Goal: Task Accomplishment & Management: Manage account settings

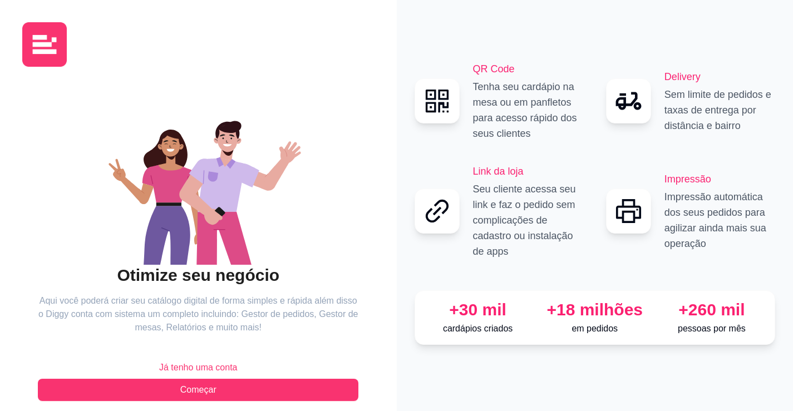
scroll to position [12, 0]
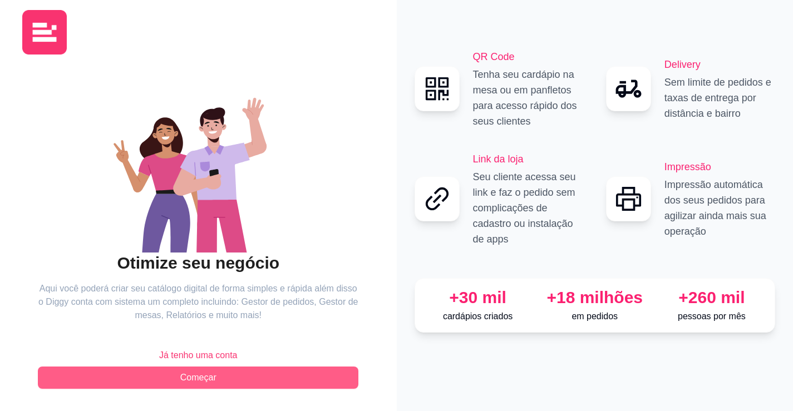
click at [281, 374] on button "Começar" at bounding box center [198, 378] width 320 height 22
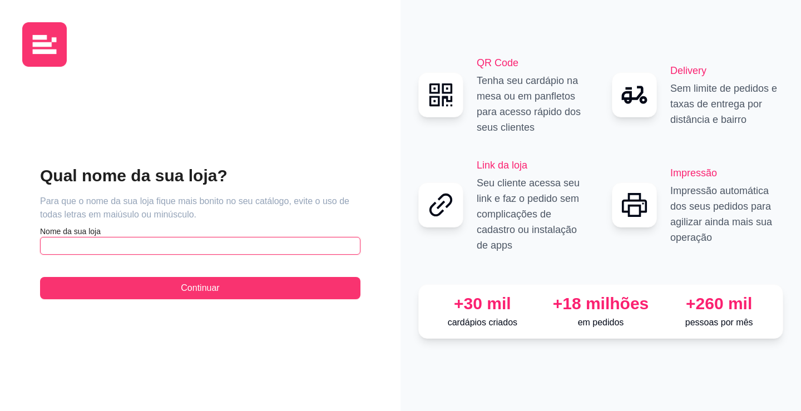
click at [265, 246] on input "text" at bounding box center [200, 246] width 320 height 18
type input "J"
type input "Js Pizza Burguer"
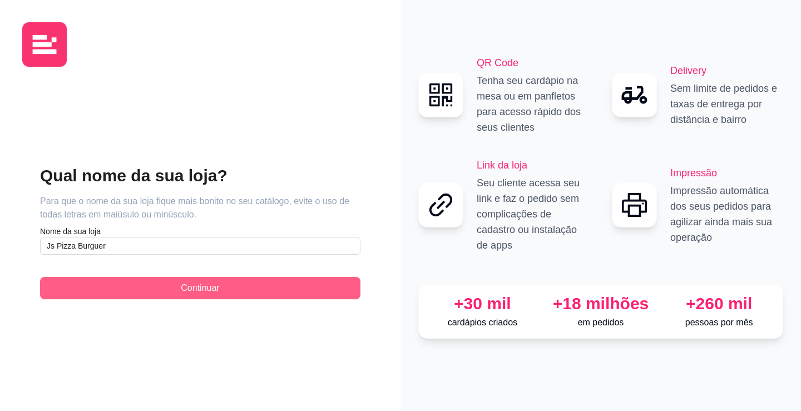
click at [286, 287] on button "Continuar" at bounding box center [200, 288] width 320 height 22
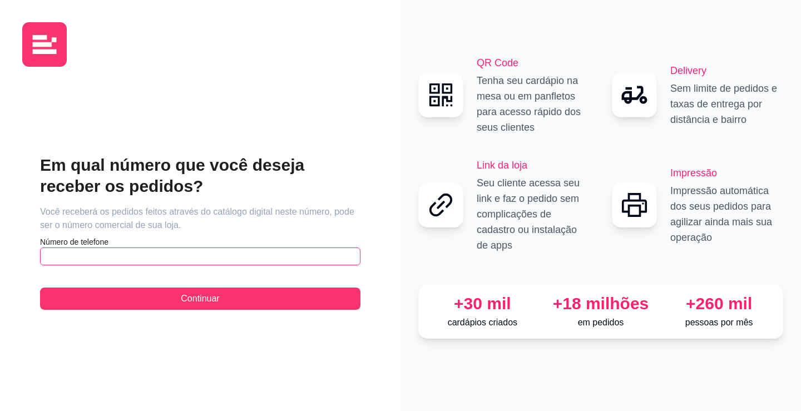
click at [309, 257] on input "text" at bounding box center [200, 257] width 320 height 18
type input "[PHONE_NUMBER]"
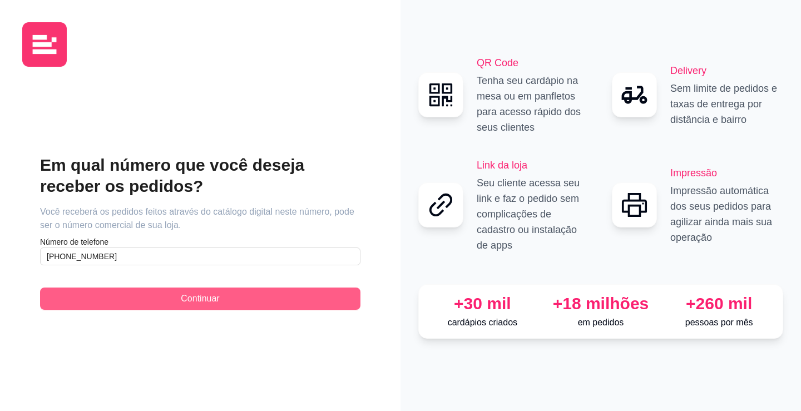
click at [298, 303] on button "Continuar" at bounding box center [200, 299] width 320 height 22
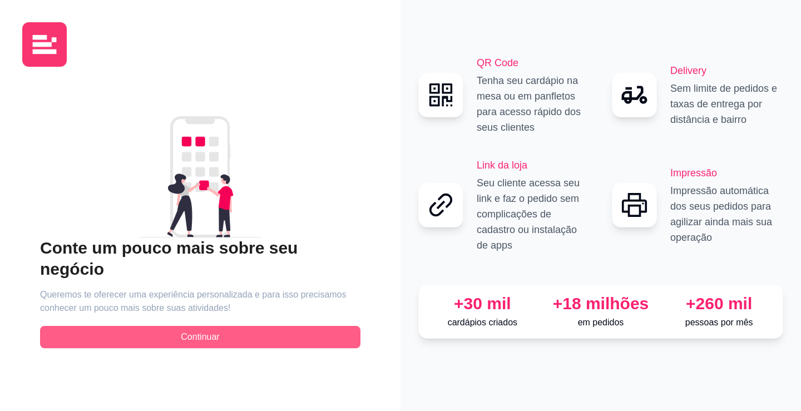
click at [303, 328] on button "Continuar" at bounding box center [200, 337] width 320 height 22
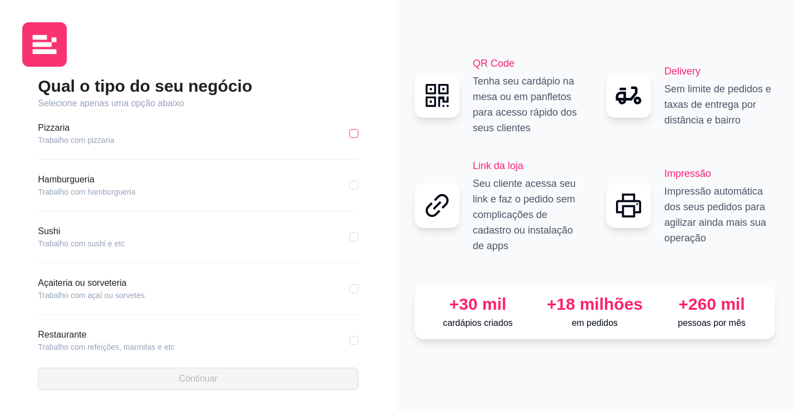
click at [349, 132] on input "checkbox" at bounding box center [353, 133] width 9 height 9
checkbox input "true"
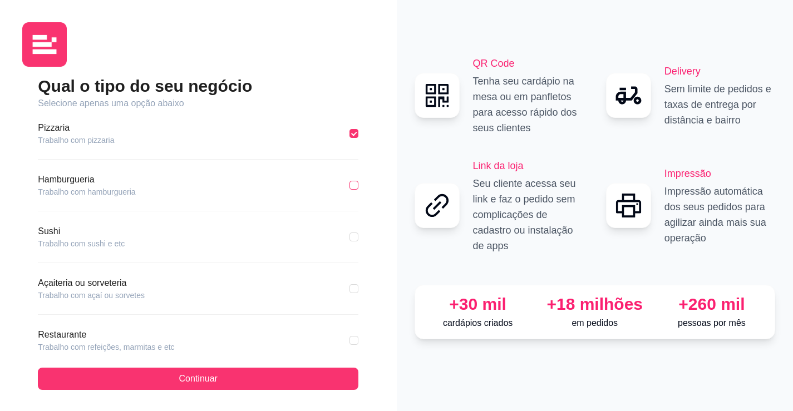
click at [349, 187] on input "checkbox" at bounding box center [353, 185] width 9 height 9
checkbox input "true"
click at [349, 128] on label at bounding box center [353, 133] width 9 height 12
click at [349, 129] on input "checkbox" at bounding box center [353, 133] width 9 height 9
checkbox input "true"
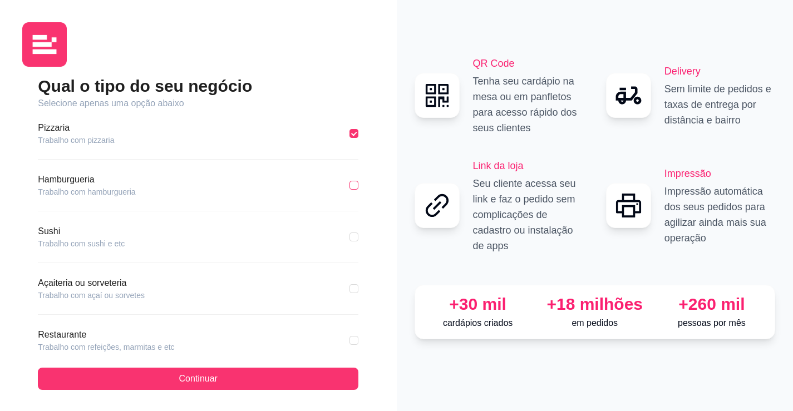
click at [349, 181] on input "checkbox" at bounding box center [353, 185] width 9 height 9
checkbox input "true"
click at [342, 140] on div "Pizzaria Trabalho com pizzaria" at bounding box center [198, 133] width 320 height 24
click at [349, 137] on input "checkbox" at bounding box center [353, 133] width 9 height 9
checkbox input "true"
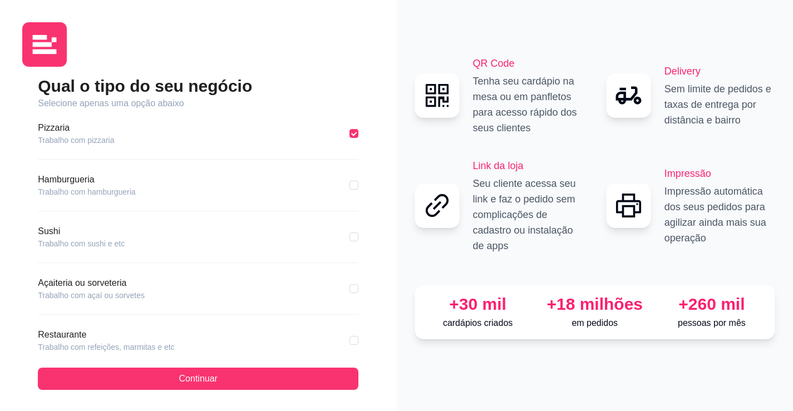
click at [349, 184] on input "checkbox" at bounding box center [353, 185] width 9 height 9
checkbox input "true"
drag, startPoint x: 348, startPoint y: 133, endPoint x: 344, endPoint y: 153, distance: 20.4
click at [349, 133] on input "checkbox" at bounding box center [353, 133] width 9 height 9
checkbox input "true"
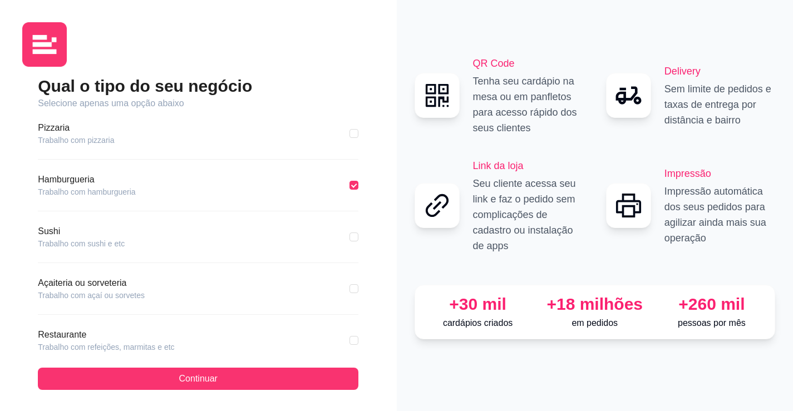
checkbox input "false"
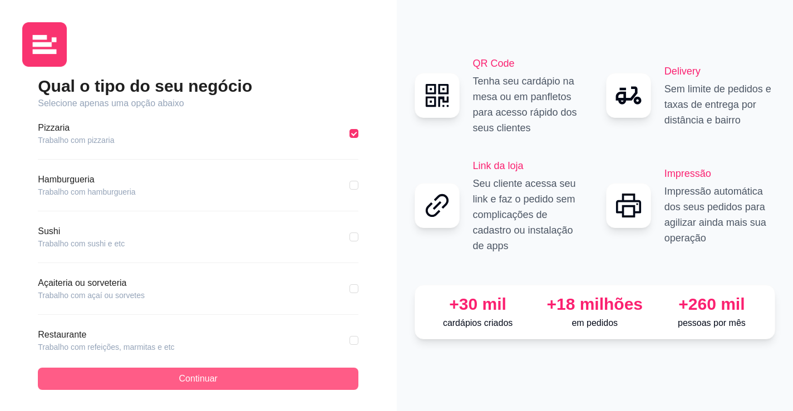
click at [304, 368] on button "Continuar" at bounding box center [198, 379] width 320 height 22
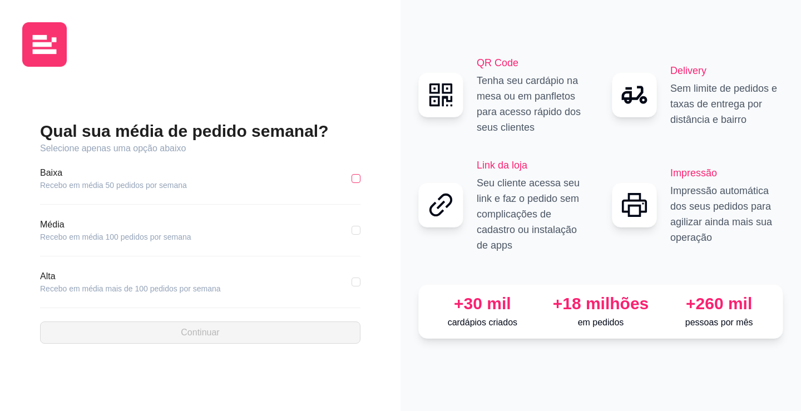
click at [353, 178] on input "checkbox" at bounding box center [356, 178] width 9 height 9
checkbox input "true"
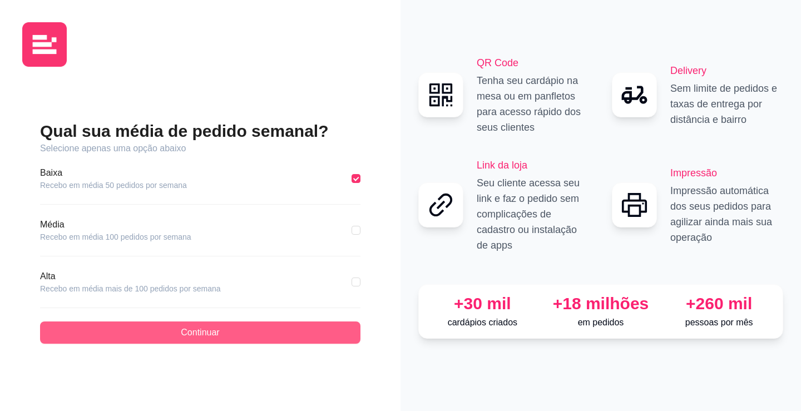
click at [228, 323] on button "Continuar" at bounding box center [200, 333] width 320 height 22
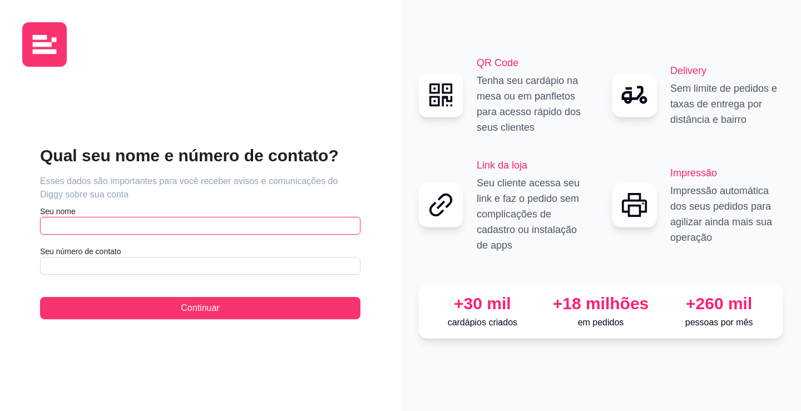
click at [151, 220] on input "text" at bounding box center [200, 226] width 320 height 18
type input "Dario Damasceno"
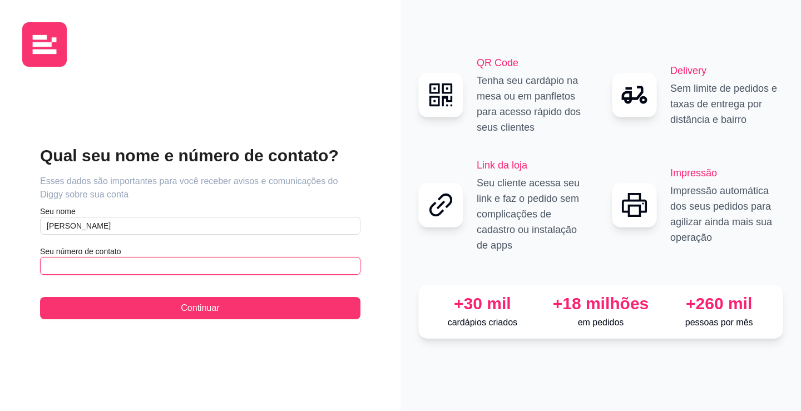
click at [170, 266] on input "text" at bounding box center [200, 266] width 320 height 18
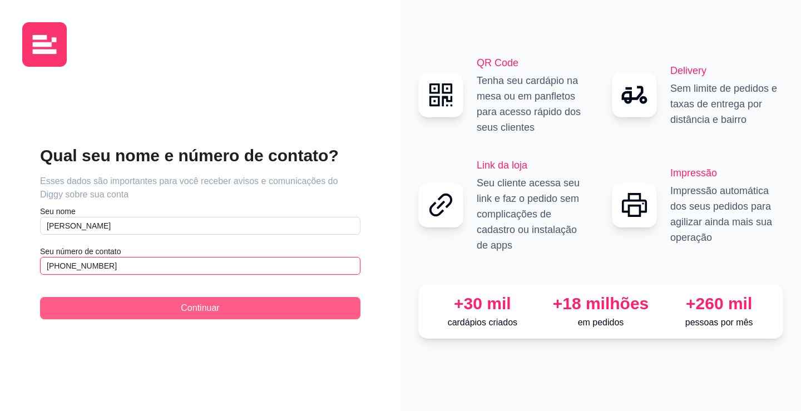
type input "(21) 9 9722-1876"
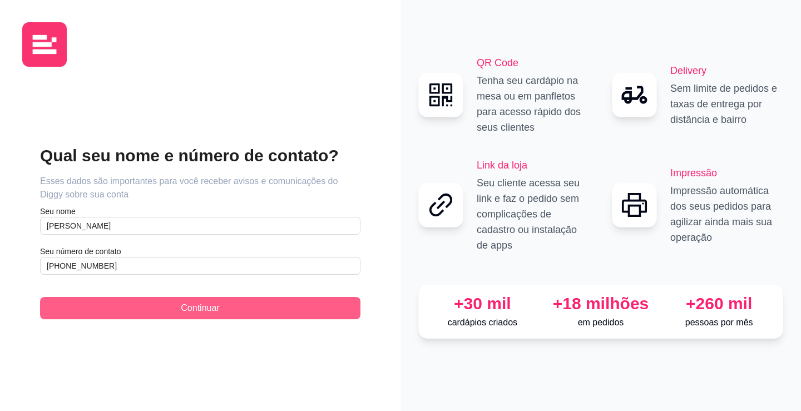
click at [172, 312] on button "Continuar" at bounding box center [200, 308] width 320 height 22
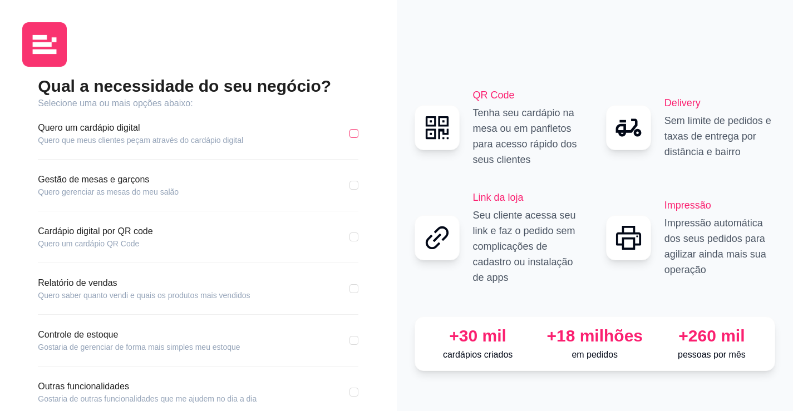
click at [352, 138] on label at bounding box center [353, 133] width 9 height 12
click at [352, 138] on input "checkbox" at bounding box center [353, 133] width 9 height 9
checkbox input "true"
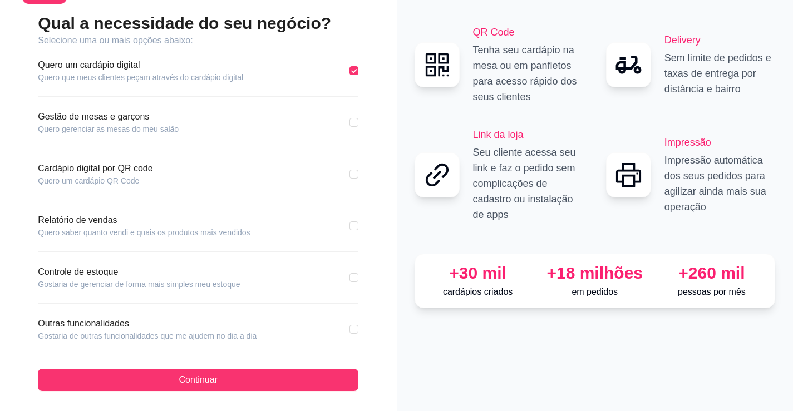
scroll to position [65, 0]
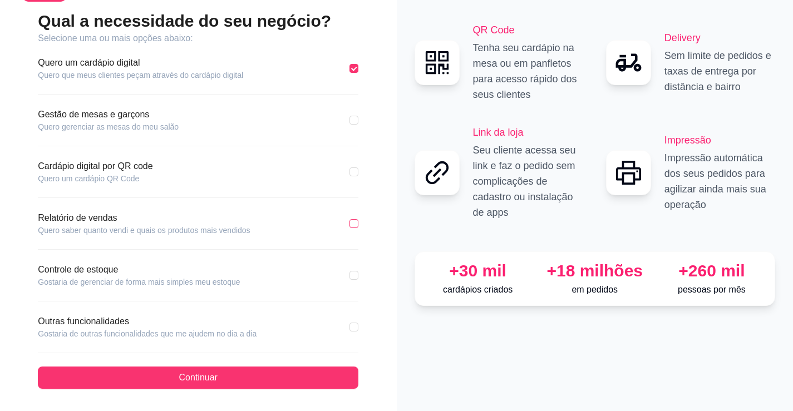
click at [350, 228] on label at bounding box center [353, 224] width 9 height 12
click at [350, 228] on input "checkbox" at bounding box center [353, 223] width 9 height 9
checkbox input "true"
click at [347, 275] on div "Controle de estoque Gostaria de gerenciar de forma mais simples meu estoque" at bounding box center [198, 275] width 320 height 24
click at [348, 274] on div "Controle de estoque Gostaria de gerenciar de forma mais simples meu estoque" at bounding box center [198, 275] width 320 height 24
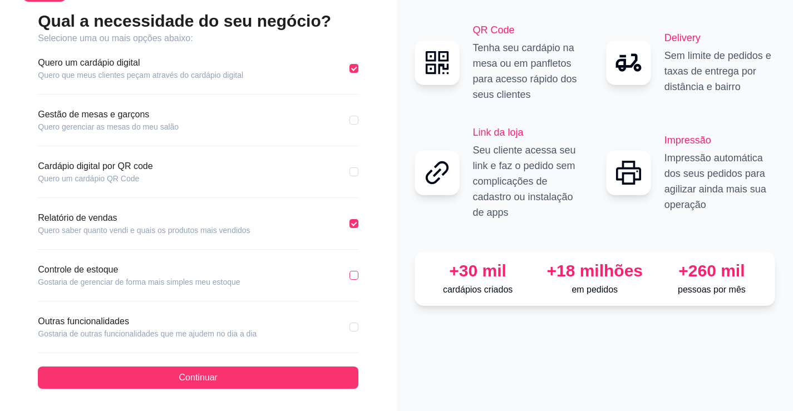
click at [350, 275] on input "checkbox" at bounding box center [353, 275] width 9 height 9
checkbox input "true"
click at [353, 323] on input "checkbox" at bounding box center [353, 327] width 9 height 9
checkbox input "true"
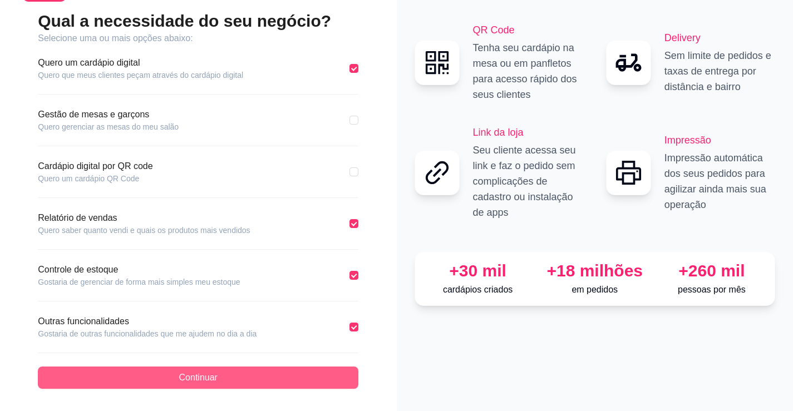
click at [307, 377] on button "Continuar" at bounding box center [198, 378] width 320 height 22
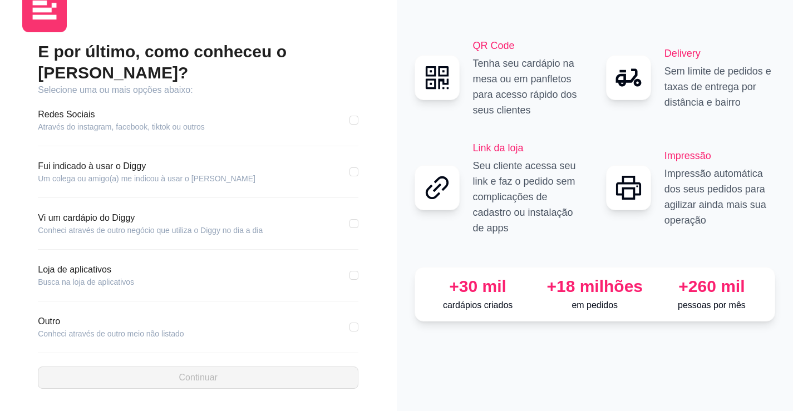
scroll to position [13, 0]
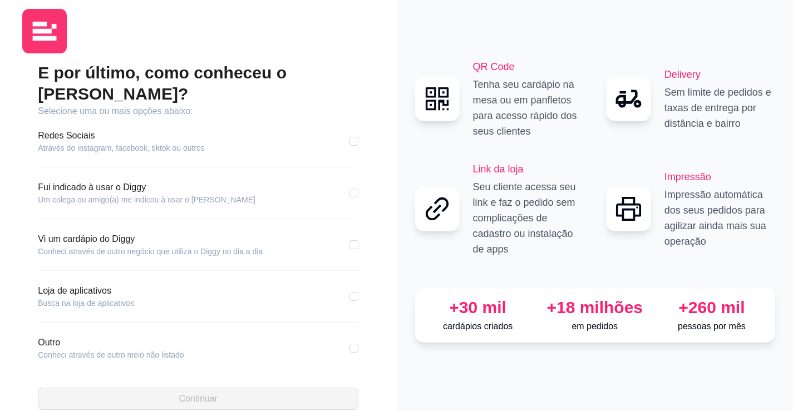
click at [348, 181] on div "Fui indicado à usar o Diggy Um colega ou amigo(a) me indicou à usar o Diggy" at bounding box center [198, 193] width 320 height 24
click at [349, 181] on div "Fui indicado à usar o Diggy Um colega ou amigo(a) me indicou à usar o Diggy" at bounding box center [198, 193] width 320 height 24
click at [351, 189] on input "checkbox" at bounding box center [353, 193] width 9 height 9
checkbox input "true"
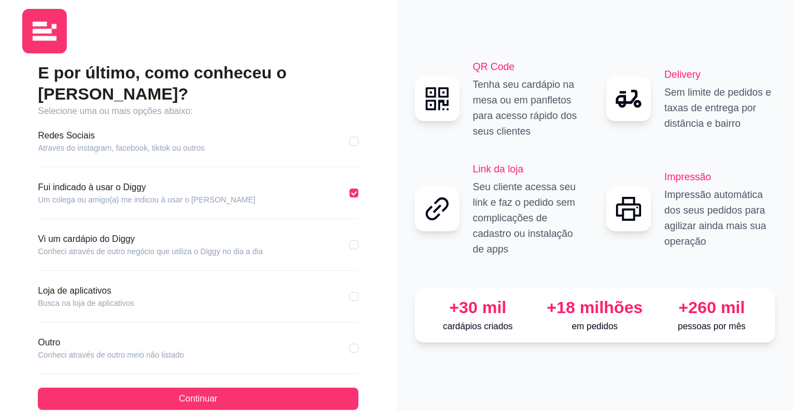
click at [205, 392] on div "E por último, como conheceu o Diggy? Selecione uma ou mais opções abaixo: Redes…" at bounding box center [198, 210] width 397 height 446
click at [204, 389] on div "E por último, como conheceu o Diggy? Selecione uma ou mais opções abaixo: Redes…" at bounding box center [198, 210] width 397 height 446
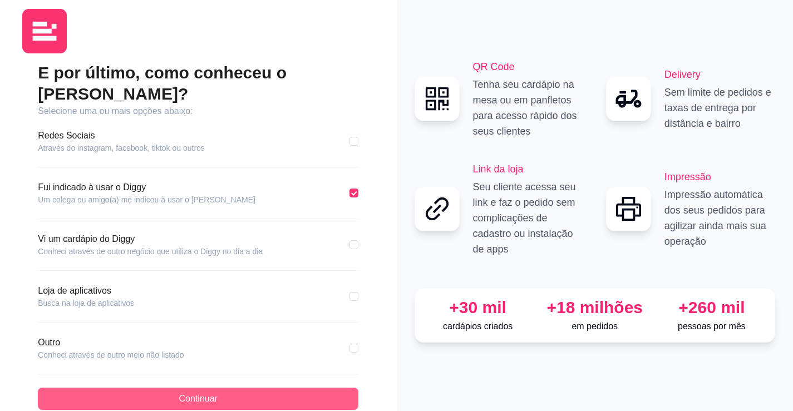
click at [207, 392] on span "Continuar" at bounding box center [198, 398] width 38 height 13
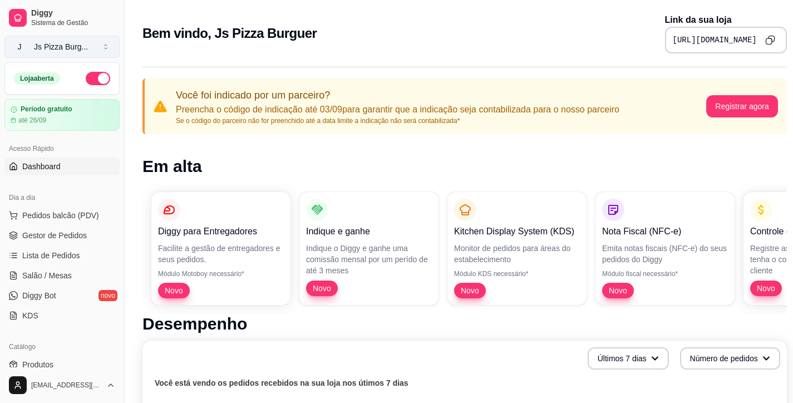
click at [101, 46] on button "J Js Pizza Burg ..." at bounding box center [61, 47] width 115 height 22
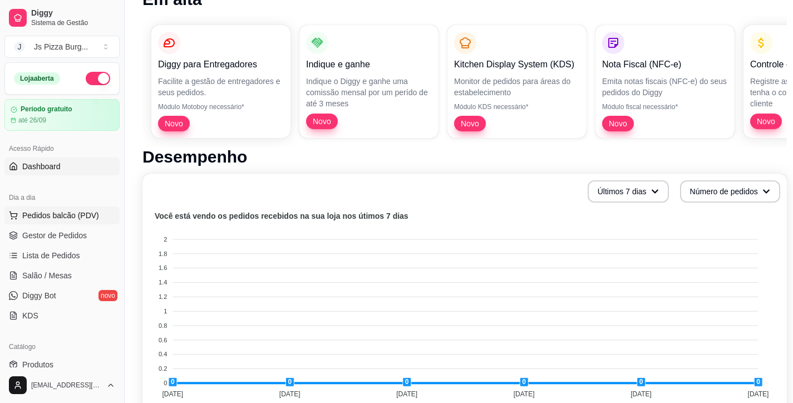
scroll to position [111, 0]
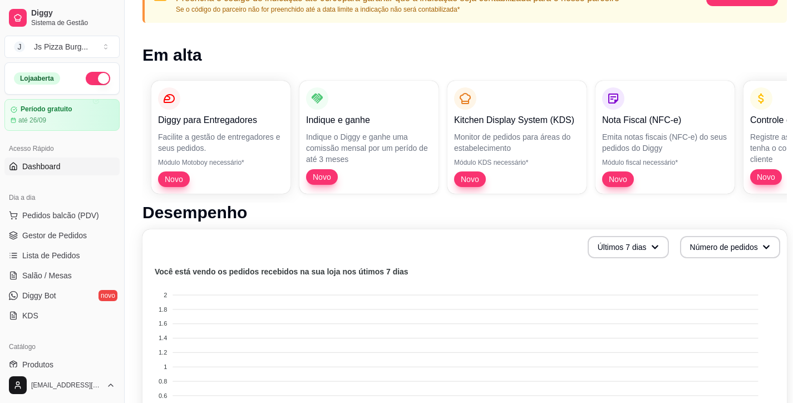
click at [65, 170] on link "Dashboard" at bounding box center [61, 166] width 115 height 18
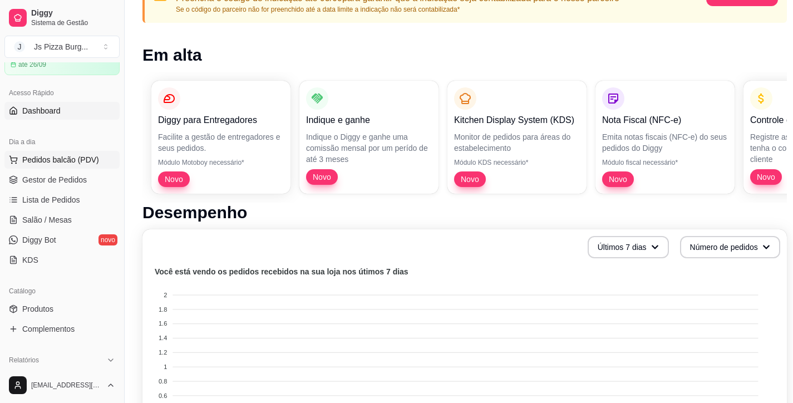
click at [90, 164] on span "Pedidos balcão (PDV)" at bounding box center [60, 159] width 77 height 11
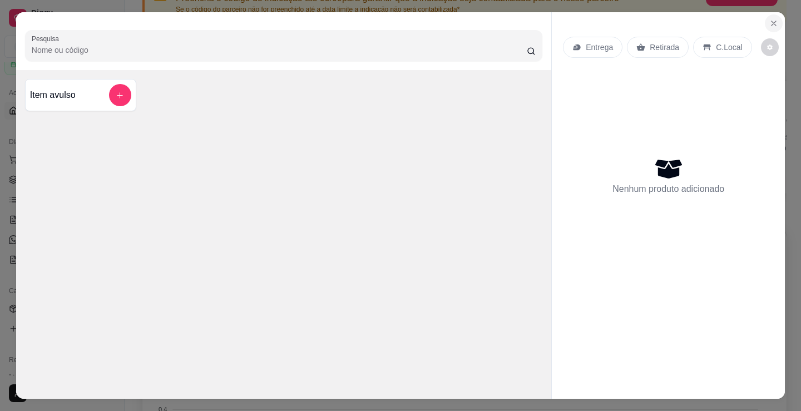
click at [772, 21] on icon "Close" at bounding box center [774, 23] width 4 height 4
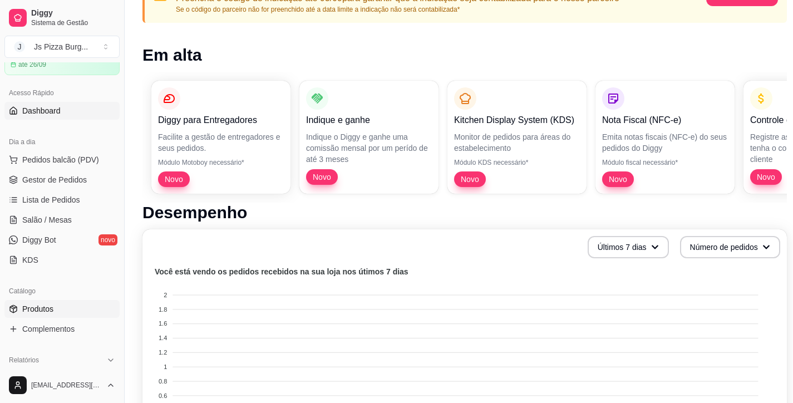
click at [51, 311] on span "Produtos" at bounding box center [37, 308] width 31 height 11
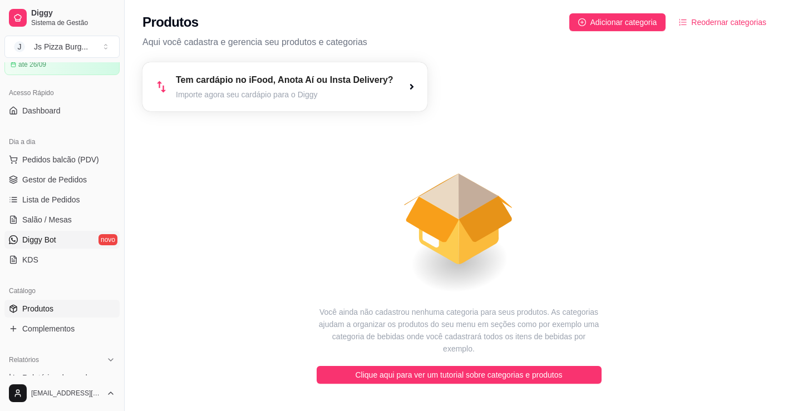
click at [80, 241] on link "Diggy Bot novo" at bounding box center [61, 240] width 115 height 18
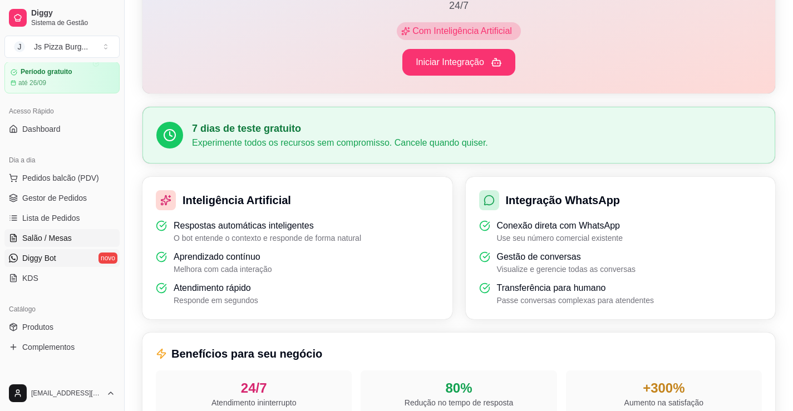
scroll to position [56, 0]
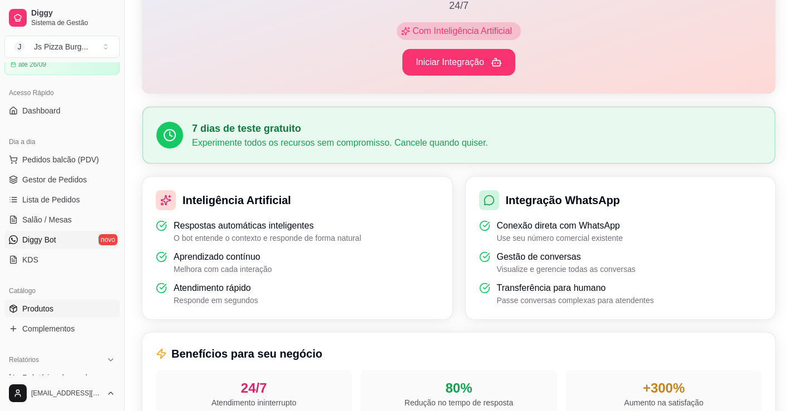
click at [61, 309] on link "Produtos" at bounding box center [61, 309] width 115 height 18
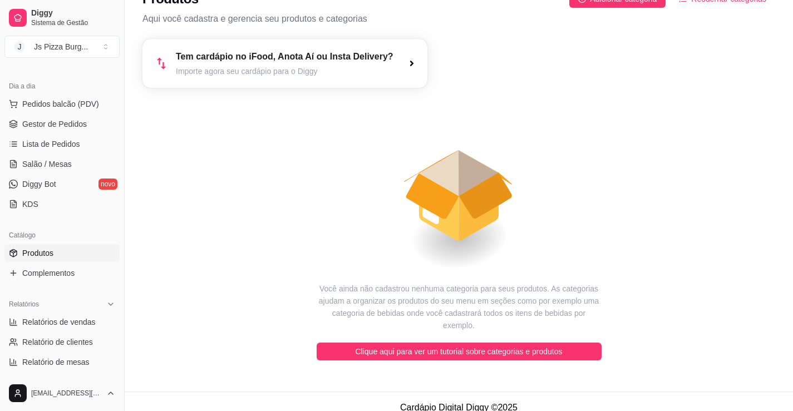
scroll to position [56, 0]
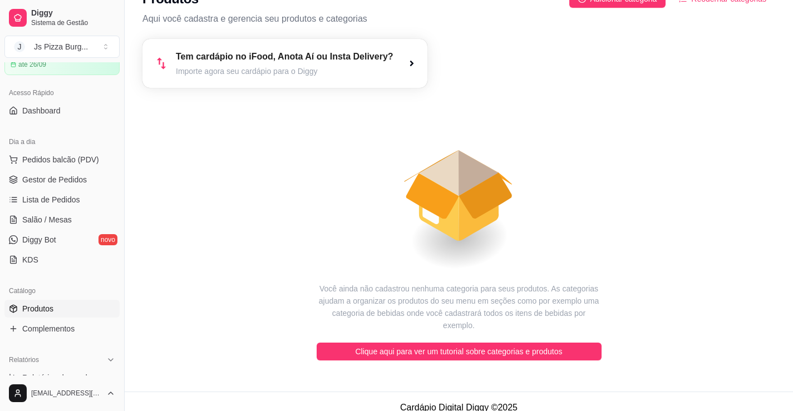
click at [51, 305] on span "Produtos" at bounding box center [37, 308] width 31 height 11
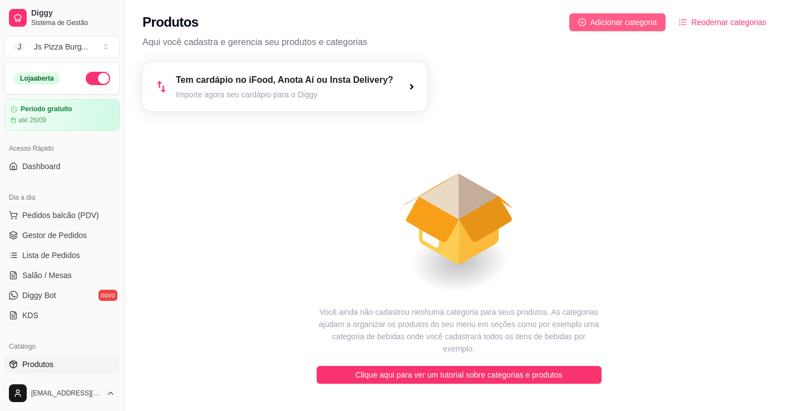
click at [592, 22] on span "Adicionar categoria" at bounding box center [623, 22] width 67 height 12
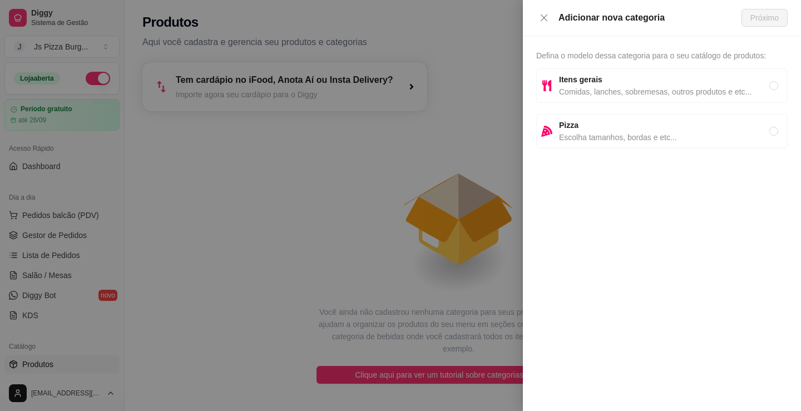
click at [615, 77] on span "Itens gerais" at bounding box center [664, 79] width 210 height 12
radio input "true"
click at [755, 16] on span "Próximo" at bounding box center [764, 18] width 28 height 12
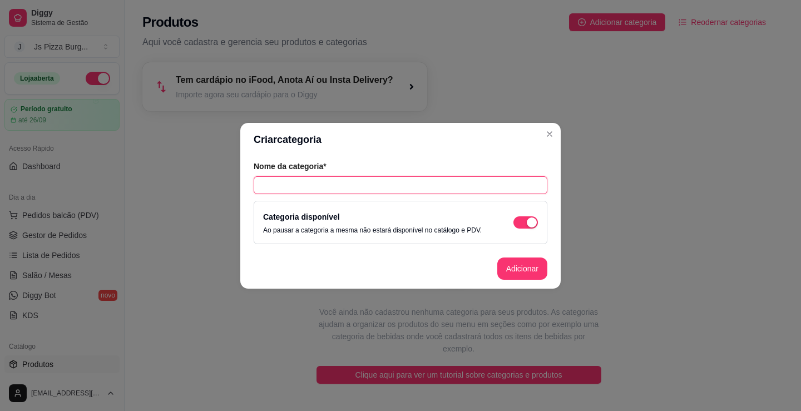
click at [396, 191] on input "text" at bounding box center [401, 185] width 294 height 18
type input "p"
type input "Pizzas Tradicionais"
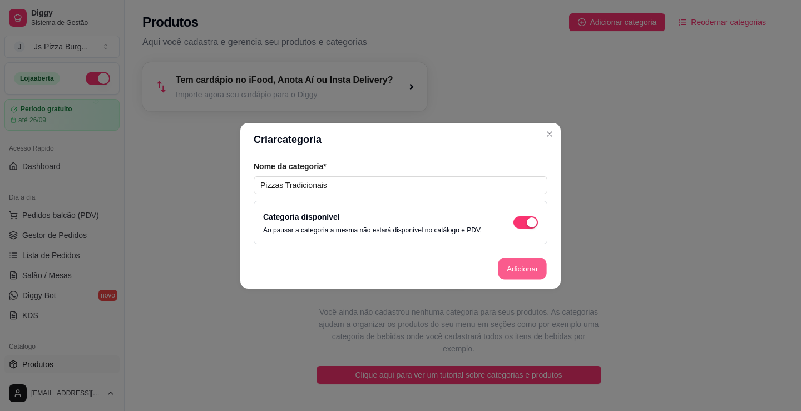
click at [528, 271] on button "Adicionar" at bounding box center [522, 269] width 49 height 22
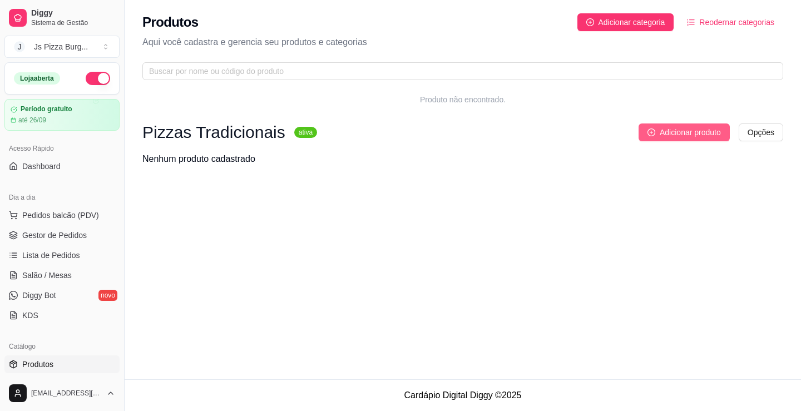
click at [668, 133] on span "Adicionar produto" at bounding box center [690, 132] width 61 height 12
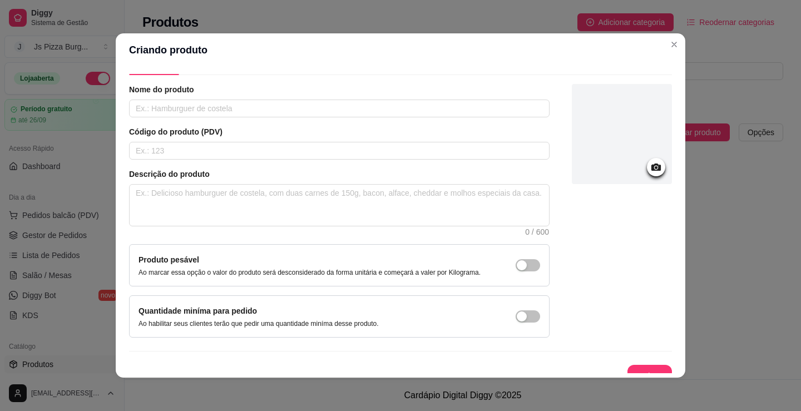
scroll to position [42, 0]
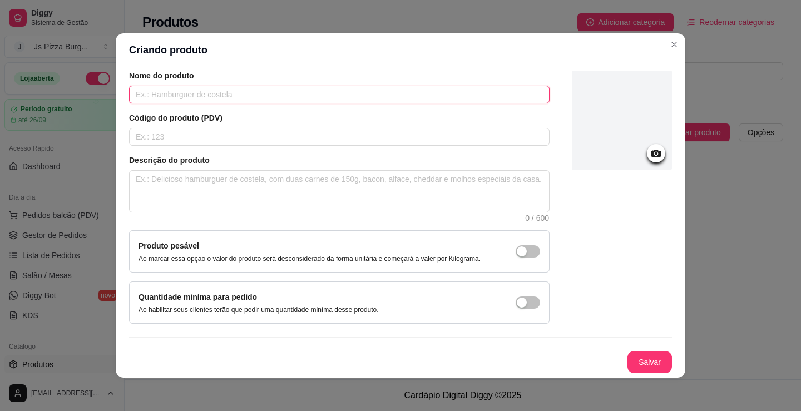
click at [278, 94] on input "text" at bounding box center [339, 95] width 421 height 18
type input "m"
type input "Mussarela"
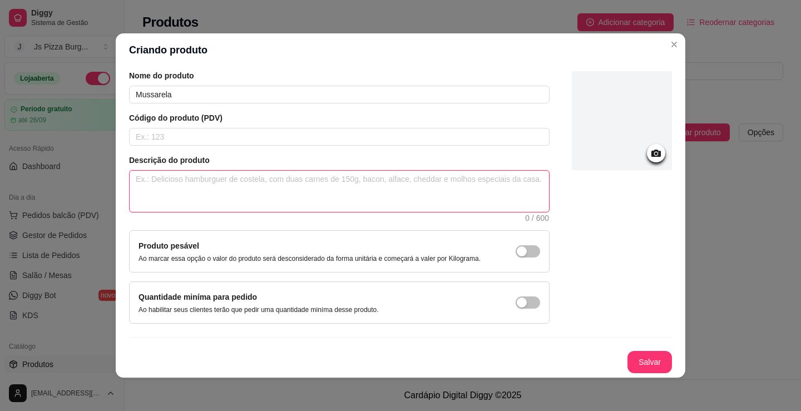
type textarea "M"
type textarea "Mo"
type textarea "Mol"
type textarea "Molh"
type textarea "Molho"
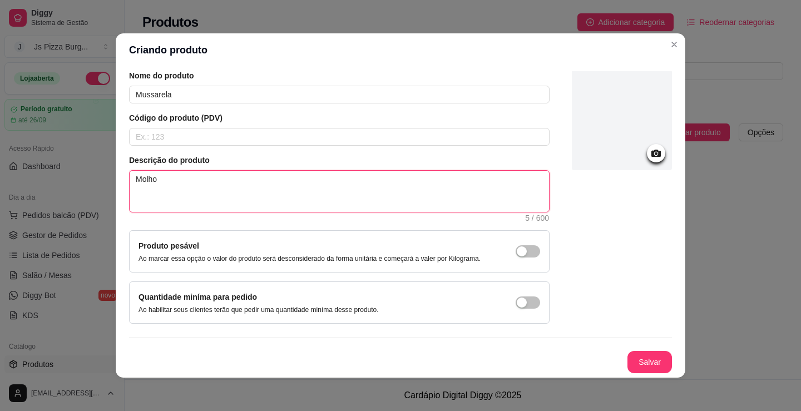
type textarea "Molho"
type textarea "Molho d"
type textarea "Molho de"
type textarea "Molho de t"
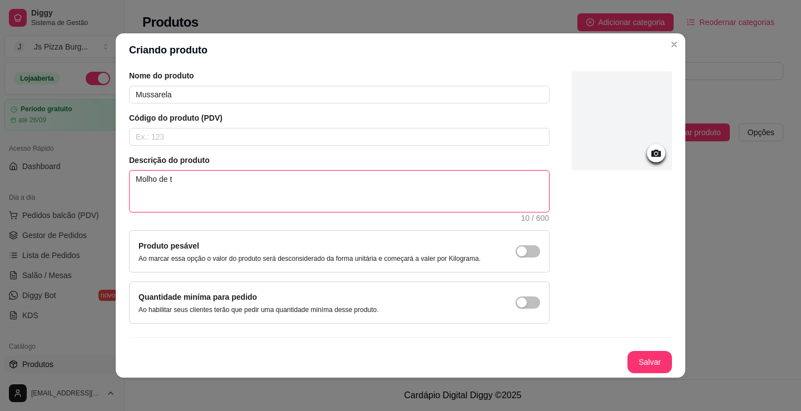
type textarea "Molho de to"
type textarea "Molho de tom"
type textarea "Molho de toma"
type textarea "Molho de tomat"
type textarea "Molho de tomate"
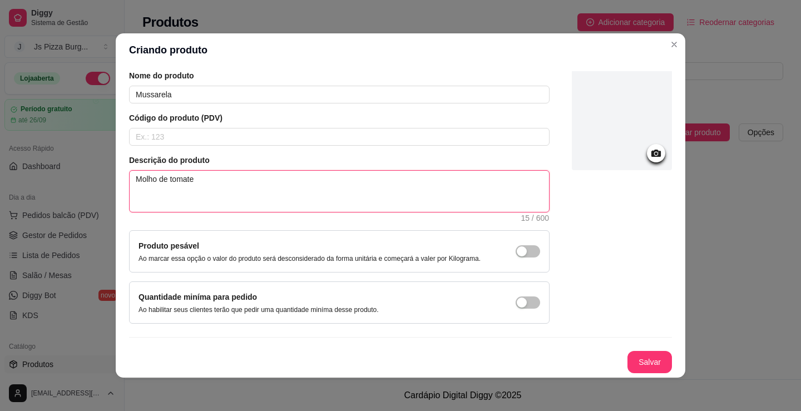
type textarea "Molho de tomate,"
type textarea "Molho de tomate, m"
type textarea "Molho de tomate, mu"
type textarea "Molho de tomate, mus"
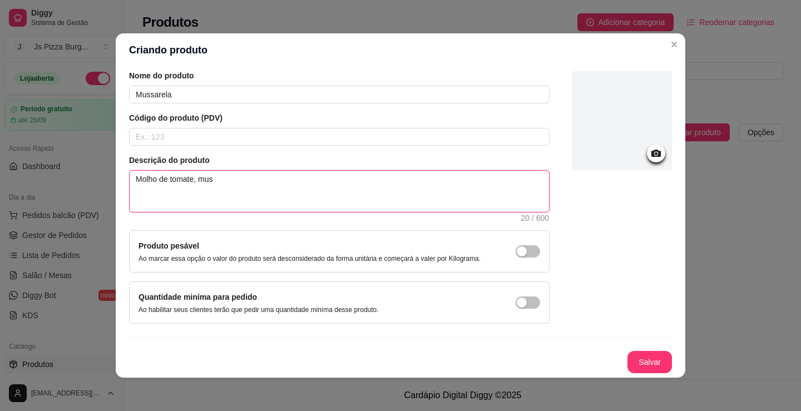
type textarea "Molho de tomate, muss"
type textarea "Molho de tomate, mussa"
type textarea "Molho de tomate, mussar"
type textarea "Molho de tomate, mussare"
type textarea "Molho de tomate, mussarel"
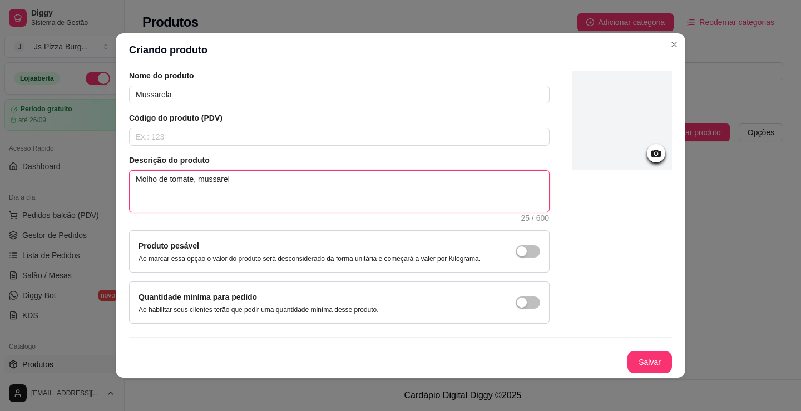
type textarea "Molho de tomate, mussarela"
type textarea "Molho de tomate, mussarela,"
type textarea "Molho de tomate, mussarela, t"
type textarea "Molho de tomate, mussarela, to"
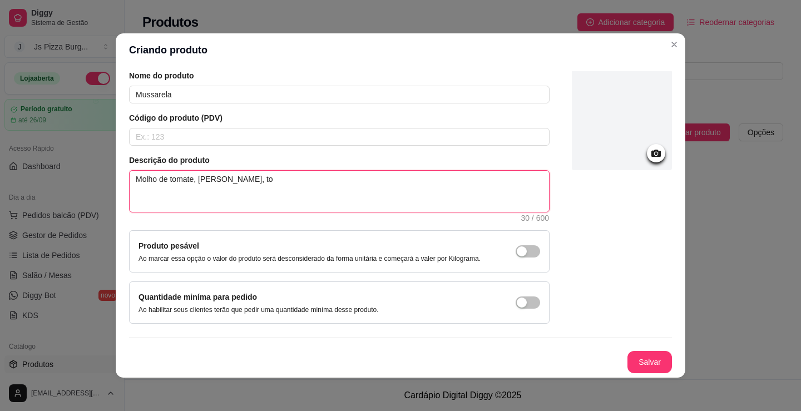
type textarea "Molho de tomate, mussarela, tom"
type textarea "Molho de tomate, mussarela, toma"
type textarea "Molho de tomate, mussarela, tomat"
type textarea "Molho de tomate, mussarela, tomate"
type textarea "Molho de tomate, mussarela, tomate,"
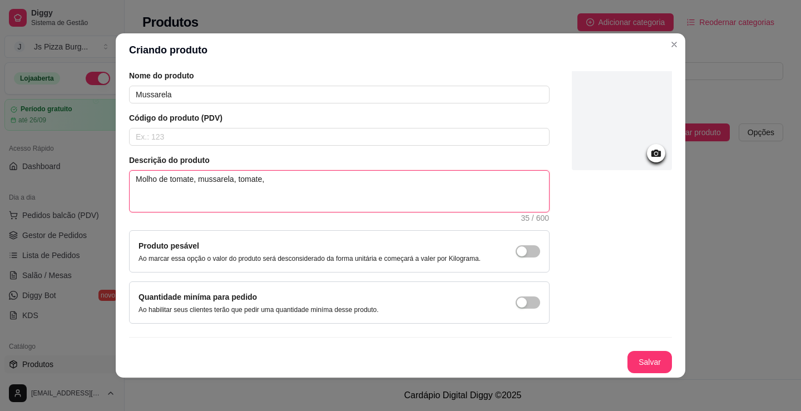
type textarea "Molho de tomate, mussarela, tomate,"
type textarea "Molho de tomate, mussarela, tomate, a"
type textarea "Molho de tomate, mussarela, tomate, az"
type textarea "Molho de tomate, mussarela, tomate, aze"
type textarea "Molho de tomate, mussarela, tomate, azei"
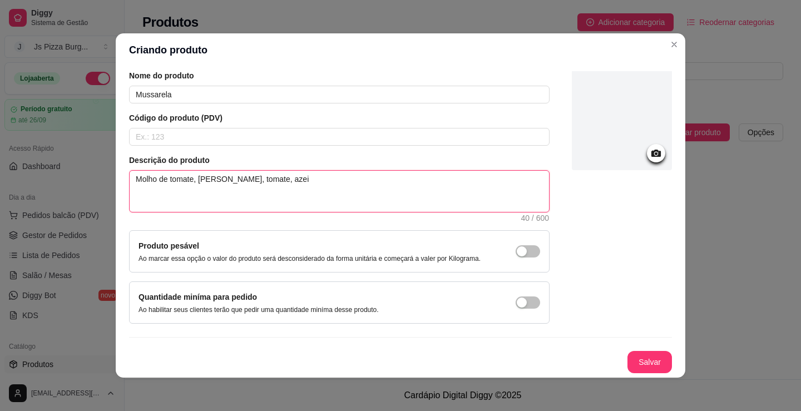
type textarea "Molho de tomate, mussarela, tomate, azeit"
type textarea "Molho de tomate, mussarela, tomate, azeito"
type textarea "Molho de tomate, mussarela, tomate, azeiton"
type textarea "Molho de tomate, mussarela, tomate, azeitona"
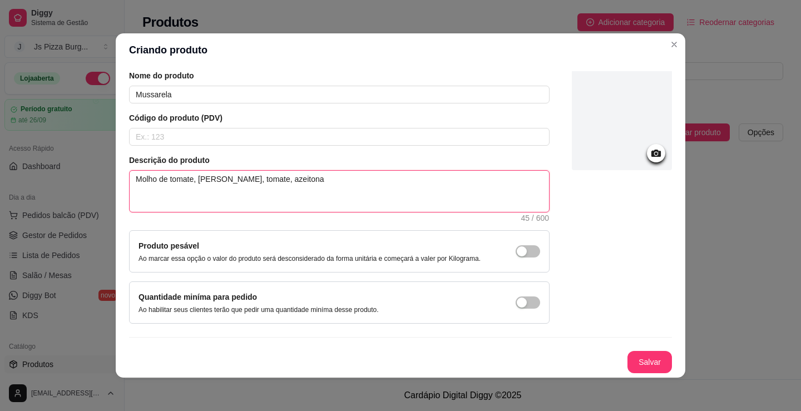
type textarea "Molho de tomate, mussarela, tomate, azeitona e"
type textarea "Molho de tomate, mussarela, tomate, azeitona e o"
type textarea "Molho de tomate, mussarela, tomate, azeitona e or"
type textarea "Molho de tomate, mussarela, tomate, azeitona e ore"
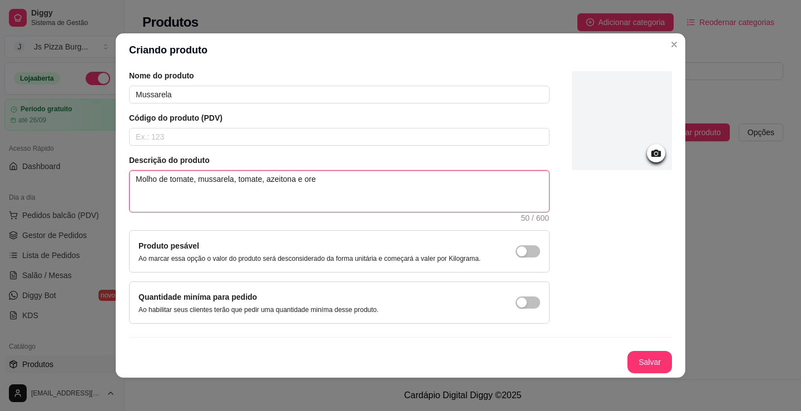
type textarea "Molho de tomate, mussarela, tomate, azeitona e orea"
type textarea "Molho de tomate, mussarela, tomate, azeitona e orean"
type textarea "Molho de tomate, mussarela, tomate, azeitona e oreano"
type textarea "Molho de tomate, mussarela, tomate, azeitona e orano"
type textarea "Molho de tomate, mussarela, tomate, azeitona e oréano"
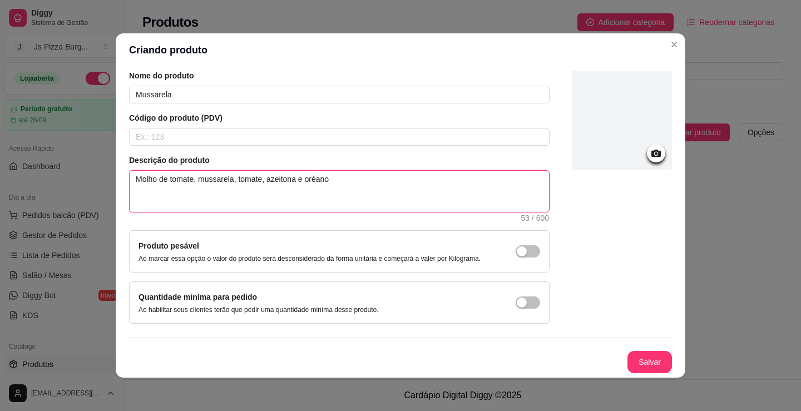
type textarea "Molho de tomate, mussarela, tomate, azeitona e oréano."
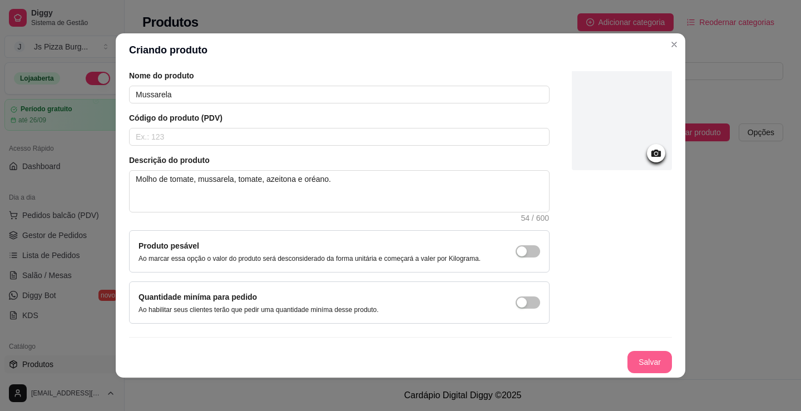
click at [635, 358] on button "Salvar" at bounding box center [650, 362] width 45 height 22
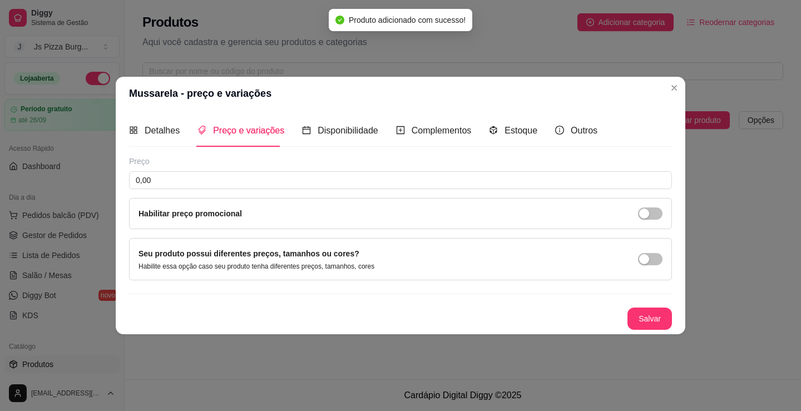
scroll to position [0, 0]
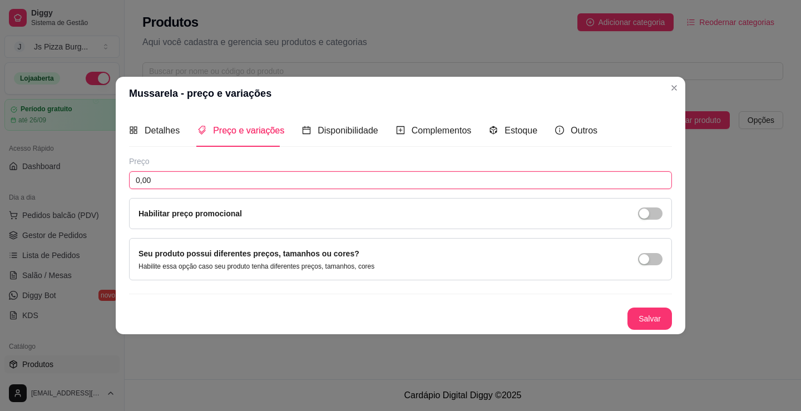
click at [407, 185] on input "0,00" at bounding box center [400, 180] width 543 height 18
type input "35,00"
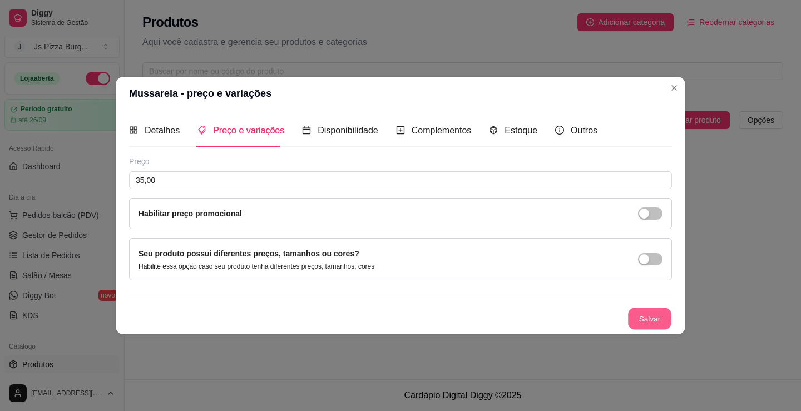
click at [643, 318] on button "Salvar" at bounding box center [649, 319] width 43 height 22
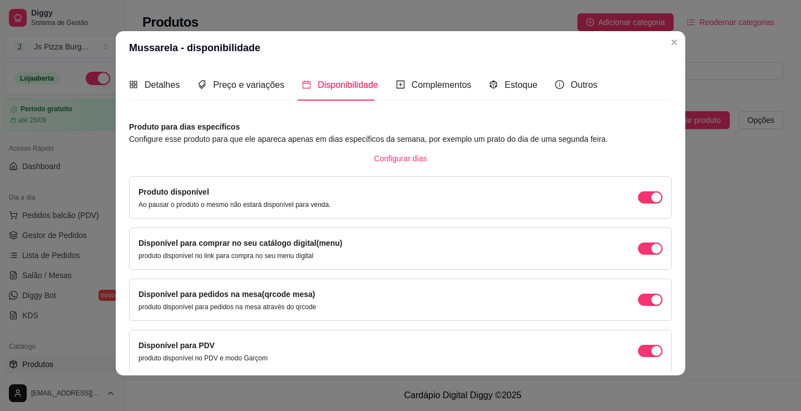
scroll to position [46, 0]
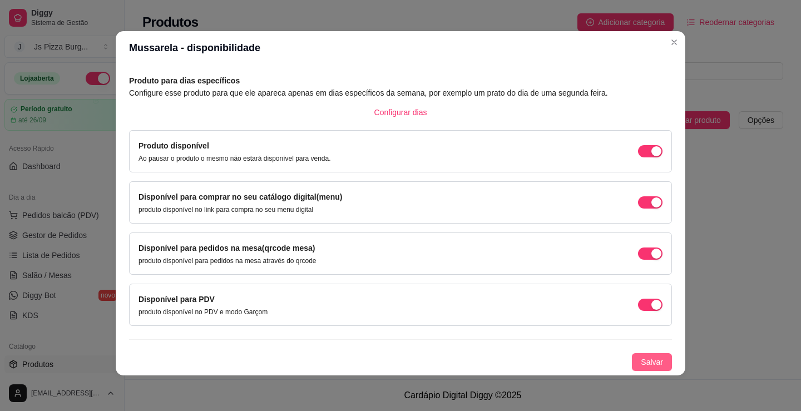
click at [641, 357] on span "Salvar" at bounding box center [652, 362] width 22 height 12
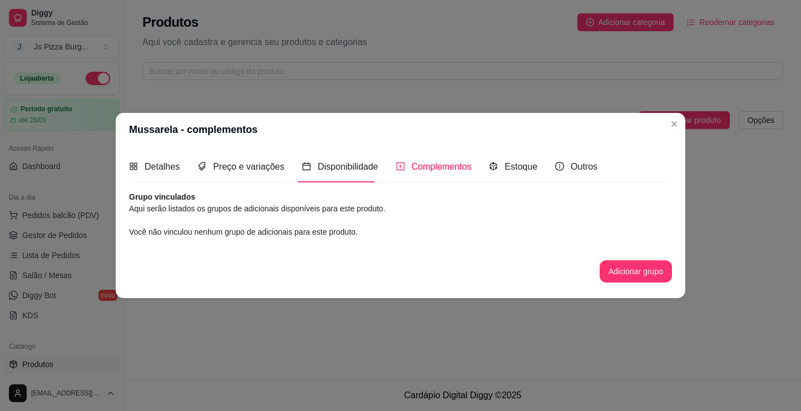
scroll to position [0, 0]
click at [634, 276] on button "Adicionar grupo" at bounding box center [636, 272] width 70 height 22
click at [505, 169] on span "Estoque" at bounding box center [521, 166] width 33 height 9
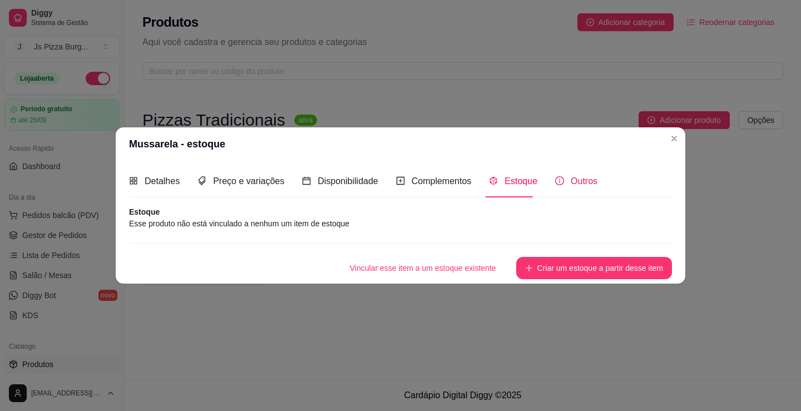
click at [571, 179] on span "Outros" at bounding box center [584, 180] width 27 height 9
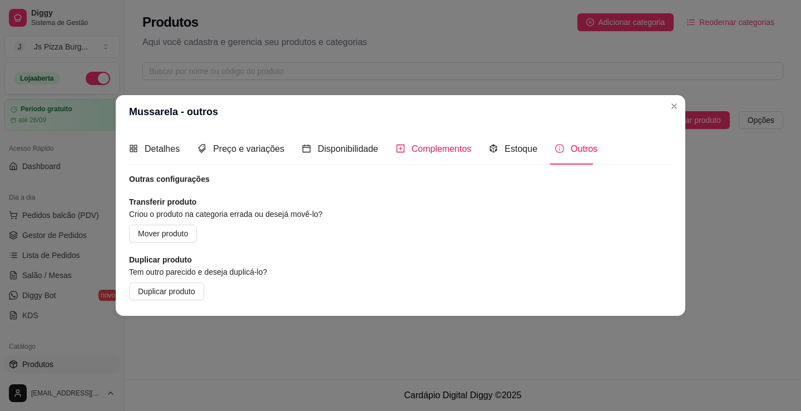
click at [436, 144] on span "Complementos" at bounding box center [442, 148] width 60 height 9
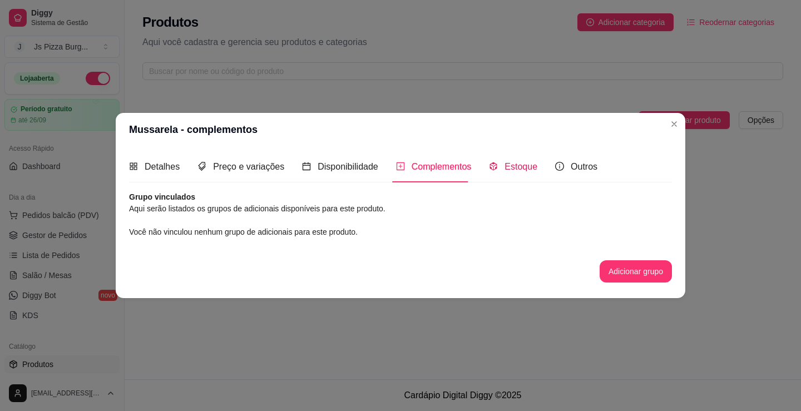
click at [500, 166] on div "Estoque" at bounding box center [513, 167] width 48 height 14
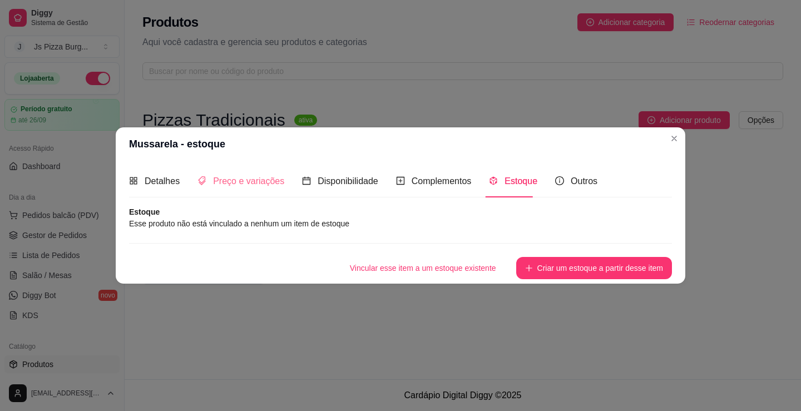
click at [234, 174] on div "Preço e variações" at bounding box center [240, 181] width 87 height 32
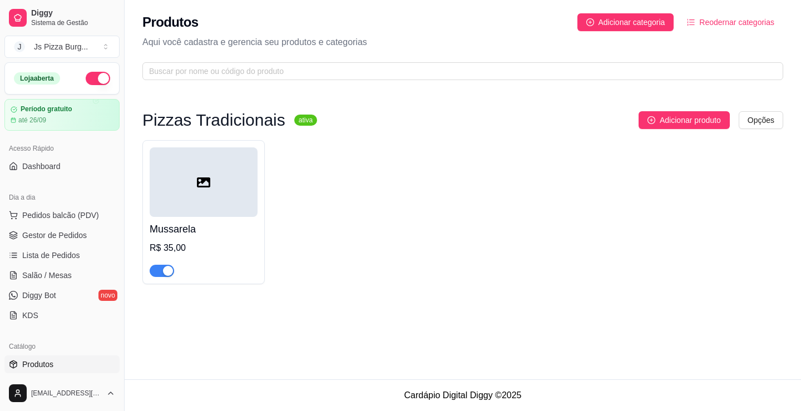
click at [223, 180] on div at bounding box center [204, 182] width 108 height 70
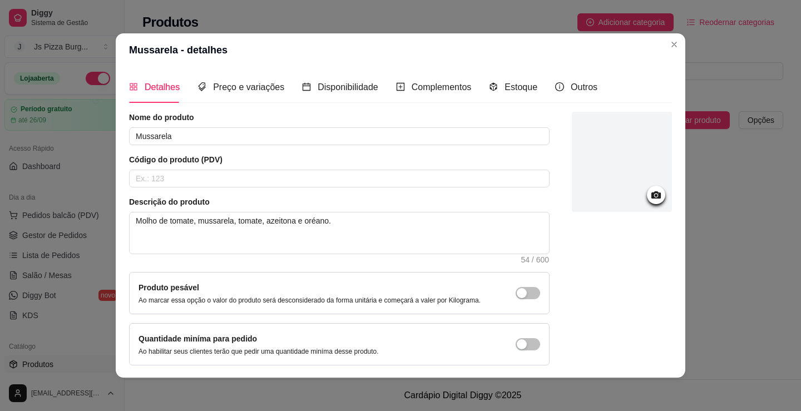
click at [650, 195] on icon at bounding box center [656, 195] width 13 height 13
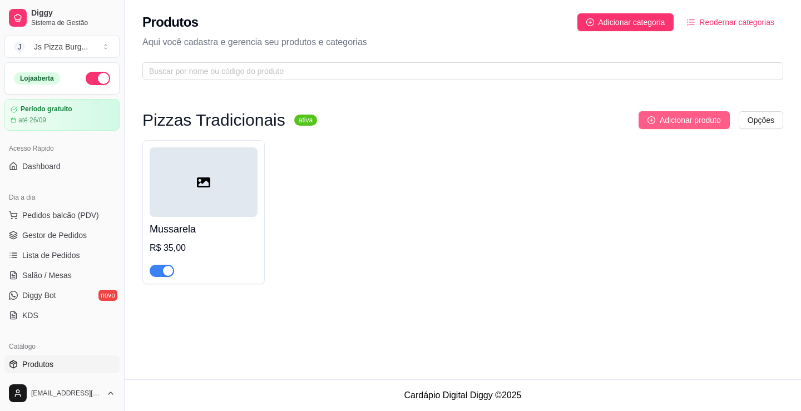
click at [685, 127] on button "Adicionar produto" at bounding box center [684, 120] width 91 height 18
click at [680, 116] on span "Adicionar produto" at bounding box center [690, 120] width 61 height 12
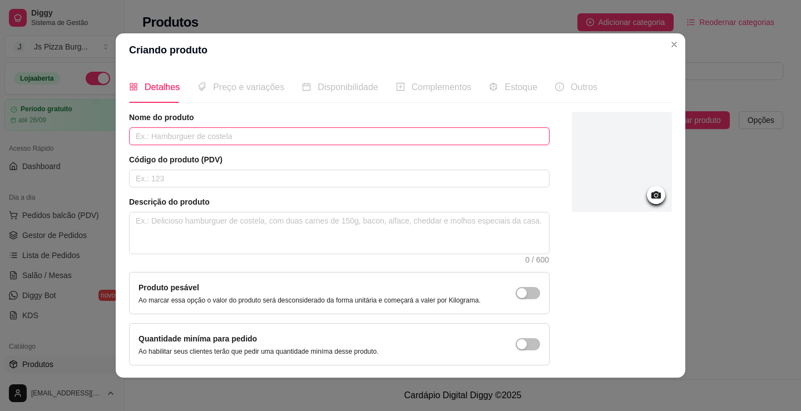
click at [492, 130] on input "text" at bounding box center [339, 136] width 421 height 18
type input "Calabresa"
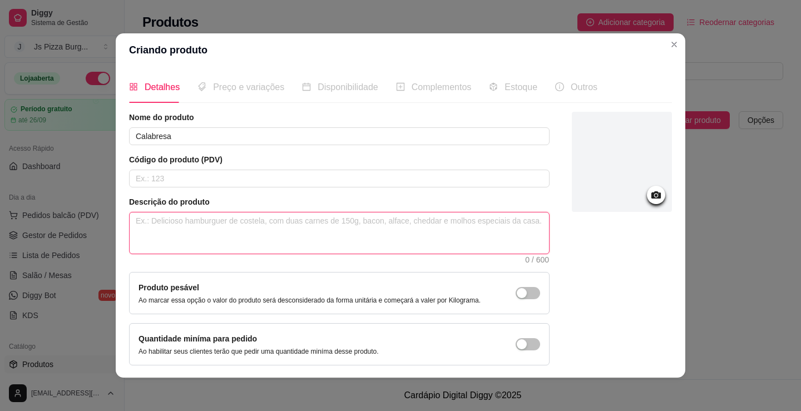
click at [480, 224] on textarea at bounding box center [339, 233] width 419 height 41
type textarea "M"
type textarea "Mo"
type textarea "Mol"
type textarea "Molh"
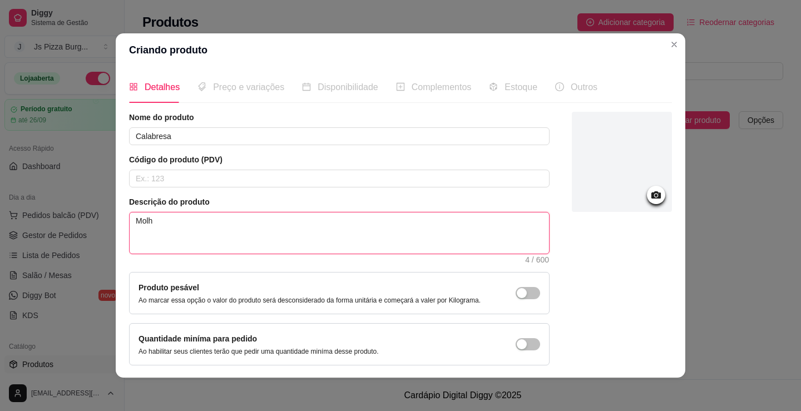
type textarea "Molho"
type textarea "Molho d"
type textarea "Molho de"
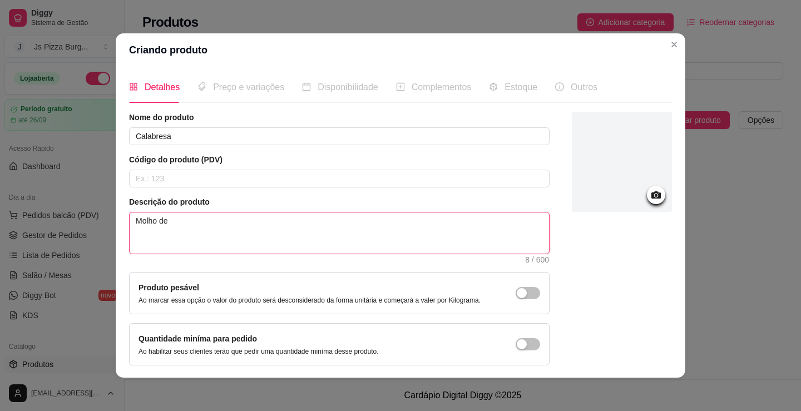
type textarea "Molho de t"
type textarea "Molho de to"
type textarea "Molho de tom"
type textarea "Molho de tome"
type textarea "Molho de tomet"
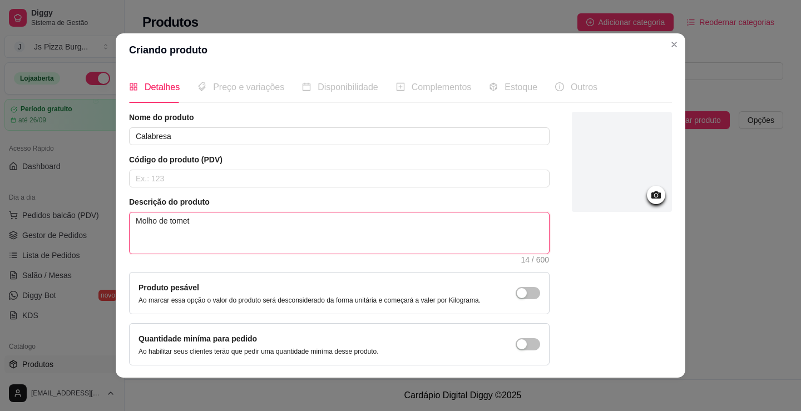
type textarea "Molho de tome"
type textarea "Molho de tom"
type textarea "Molho de to"
type textarea "Molho de tom"
type textarea "Molho de toma"
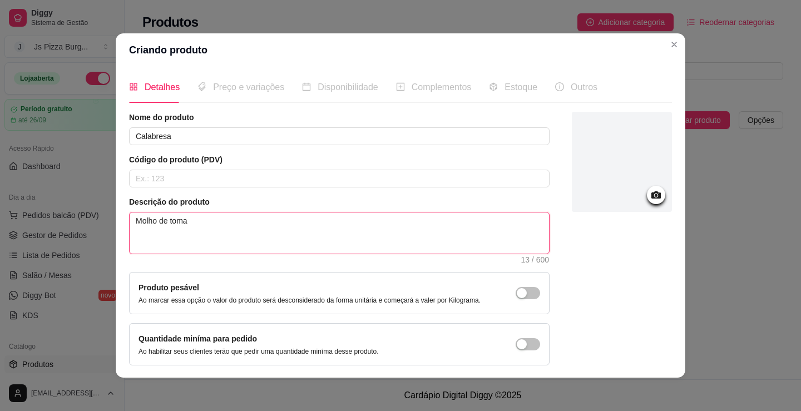
type textarea "Molho de tomat"
type textarea "Molho de tomate"
type textarea "Molho de tomate,"
type textarea "Molho de tomate, m"
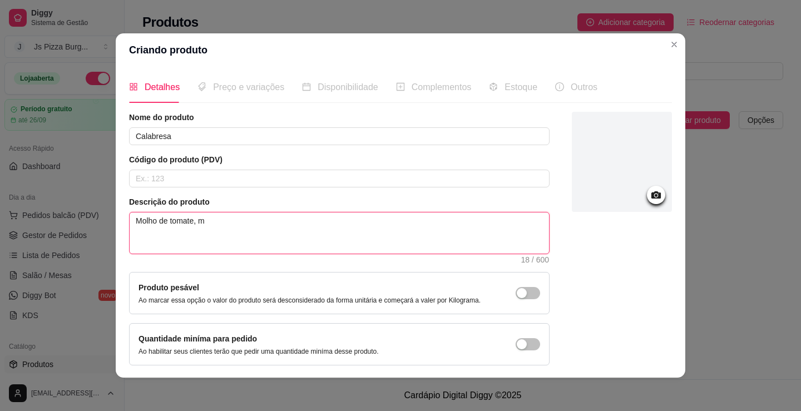
type textarea "Molho de tomate, mu"
type textarea "Molho de tomate, mus"
type textarea "Molho de tomate, muss"
type textarea "Molho de tomate, mussa"
type textarea "Molho de tomate, mussar"
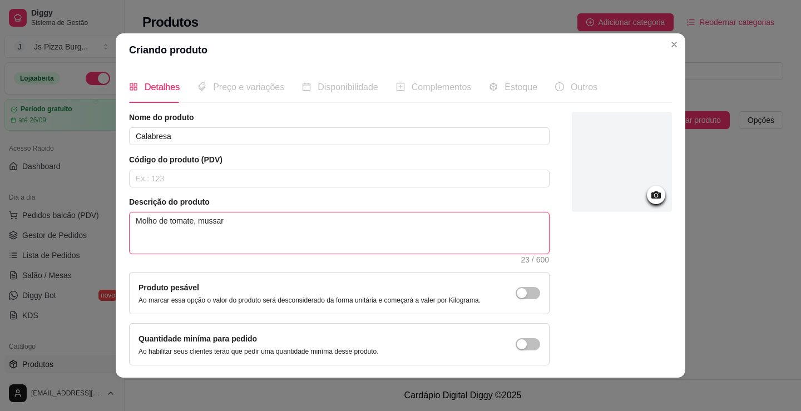
type textarea "Molho de tomate, mussare"
type textarea "Molho de tomate, mussarel"
type textarea "Molho de tomate, mussarela"
type textarea "Molho de tomate, mussarela,"
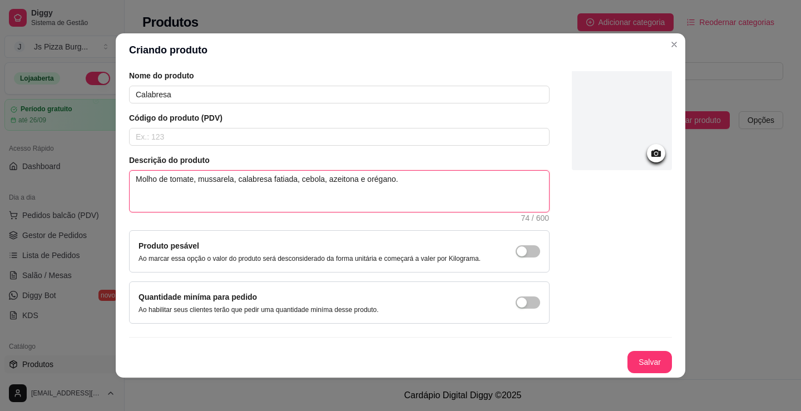
scroll to position [2, 0]
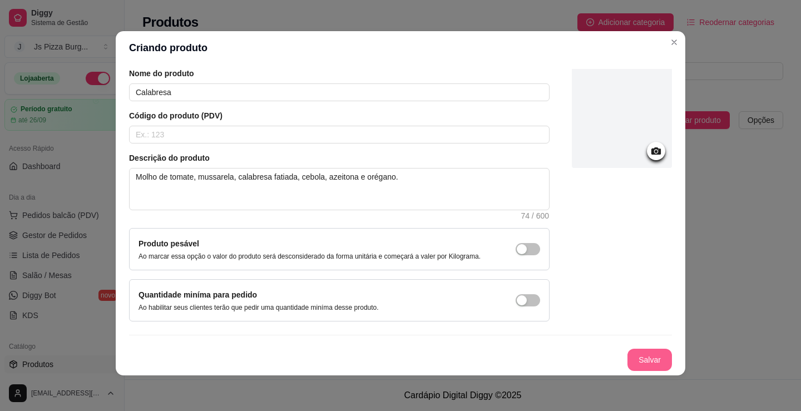
click at [636, 360] on button "Salvar" at bounding box center [650, 360] width 45 height 22
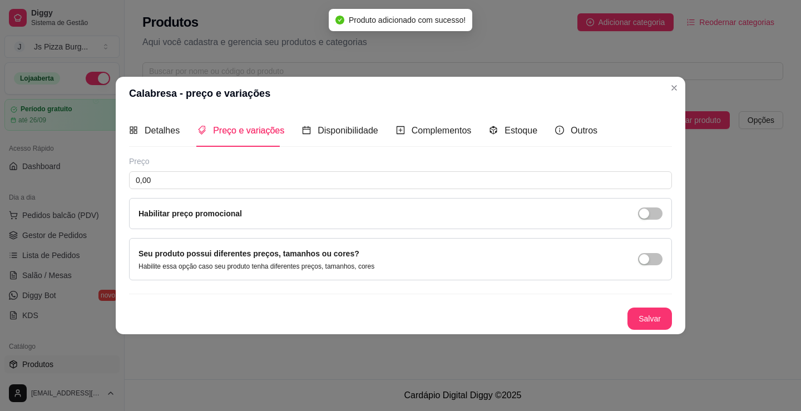
scroll to position [0, 0]
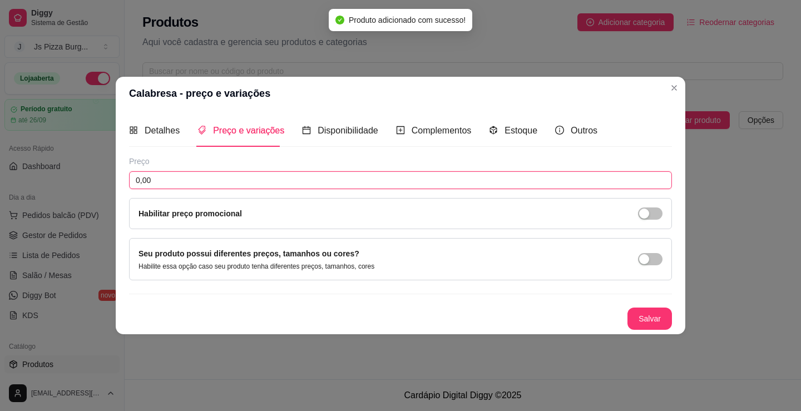
click at [412, 179] on input "0,00" at bounding box center [400, 180] width 543 height 18
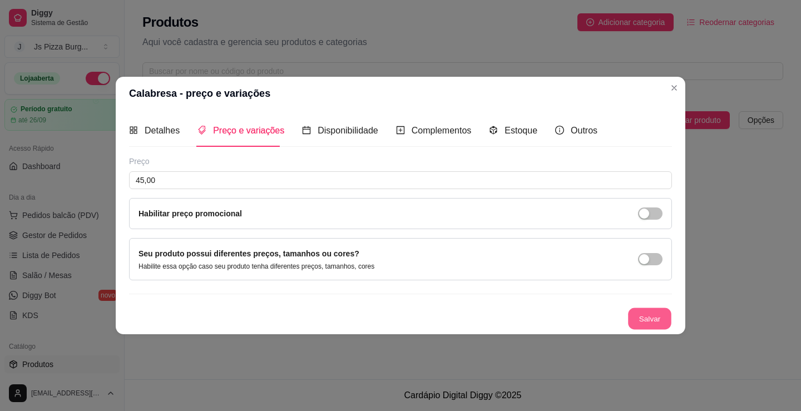
click at [644, 317] on button "Salvar" at bounding box center [649, 319] width 43 height 22
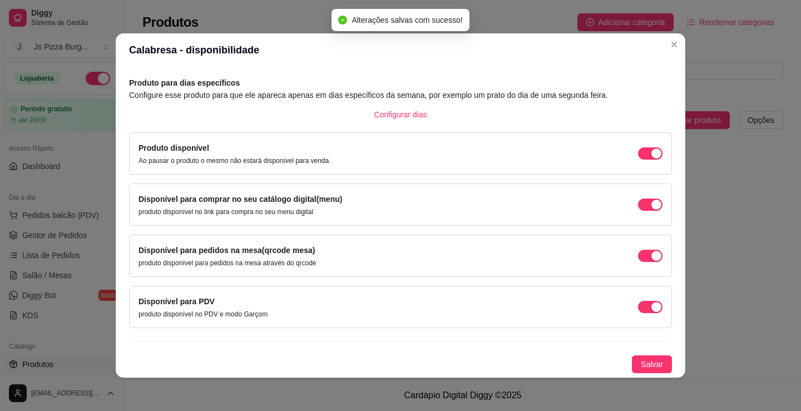
scroll to position [2, 0]
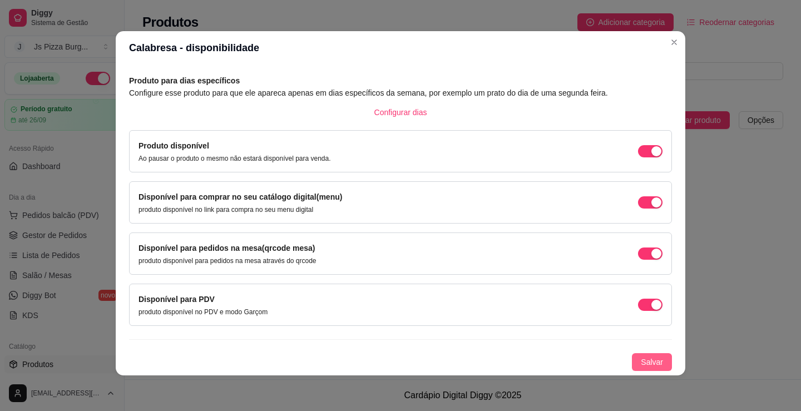
click at [641, 361] on span "Salvar" at bounding box center [652, 362] width 22 height 12
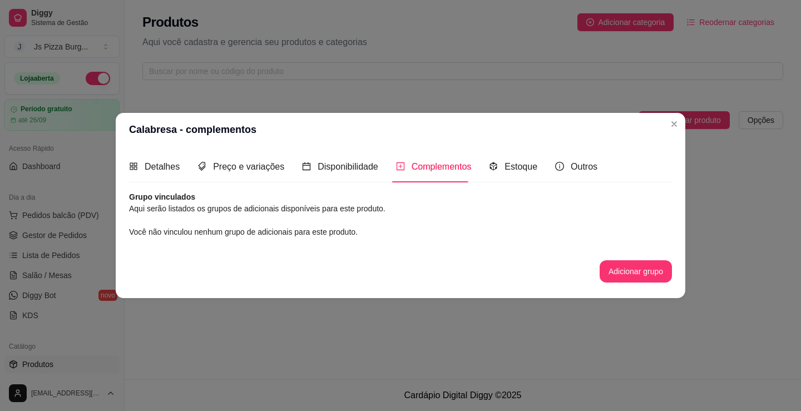
scroll to position [0, 0]
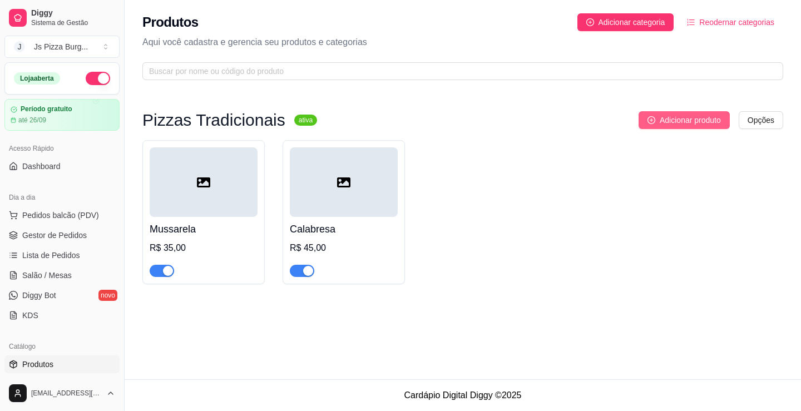
click at [703, 120] on span "Adicionar produto" at bounding box center [690, 120] width 61 height 12
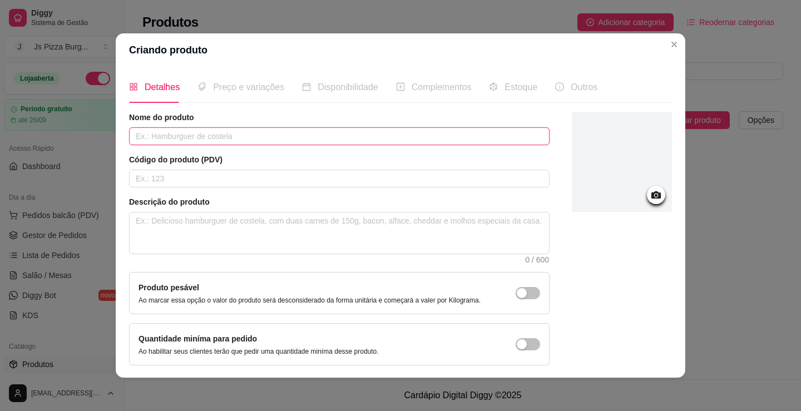
click at [456, 140] on input "text" at bounding box center [339, 136] width 421 height 18
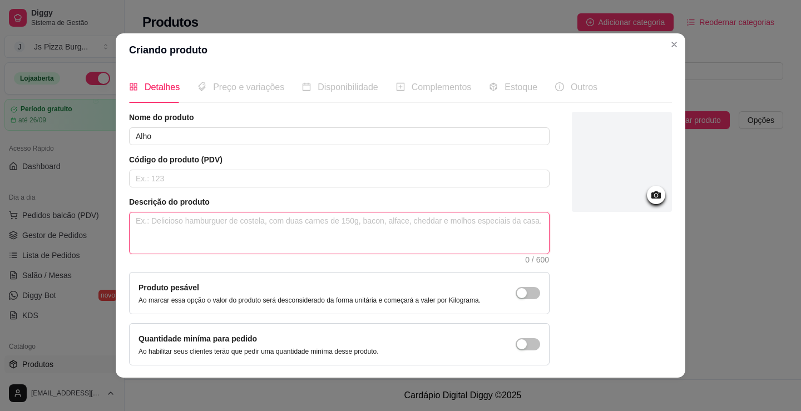
click at [457, 219] on textarea at bounding box center [339, 233] width 419 height 41
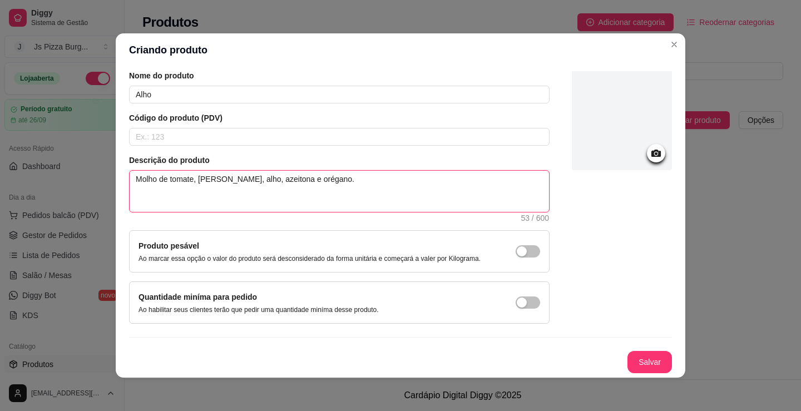
scroll to position [2, 0]
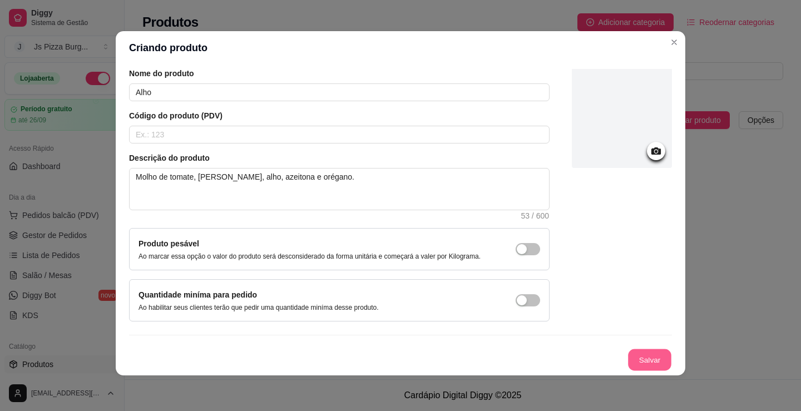
click at [642, 365] on button "Salvar" at bounding box center [649, 360] width 43 height 22
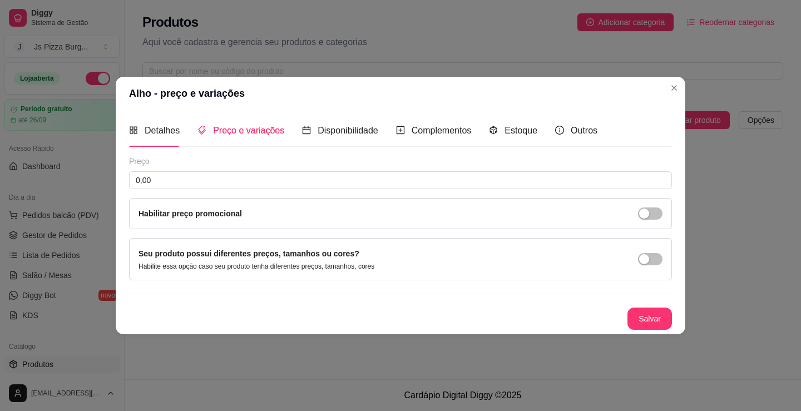
scroll to position [0, 0]
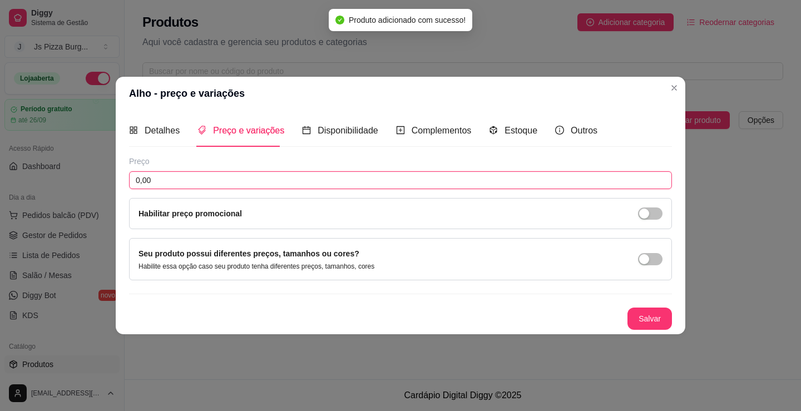
click at [352, 180] on input "0,00" at bounding box center [400, 180] width 543 height 18
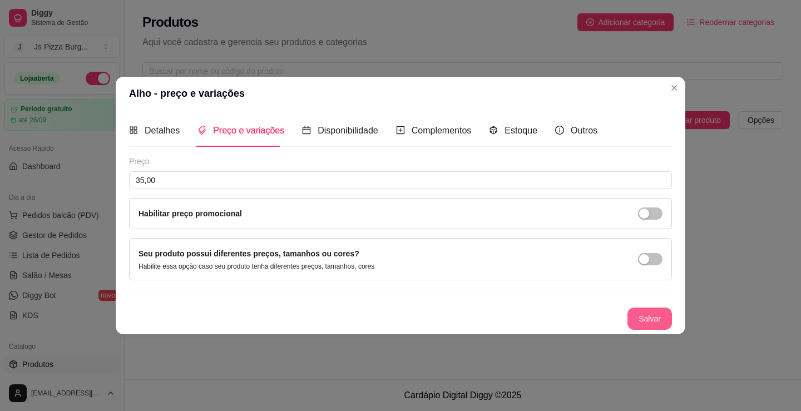
click at [649, 311] on button "Salvar" at bounding box center [650, 319] width 45 height 22
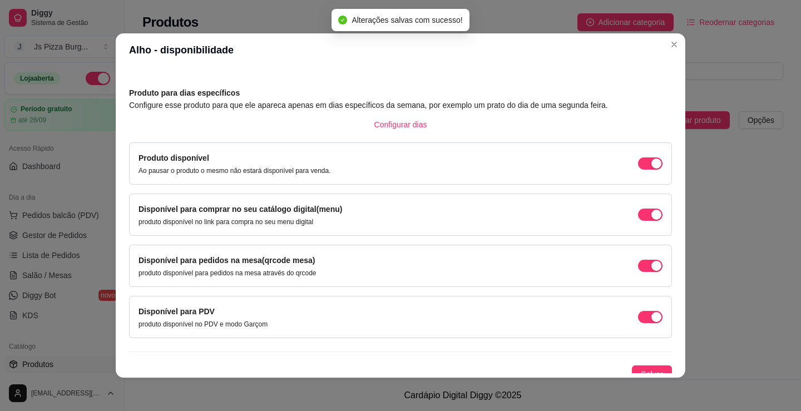
scroll to position [46, 0]
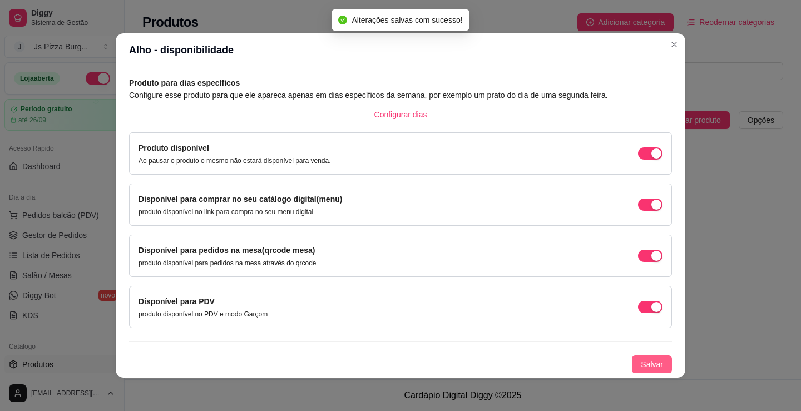
click at [633, 357] on button "Salvar" at bounding box center [652, 364] width 40 height 18
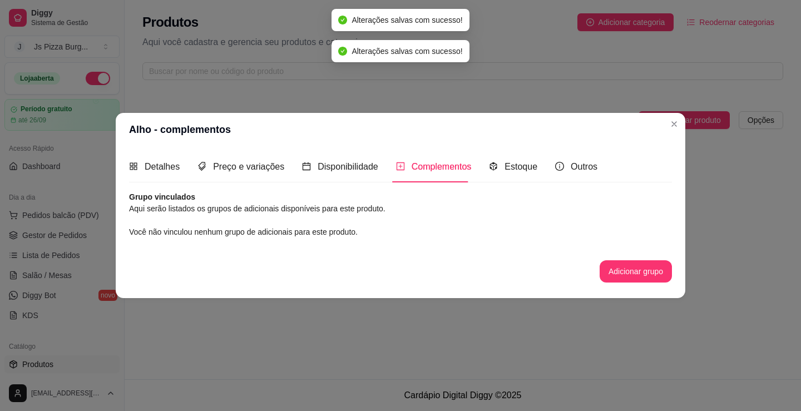
scroll to position [0, 0]
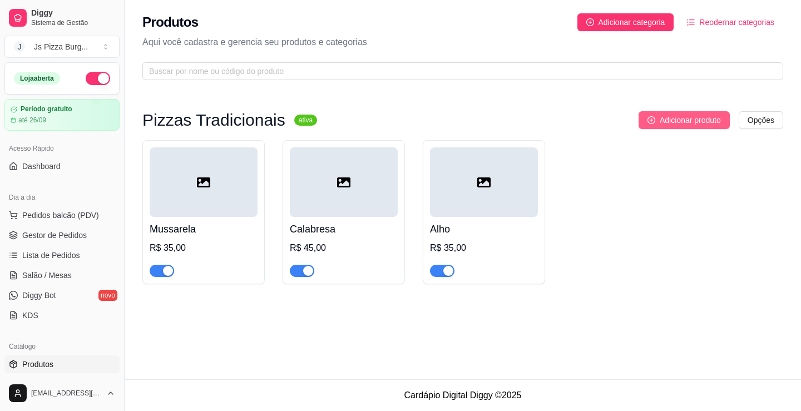
click at [667, 125] on span "Adicionar produto" at bounding box center [690, 120] width 61 height 12
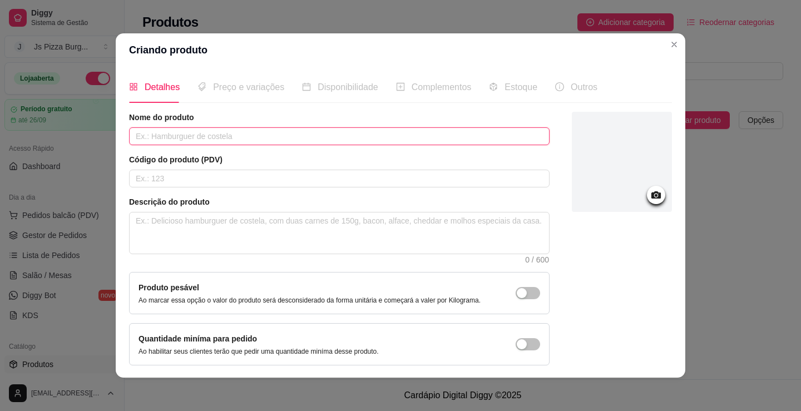
click at [324, 132] on input "text" at bounding box center [339, 136] width 421 height 18
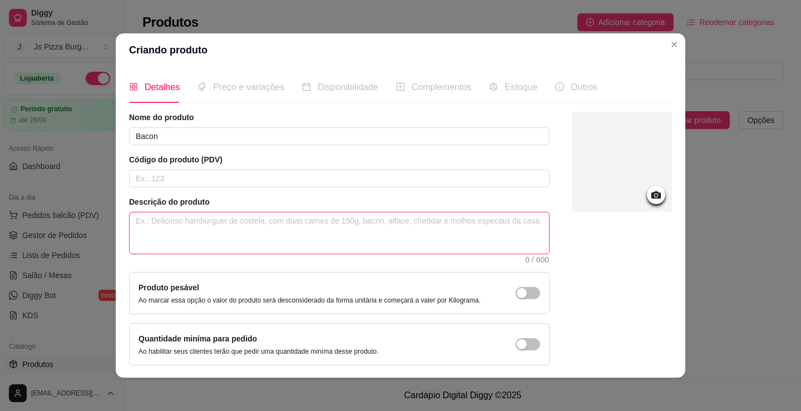
click at [327, 229] on textarea at bounding box center [339, 233] width 419 height 41
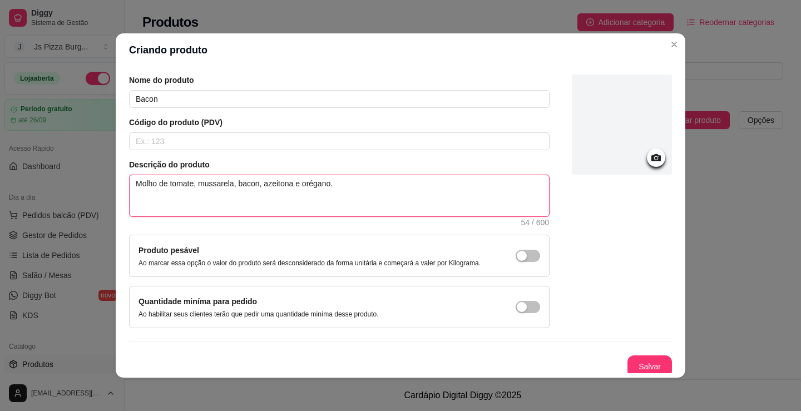
scroll to position [42, 0]
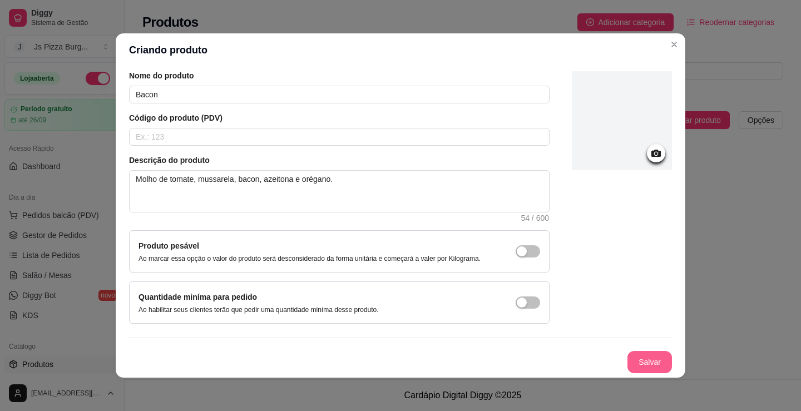
click at [643, 362] on button "Salvar" at bounding box center [650, 362] width 45 height 22
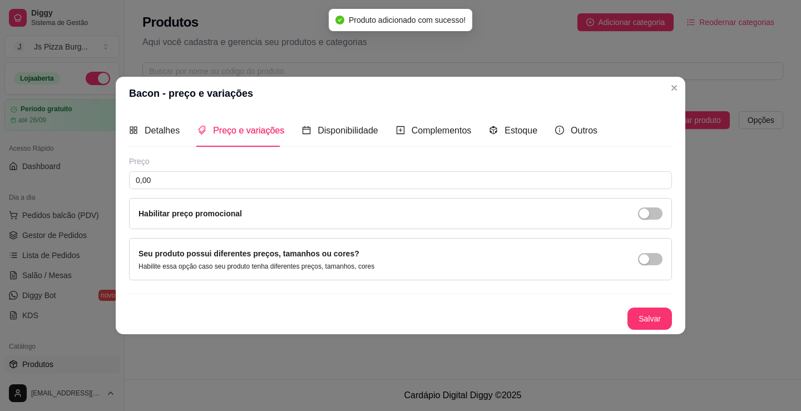
scroll to position [0, 0]
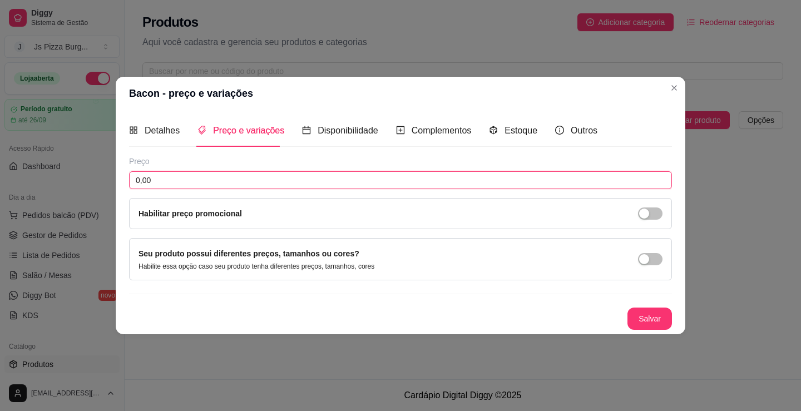
click at [238, 170] on div "Preço 0,00 Habilitar preço promocional" at bounding box center [400, 192] width 543 height 73
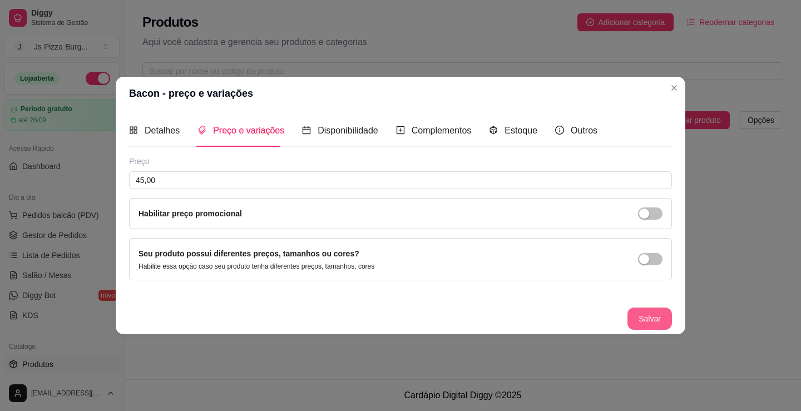
click at [663, 316] on button "Salvar" at bounding box center [650, 319] width 45 height 22
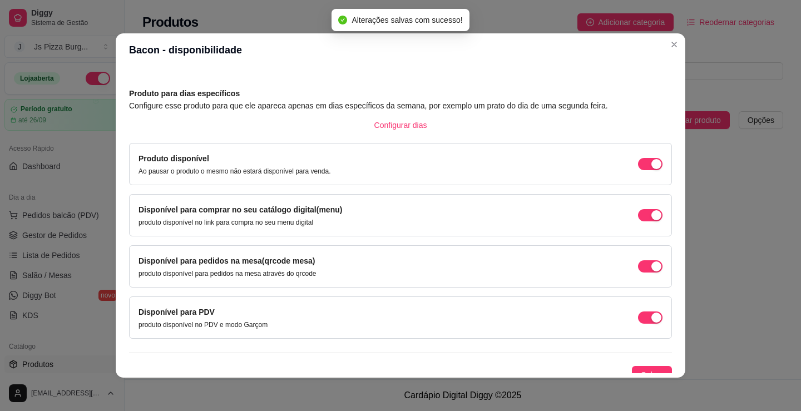
scroll to position [46, 0]
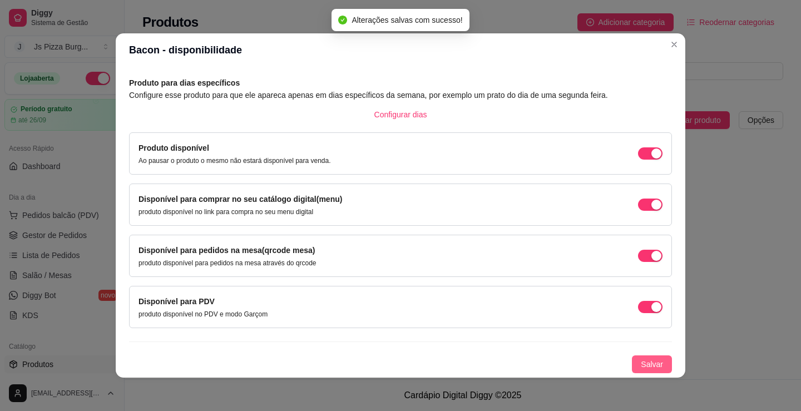
click at [636, 358] on button "Salvar" at bounding box center [652, 364] width 40 height 18
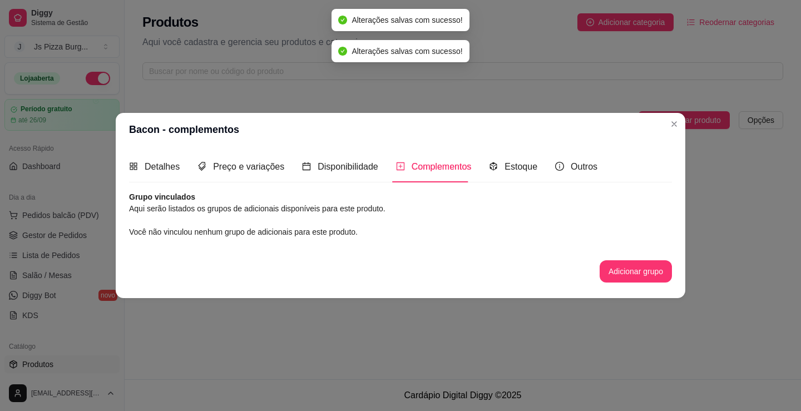
scroll to position [0, 0]
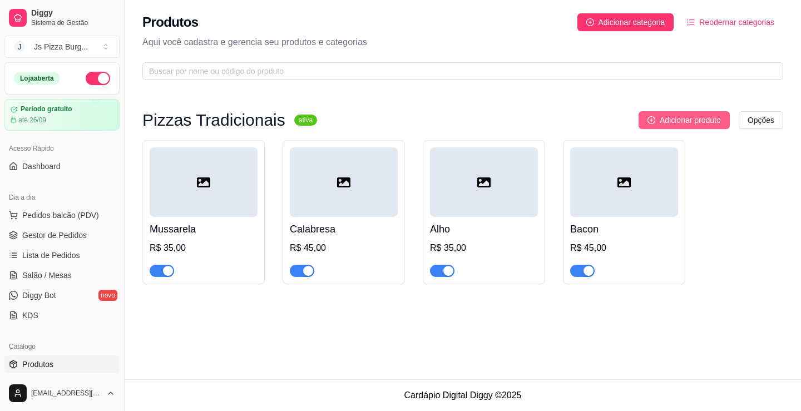
click at [675, 113] on button "Adicionar produto" at bounding box center [684, 120] width 91 height 18
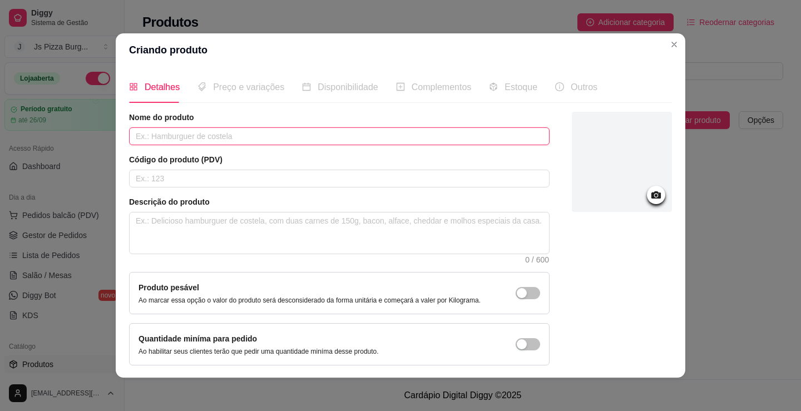
drag, startPoint x: 412, startPoint y: 142, endPoint x: 412, endPoint y: 136, distance: 6.1
click at [412, 141] on input "text" at bounding box center [339, 136] width 421 height 18
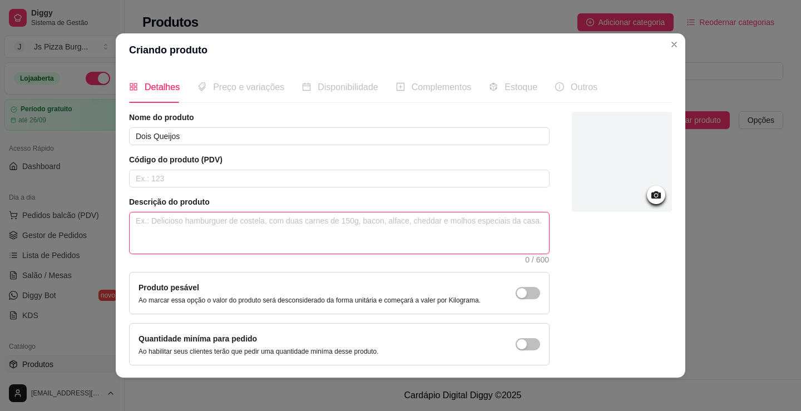
click at [306, 224] on textarea at bounding box center [339, 233] width 419 height 41
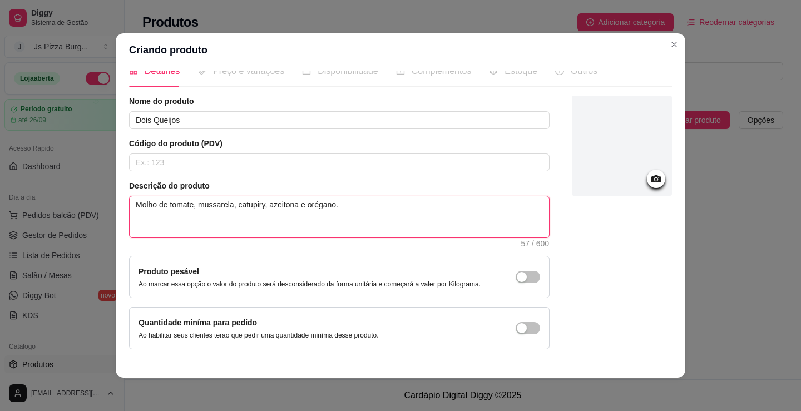
scroll to position [42, 0]
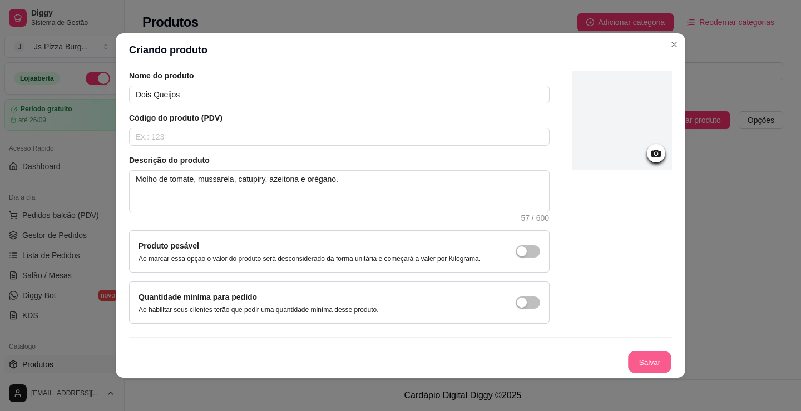
click at [633, 359] on button "Salvar" at bounding box center [649, 363] width 43 height 22
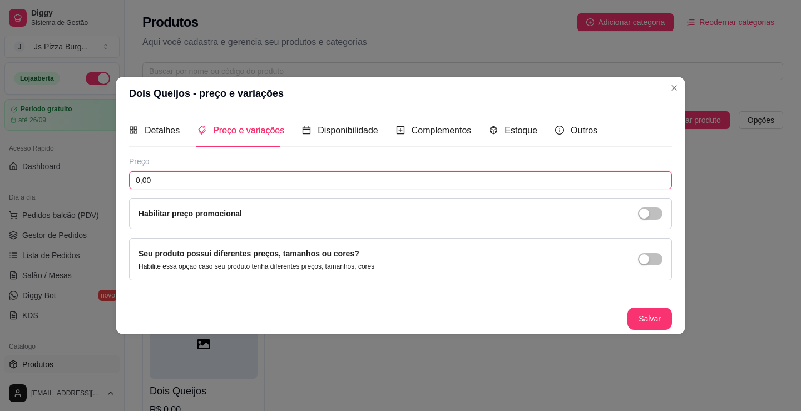
click at [345, 184] on input "0,00" at bounding box center [400, 180] width 543 height 18
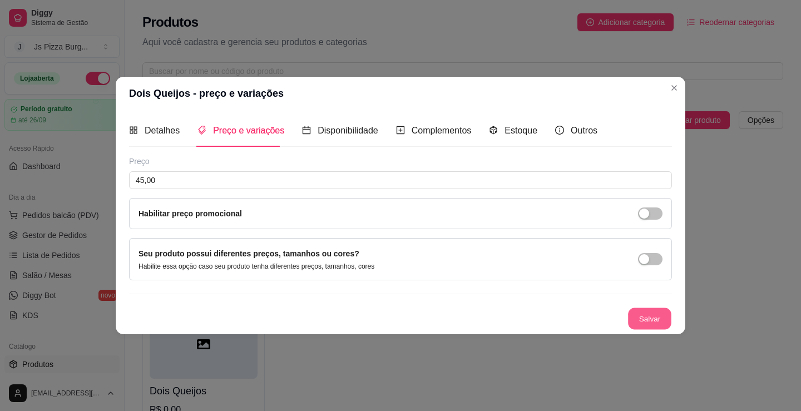
click at [648, 322] on button "Salvar" at bounding box center [649, 319] width 43 height 22
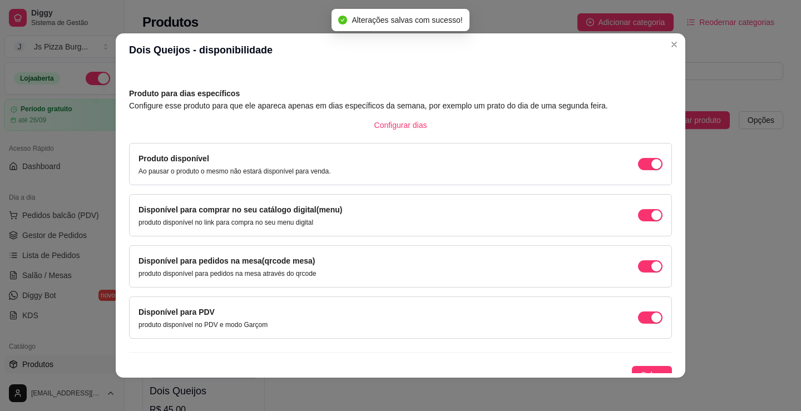
scroll to position [46, 0]
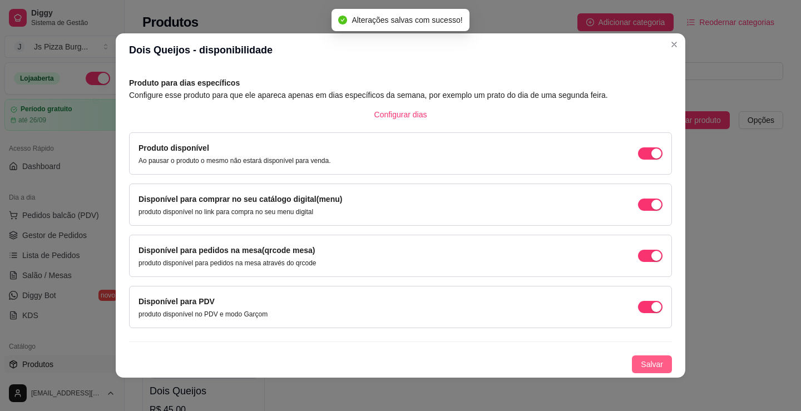
click at [641, 361] on span "Salvar" at bounding box center [652, 364] width 22 height 12
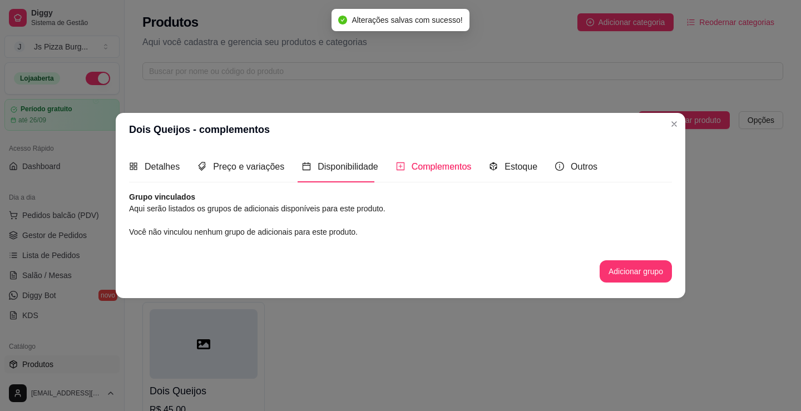
scroll to position [0, 0]
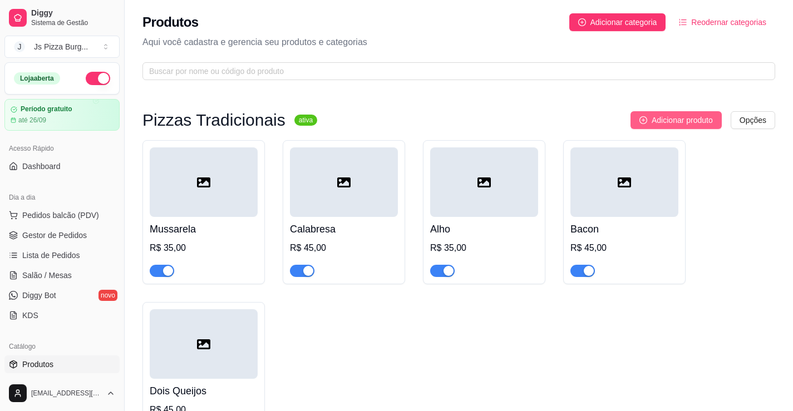
click at [689, 121] on span "Adicionar produto" at bounding box center [681, 120] width 61 height 12
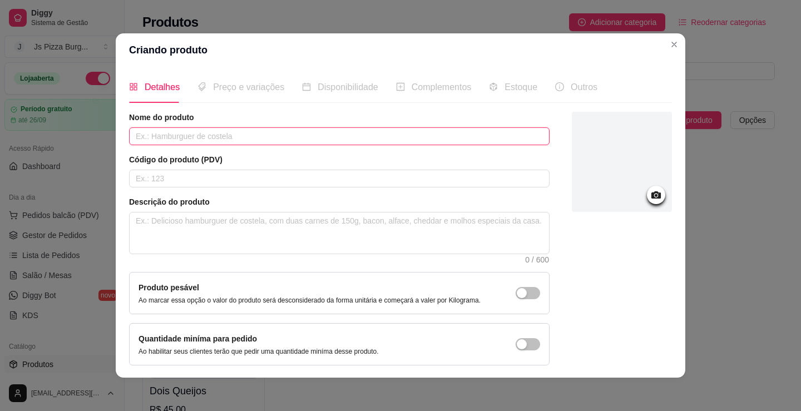
click at [251, 132] on input "text" at bounding box center [339, 136] width 421 height 18
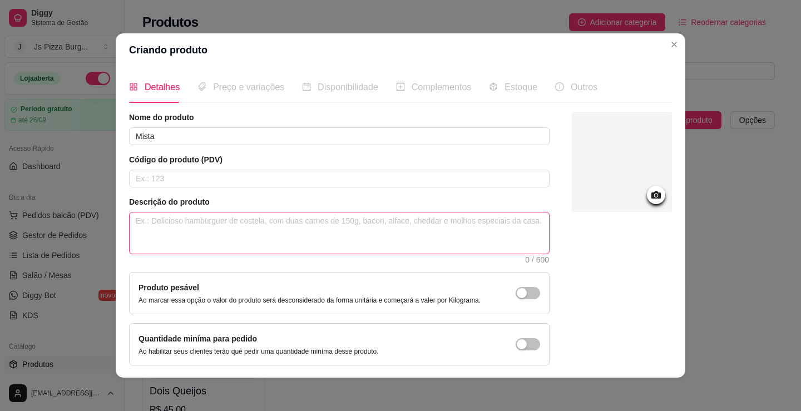
click at [254, 223] on textarea at bounding box center [339, 233] width 419 height 41
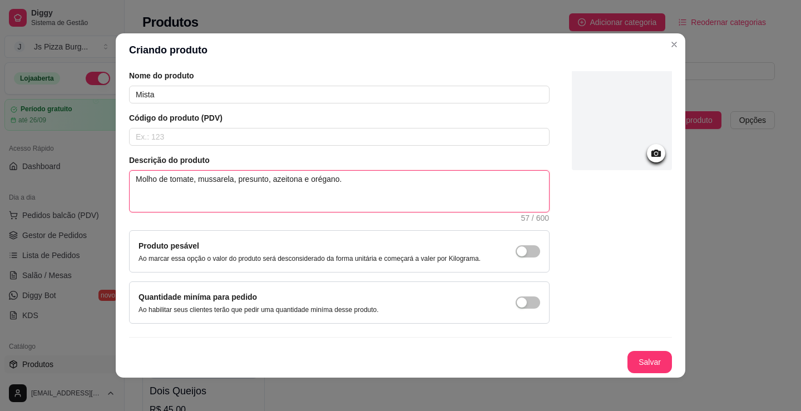
scroll to position [2, 0]
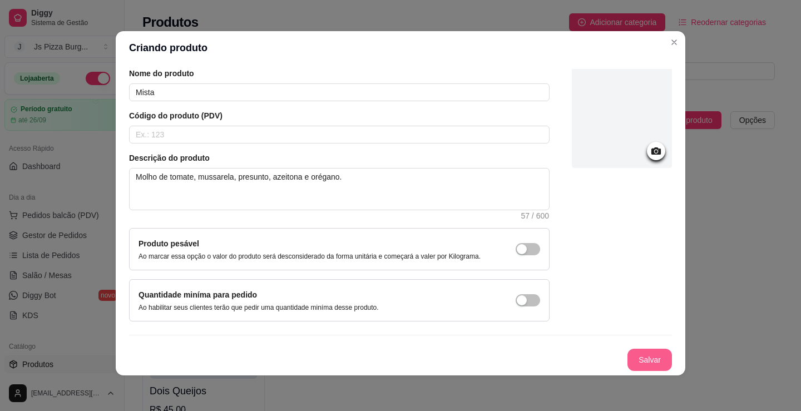
click at [636, 356] on button "Salvar" at bounding box center [650, 360] width 45 height 22
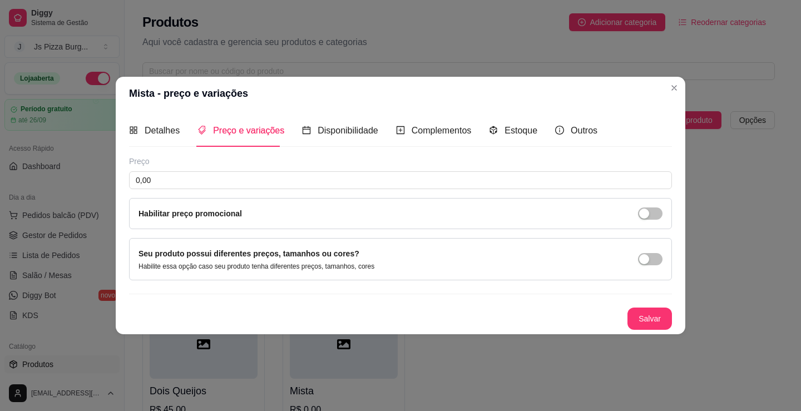
scroll to position [0, 0]
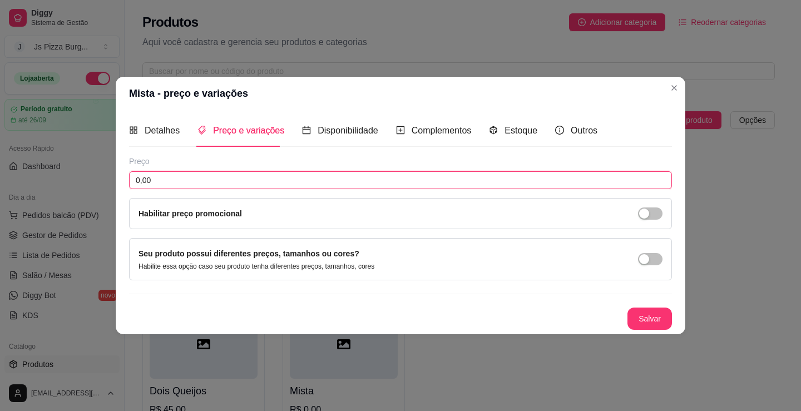
drag, startPoint x: 380, startPoint y: 177, endPoint x: 390, endPoint y: 177, distance: 10.0
click at [382, 179] on input "0,00" at bounding box center [400, 180] width 543 height 18
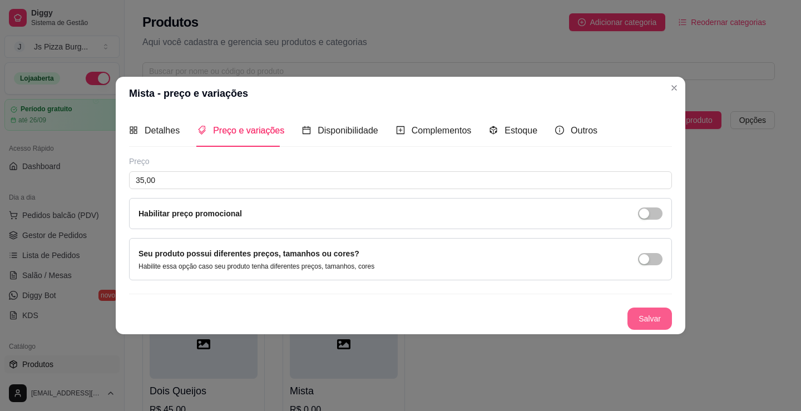
click at [640, 313] on button "Salvar" at bounding box center [650, 319] width 45 height 22
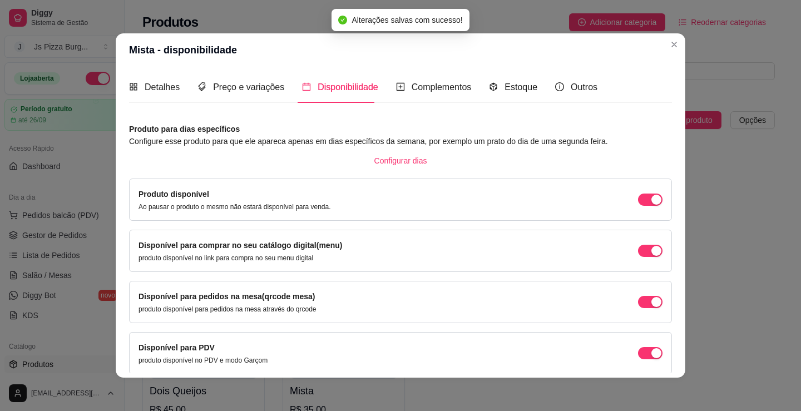
scroll to position [46, 0]
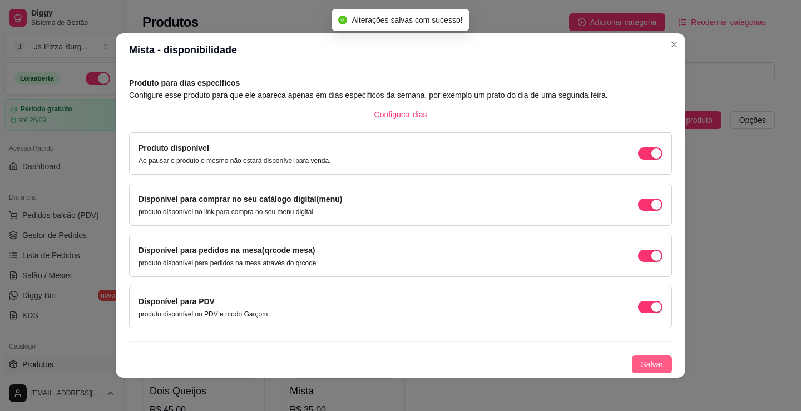
click at [632, 356] on button "Salvar" at bounding box center [652, 364] width 40 height 18
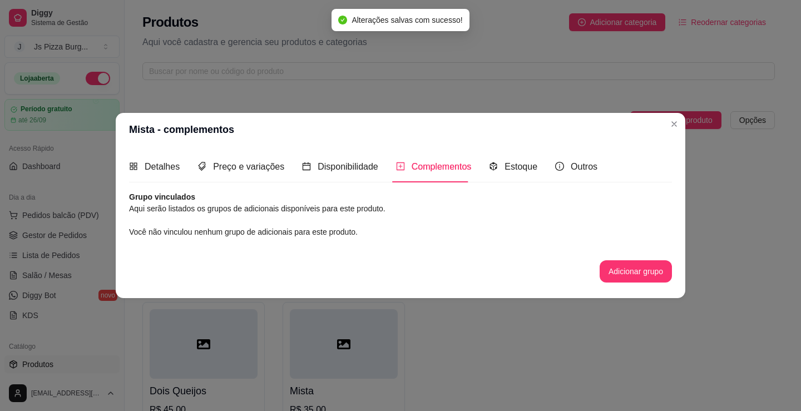
scroll to position [0, 0]
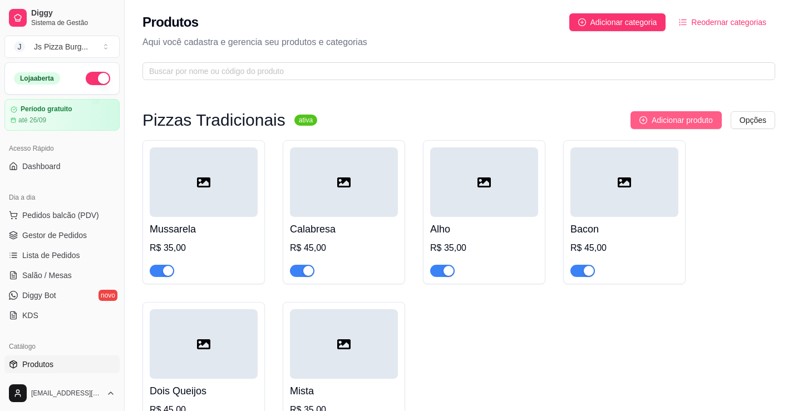
click at [666, 116] on span "Adicionar produto" at bounding box center [681, 120] width 61 height 12
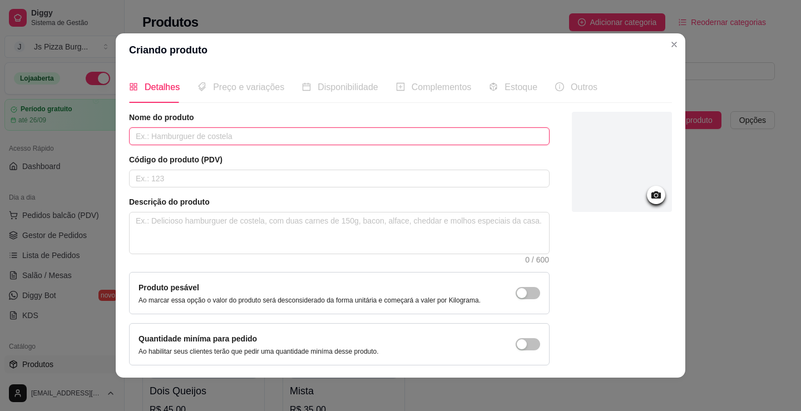
click at [165, 128] on input "text" at bounding box center [339, 136] width 421 height 18
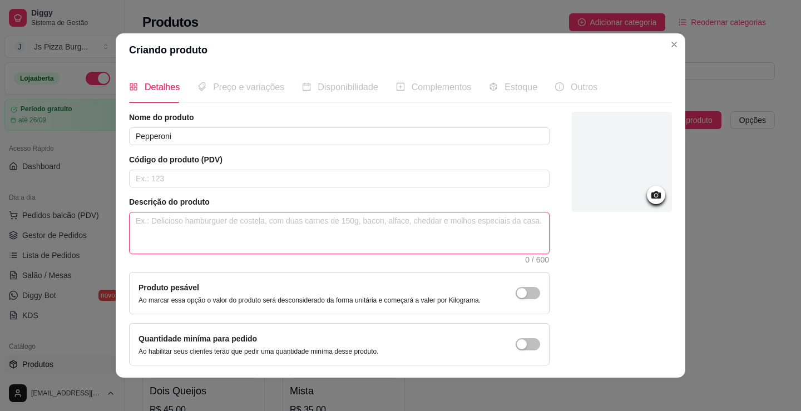
click at [371, 244] on textarea at bounding box center [339, 233] width 419 height 41
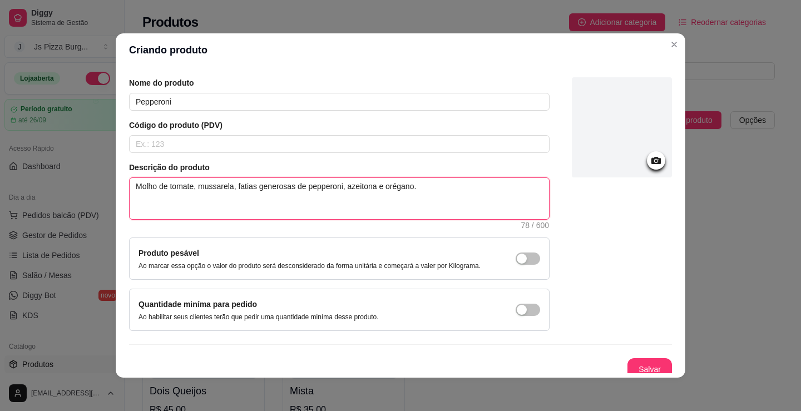
scroll to position [42, 0]
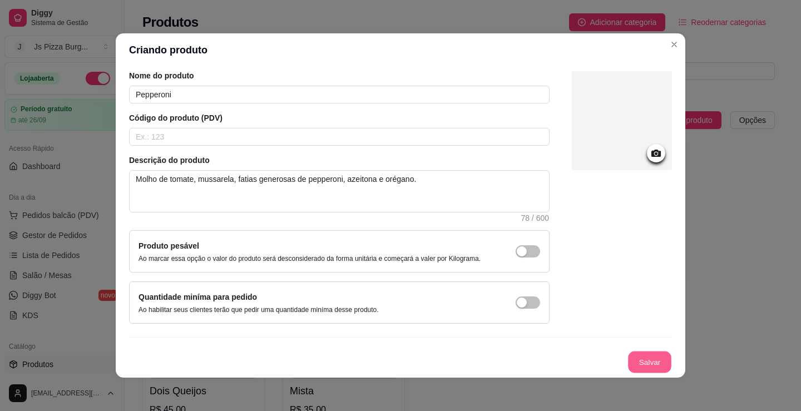
click at [636, 354] on button "Salvar" at bounding box center [649, 363] width 43 height 22
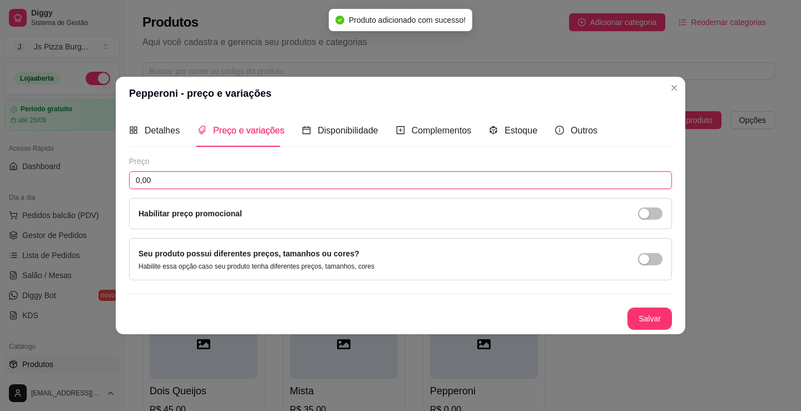
click at [187, 185] on input "0,00" at bounding box center [400, 180] width 543 height 18
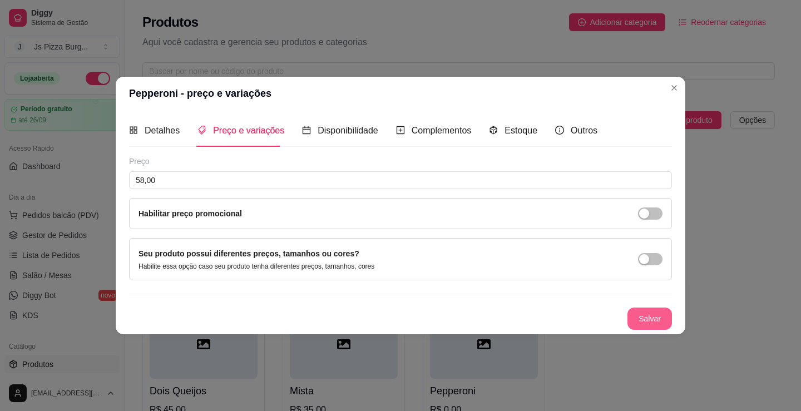
click at [659, 317] on button "Salvar" at bounding box center [650, 319] width 45 height 22
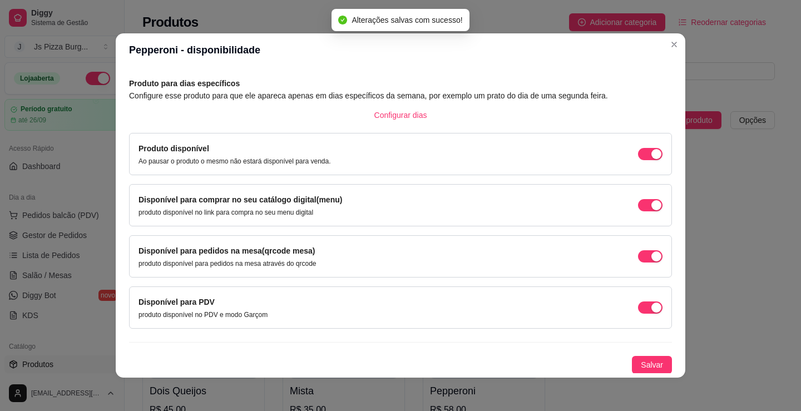
scroll to position [46, 0]
drag, startPoint x: 640, startPoint y: 361, endPoint x: 644, endPoint y: 211, distance: 150.2
click at [641, 362] on span "Salvar" at bounding box center [652, 364] width 22 height 12
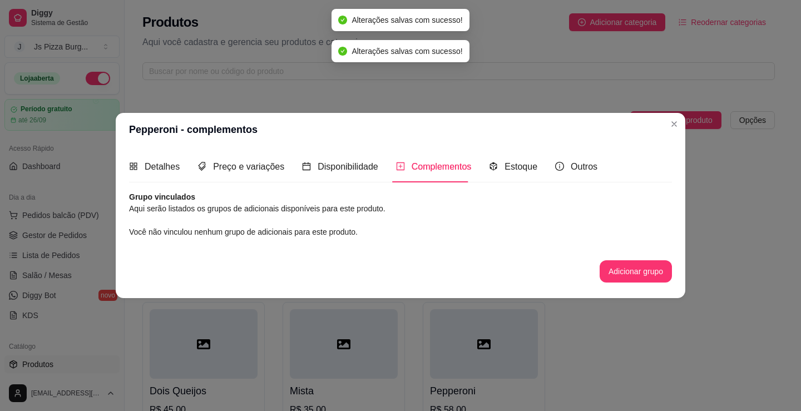
scroll to position [0, 0]
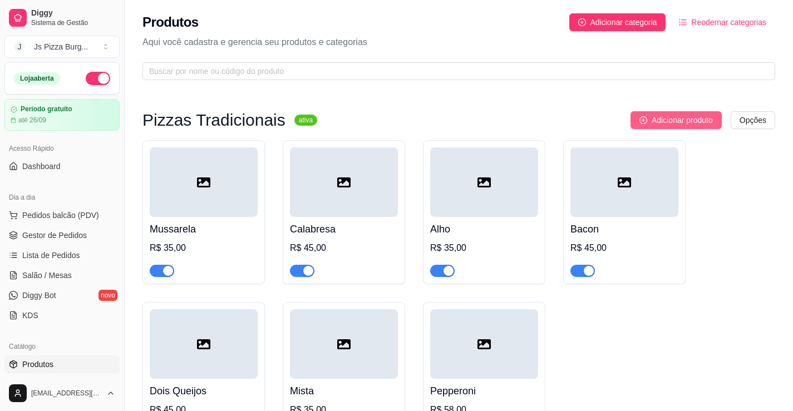
click at [668, 120] on span "Adicionar produto" at bounding box center [681, 120] width 61 height 12
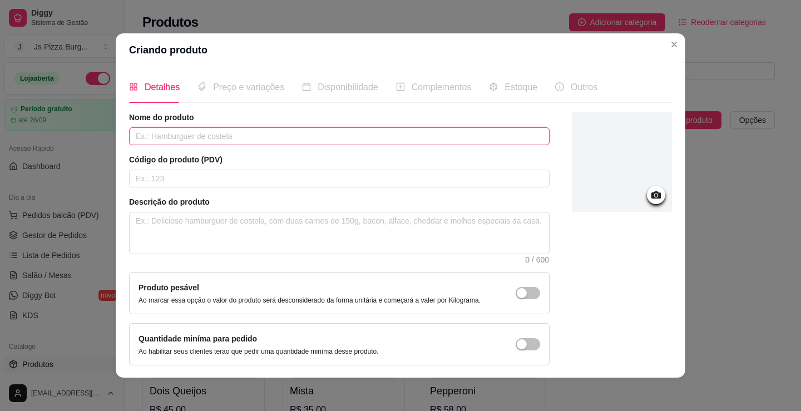
click at [304, 136] on input "text" at bounding box center [339, 136] width 421 height 18
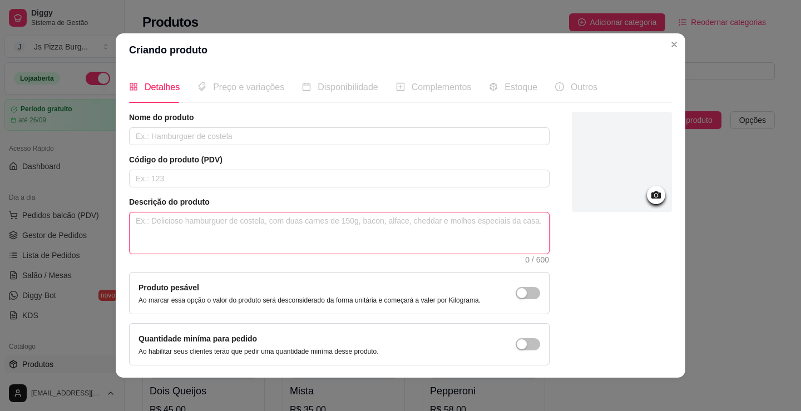
drag, startPoint x: 235, startPoint y: 236, endPoint x: 243, endPoint y: 234, distance: 8.1
click at [236, 234] on textarea at bounding box center [339, 233] width 419 height 41
drag, startPoint x: 231, startPoint y: 223, endPoint x: 271, endPoint y: 227, distance: 39.7
click at [235, 223] on textarea "Molho de tomate, mussarela,calabresa,pimentão,cebola," at bounding box center [339, 233] width 419 height 41
click at [266, 222] on textarea "Molho de tomate, mussarela, calabresa,pimentão,cebola," at bounding box center [339, 233] width 419 height 41
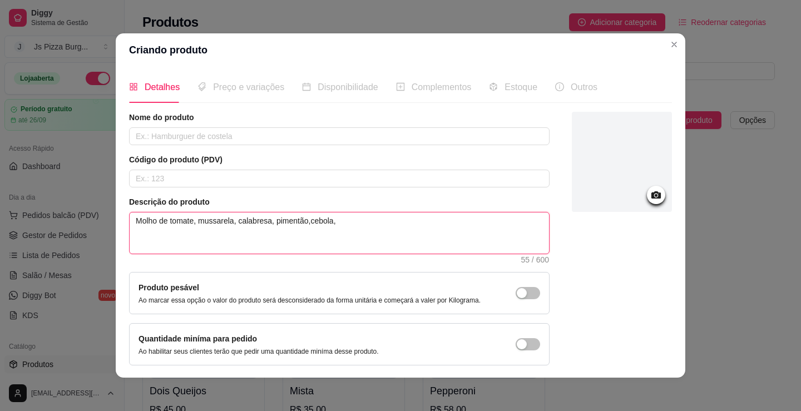
click at [303, 221] on textarea "Molho de tomate, mussarela, calabresa, pimentão,cebola," at bounding box center [339, 233] width 419 height 41
click at [338, 224] on textarea "Molho de tomate, mussarela, calabresa, pimentão, cebola," at bounding box center [339, 233] width 419 height 41
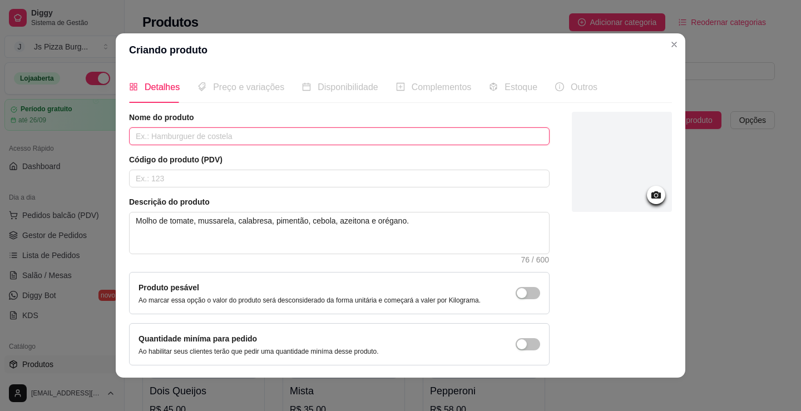
click at [278, 137] on input "text" at bounding box center [339, 136] width 421 height 18
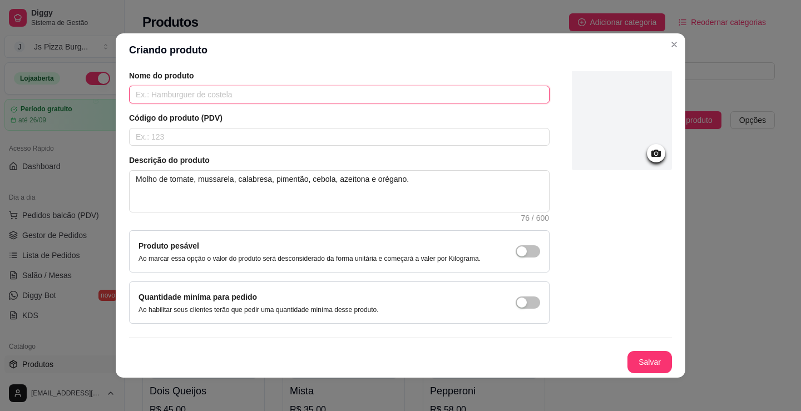
scroll to position [2, 0]
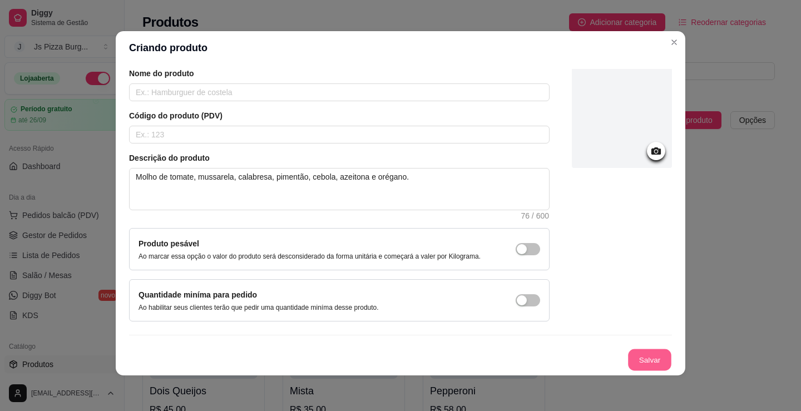
click at [647, 359] on button "Salvar" at bounding box center [649, 360] width 43 height 22
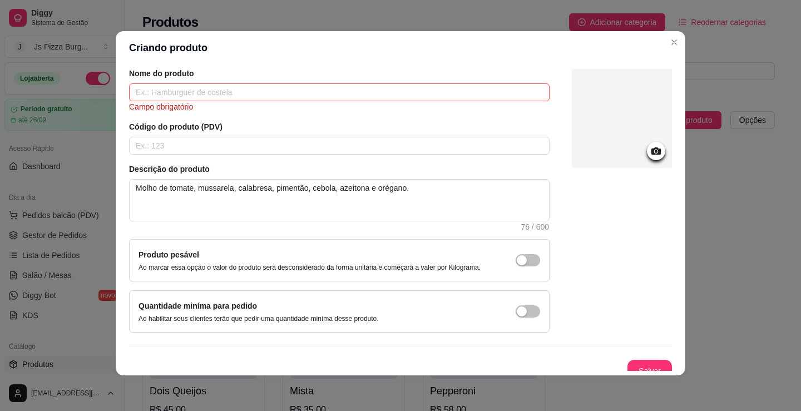
click at [294, 90] on input "text" at bounding box center [339, 92] width 421 height 18
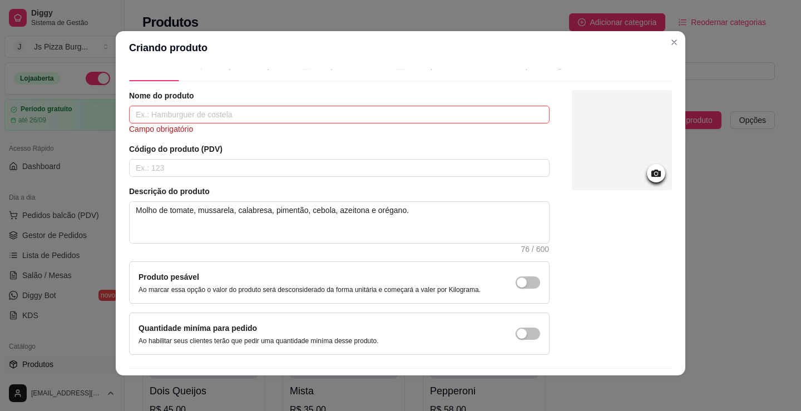
scroll to position [0, 0]
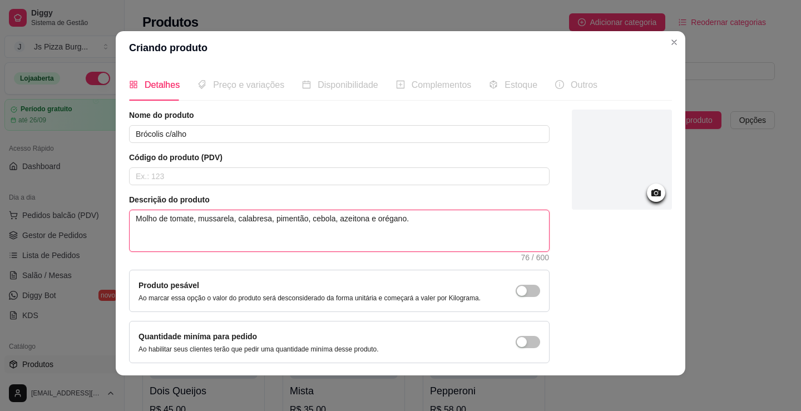
drag, startPoint x: 399, startPoint y: 221, endPoint x: 234, endPoint y: 224, distance: 165.8
click at [234, 224] on textarea "Molho de tomate, mussarela, calabresa, pimentão, cebola, azeitona e orégano." at bounding box center [339, 230] width 419 height 41
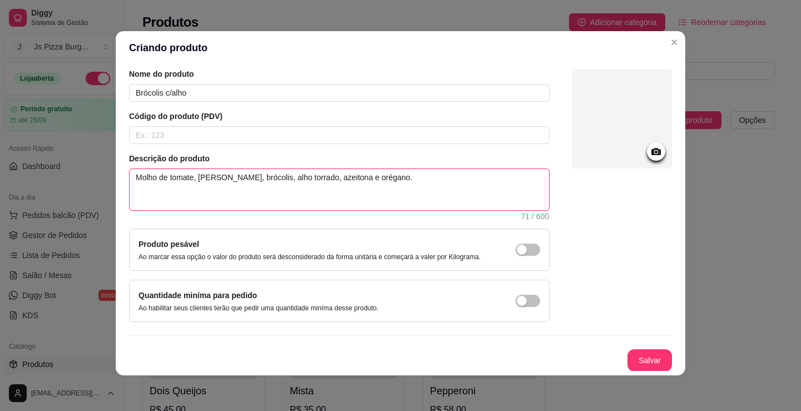
scroll to position [42, 0]
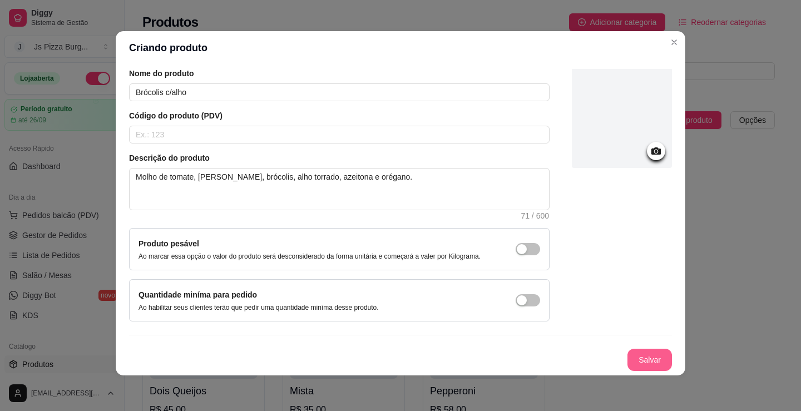
click at [635, 353] on button "Salvar" at bounding box center [650, 360] width 45 height 22
click at [631, 358] on button "Salvar" at bounding box center [650, 360] width 45 height 22
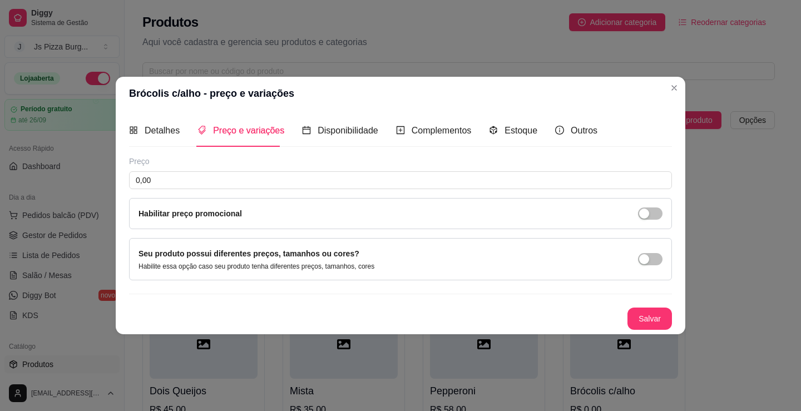
scroll to position [0, 0]
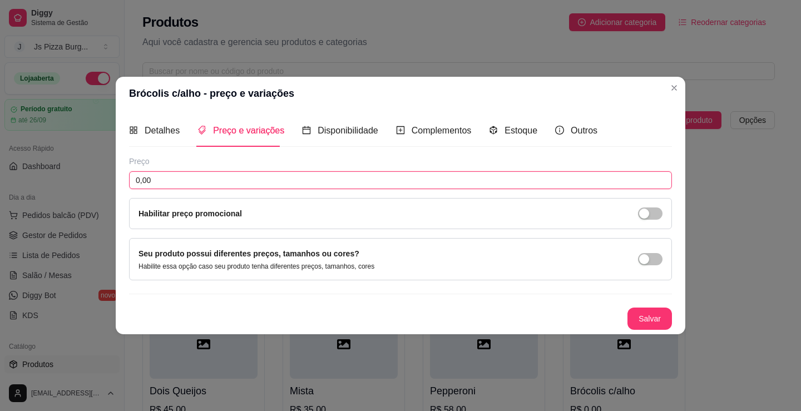
click at [413, 186] on input "0,00" at bounding box center [400, 180] width 543 height 18
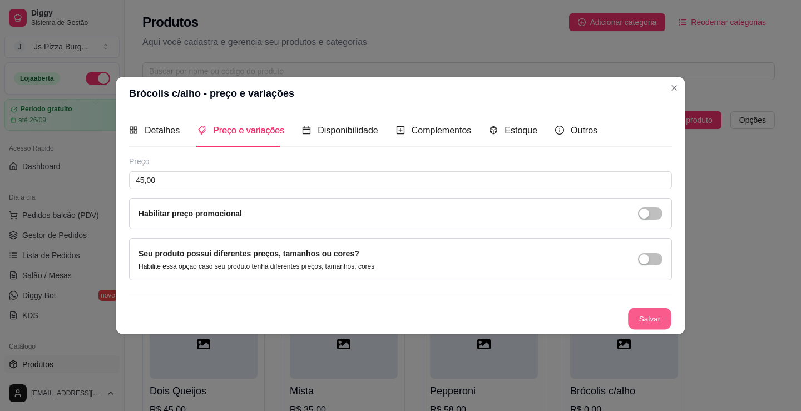
click at [646, 319] on button "Salvar" at bounding box center [649, 319] width 43 height 22
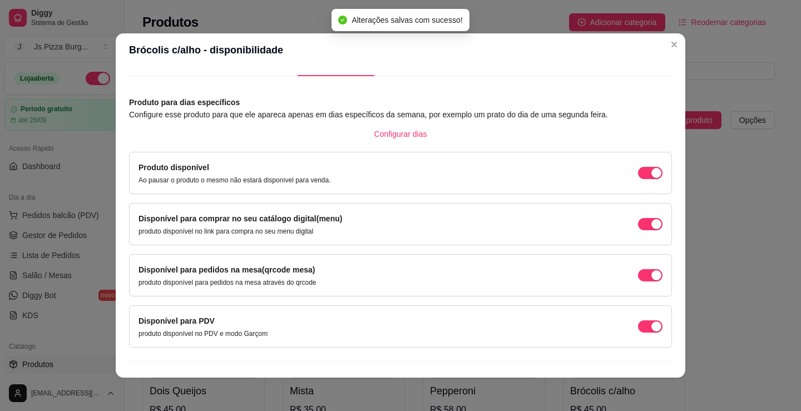
scroll to position [46, 0]
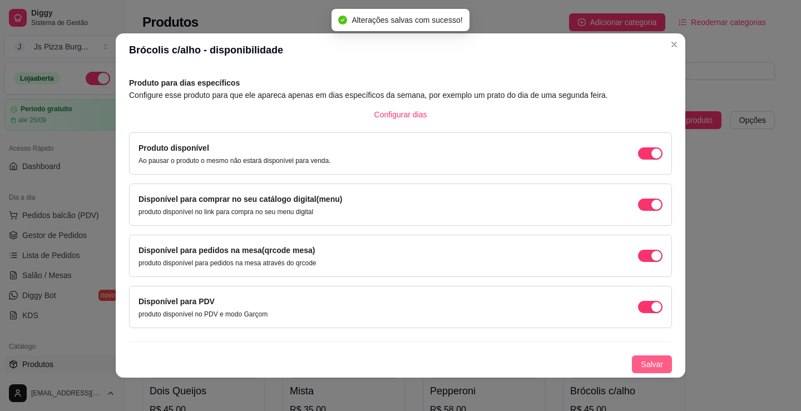
click at [641, 362] on span "Salvar" at bounding box center [652, 364] width 22 height 12
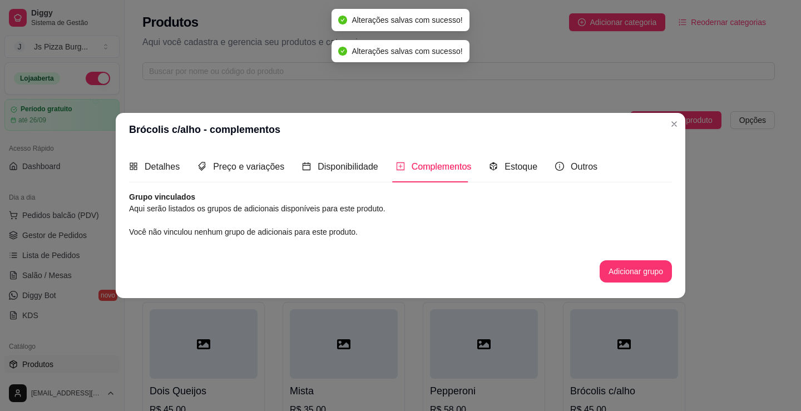
scroll to position [0, 0]
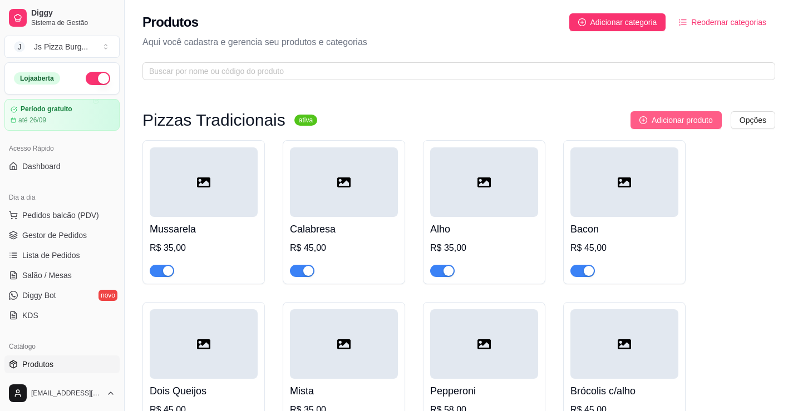
click at [668, 118] on span "Adicionar produto" at bounding box center [681, 120] width 61 height 12
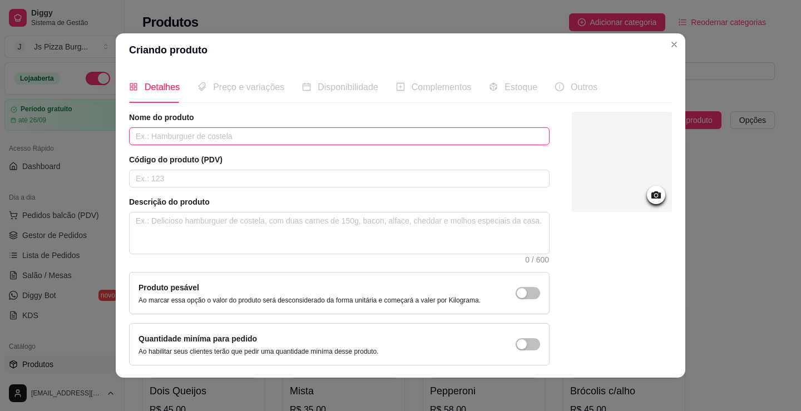
click at [487, 135] on input "text" at bounding box center [339, 136] width 421 height 18
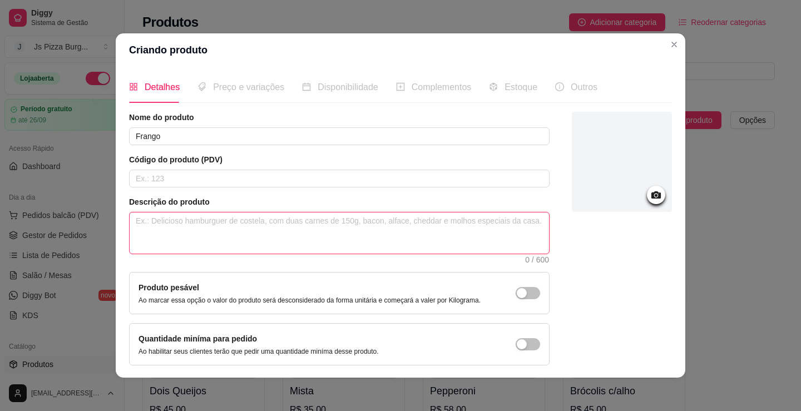
click at [439, 238] on textarea at bounding box center [339, 233] width 419 height 41
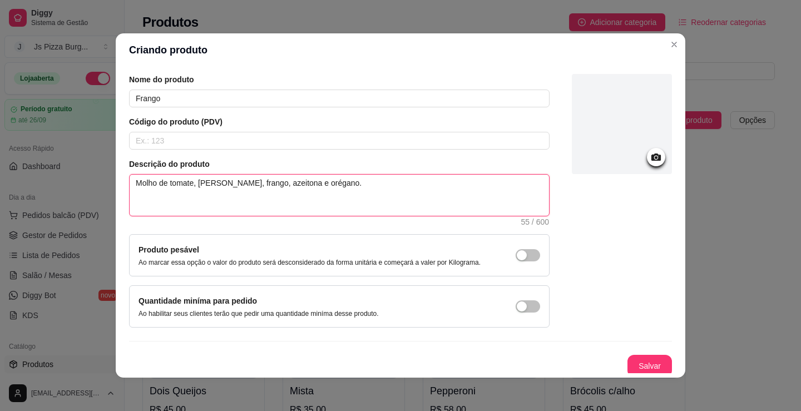
scroll to position [42, 0]
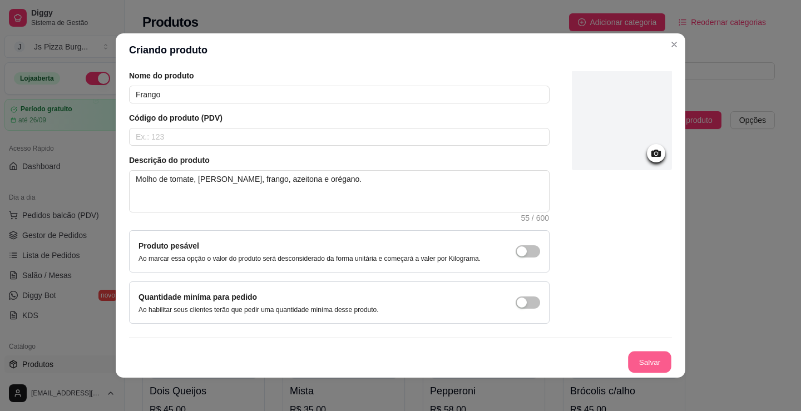
click at [650, 362] on button "Salvar" at bounding box center [649, 363] width 43 height 22
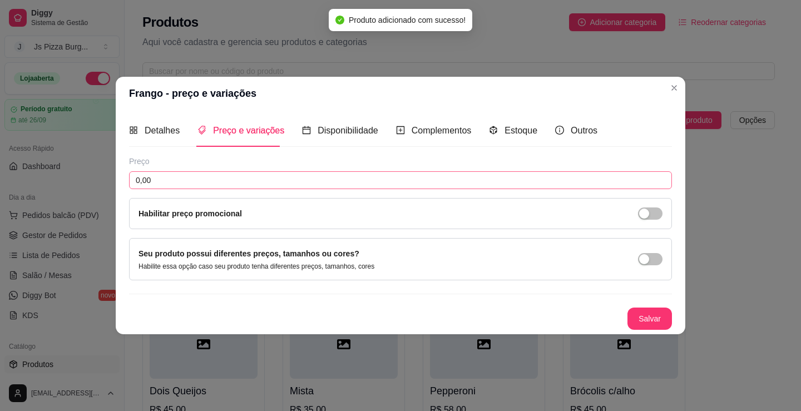
scroll to position [0, 0]
click at [190, 186] on input "0,00" at bounding box center [400, 180] width 543 height 18
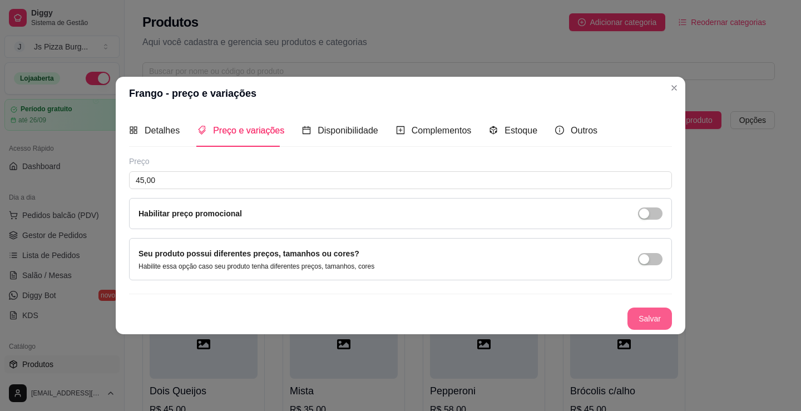
click at [655, 322] on button "Salvar" at bounding box center [650, 319] width 45 height 22
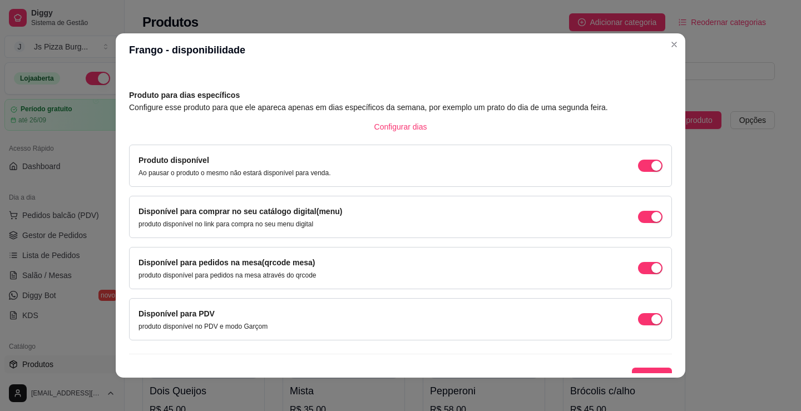
scroll to position [46, 0]
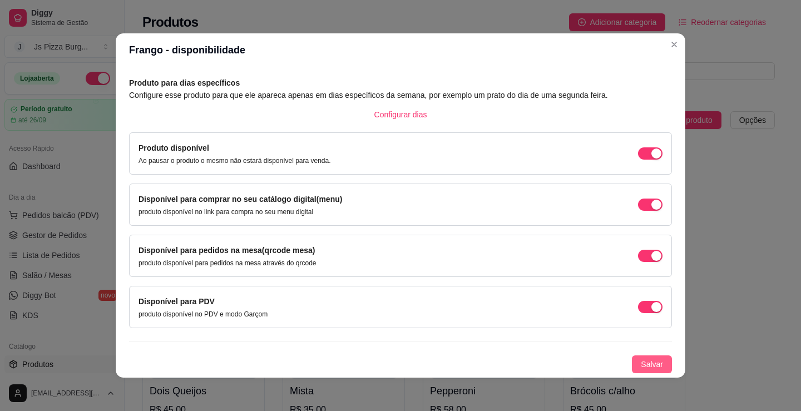
click at [644, 363] on span "Salvar" at bounding box center [652, 364] width 22 height 12
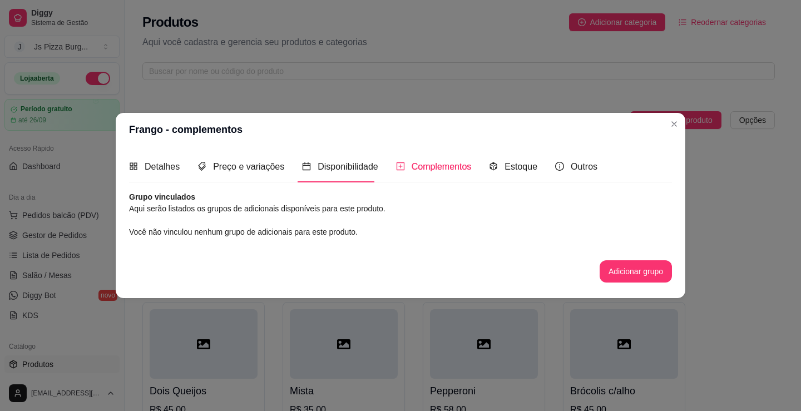
scroll to position [0, 0]
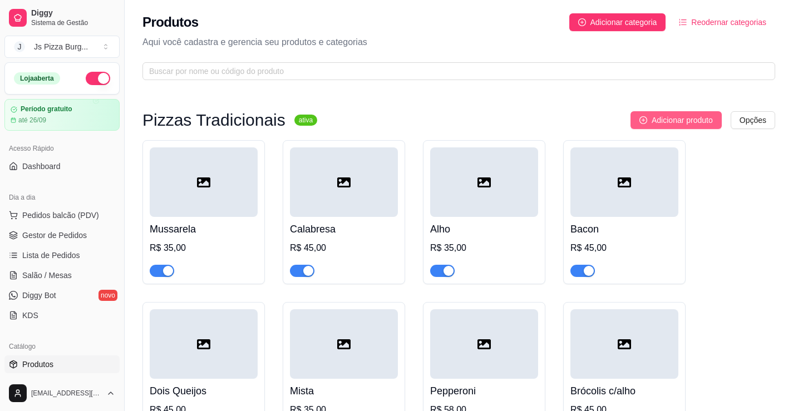
click at [671, 121] on span "Adicionar produto" at bounding box center [681, 120] width 61 height 12
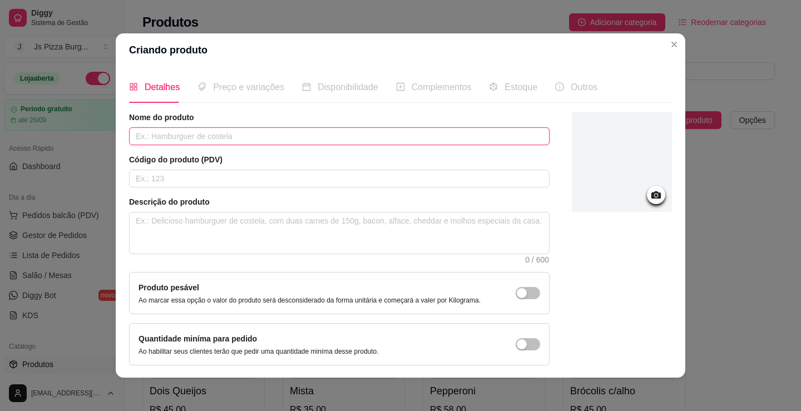
click at [314, 134] on input "text" at bounding box center [339, 136] width 421 height 18
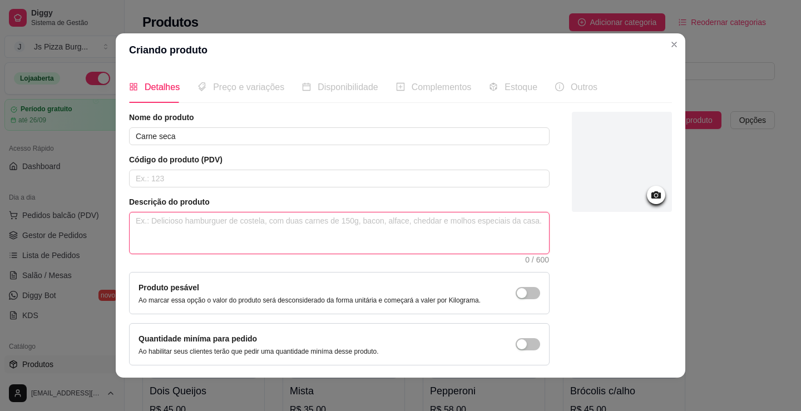
click at [334, 240] on textarea at bounding box center [339, 233] width 419 height 41
click at [268, 226] on textarea "Molho de tomate, mussarela, carne seca, azeitona e orégano." at bounding box center [339, 233] width 419 height 41
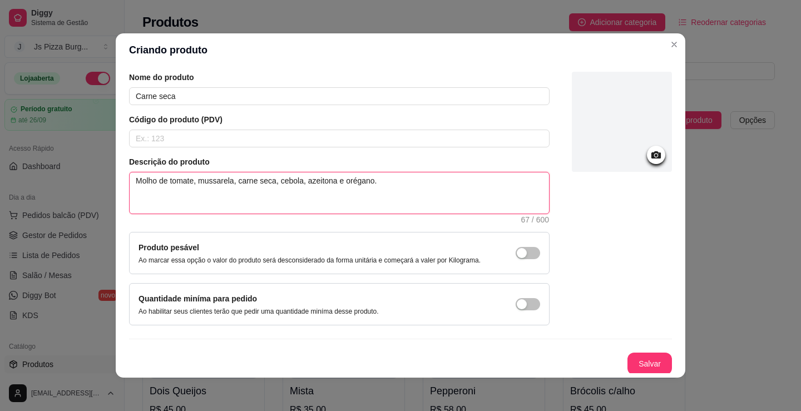
scroll to position [42, 0]
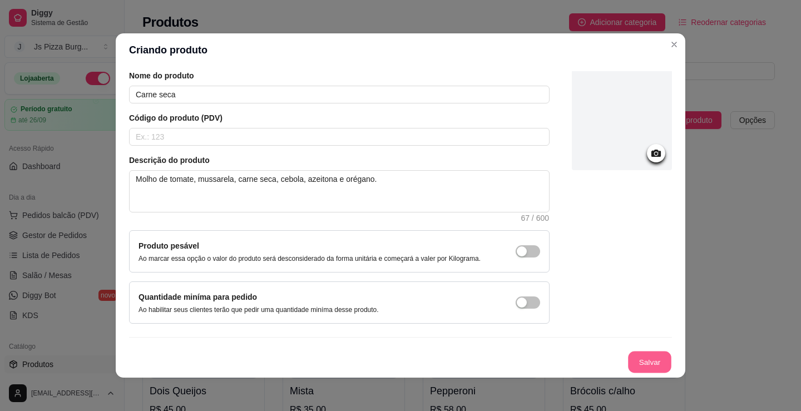
click at [653, 360] on button "Salvar" at bounding box center [649, 363] width 43 height 22
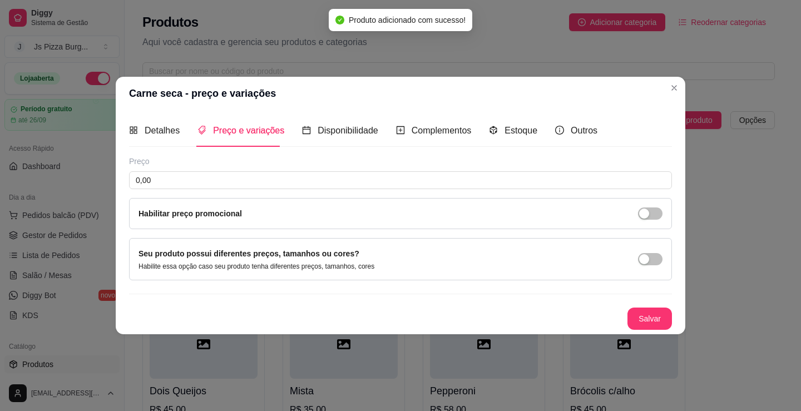
scroll to position [0, 0]
click at [327, 169] on div "Preço 0,00 Habilitar preço promocional" at bounding box center [400, 192] width 543 height 73
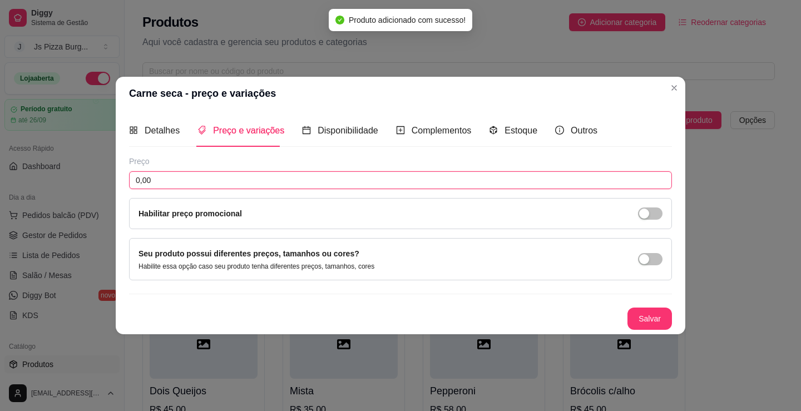
click at [338, 176] on input "0,00" at bounding box center [400, 180] width 543 height 18
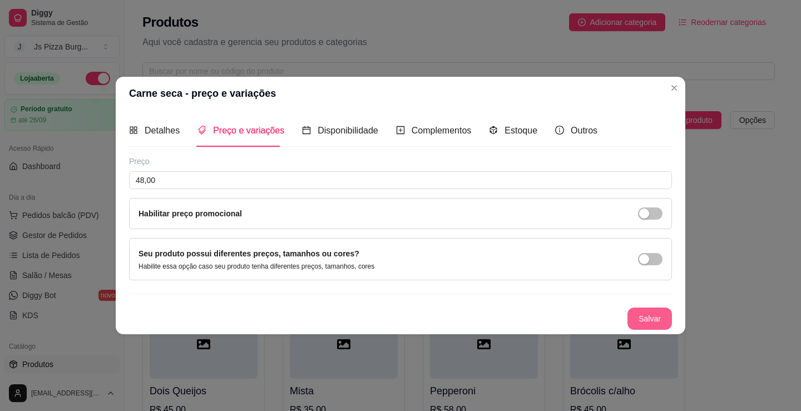
click at [662, 313] on button "Salvar" at bounding box center [650, 319] width 45 height 22
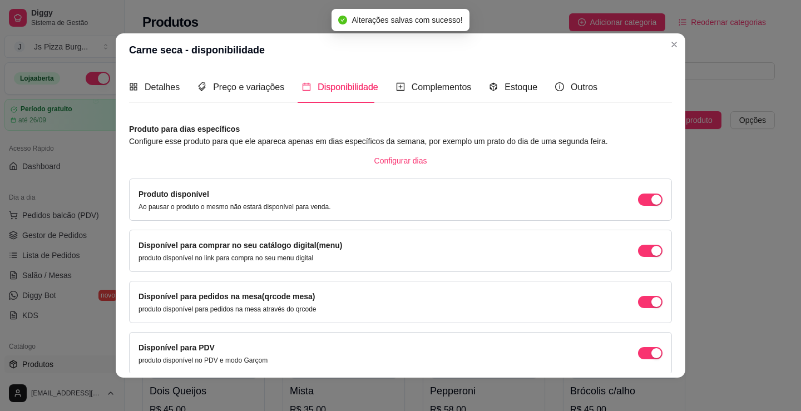
scroll to position [46, 0]
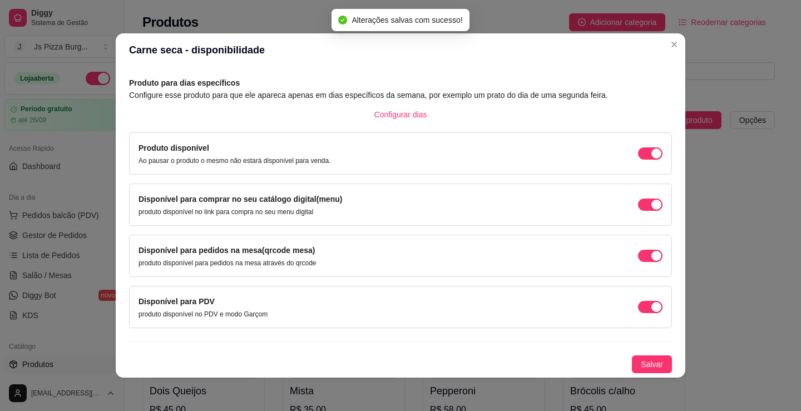
drag, startPoint x: 642, startPoint y: 363, endPoint x: 571, endPoint y: 335, distance: 75.9
click at [643, 361] on span "Salvar" at bounding box center [652, 364] width 22 height 12
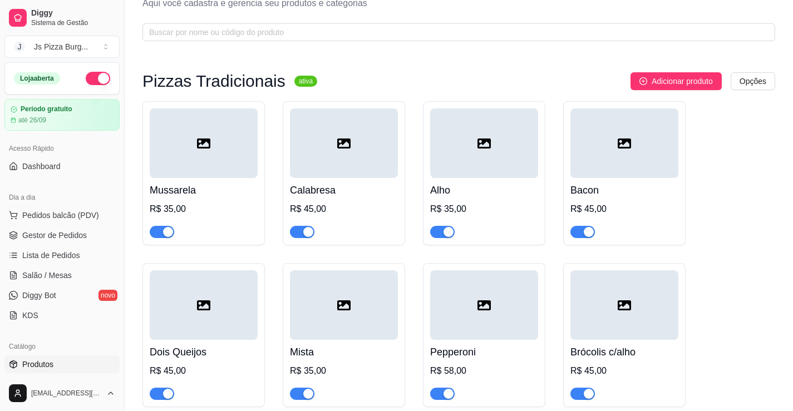
scroll to position [32, 0]
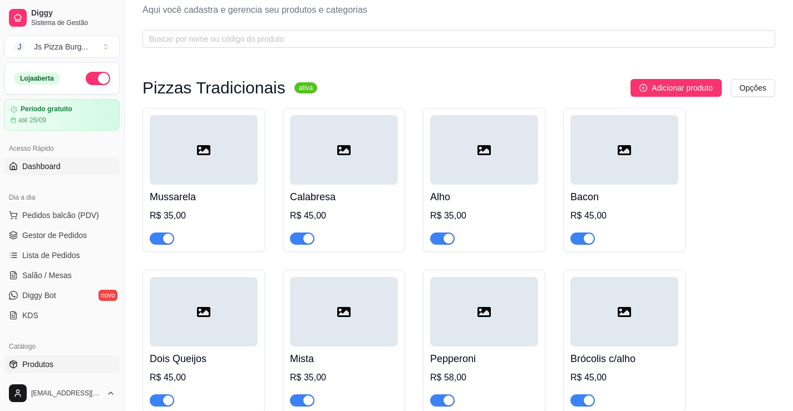
click at [70, 167] on link "Dashboard" at bounding box center [61, 166] width 115 height 18
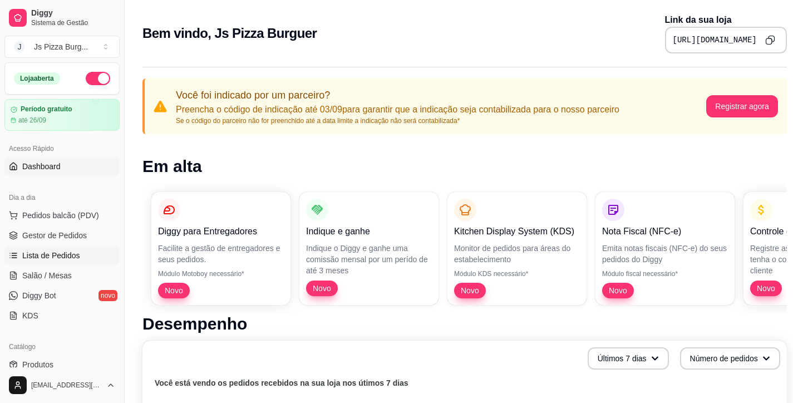
click at [66, 259] on span "Lista de Pedidos" at bounding box center [51, 255] width 58 height 11
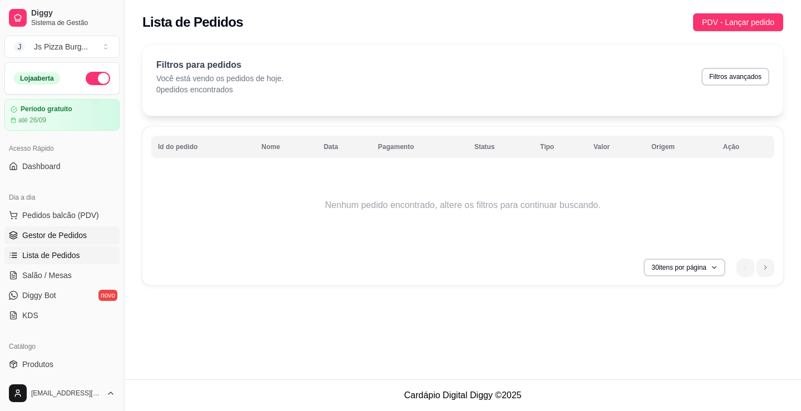
click at [76, 238] on span "Gestor de Pedidos" at bounding box center [54, 235] width 65 height 11
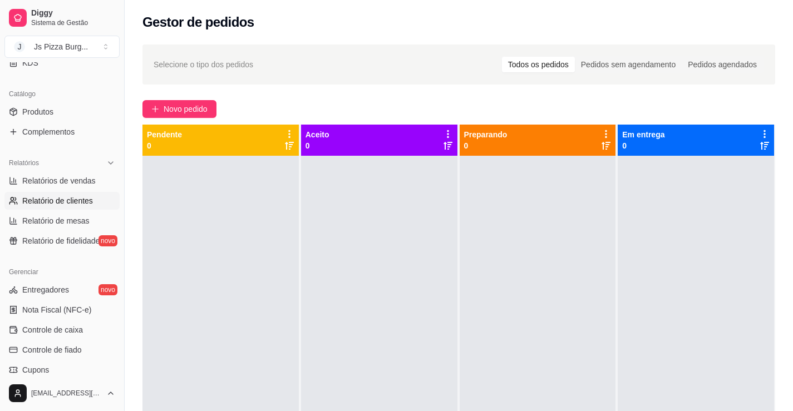
scroll to position [278, 0]
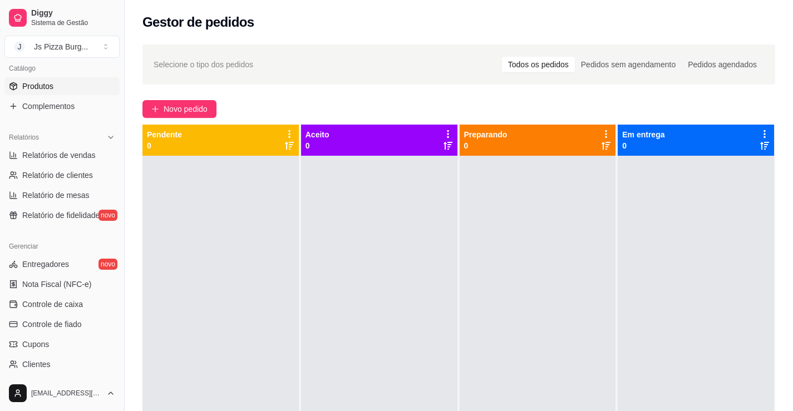
click at [43, 85] on span "Produtos" at bounding box center [37, 86] width 31 height 11
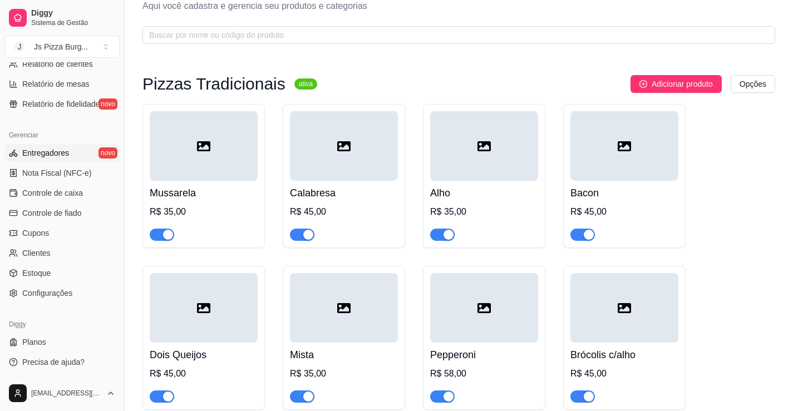
scroll to position [56, 0]
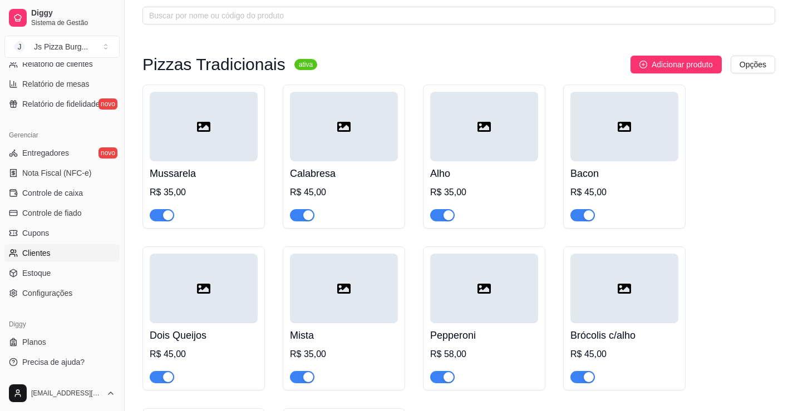
click at [51, 256] on link "Clientes" at bounding box center [61, 253] width 115 height 18
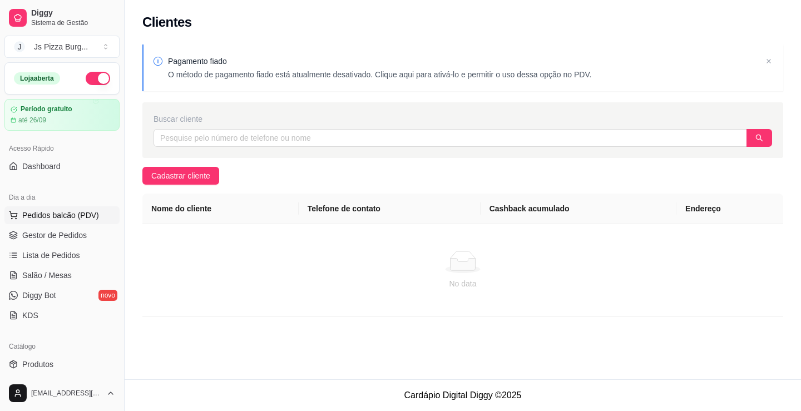
click at [73, 220] on span "Pedidos balcão (PDV)" at bounding box center [60, 215] width 77 height 11
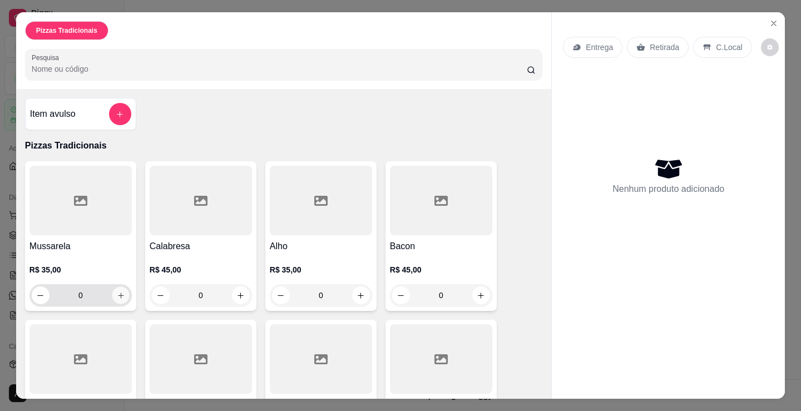
click at [123, 296] on button "increase-product-quantity" at bounding box center [120, 295] width 17 height 17
type input "1"
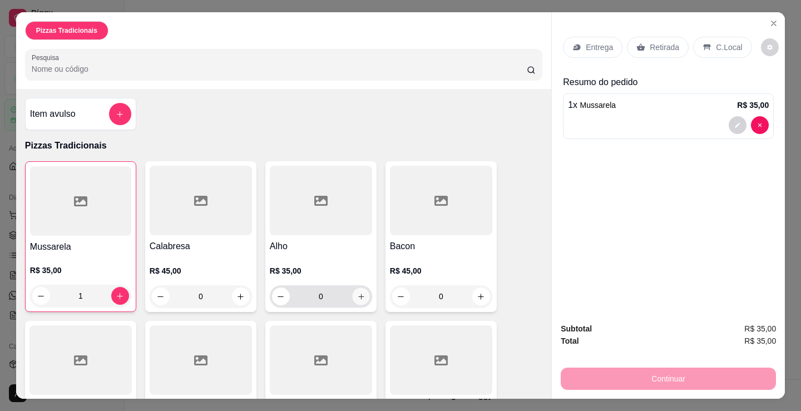
click at [357, 293] on icon "increase-product-quantity" at bounding box center [361, 297] width 8 height 8
type input "1"
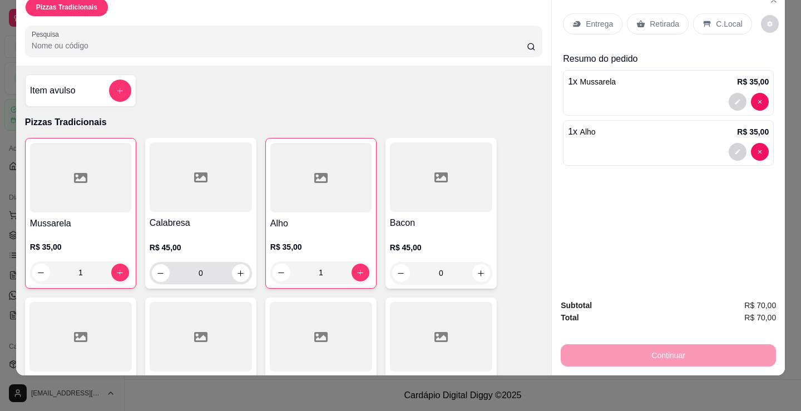
drag, startPoint x: 241, startPoint y: 273, endPoint x: 288, endPoint y: 279, distance: 47.6
click at [241, 274] on div "0" at bounding box center [201, 273] width 98 height 22
click at [232, 265] on button "increase-product-quantity" at bounding box center [240, 273] width 17 height 17
type input "1"
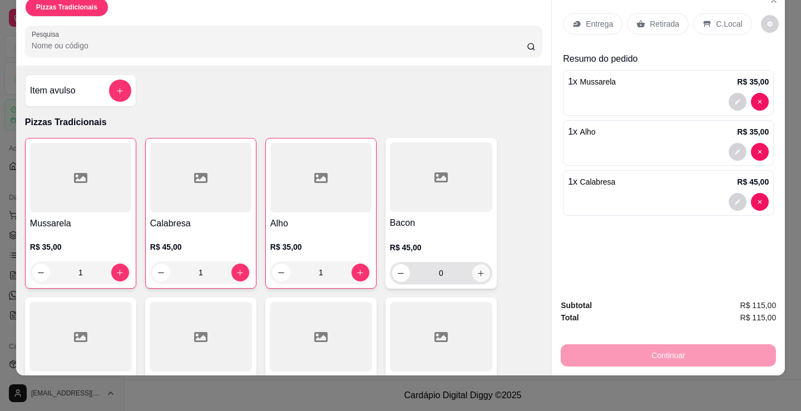
click at [472, 269] on button "increase-product-quantity" at bounding box center [481, 273] width 18 height 18
type input "1"
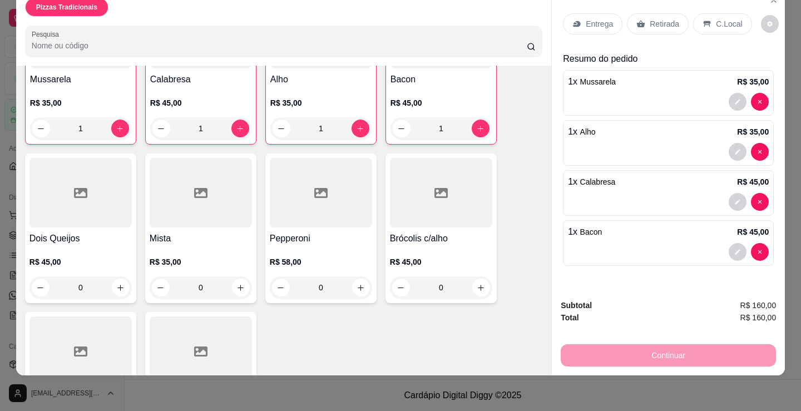
scroll to position [223, 0]
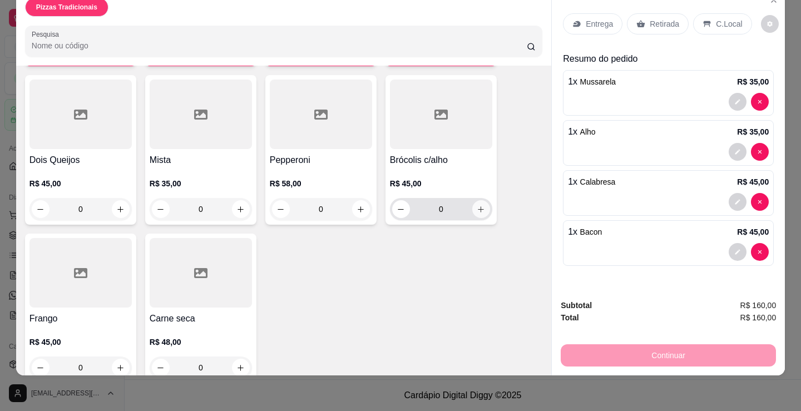
click at [477, 205] on icon "increase-product-quantity" at bounding box center [481, 209] width 8 height 8
type input "1"
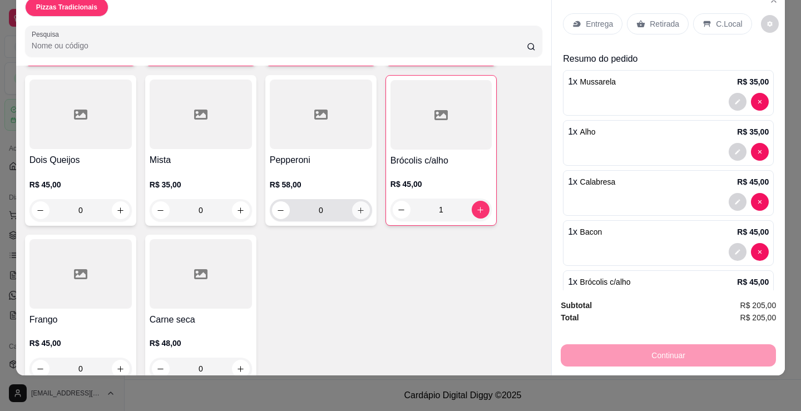
click at [357, 206] on icon "increase-product-quantity" at bounding box center [361, 210] width 8 height 8
type input "1"
drag, startPoint x: 244, startPoint y: 197, endPoint x: 241, endPoint y: 203, distance: 5.7
click at [244, 199] on div "0" at bounding box center [201, 210] width 98 height 22
click at [240, 206] on icon "increase-product-quantity" at bounding box center [241, 210] width 8 height 8
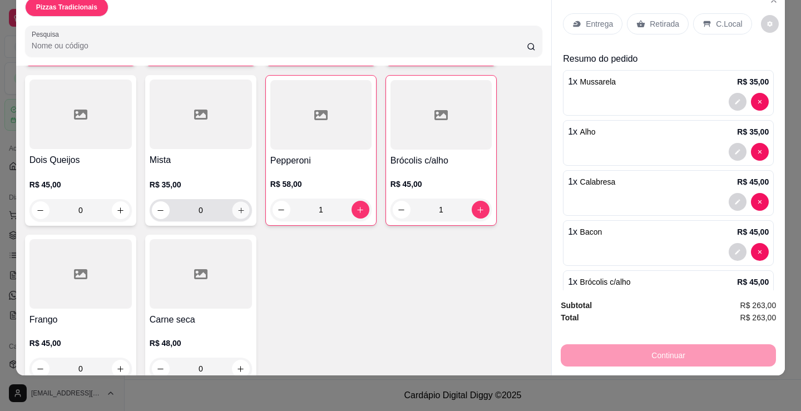
type input "1"
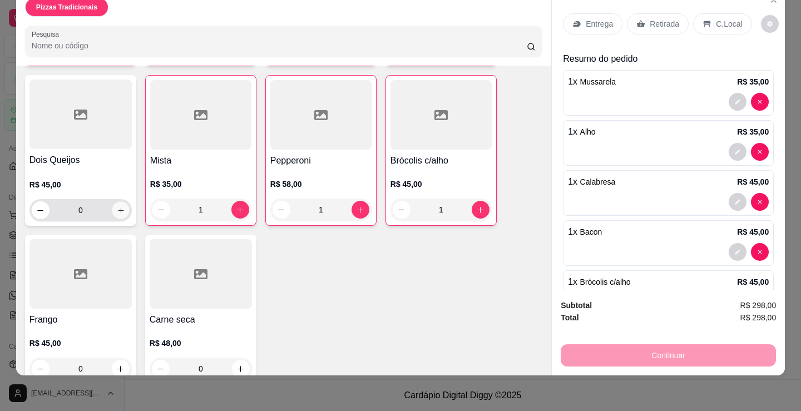
click at [117, 206] on icon "increase-product-quantity" at bounding box center [121, 210] width 8 height 8
type input "1"
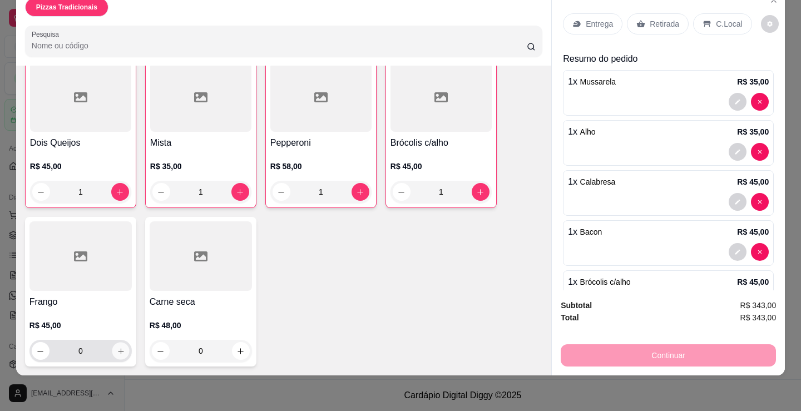
click at [126, 343] on div "0" at bounding box center [80, 351] width 102 height 22
click at [238, 347] on icon "increase-product-quantity" at bounding box center [240, 351] width 8 height 8
type input "1"
click at [118, 349] on icon "increase-product-quantity" at bounding box center [121, 352] width 6 height 6
type input "1"
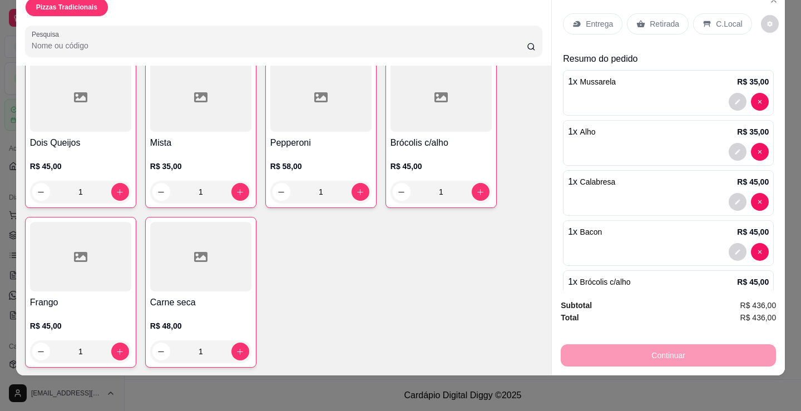
click at [665, 342] on div "Continuar" at bounding box center [668, 354] width 215 height 25
type input "0"
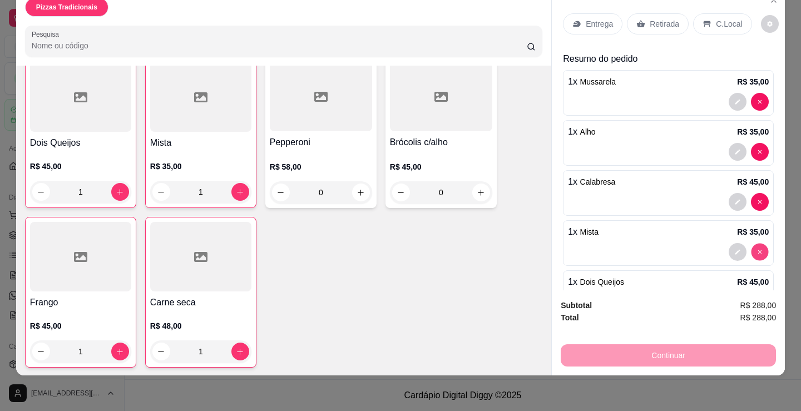
type input "0"
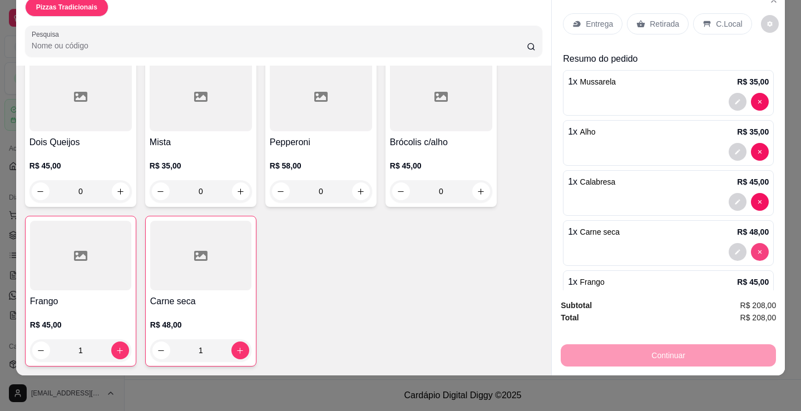
scroll to position [240, 0]
type input "0"
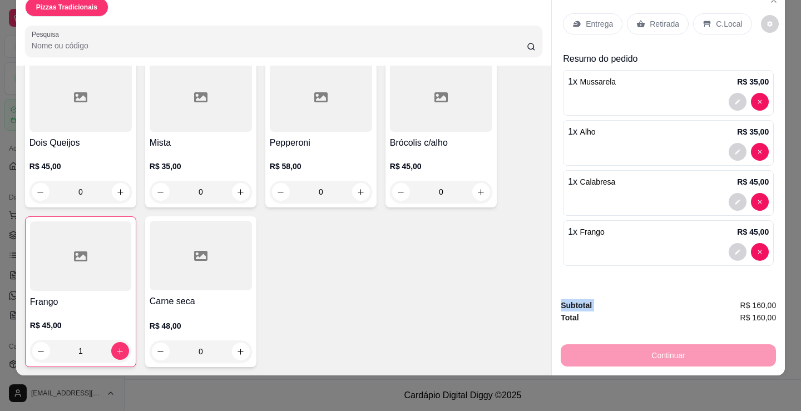
click at [746, 247] on div at bounding box center [749, 252] width 40 height 18
click at [730, 249] on button "decrease-product-quantity" at bounding box center [737, 252] width 17 height 17
type input "0"
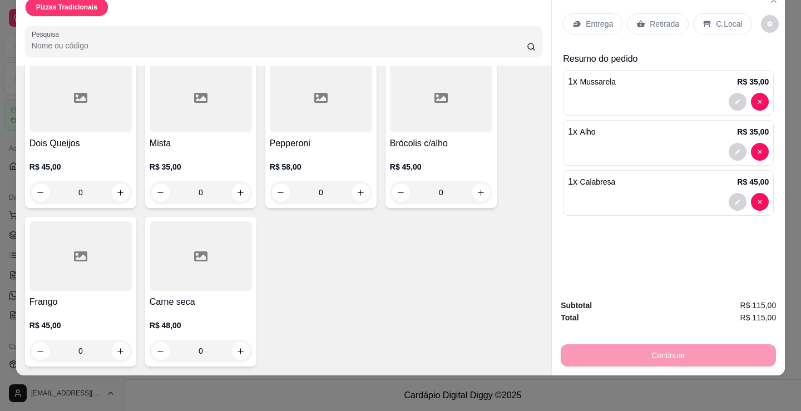
click at [723, 22] on div "C.Local" at bounding box center [722, 23] width 58 height 21
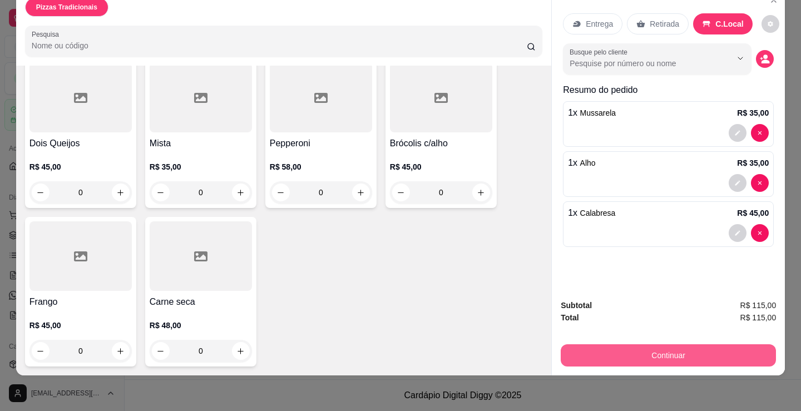
click at [710, 348] on button "Continuar" at bounding box center [668, 355] width 215 height 22
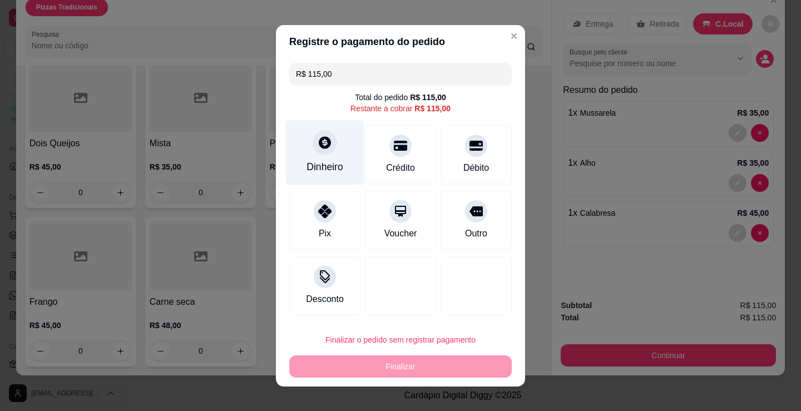
click at [330, 160] on div "Dinheiro" at bounding box center [325, 167] width 37 height 14
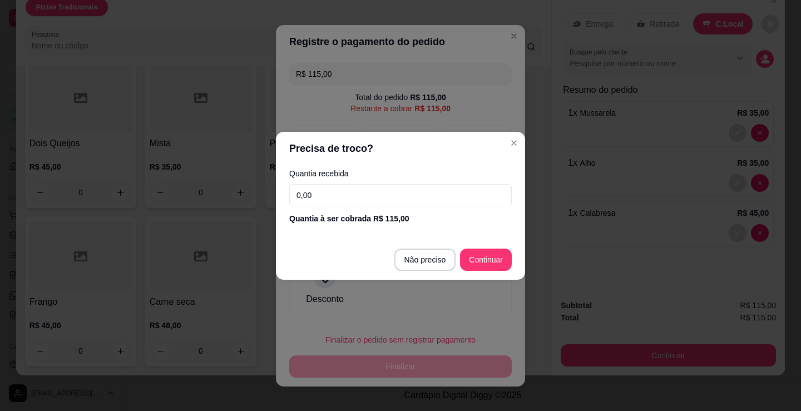
click at [368, 195] on input "0,00" at bounding box center [400, 195] width 223 height 22
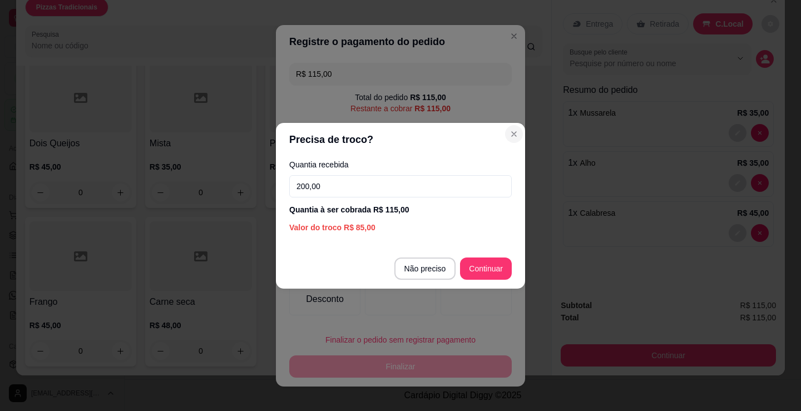
type input "200,00"
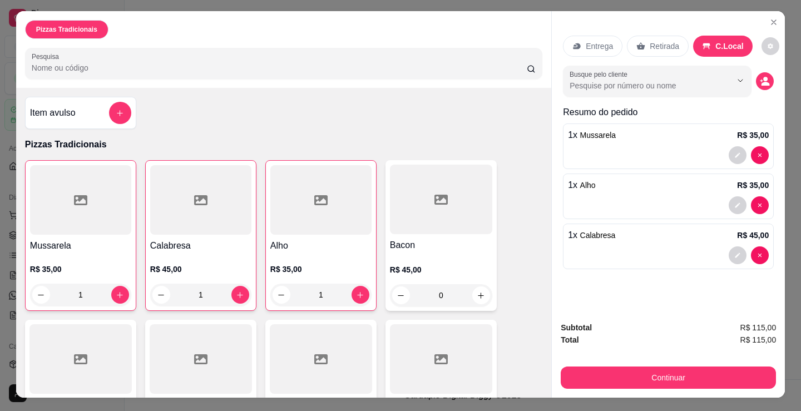
scroll to position [0, 0]
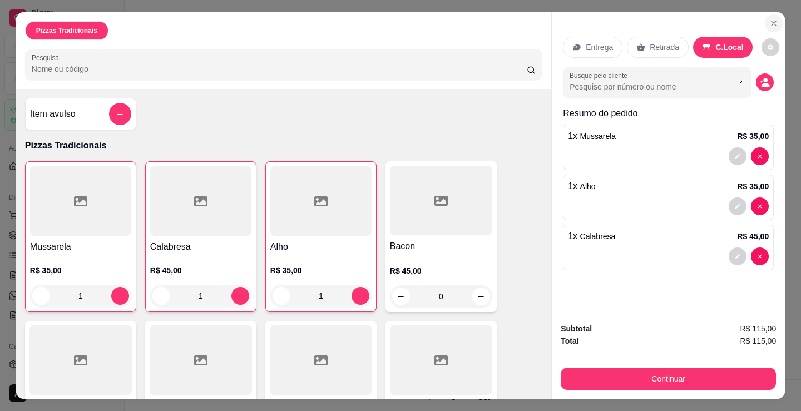
click at [770, 22] on icon "Close" at bounding box center [773, 23] width 9 height 9
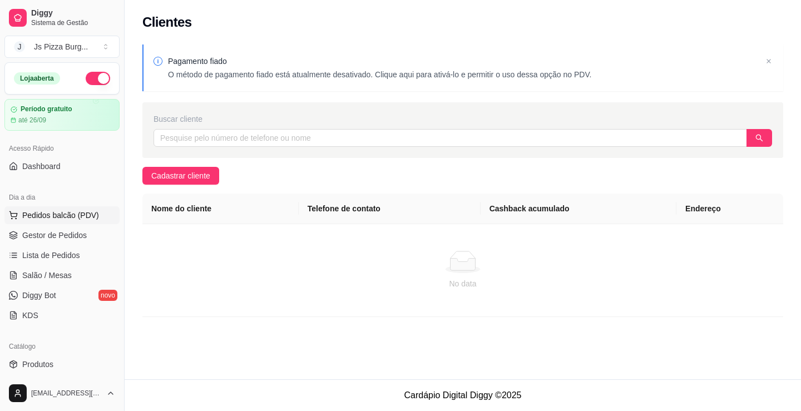
click at [63, 210] on span "Pedidos balcão (PDV)" at bounding box center [60, 215] width 77 height 11
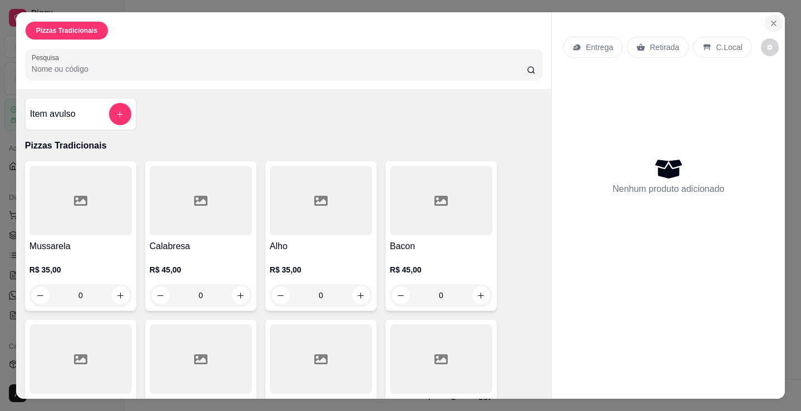
click at [775, 22] on button "Close" at bounding box center [774, 23] width 18 height 18
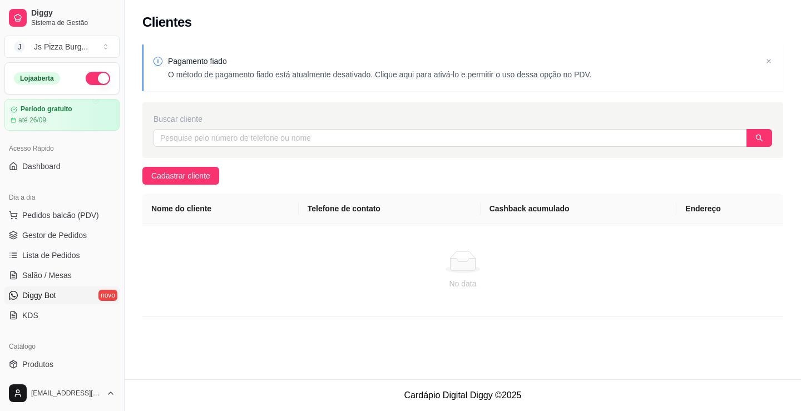
click at [73, 299] on link "Diggy Bot novo" at bounding box center [61, 296] width 115 height 18
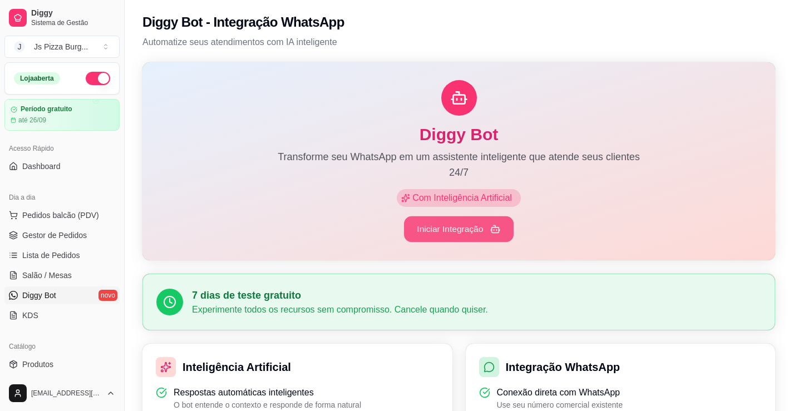
click at [461, 234] on button "Iniciar Integração" at bounding box center [459, 229] width 110 height 26
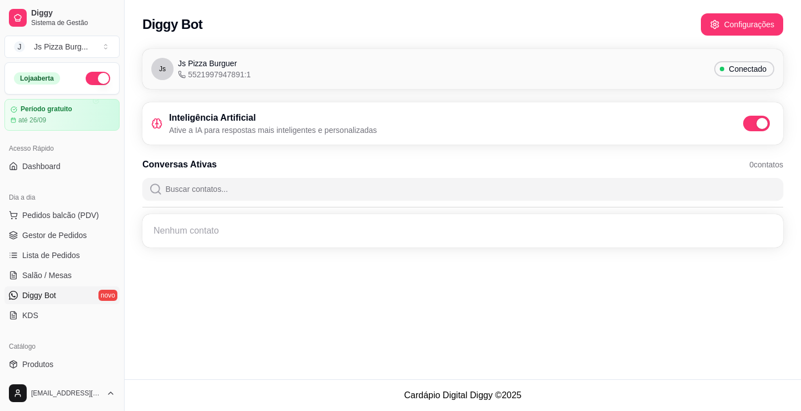
click at [267, 133] on p "Ative a IA para respostas mais inteligentes e personalizadas" at bounding box center [273, 130] width 208 height 11
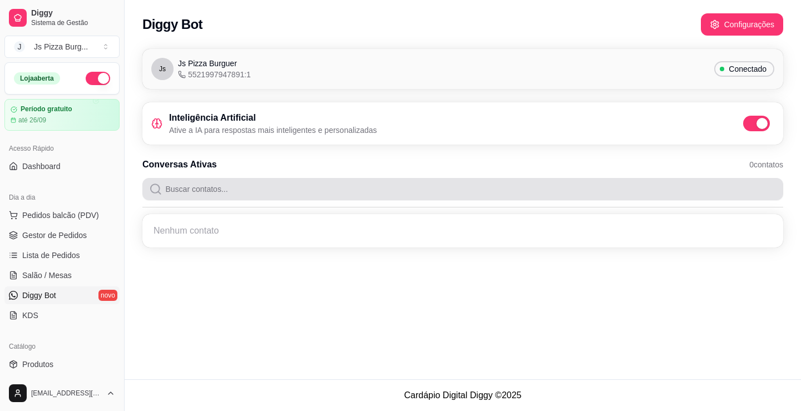
click at [232, 184] on input "Buscar contatos..." at bounding box center [469, 189] width 615 height 22
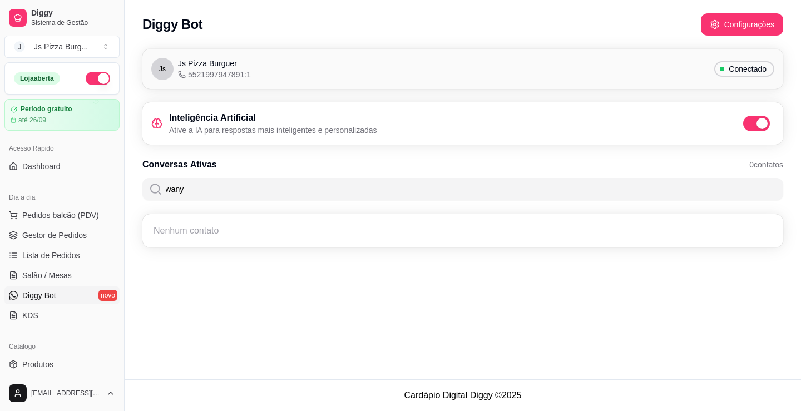
type input "wany"
click at [730, 66] on span "Conectado" at bounding box center [747, 68] width 47 height 11
click at [720, 71] on div "Conectado" at bounding box center [744, 69] width 60 height 16
click at [718, 17] on button "Configurações" at bounding box center [742, 24] width 82 height 22
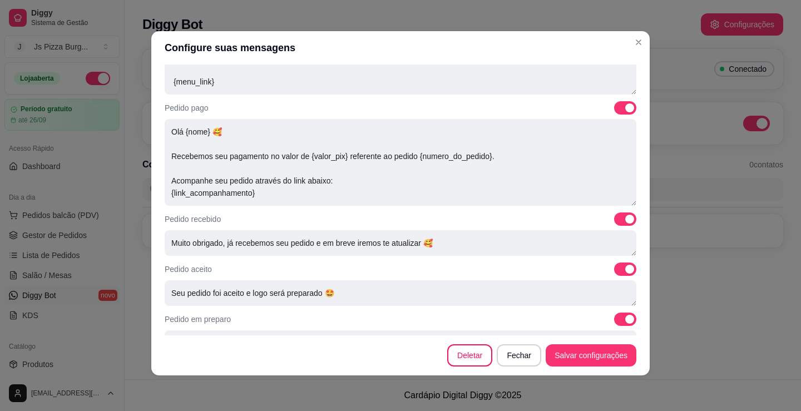
scroll to position [225, 0]
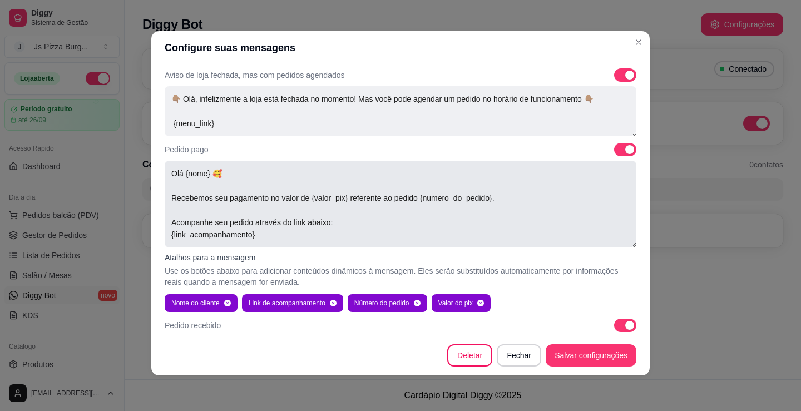
click at [203, 176] on textarea "Olá {nome} 🥰 Recebemos seu pagamento no valor de {valor_pix} referente ao pedid…" at bounding box center [401, 204] width 472 height 87
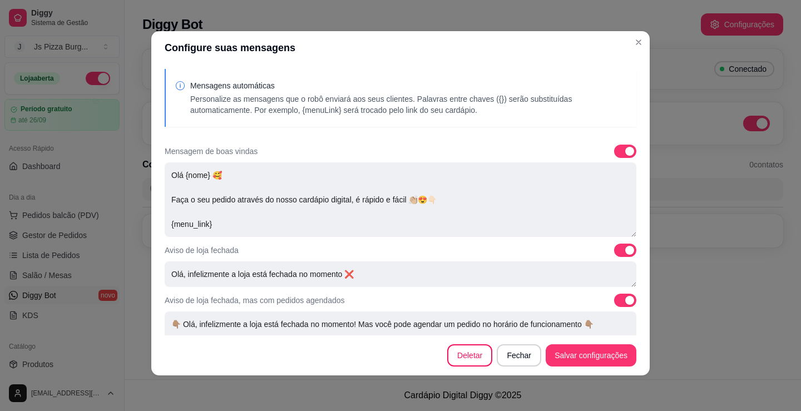
scroll to position [0, 0]
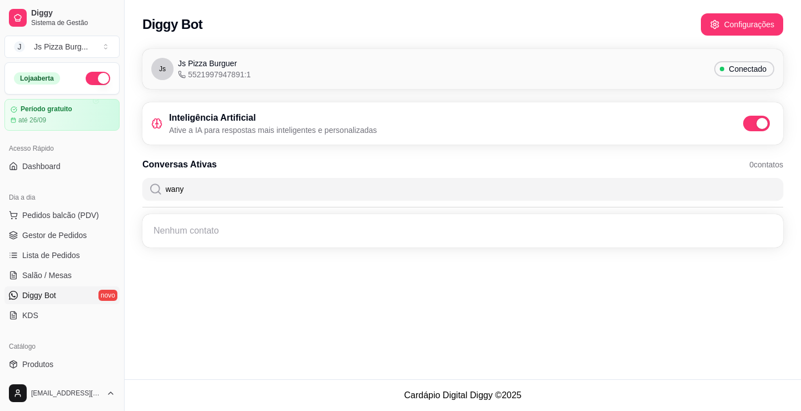
drag, startPoint x: 190, startPoint y: 181, endPoint x: 139, endPoint y: 213, distance: 60.0
click at [143, 204] on div "Conversas Ativas 0 contatos wany Nenhum contato" at bounding box center [462, 203] width 641 height 90
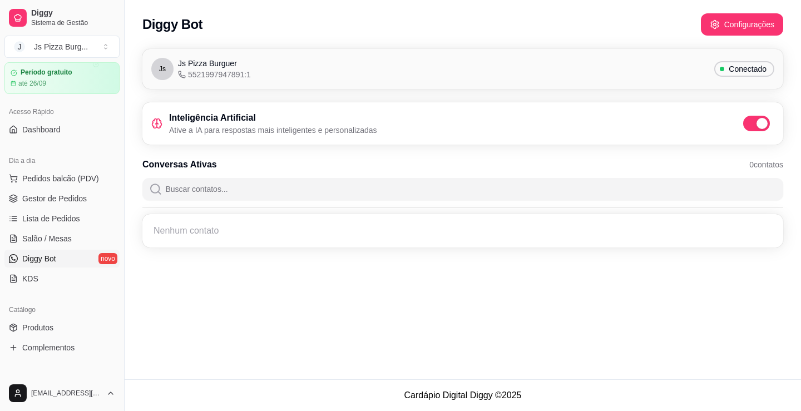
scroll to position [56, 0]
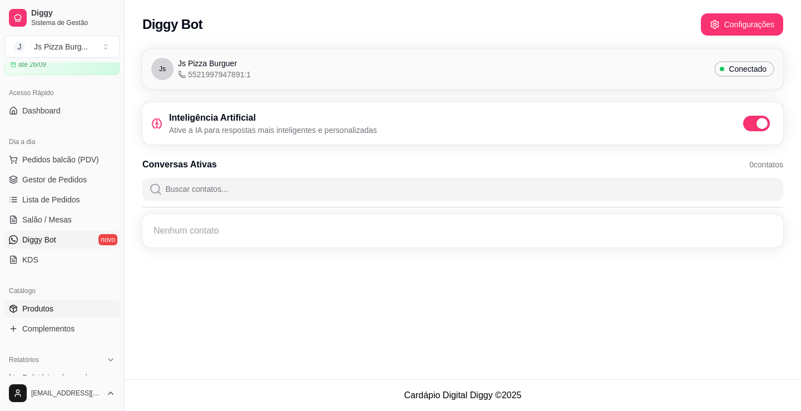
click at [57, 303] on link "Produtos" at bounding box center [61, 309] width 115 height 18
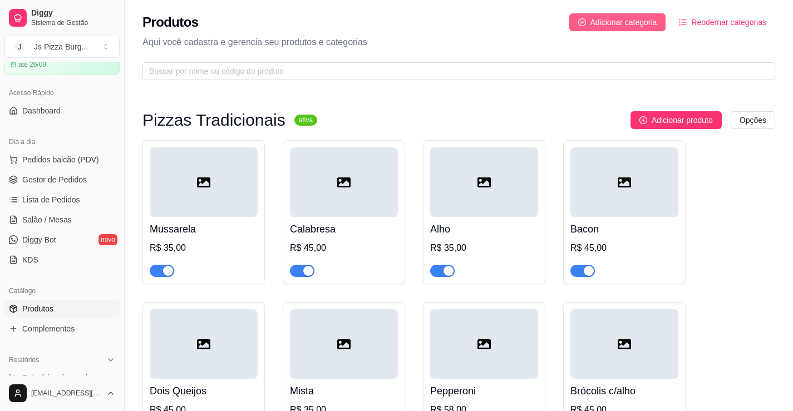
click at [623, 21] on span "Adicionar categoria" at bounding box center [623, 22] width 67 height 12
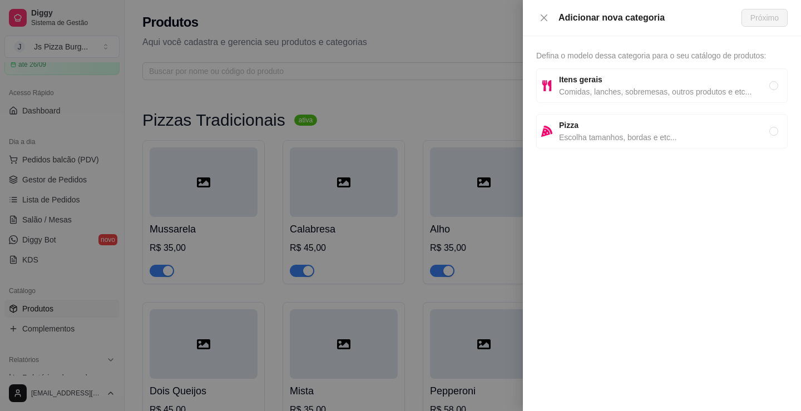
click at [702, 140] on span "Escolha tamanhos, bordas e etc..." at bounding box center [664, 137] width 210 height 12
radio input "true"
click at [749, 16] on button "Próximo" at bounding box center [765, 18] width 46 height 18
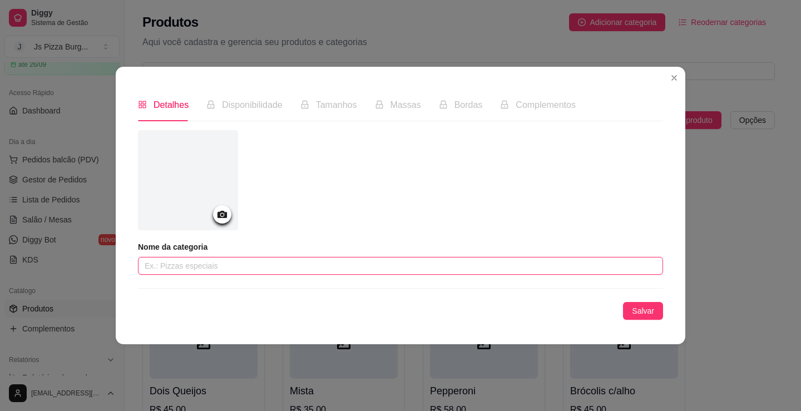
click at [507, 271] on input "text" at bounding box center [400, 266] width 525 height 18
type input "Pizzas Especiais"
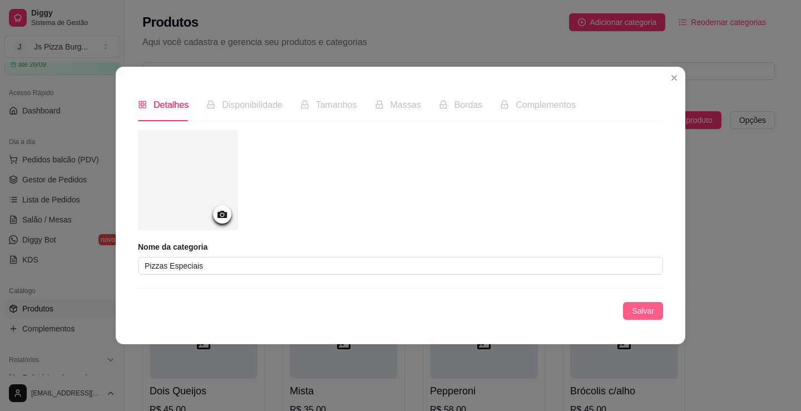
click at [650, 305] on span "Salvar" at bounding box center [643, 311] width 22 height 12
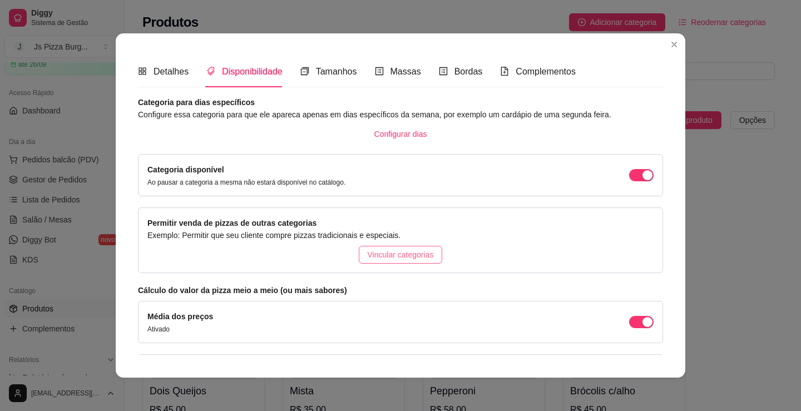
click at [359, 261] on button "Vincular categorias" at bounding box center [401, 255] width 84 height 18
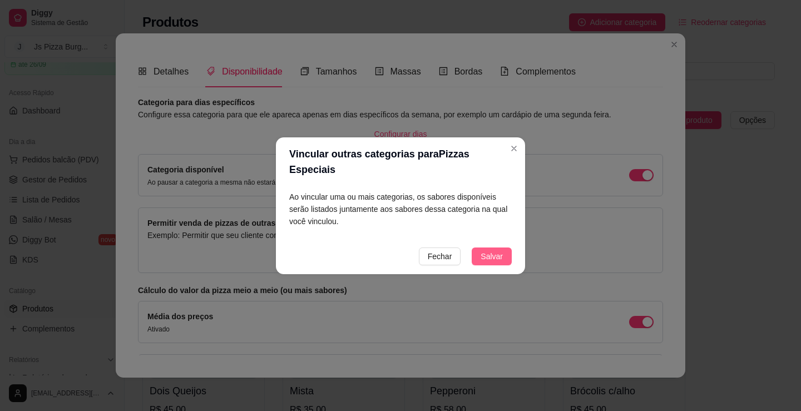
click at [497, 250] on span "Salvar" at bounding box center [492, 256] width 22 height 12
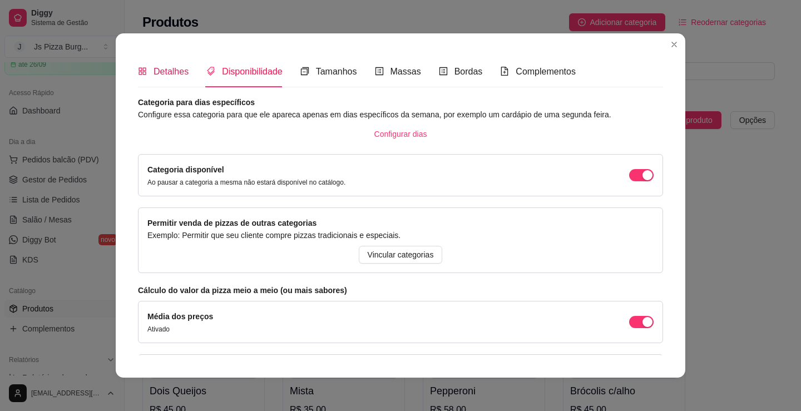
click at [162, 72] on span "Detalhes" at bounding box center [171, 71] width 35 height 9
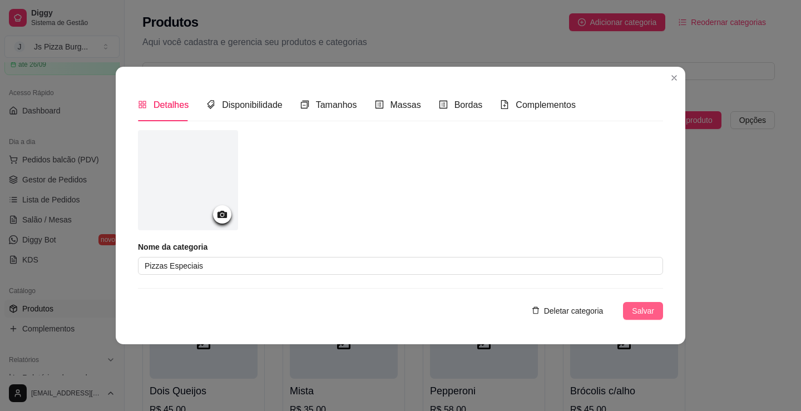
click at [656, 314] on button "Salvar" at bounding box center [643, 311] width 40 height 18
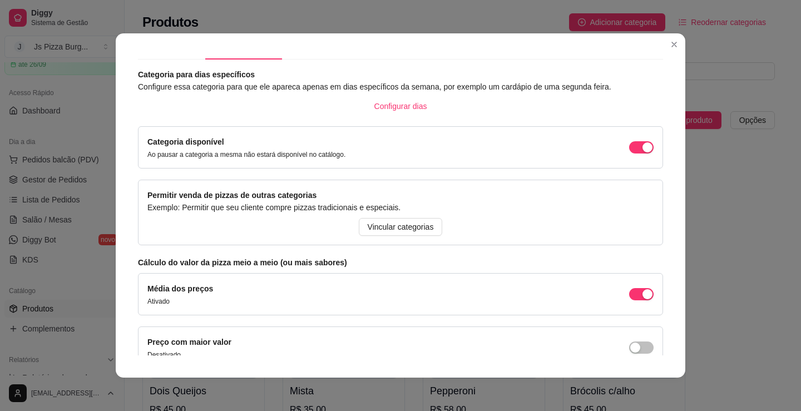
scroll to position [56, 0]
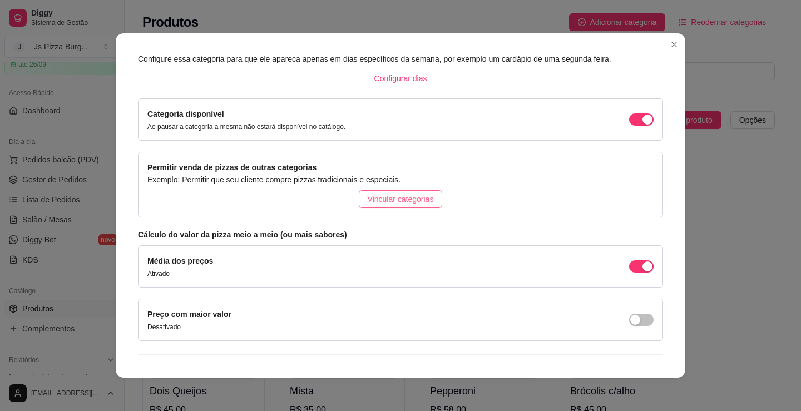
click at [391, 198] on span "Vincular categorias" at bounding box center [401, 199] width 66 height 12
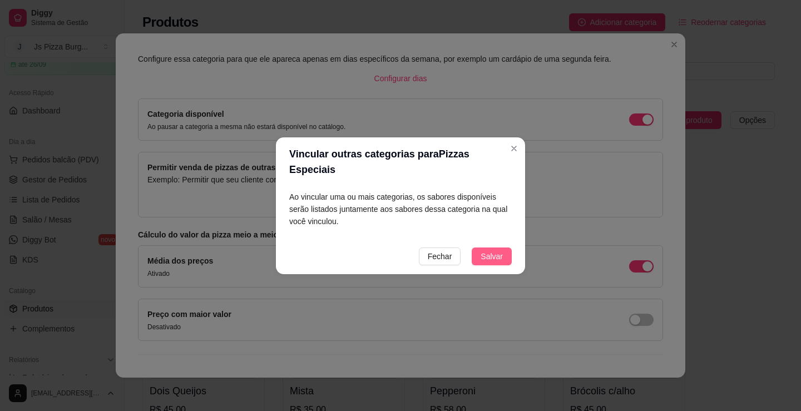
click at [495, 251] on span "Salvar" at bounding box center [492, 256] width 22 height 12
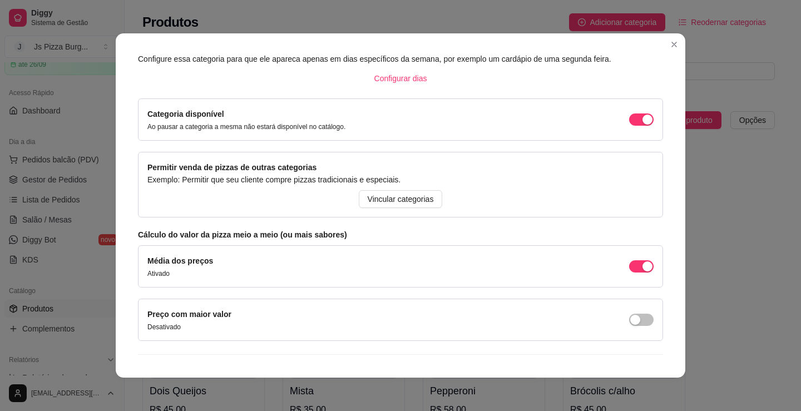
scroll to position [86, 0]
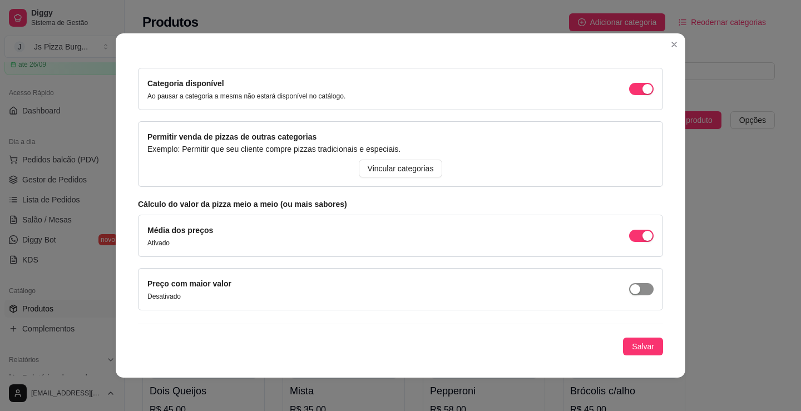
click at [630, 286] on div "button" at bounding box center [635, 289] width 10 height 10
click at [634, 236] on span "button" at bounding box center [641, 236] width 24 height 12
drag, startPoint x: 634, startPoint y: 295, endPoint x: 631, endPoint y: 303, distance: 8.1
click at [634, 299] on div "Preço com maior valor Desativado" at bounding box center [400, 289] width 506 height 23
click at [630, 293] on div "button" at bounding box center [635, 289] width 10 height 10
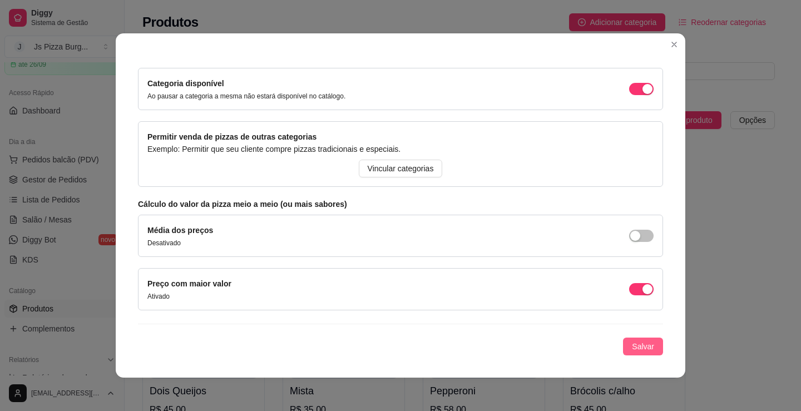
click at [632, 345] on span "Salvar" at bounding box center [643, 346] width 22 height 12
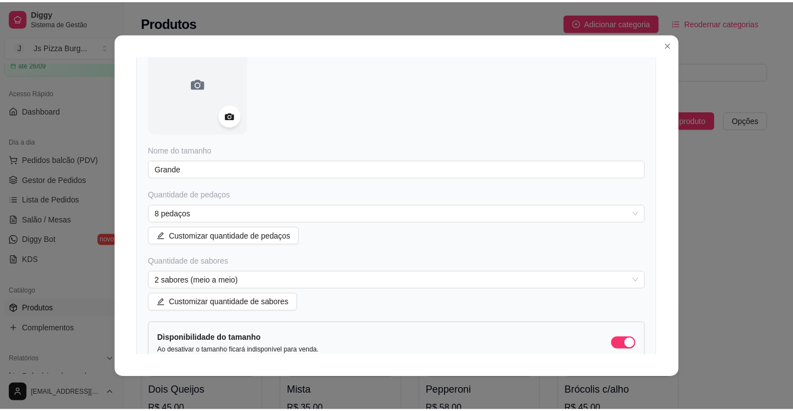
scroll to position [111, 0]
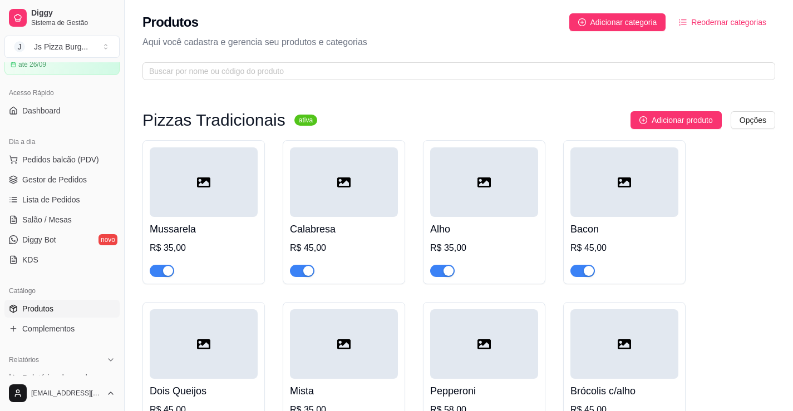
drag, startPoint x: 450, startPoint y: 268, endPoint x: 533, endPoint y: 284, distance: 84.3
click at [450, 268] on div "button" at bounding box center [448, 271] width 10 height 10
click at [439, 263] on div at bounding box center [484, 266] width 108 height 22
click at [432, 275] on div "button" at bounding box center [436, 271] width 10 height 10
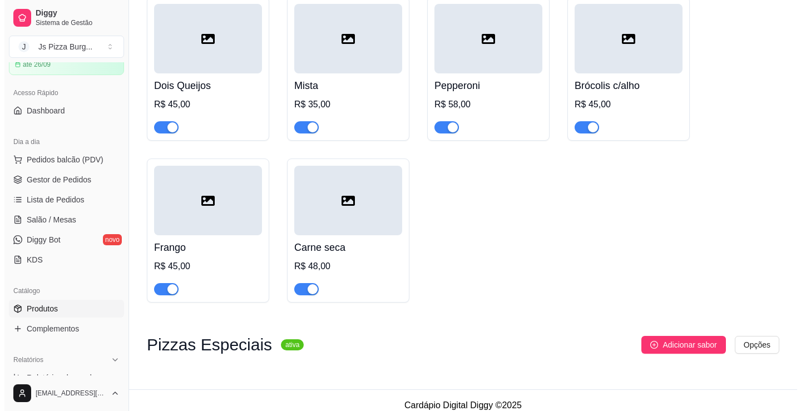
scroll to position [317, 0]
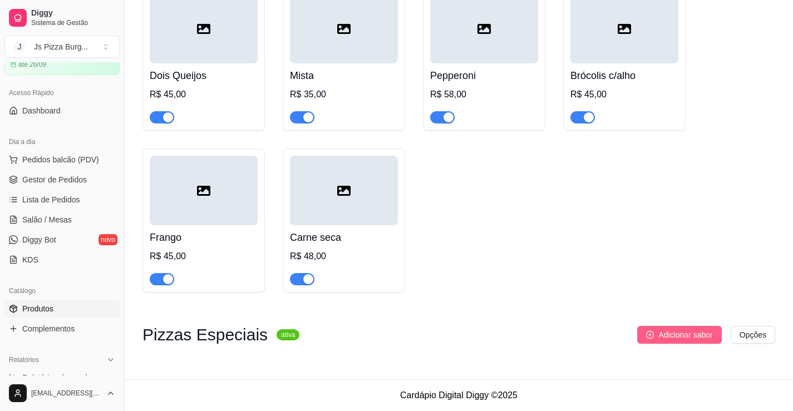
click at [702, 341] on button "Adicionar sabor" at bounding box center [679, 335] width 84 height 18
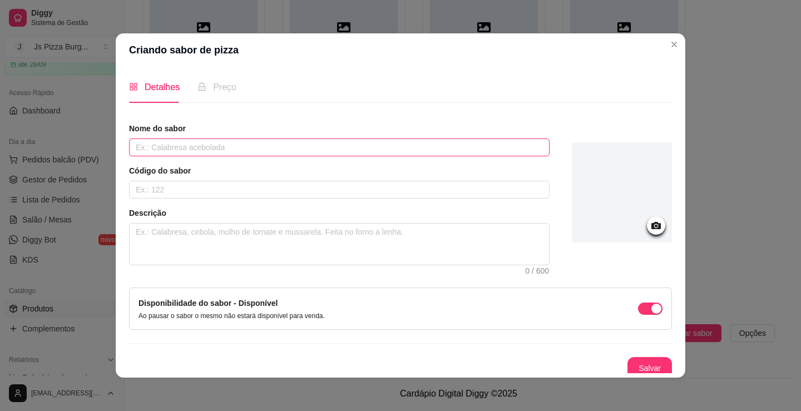
click at [220, 147] on input "text" at bounding box center [339, 148] width 421 height 18
type input "Carne seca"
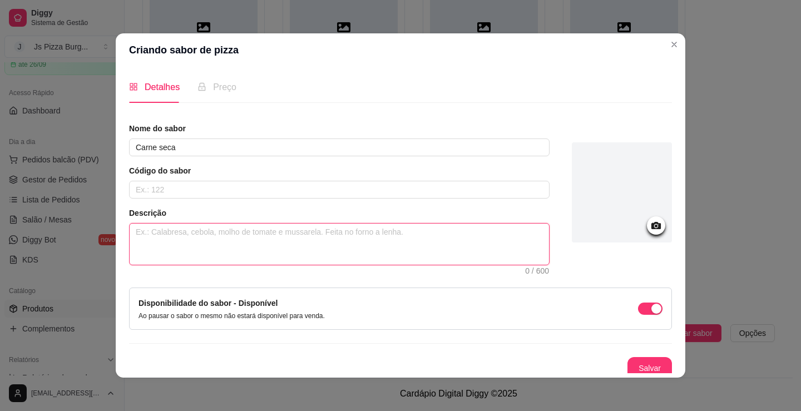
click at [295, 245] on textarea at bounding box center [339, 244] width 419 height 41
type textarea "M"
type textarea "Mo"
type textarea "Mol"
type textarea "Molh"
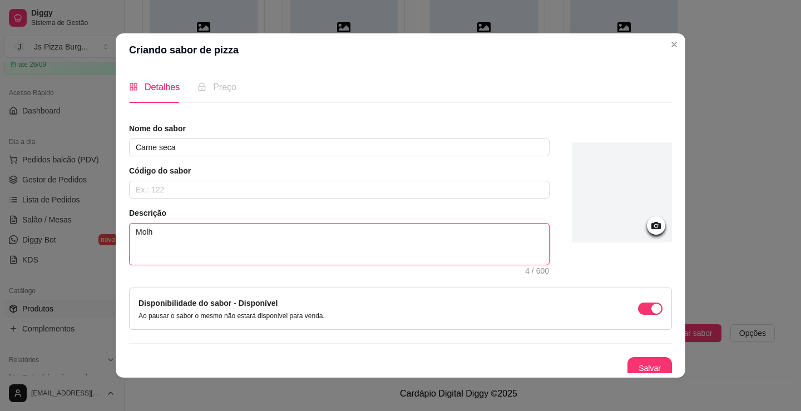
type textarea "Molho"
type textarea "Molho d"
type textarea "Molho de"
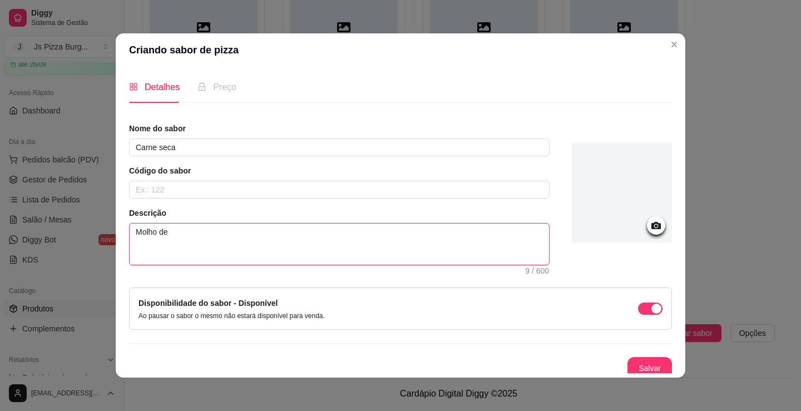
type textarea "Molho de t"
type textarea "Molho de to"
type textarea "Molho de tom"
type textarea "Molho de toma"
type textarea "Molho de tomat"
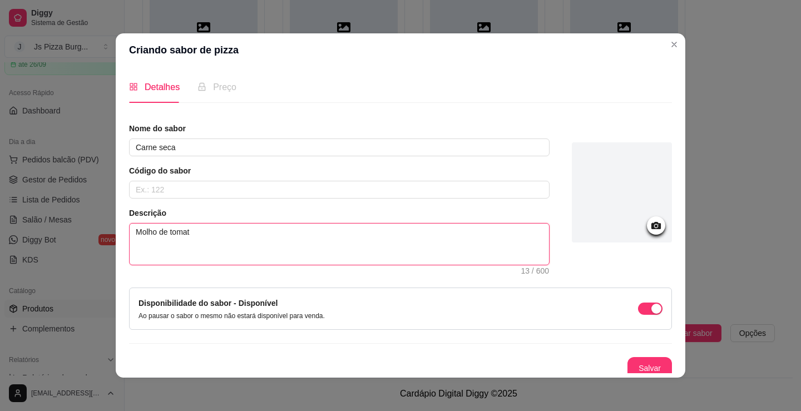
type textarea "Molho de tomate"
type textarea "Molho de tomate,"
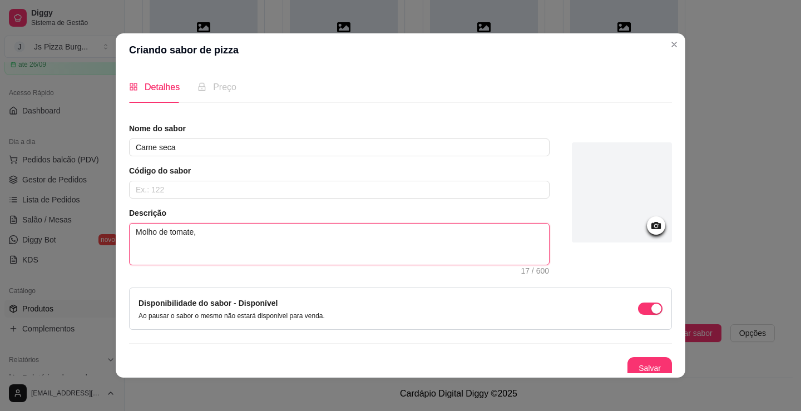
type textarea "Molho de tomate, c"
type textarea "Molho de tomate, ca"
type textarea "Molho de tomate, car"
type textarea "Molho de tomate, ca"
type textarea "Molho de tomate, c"
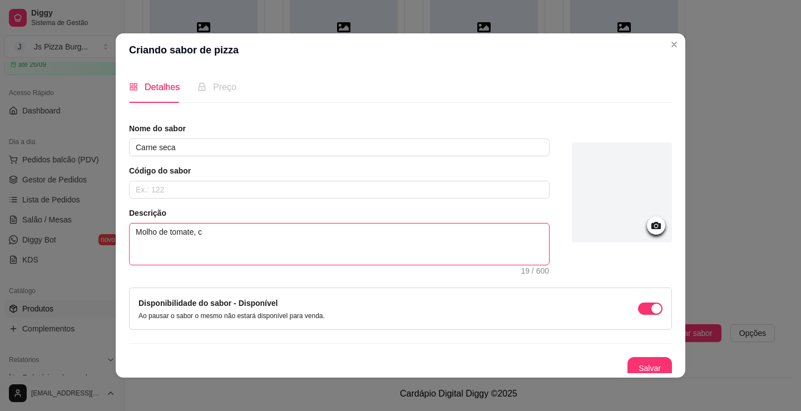
type textarea "Molho de tomate,"
type textarea "Molho de tomate, m"
type textarea "Molho de tomate, mu"
type textarea "Molho de tomate, mus"
type textarea "Molho de tomate, muss"
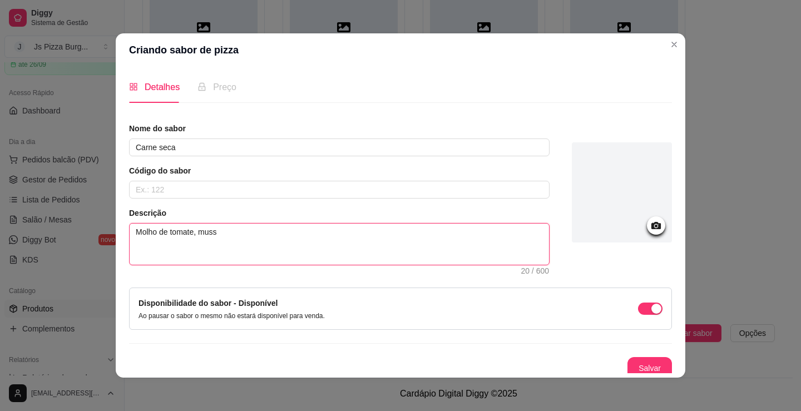
type textarea "Molho de tomate, mussa"
type textarea "Molho de tomate, mussar"
type textarea "Molho de tomate, mussare"
type textarea "Molho de tomate, mussarel"
type textarea "Molho de tomate, mussarela"
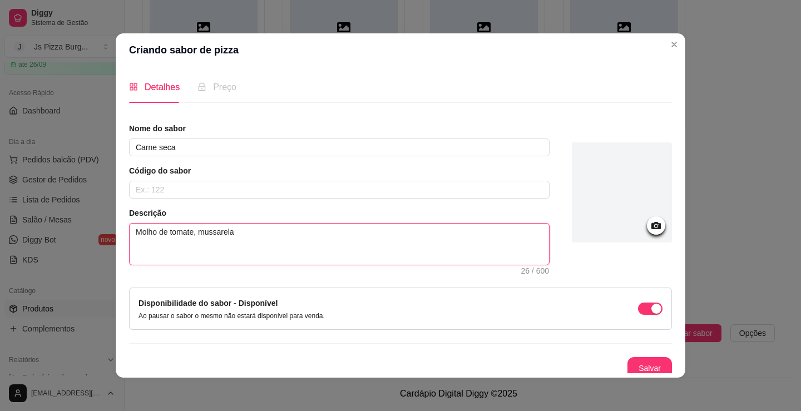
type textarea "Molho de tomate, mussarela"
type textarea "Molho de tomate, mussarela c"
type textarea "Molho de tomate, mussarela ca"
type textarea "Molho de tomate, mussarela car"
type textarea "Molho de tomate, mussarela carn"
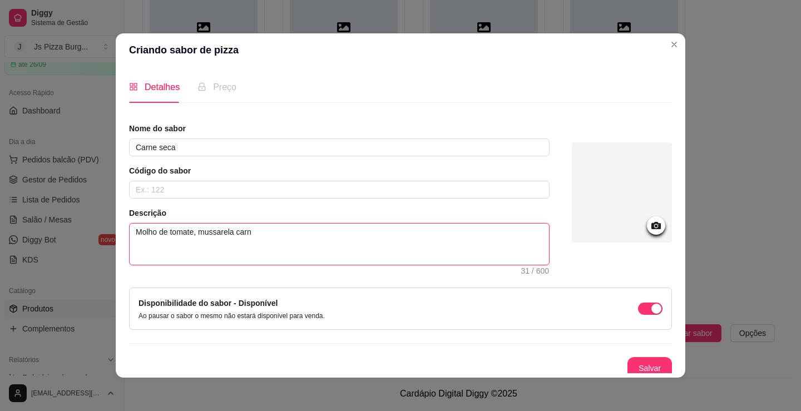
type textarea "Molho de tomate, mussarela carne"
type textarea "Molho de tomate, mussarela carne s"
type textarea "Molho de tomate, mussarela carne se"
type textarea "Molho de tomate, mussarela carne sec"
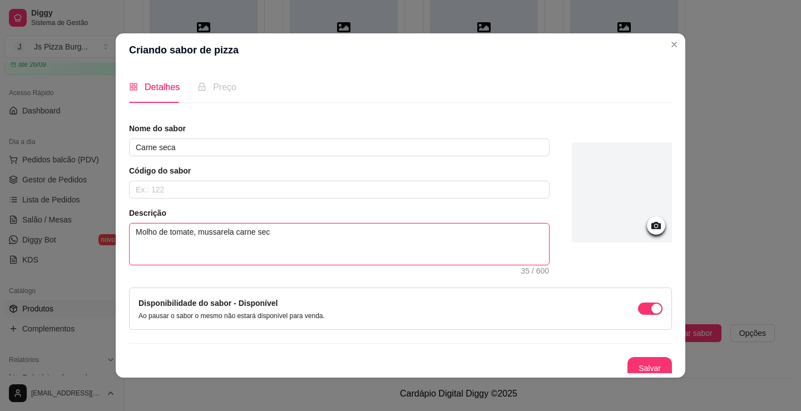
type textarea "Molho de tomate, mussarela carne seca"
type textarea "Molho de tomate, mussarela carne seca,"
type textarea "Molho de tomate, mussarela carne seca, c"
type textarea "Molho de tomate, mussarela carne seca, ce"
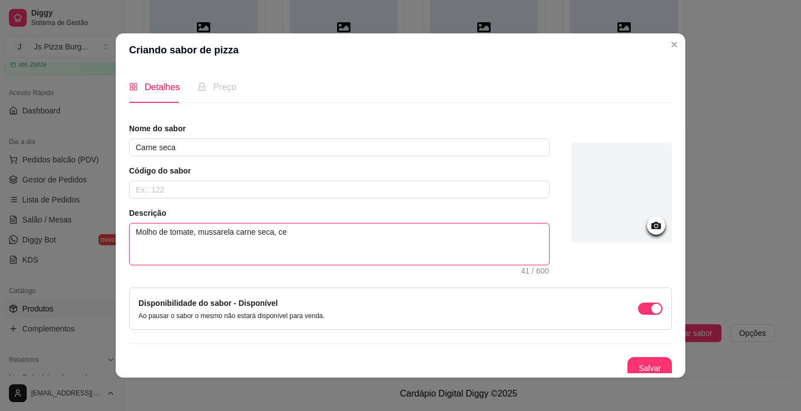
type textarea "Molho de tomate, mussarela carne seca, ceb"
type textarea "Molho de tomate, mussarela carne seca, cebo"
type textarea "Molho de tomate, mussarela carne seca, cebol"
type textarea "Molho de tomate, mussarela carne seca, cebola"
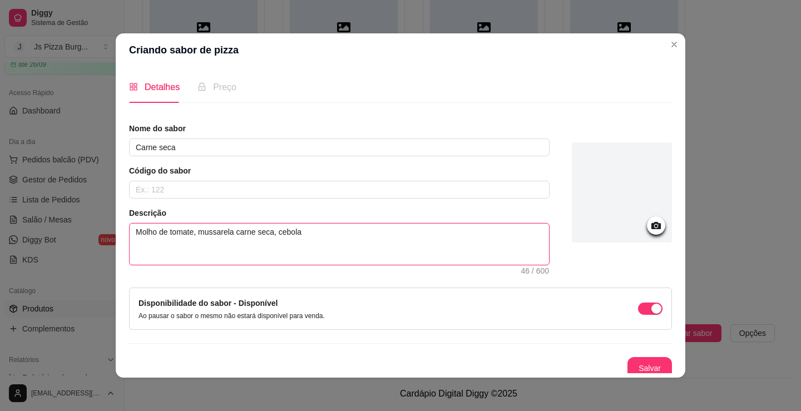
type textarea "Molho de tomate, mussarela carne seca, cebola"
type textarea "Molho de tomate, mussarela carne seca, cebola,"
type textarea "Molho de tomate, mussarela carne seca, cebola, a"
type textarea "Molho de tomate, mussarela carne seca, cebola, az"
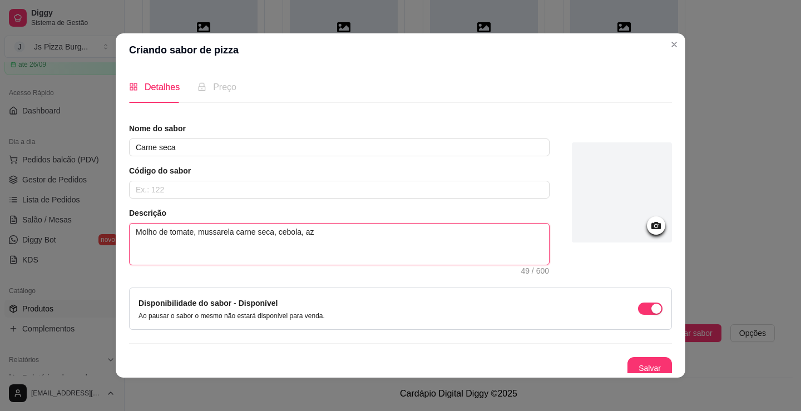
type textarea "Molho de tomate, mussarela carne seca, cebola, aze"
type textarea "Molho de tomate, mussarela carne seca, cebola, azei"
type textarea "Molho de tomate, mussarela carne seca, cebola, azeit"
type textarea "Molho de tomate, mussarela carne seca, cebola, azeito"
type textarea "Molho de tomate, mussarela carne seca, cebola, azeiton"
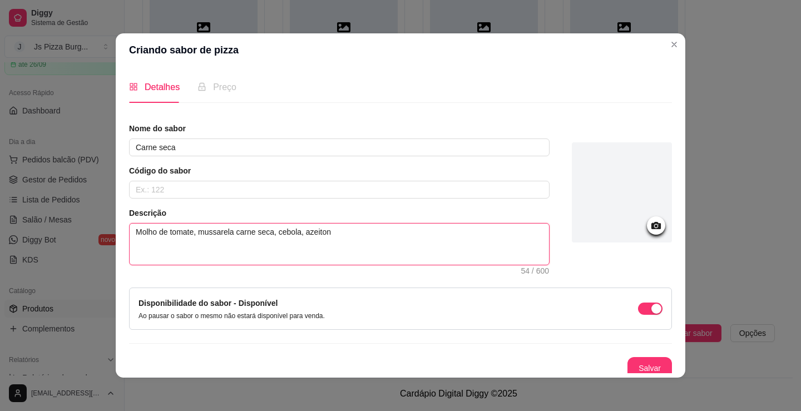
type textarea "Molho de tomate, mussarela carne seca, cebola, azeitona"
type textarea "Molho de tomate, mussarela carne seca, cebola, azeitona e"
type textarea "Molho de tomate, mussarela carne seca, cebola, azeitona e o"
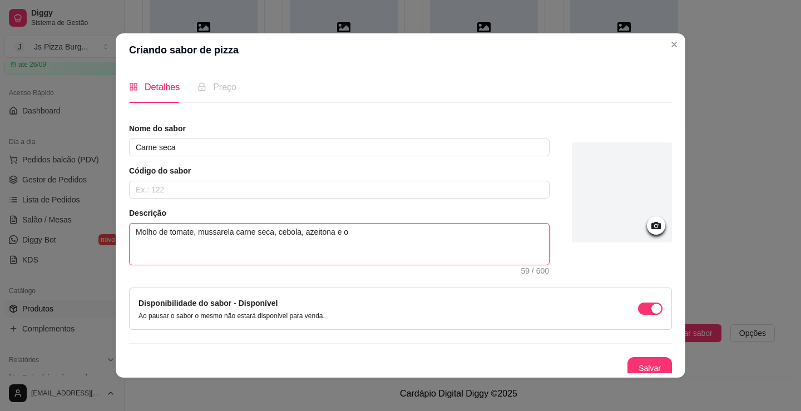
type textarea "Molho de tomate, mussarela carne seca, cebola, azeitona e or"
type textarea "Molho de tomate, mussarela carne seca, cebola, azeitona e oré"
type textarea "Molho de tomate, mussarela carne seca, cebola, azeitona e orég"
type textarea "Molho de tomate, mussarela carne seca, cebola, azeitona e oréga"
type textarea "Molho de tomate, mussarela carne seca, cebola, azeitona e orégan"
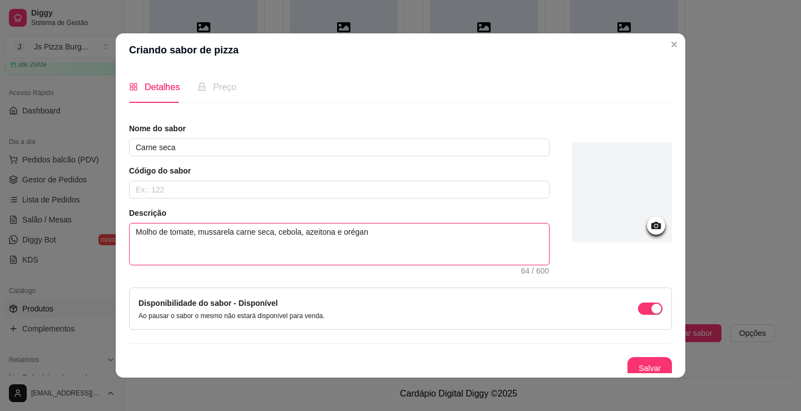
type textarea "Molho de tomate, mussarela carne seca, cebola, azeitona e orégano"
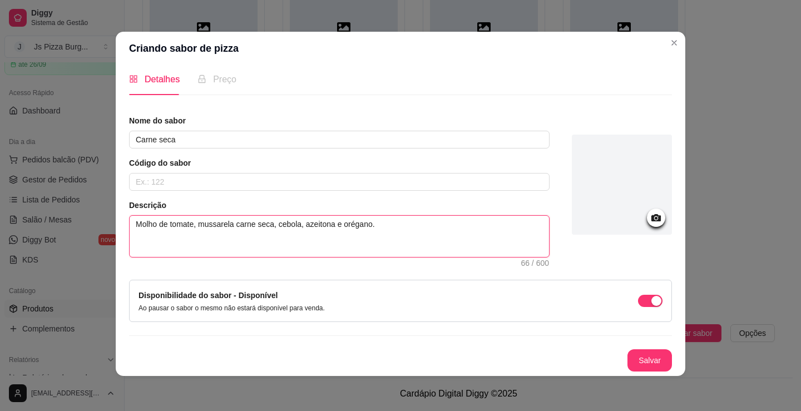
scroll to position [2, 0]
type textarea "Molho de tomate, mussarela carne seca, cebola, azeitona e orégano."
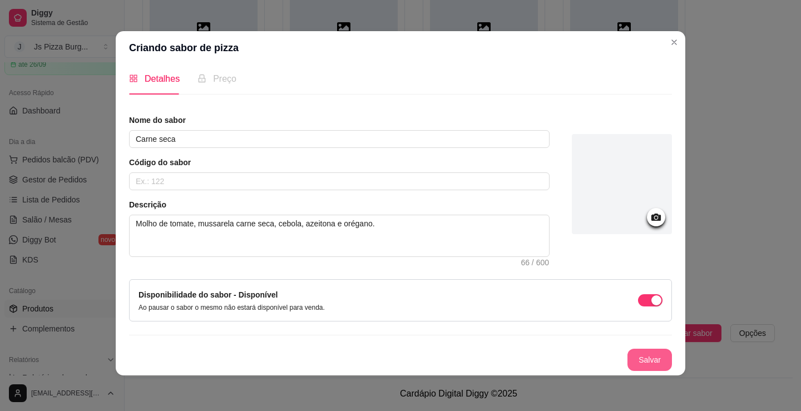
click at [645, 355] on button "Salvar" at bounding box center [650, 360] width 45 height 22
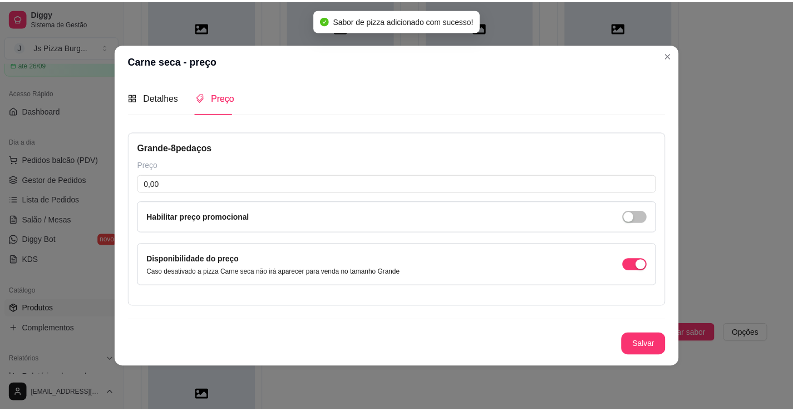
scroll to position [0, 0]
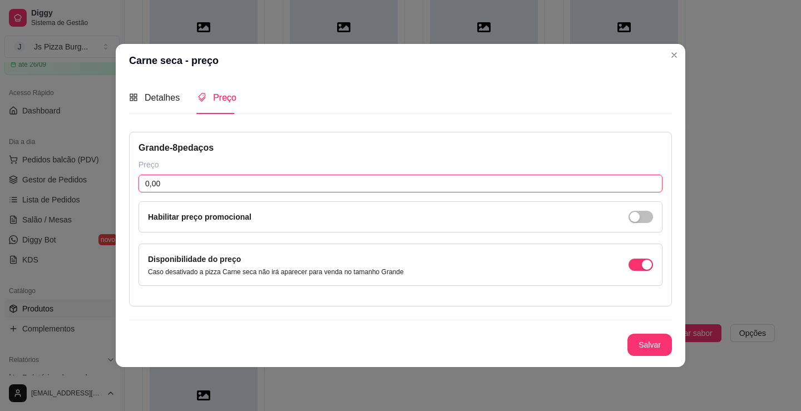
click at [265, 189] on input "0,00" at bounding box center [401, 184] width 524 height 18
type input "75,00"
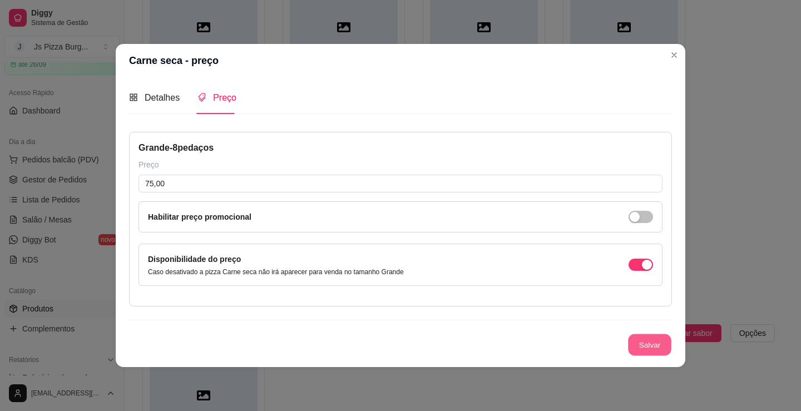
click at [638, 347] on button "Salvar" at bounding box center [649, 345] width 43 height 22
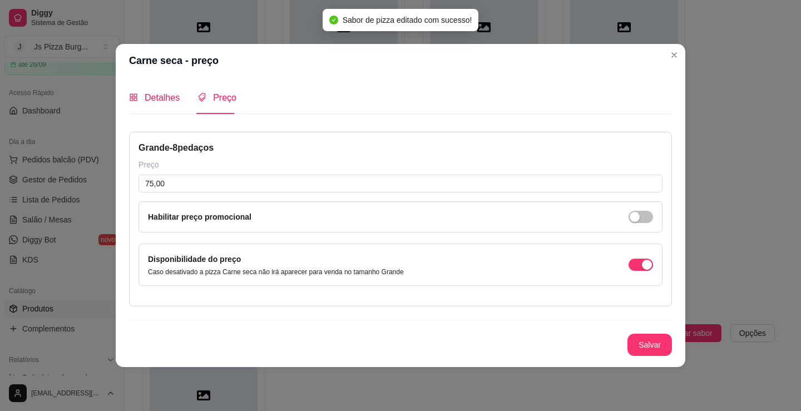
click at [152, 100] on span "Detalhes" at bounding box center [162, 97] width 35 height 9
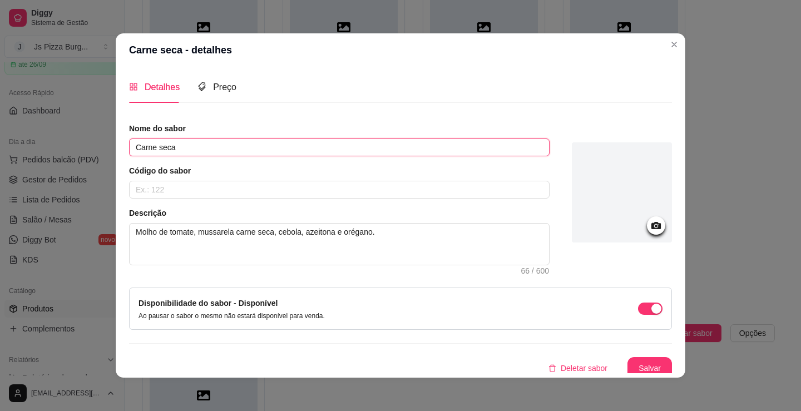
click at [184, 154] on input "Carne seca" at bounding box center [339, 148] width 421 height 18
type input "Carne seca c/ catpiry"
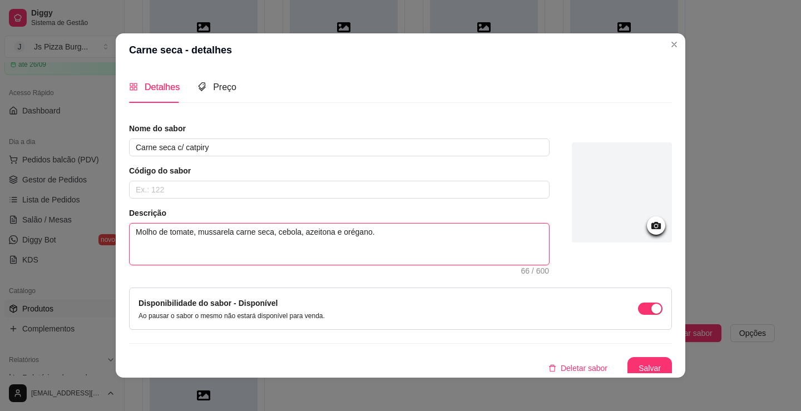
drag, startPoint x: 293, startPoint y: 232, endPoint x: 272, endPoint y: 233, distance: 20.6
click at [272, 233] on textarea "Molho de tomate, mussarela carne seca, cebola, azeitona e orégano." at bounding box center [339, 244] width 419 height 41
type textarea "Molho de tomate, mussarela carne seca, c, azeitona e orégano."
type textarea "Molho de tomate, mussarela carne seca, ca, azeitona e orégano."
type textarea "Molho de tomate, mussarela carne seca, cat, azeitona e orégano."
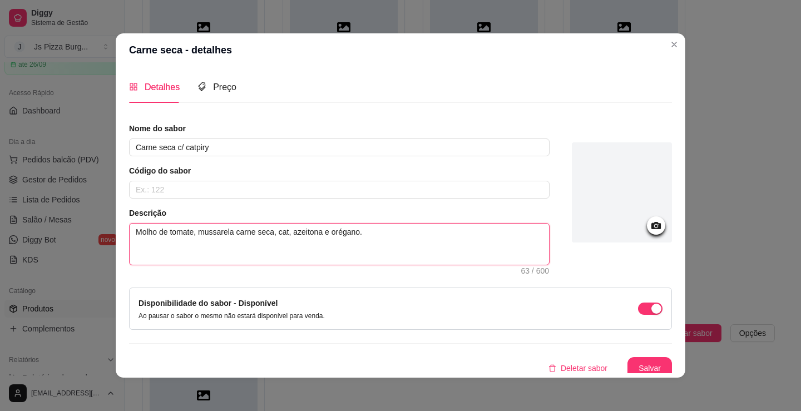
type textarea "Molho de tomate, mussarela carne seca, catu, azeitona e orégano."
type textarea "Molho de tomate, mussarela carne seca, catup, azeitona e orégano."
type textarea "Molho de tomate, mussarela carne seca, catupi, azeitona e orégano."
type textarea "Molho de tomate, mussarela carne seca, catupir, azeitona e orégano."
type textarea "Molho de tomate, mussarela carne seca, catupiry, azeitona e orégano."
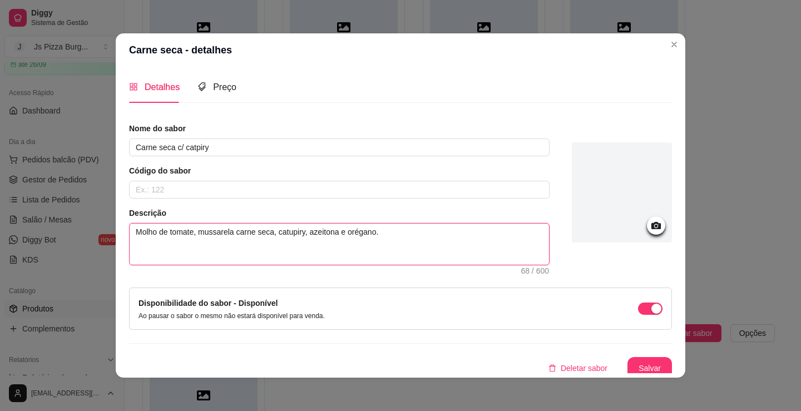
click at [231, 235] on textarea "Molho de tomate, mussarela carne seca, catupiry, azeitona e orégano." at bounding box center [339, 244] width 419 height 41
type textarea "Molho de tomate, mussarelacarne seca, catupiry, azeitona e orégano."
type textarea "Molho de tomate, mussarela,carne seca, catupiry, azeitona e orégano."
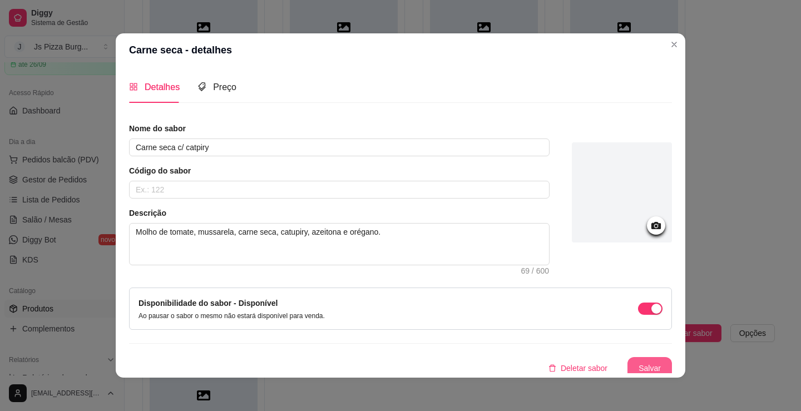
click at [643, 363] on button "Salvar" at bounding box center [650, 368] width 45 height 22
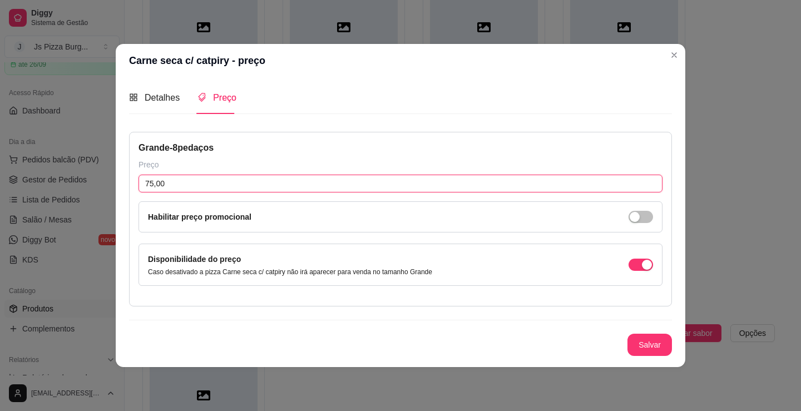
drag, startPoint x: 152, startPoint y: 184, endPoint x: 146, endPoint y: 186, distance: 6.5
click at [146, 186] on input "75,00" at bounding box center [401, 184] width 524 height 18
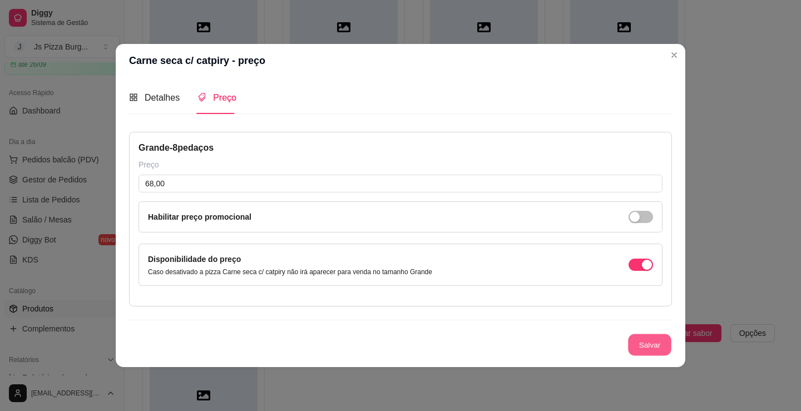
click at [659, 353] on button "Salvar" at bounding box center [649, 345] width 43 height 22
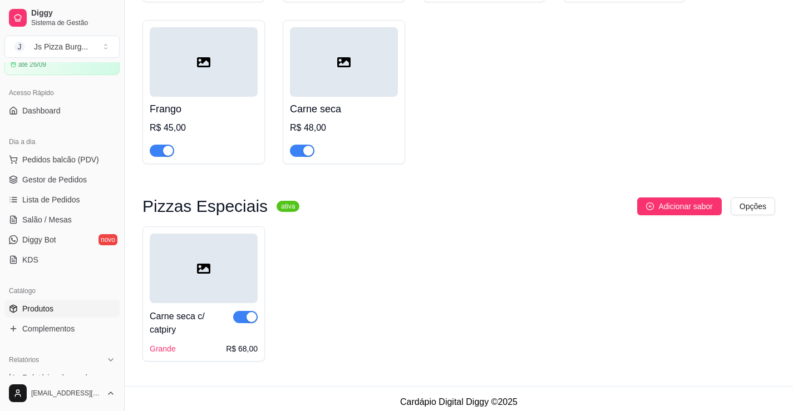
scroll to position [452, 0]
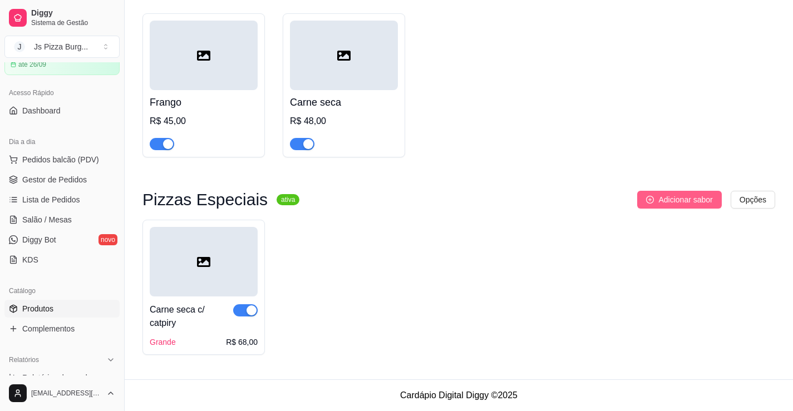
click at [653, 207] on button "Adicionar sabor" at bounding box center [679, 200] width 84 height 18
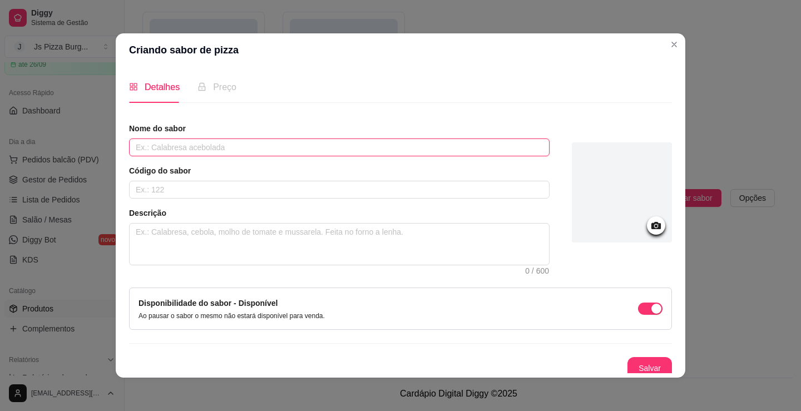
click at [216, 151] on input "text" at bounding box center [339, 148] width 421 height 18
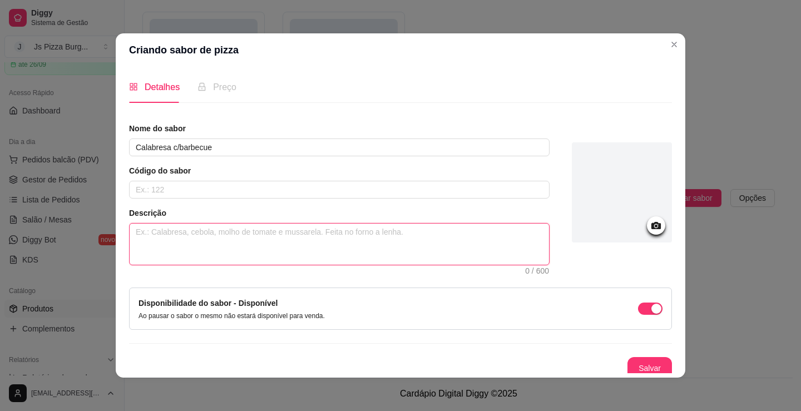
click at [247, 246] on textarea at bounding box center [339, 244] width 419 height 41
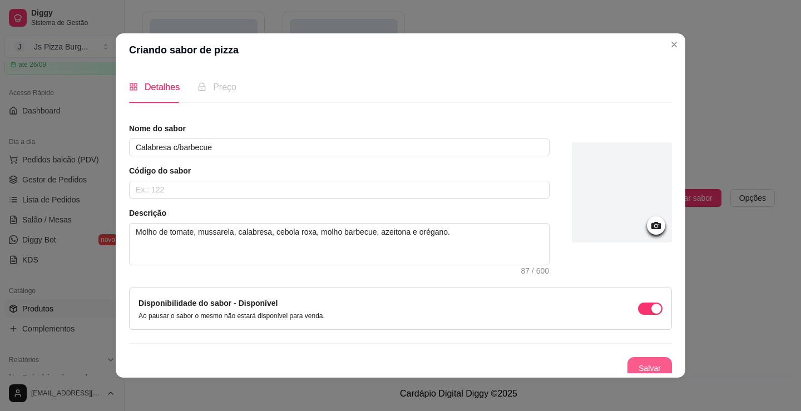
click at [640, 363] on button "Salvar" at bounding box center [650, 368] width 45 height 22
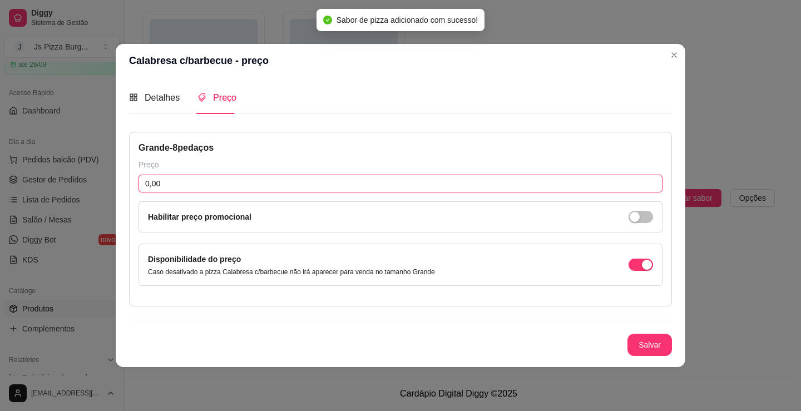
click at [182, 181] on input "0,00" at bounding box center [401, 184] width 524 height 18
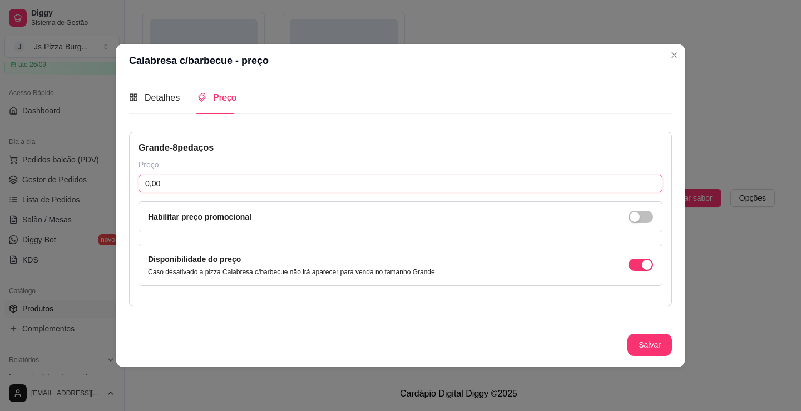
click at [182, 181] on input "0,00" at bounding box center [401, 184] width 524 height 18
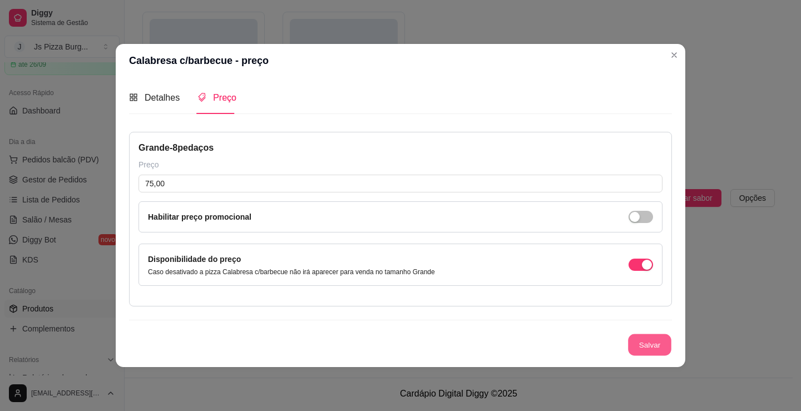
click at [640, 339] on button "Salvar" at bounding box center [649, 345] width 43 height 22
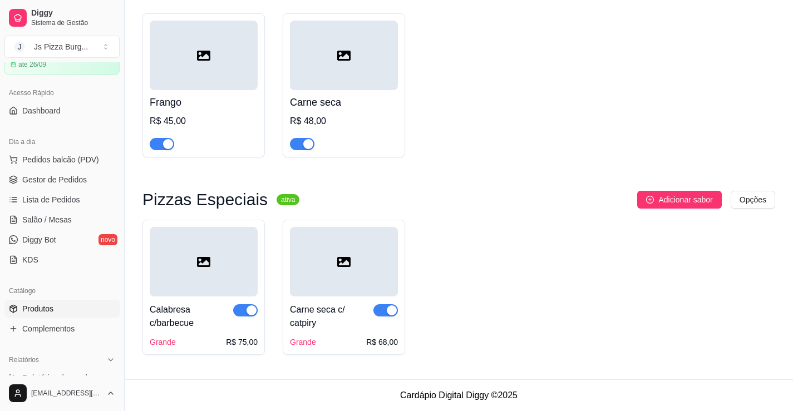
click at [311, 344] on div "Grande" at bounding box center [303, 342] width 26 height 11
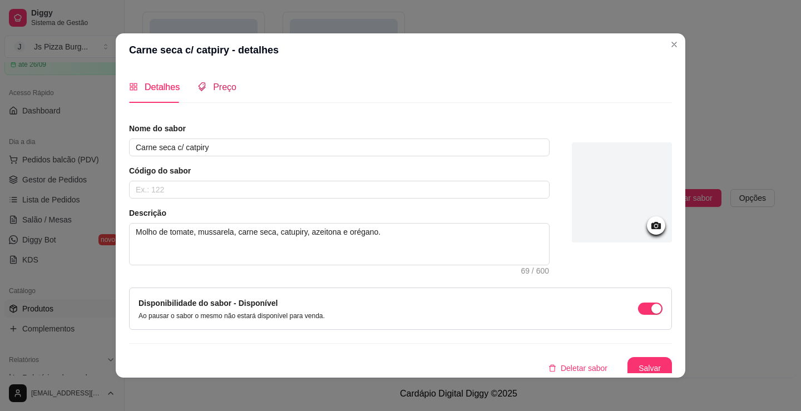
click at [223, 87] on span "Preço" at bounding box center [224, 86] width 23 height 9
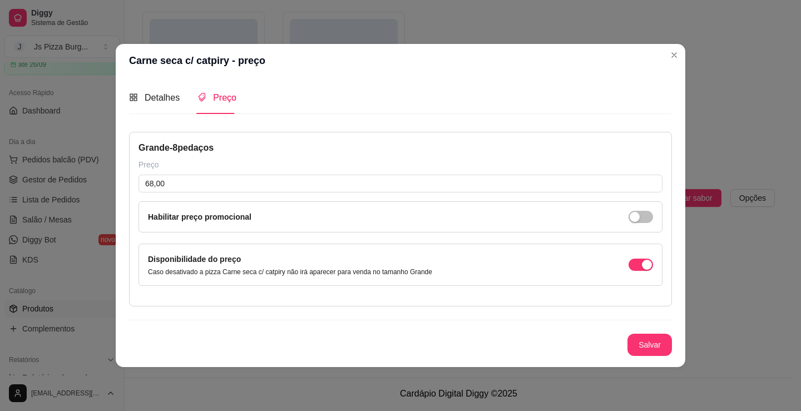
click at [160, 151] on div "Grande - 8 pedaços" at bounding box center [401, 147] width 524 height 13
drag, startPoint x: 170, startPoint y: 151, endPoint x: 139, endPoint y: 154, distance: 30.7
click at [131, 155] on div "Grande - 8 pedaços Preço 68,00 Habilitar preço promocional Disponibilidade do p…" at bounding box center [400, 219] width 543 height 175
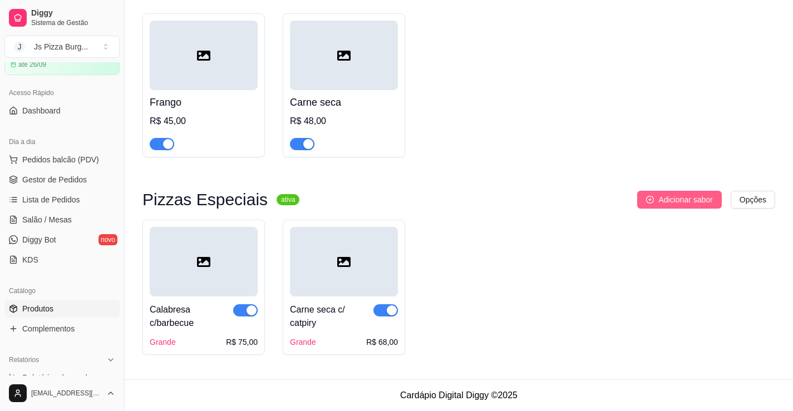
click at [693, 203] on span "Adicionar sabor" at bounding box center [685, 200] width 54 height 12
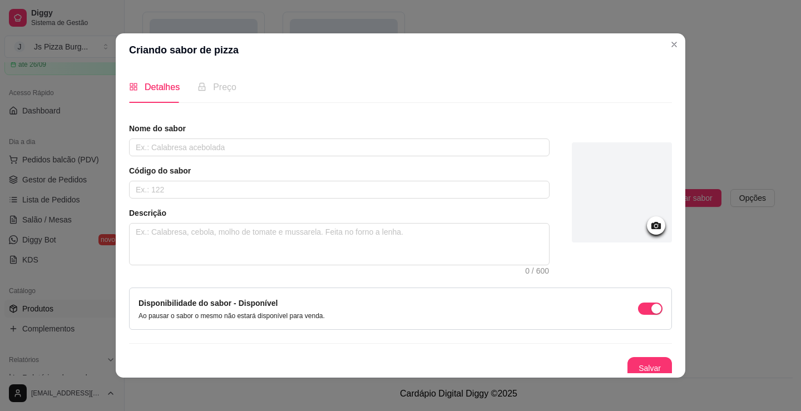
click at [269, 131] on article "Nome do sabor" at bounding box center [339, 128] width 421 height 11
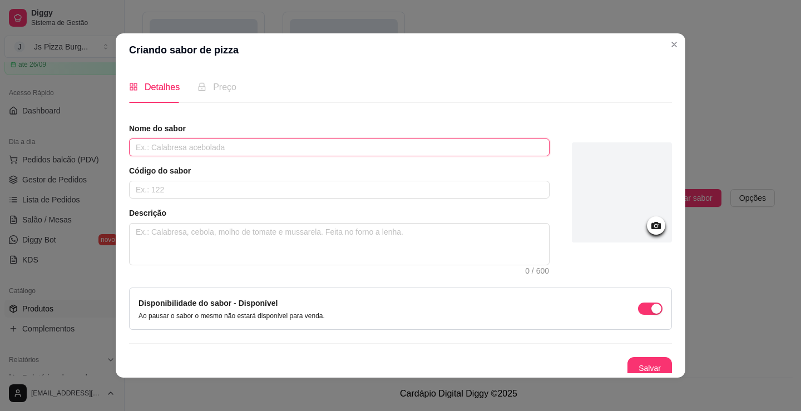
click at [272, 155] on input "text" at bounding box center [339, 148] width 421 height 18
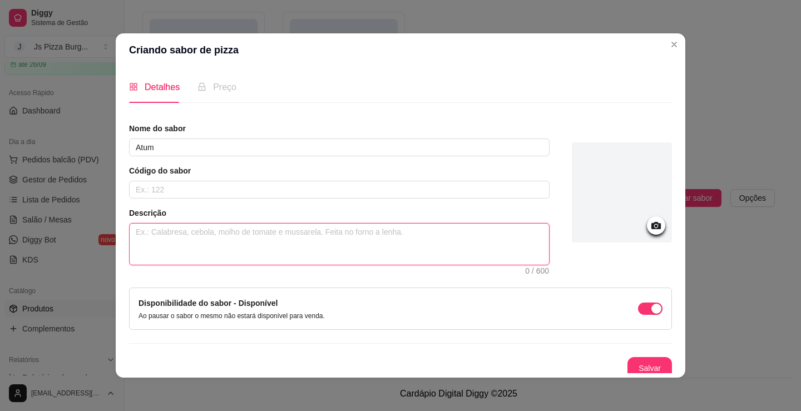
click at [238, 251] on textarea at bounding box center [339, 244] width 419 height 41
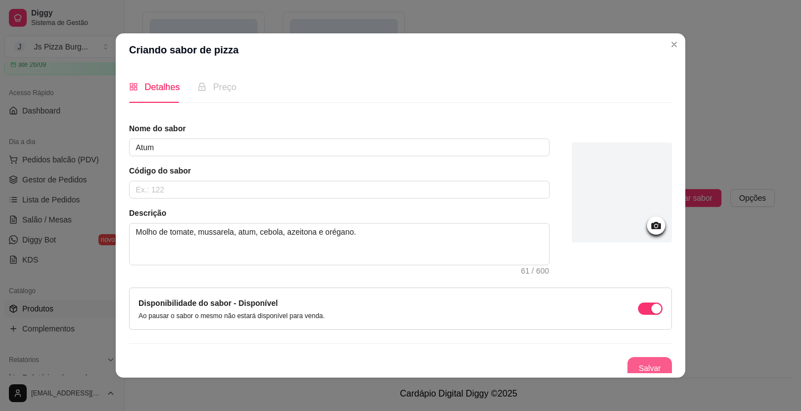
click at [633, 364] on button "Salvar" at bounding box center [650, 368] width 45 height 22
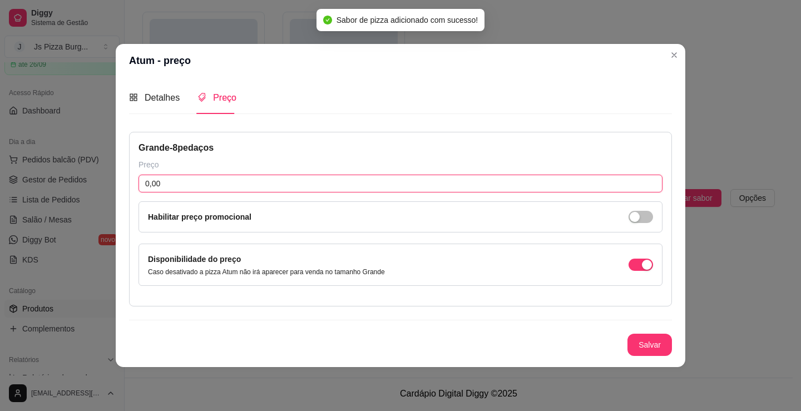
click at [288, 182] on input "0,00" at bounding box center [401, 184] width 524 height 18
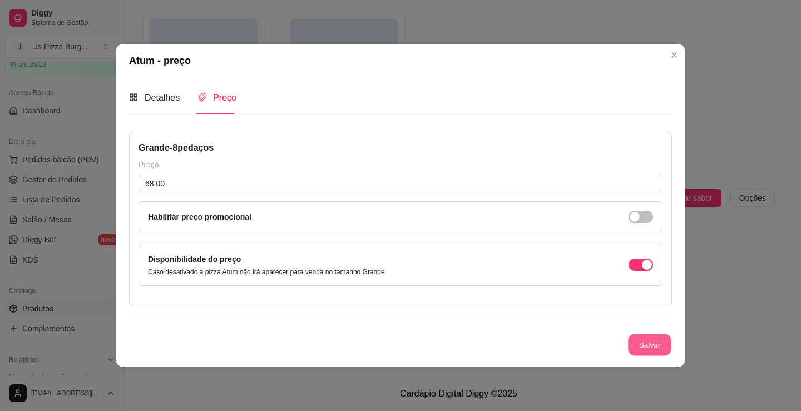
click at [655, 335] on button "Salvar" at bounding box center [649, 345] width 43 height 22
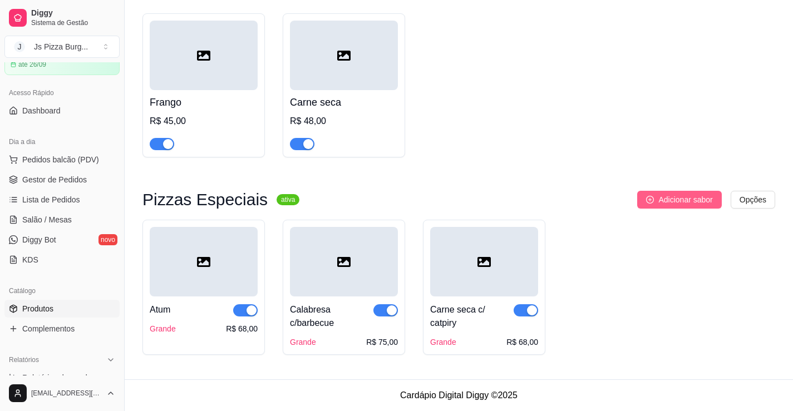
click at [655, 208] on button "Adicionar sabor" at bounding box center [679, 200] width 84 height 18
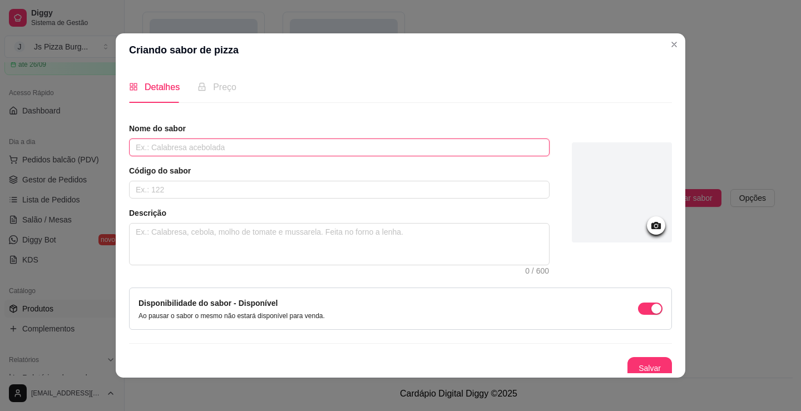
click at [231, 145] on input "text" at bounding box center [339, 148] width 421 height 18
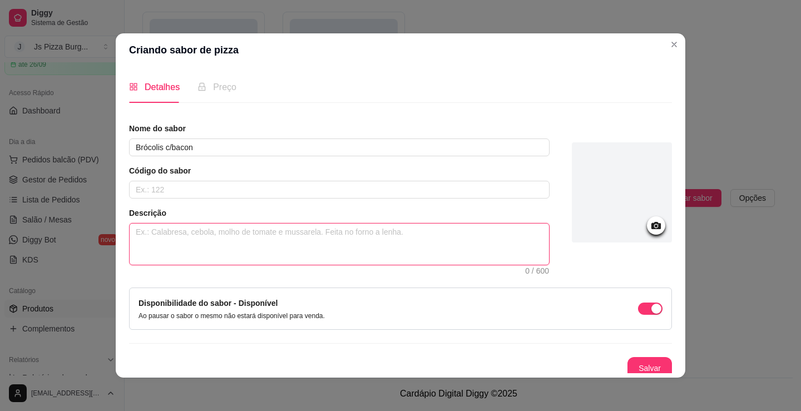
click at [206, 231] on textarea at bounding box center [339, 244] width 419 height 41
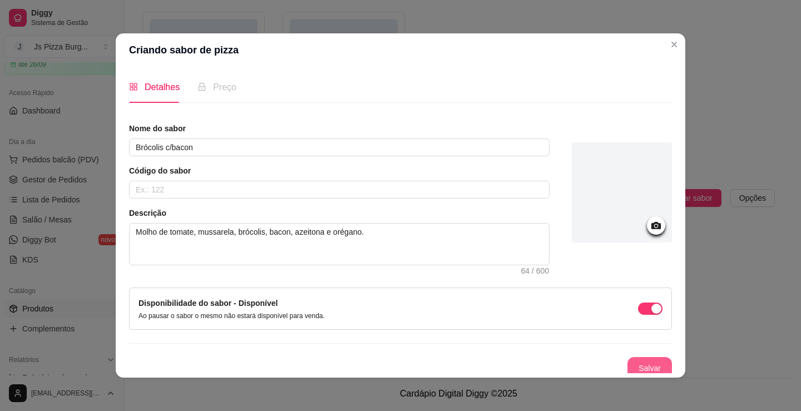
click at [633, 365] on button "Salvar" at bounding box center [650, 368] width 45 height 22
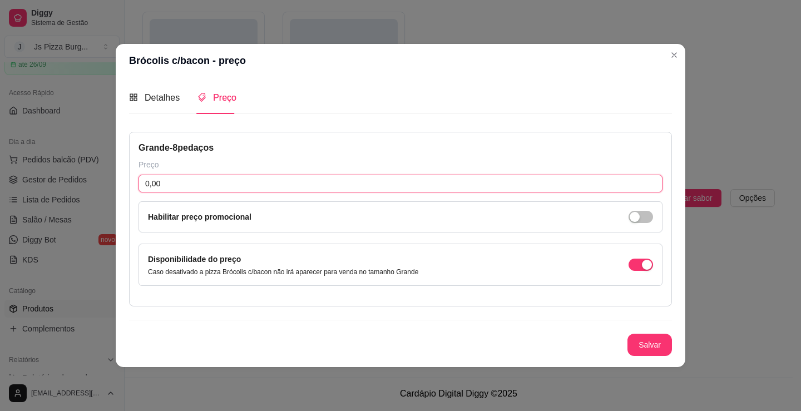
click at [190, 177] on input "0,00" at bounding box center [401, 184] width 524 height 18
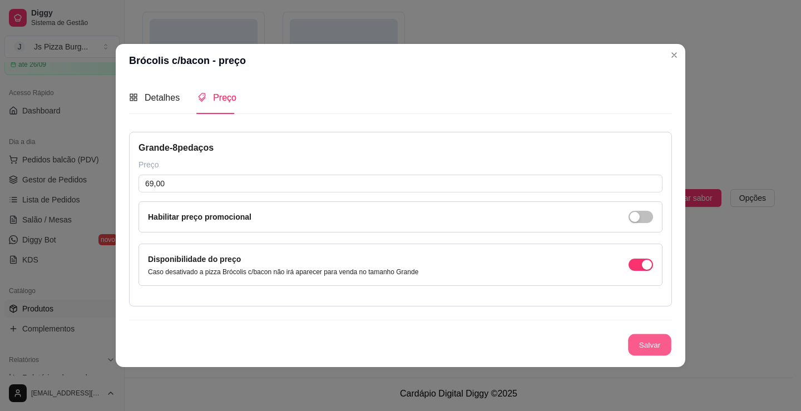
click at [659, 340] on button "Salvar" at bounding box center [649, 345] width 43 height 22
click at [651, 344] on button "Salvar" at bounding box center [650, 345] width 45 height 22
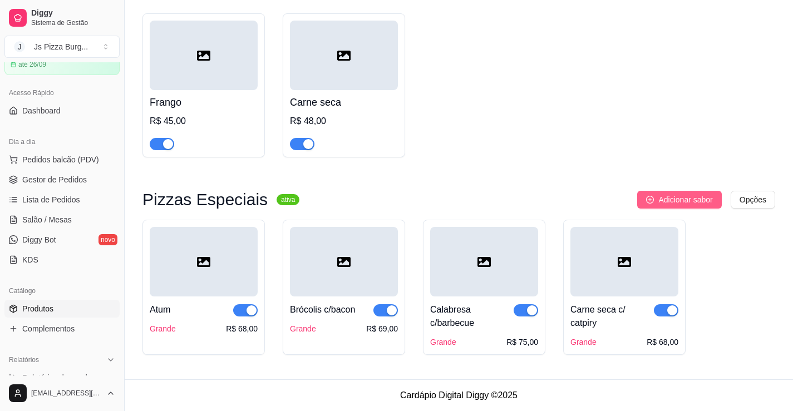
click at [678, 195] on span "Adicionar sabor" at bounding box center [685, 200] width 54 height 12
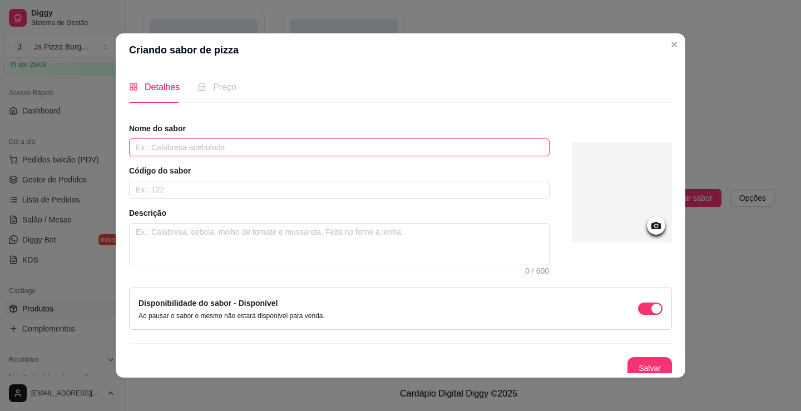
click at [464, 141] on input "text" at bounding box center [339, 148] width 421 height 18
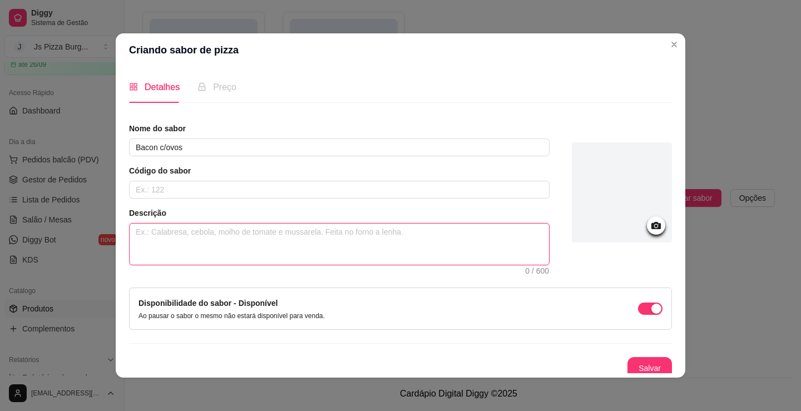
drag, startPoint x: 442, startPoint y: 226, endPoint x: 452, endPoint y: 219, distance: 12.7
click at [443, 225] on textarea at bounding box center [339, 244] width 419 height 41
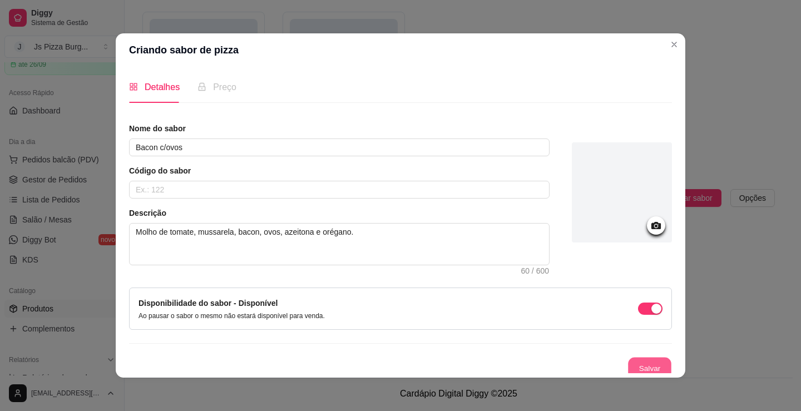
click at [637, 360] on button "Salvar" at bounding box center [649, 369] width 43 height 22
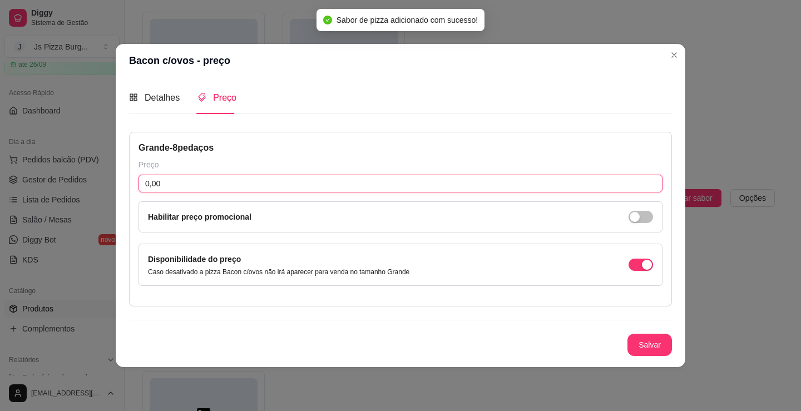
click at [164, 183] on input "0,00" at bounding box center [401, 184] width 524 height 18
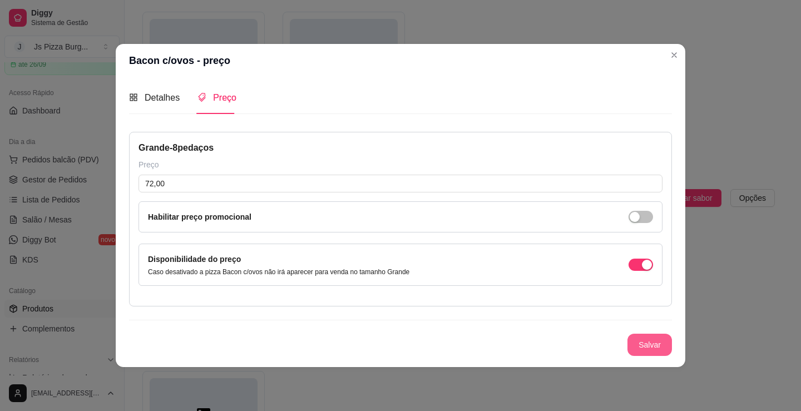
click at [651, 348] on button "Salvar" at bounding box center [650, 345] width 45 height 22
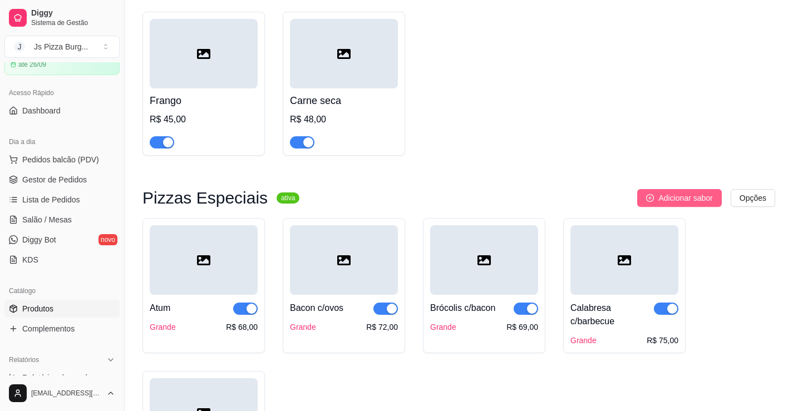
click at [695, 207] on button "Adicionar sabor" at bounding box center [679, 198] width 84 height 18
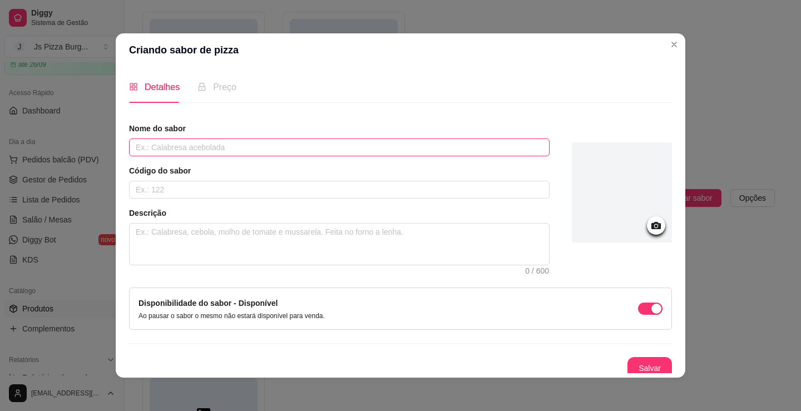
click at [193, 140] on input "text" at bounding box center [339, 148] width 421 height 18
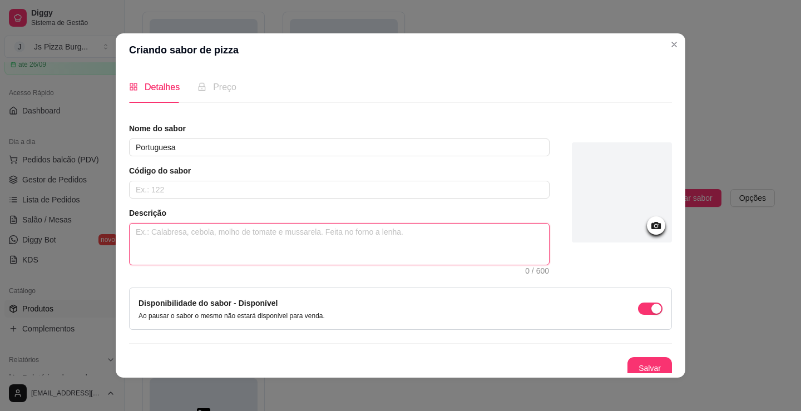
click at [188, 245] on textarea at bounding box center [339, 244] width 419 height 41
click at [219, 233] on textarea "Molho de tomate, mussarla," at bounding box center [339, 244] width 419 height 41
click at [252, 238] on textarea "Molho de tomate, mussarela," at bounding box center [339, 244] width 419 height 41
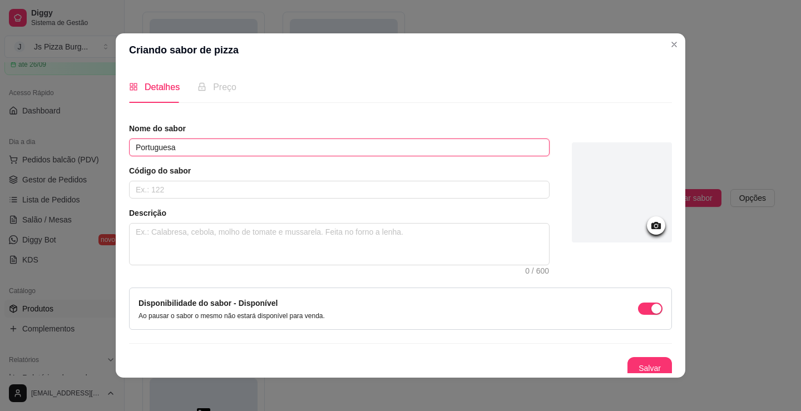
click at [237, 147] on input "Portuguesa" at bounding box center [339, 148] width 421 height 18
click at [237, 146] on input "Portuguesa" at bounding box center [339, 148] width 421 height 18
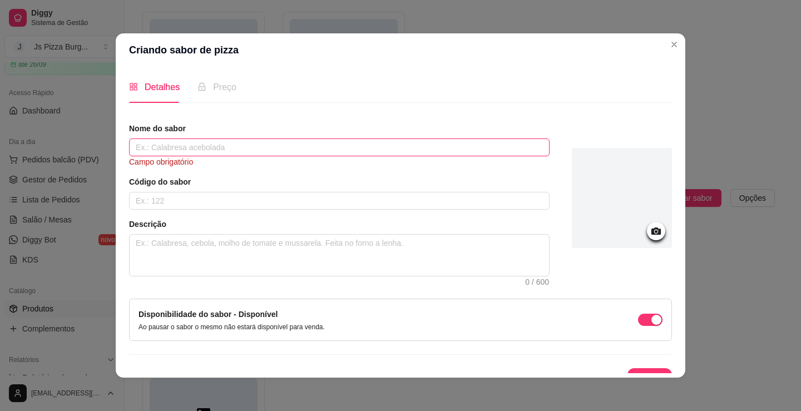
click at [179, 151] on input "text" at bounding box center [339, 148] width 421 height 18
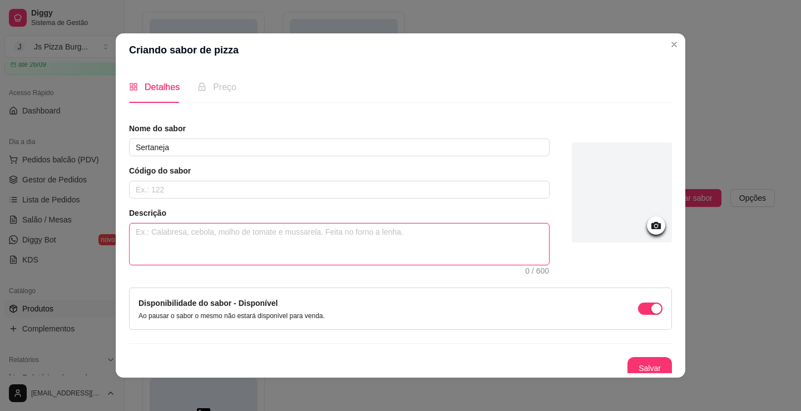
click at [185, 246] on textarea at bounding box center [339, 244] width 419 height 41
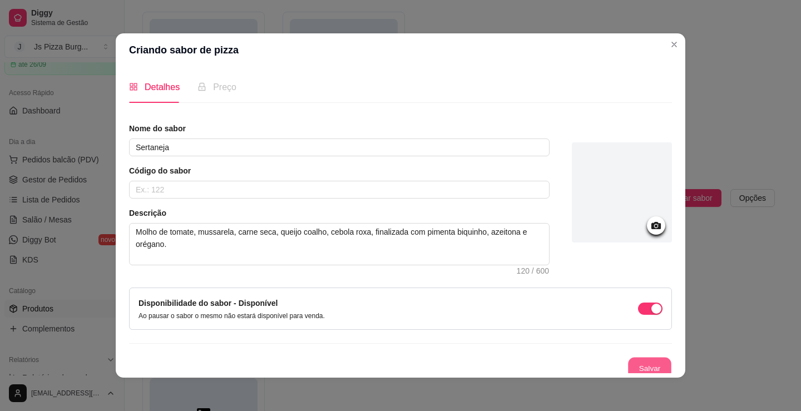
click at [644, 363] on button "Salvar" at bounding box center [649, 369] width 43 height 22
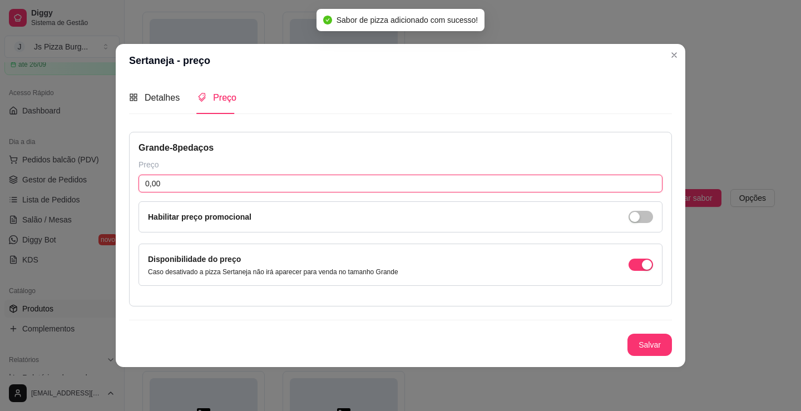
click at [181, 182] on input "0,00" at bounding box center [401, 184] width 524 height 18
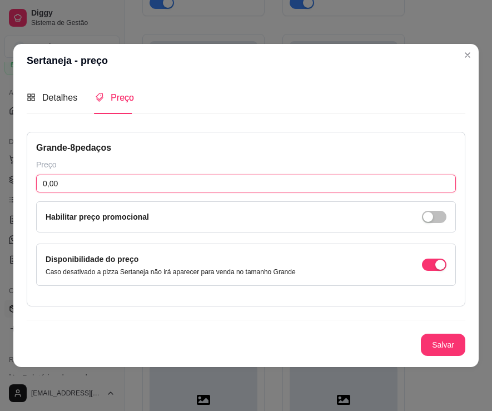
click at [181, 183] on input "0,00" at bounding box center [246, 184] width 420 height 18
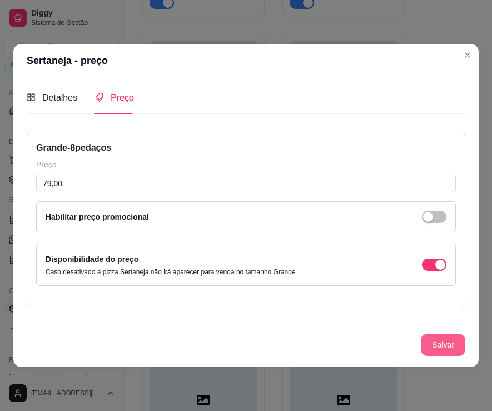
click at [446, 343] on button "Salvar" at bounding box center [443, 345] width 45 height 22
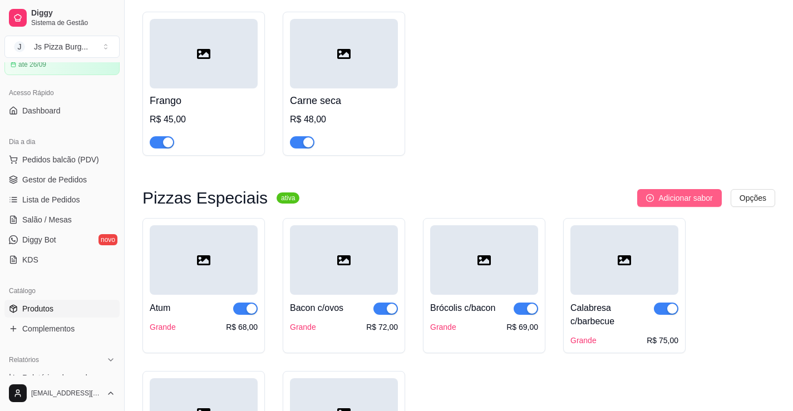
click at [655, 207] on button "Adicionar sabor" at bounding box center [679, 198] width 84 height 18
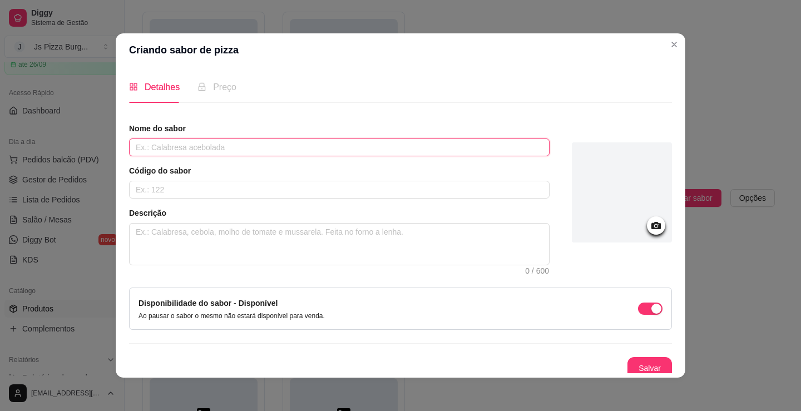
click at [272, 145] on input "text" at bounding box center [339, 148] width 421 height 18
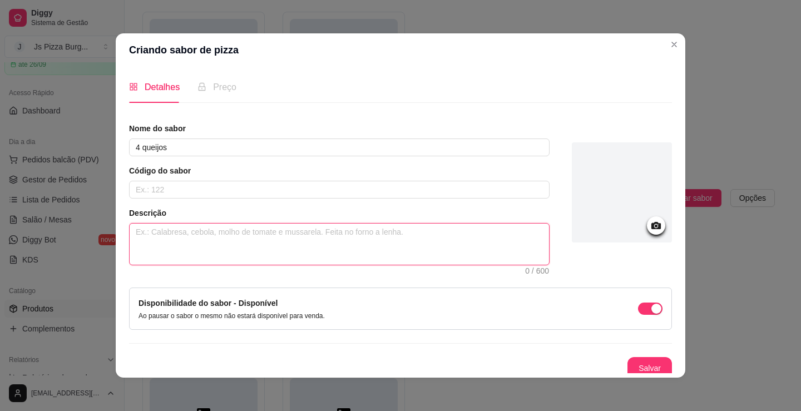
click at [263, 250] on textarea at bounding box center [339, 244] width 419 height 41
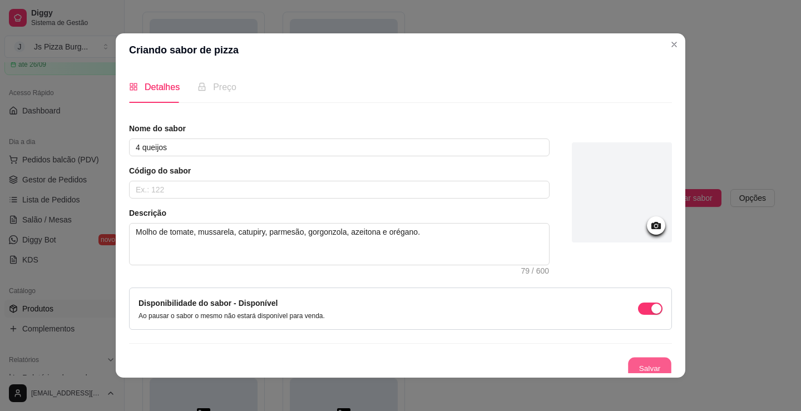
click at [646, 360] on button "Salvar" at bounding box center [649, 369] width 43 height 22
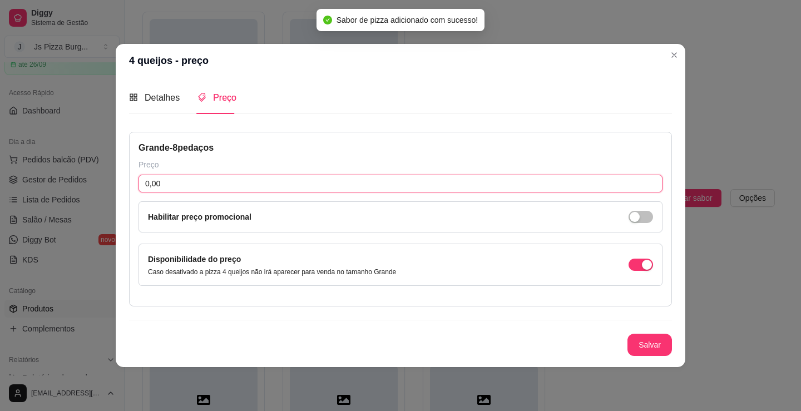
click at [175, 179] on input "0,00" at bounding box center [401, 184] width 524 height 18
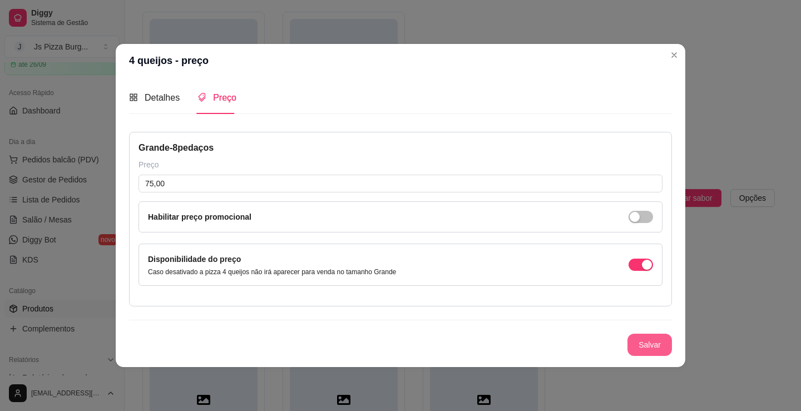
click at [650, 348] on button "Salvar" at bounding box center [650, 345] width 45 height 22
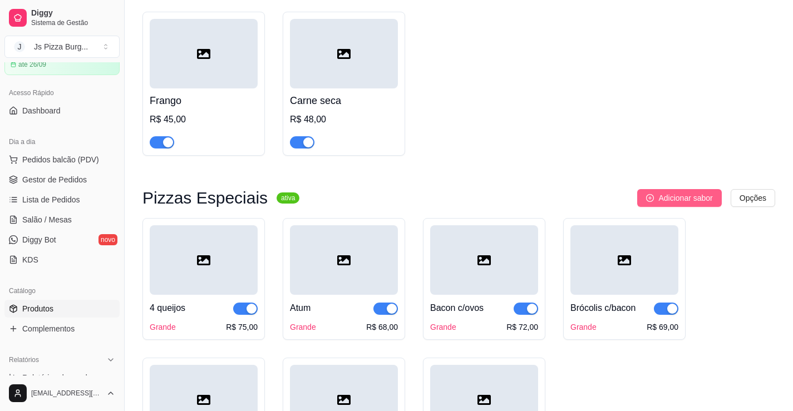
click at [674, 196] on span "Adicionar sabor" at bounding box center [685, 198] width 54 height 12
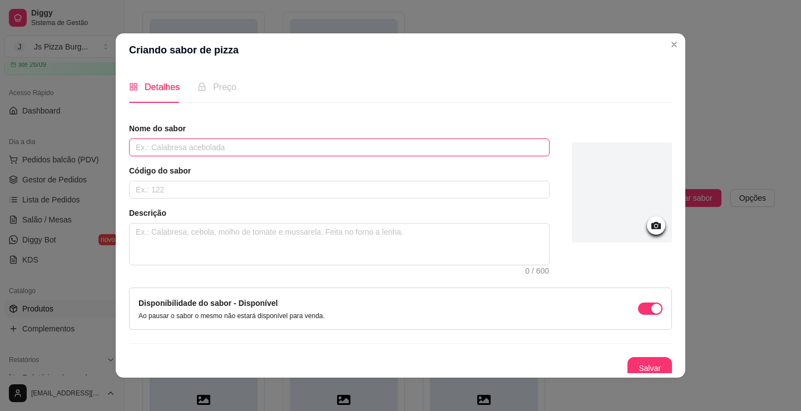
click at [323, 146] on input "text" at bounding box center [339, 148] width 421 height 18
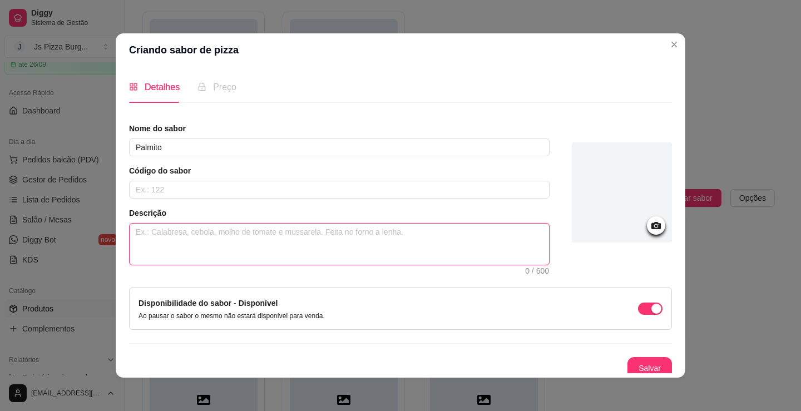
click at [302, 247] on textarea at bounding box center [339, 244] width 419 height 41
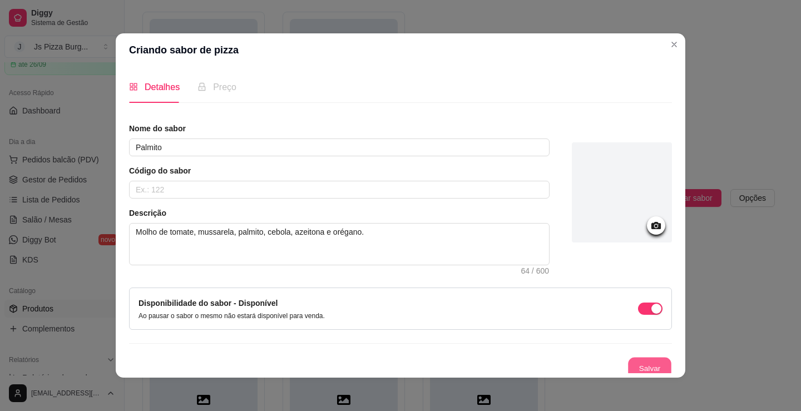
click at [638, 363] on button "Salvar" at bounding box center [649, 369] width 43 height 22
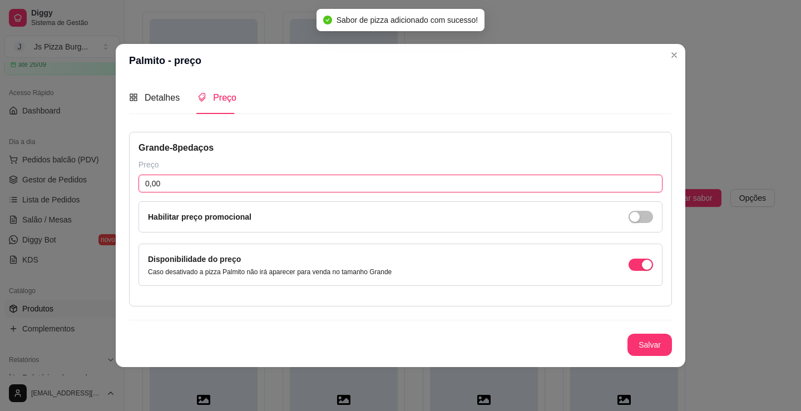
click at [218, 191] on input "0,00" at bounding box center [401, 184] width 524 height 18
click at [217, 191] on input "0,00" at bounding box center [401, 184] width 524 height 18
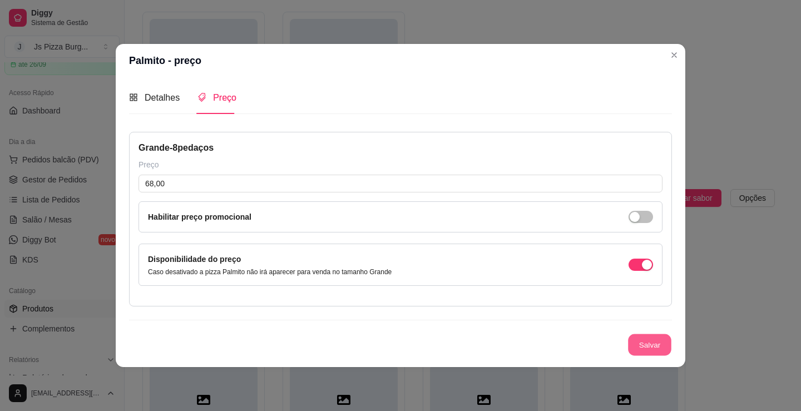
click at [649, 350] on button "Salvar" at bounding box center [649, 345] width 43 height 22
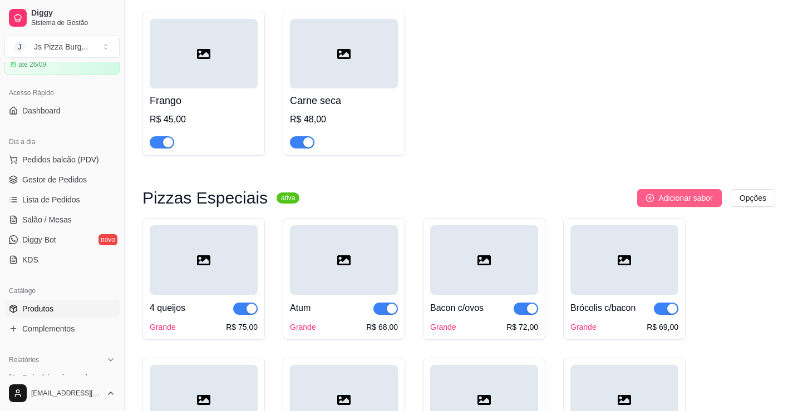
click at [687, 201] on span "Adicionar sabor" at bounding box center [685, 198] width 54 height 12
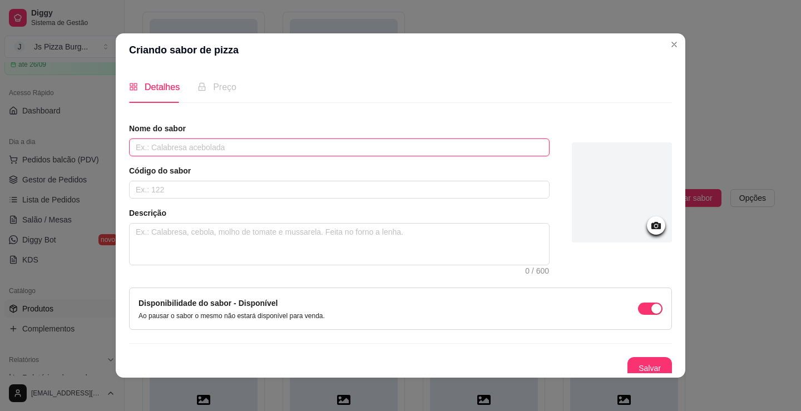
click at [226, 145] on input "text" at bounding box center [339, 148] width 421 height 18
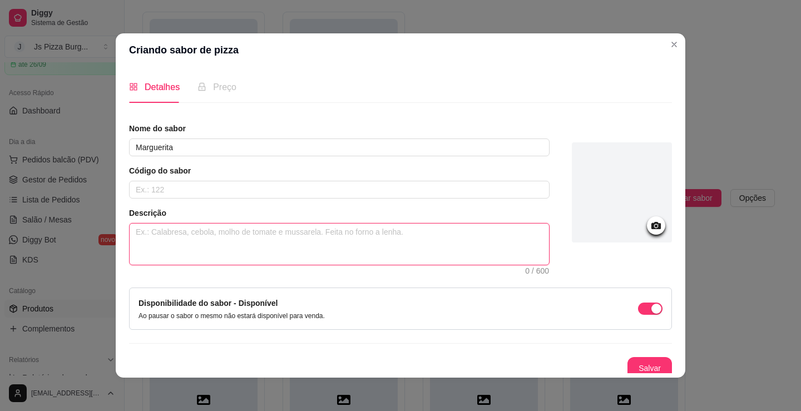
click at [221, 231] on textarea at bounding box center [339, 244] width 419 height 41
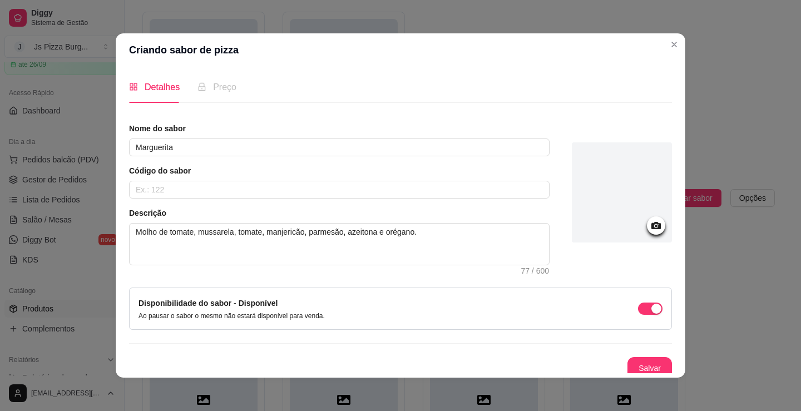
click at [644, 355] on div "Nome do sabor Marguerita Código do sabor Descrição Molho de tomate, mussarela, …" at bounding box center [400, 251] width 543 height 256
click at [642, 360] on button "Salvar" at bounding box center [649, 369] width 43 height 22
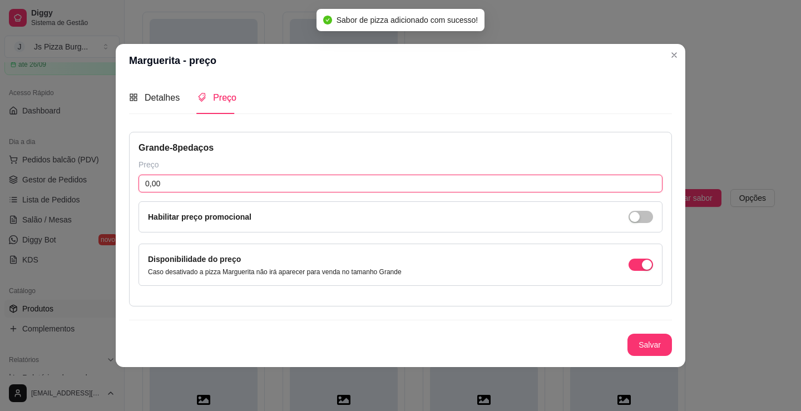
click at [326, 186] on input "0,00" at bounding box center [401, 184] width 524 height 18
click at [327, 183] on input "0,00" at bounding box center [401, 184] width 524 height 18
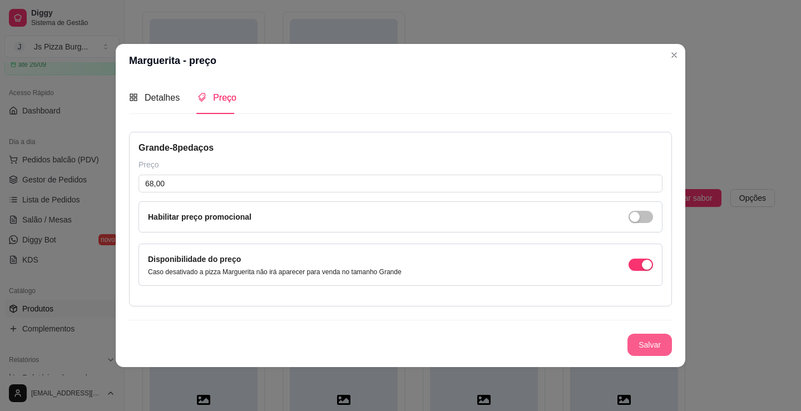
click at [645, 342] on button "Salvar" at bounding box center [650, 345] width 45 height 22
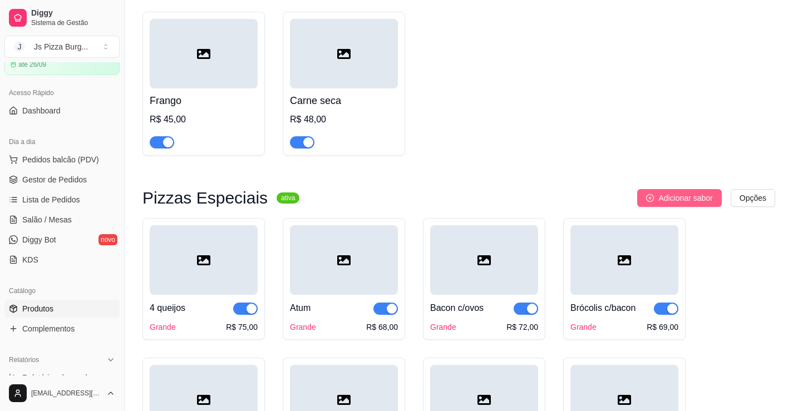
click at [676, 204] on span "Adicionar sabor" at bounding box center [685, 198] width 54 height 12
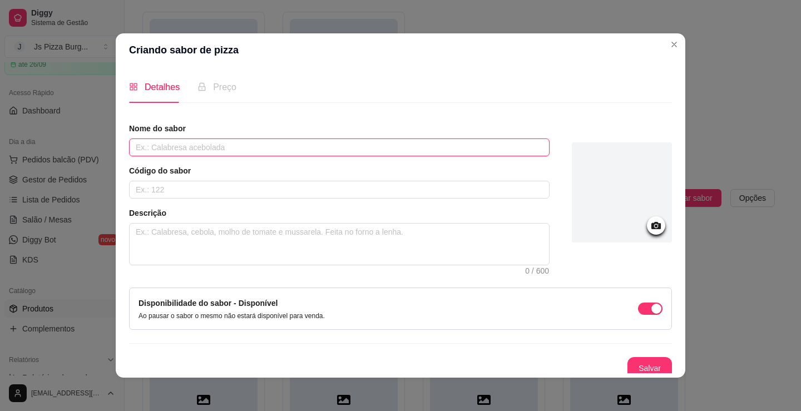
click at [329, 157] on div "Nome do sabor Código do sabor Descrição 0 / 600" at bounding box center [339, 194] width 421 height 142
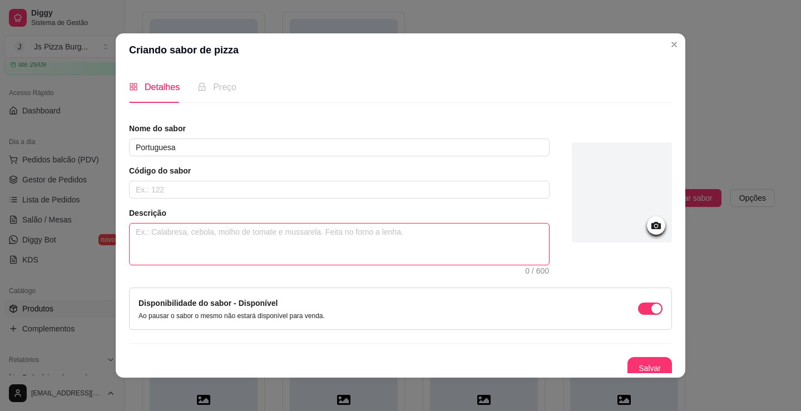
click at [324, 247] on textarea at bounding box center [339, 244] width 419 height 41
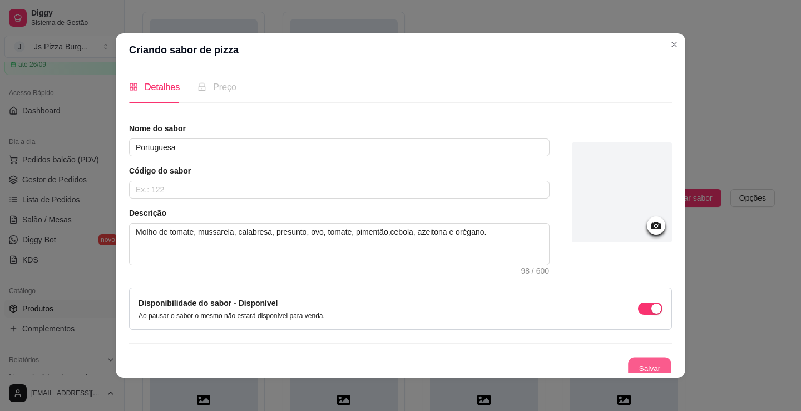
click at [635, 364] on button "Salvar" at bounding box center [649, 369] width 43 height 22
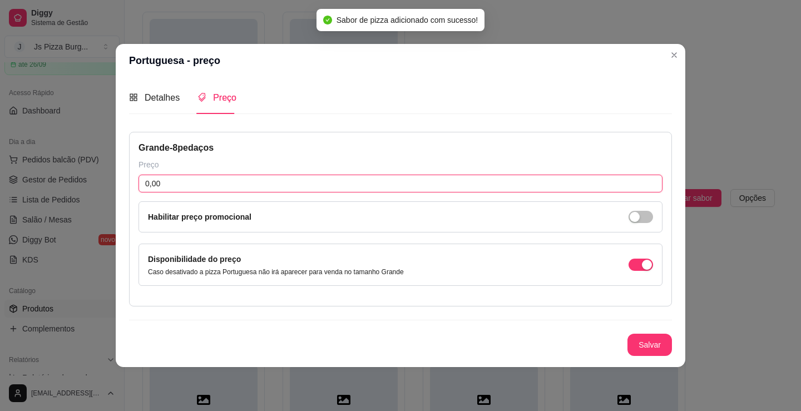
click at [169, 179] on input "0,00" at bounding box center [401, 184] width 524 height 18
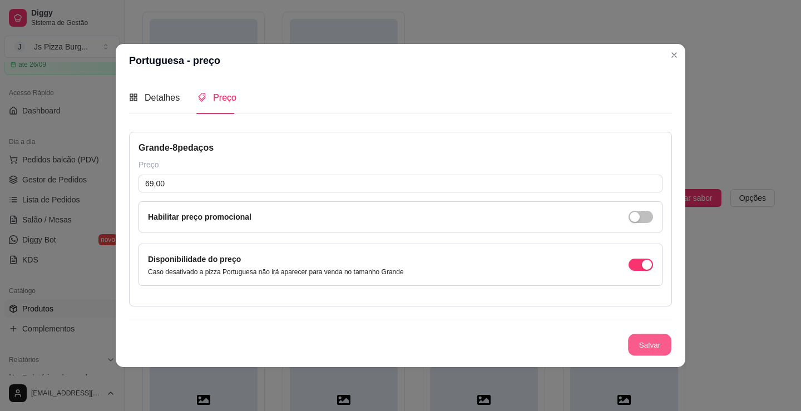
click at [664, 346] on button "Salvar" at bounding box center [649, 345] width 43 height 22
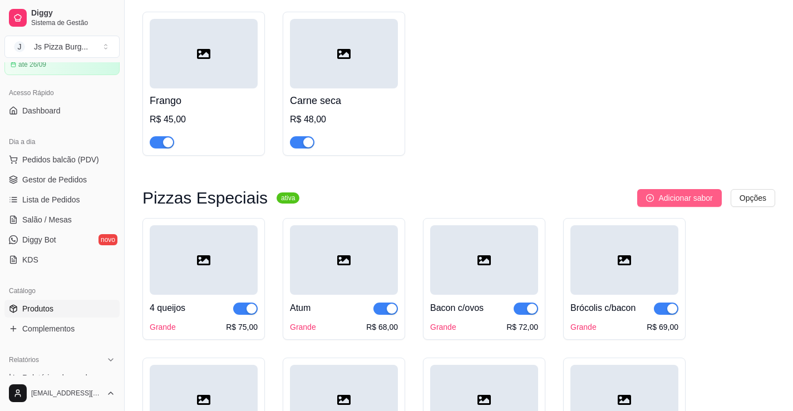
click at [697, 204] on span "Adicionar sabor" at bounding box center [685, 198] width 54 height 12
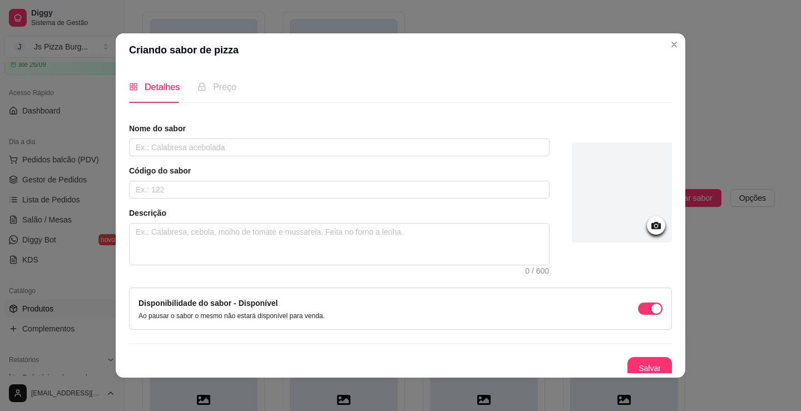
click at [242, 158] on div "Nome do sabor Código do sabor Descrição 0 / 600" at bounding box center [339, 194] width 421 height 142
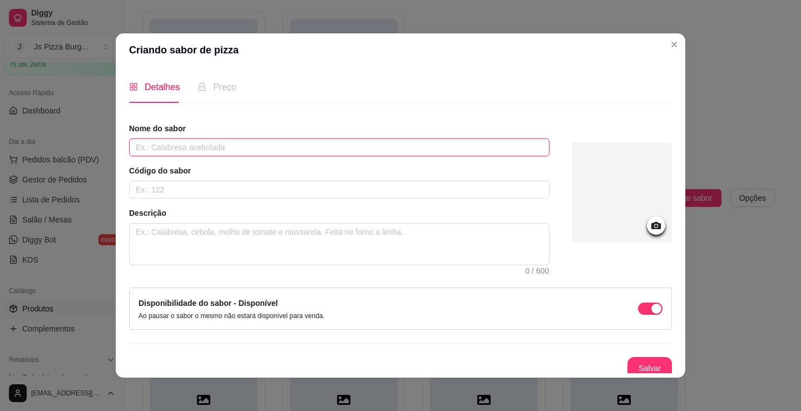
click at [242, 155] on input "text" at bounding box center [339, 148] width 421 height 18
drag, startPoint x: 381, startPoint y: 150, endPoint x: 115, endPoint y: 142, distance: 266.0
click at [116, 145] on div "Detalhes Preço Nome do sabor Molho de tomate, mussarela, pepperoni, catupiry, a…" at bounding box center [401, 222] width 570 height 311
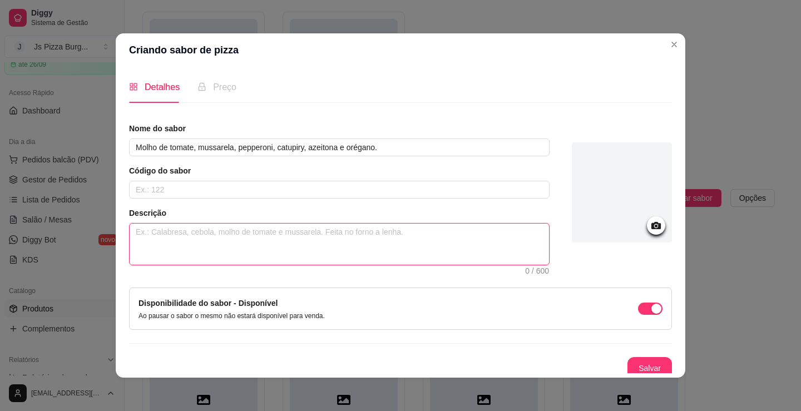
paste textarea "Molho de tomate, mussarela, pepperoni, catupiry, azeitona e orégano."
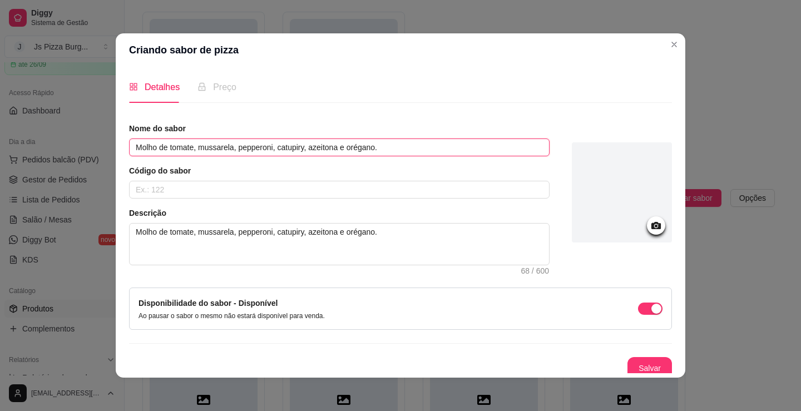
drag, startPoint x: 374, startPoint y: 150, endPoint x: 3, endPoint y: 170, distance: 372.2
click at [3, 170] on div "Criando sabor de pizza Detalhes Preço Nome do sabor Molho de tomate, mussarela,…" at bounding box center [400, 205] width 801 height 411
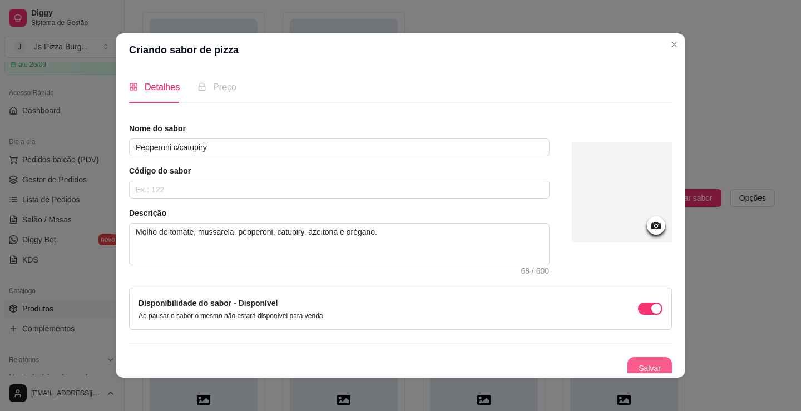
click at [635, 363] on button "Salvar" at bounding box center [650, 368] width 45 height 22
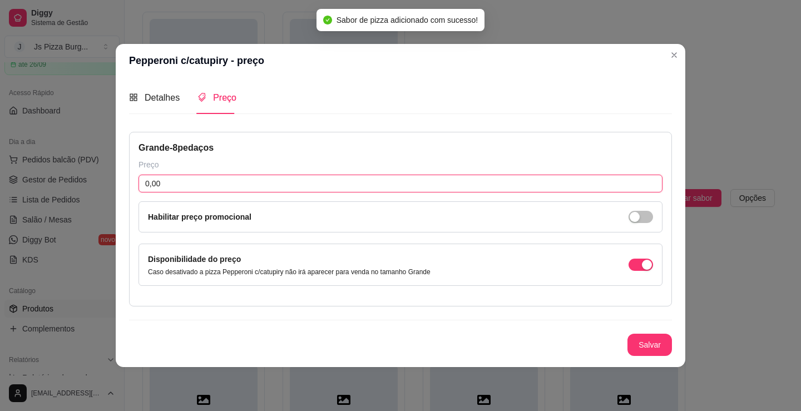
click at [180, 183] on input "0,00" at bounding box center [401, 184] width 524 height 18
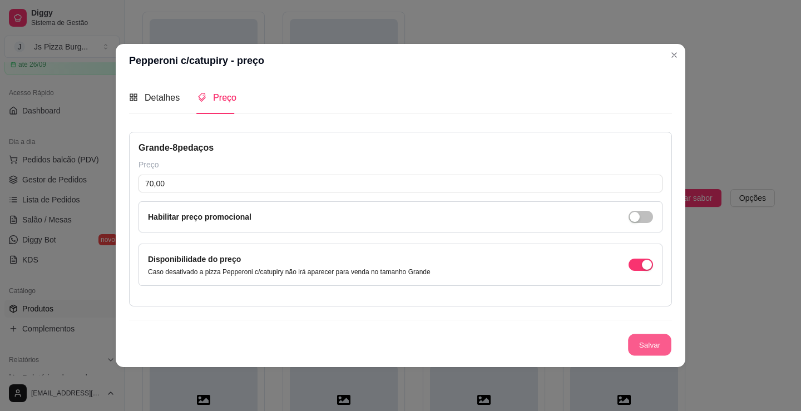
click at [658, 342] on button "Salvar" at bounding box center [649, 345] width 43 height 22
click at [655, 350] on button "Salvar" at bounding box center [650, 345] width 45 height 22
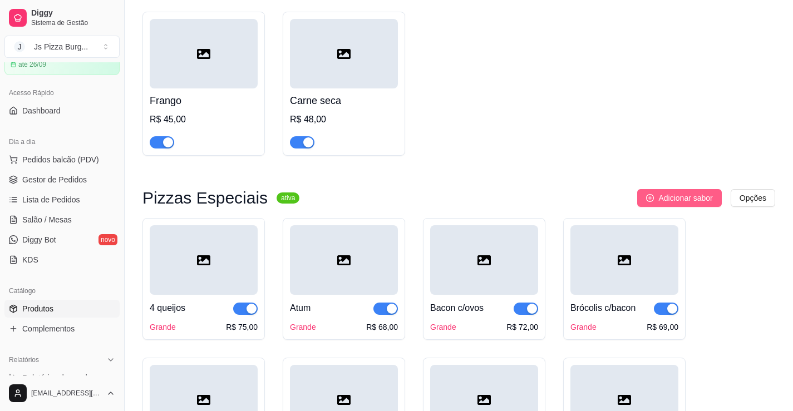
click at [676, 206] on button "Adicionar sabor" at bounding box center [679, 198] width 84 height 18
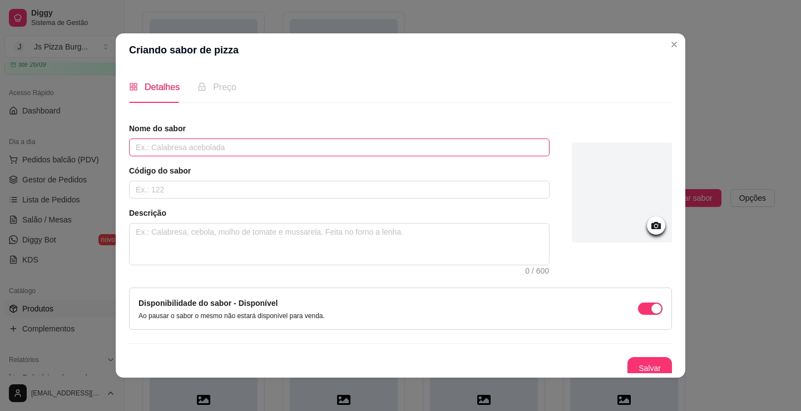
click at [150, 154] on input "text" at bounding box center [339, 148] width 421 height 18
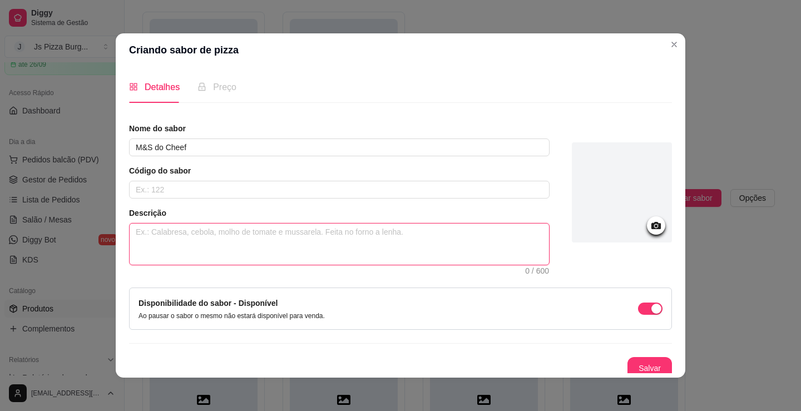
click at [172, 241] on textarea at bounding box center [339, 244] width 419 height 41
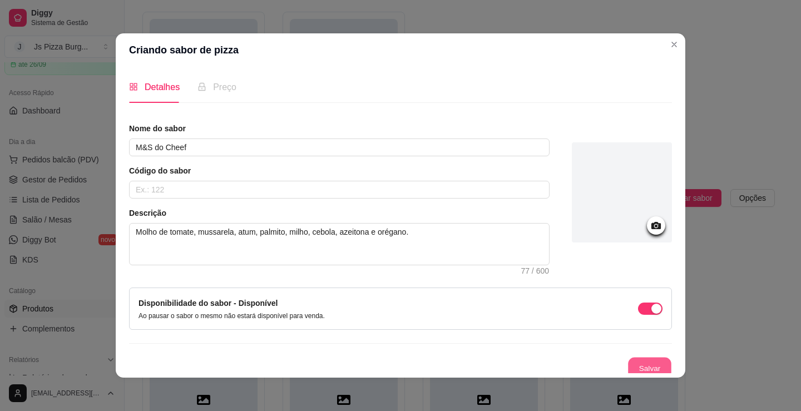
click at [643, 365] on button "Salvar" at bounding box center [649, 369] width 43 height 22
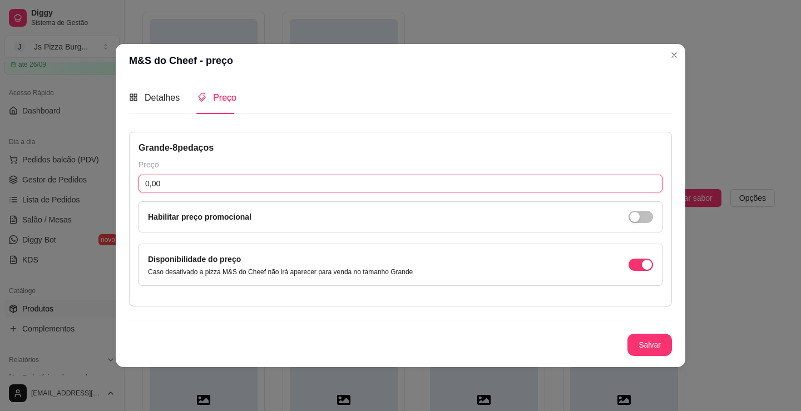
click at [230, 189] on input "0,00" at bounding box center [401, 184] width 524 height 18
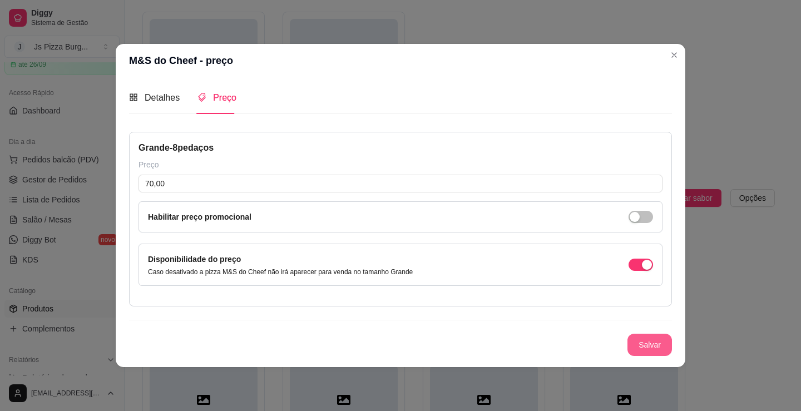
click at [670, 347] on button "Salvar" at bounding box center [650, 345] width 45 height 22
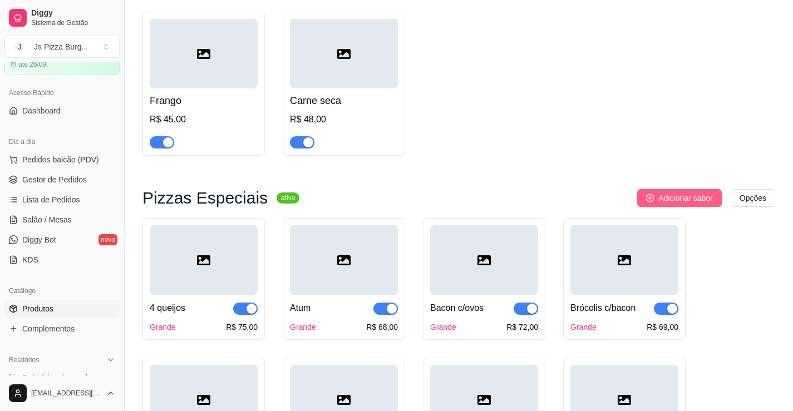
click at [674, 201] on span "Adicionar sabor" at bounding box center [685, 198] width 54 height 12
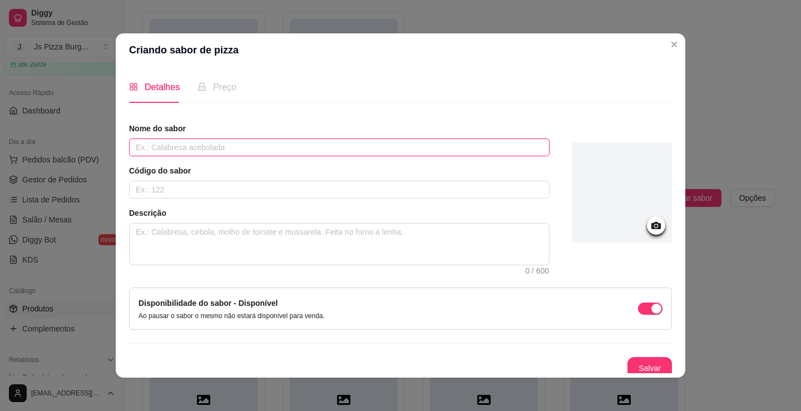
click at [272, 145] on input "text" at bounding box center [339, 148] width 421 height 18
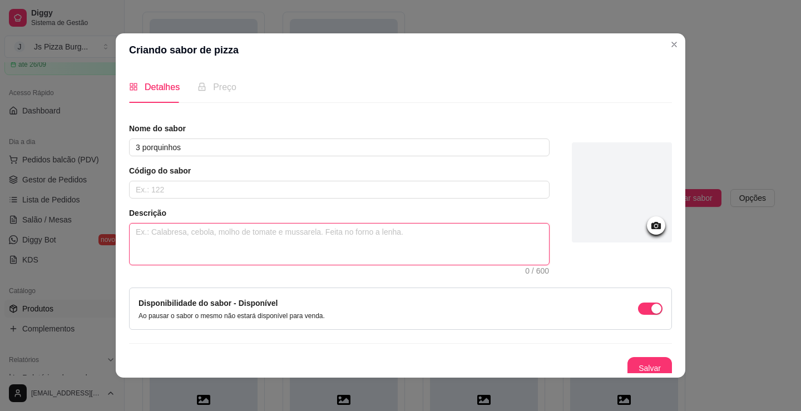
click at [275, 244] on textarea at bounding box center [339, 244] width 419 height 41
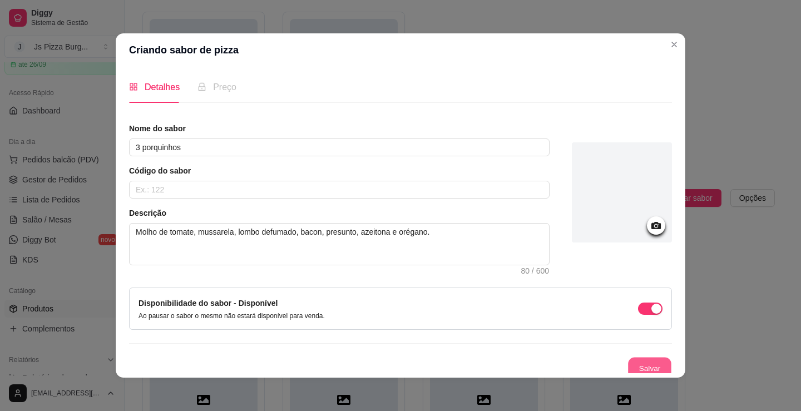
click at [641, 363] on button "Salvar" at bounding box center [649, 369] width 43 height 22
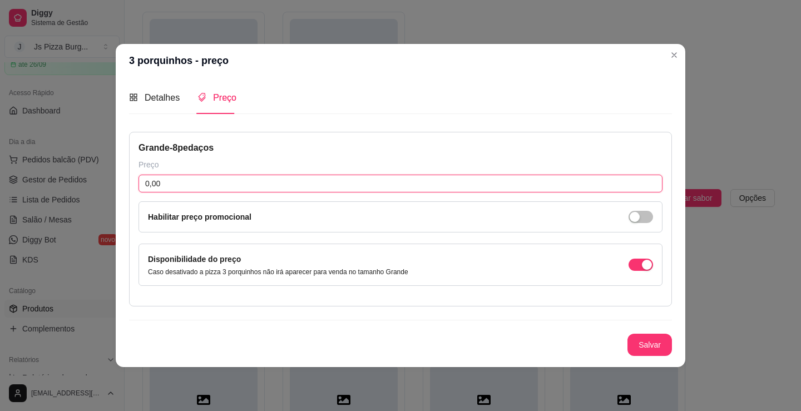
click at [187, 180] on input "0,00" at bounding box center [401, 184] width 524 height 18
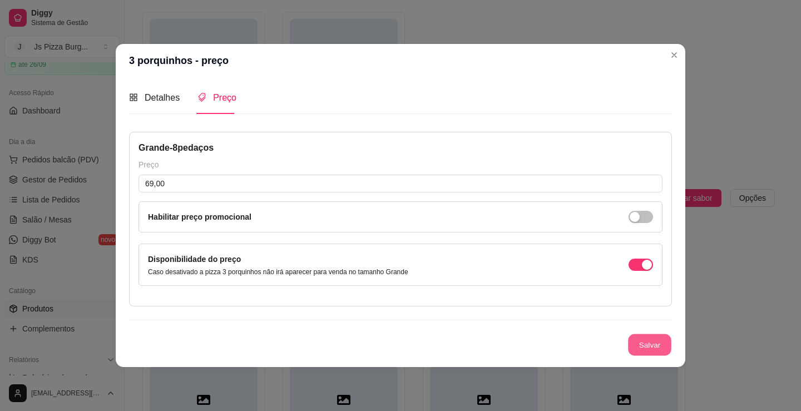
click at [641, 347] on button "Salvar" at bounding box center [649, 345] width 43 height 22
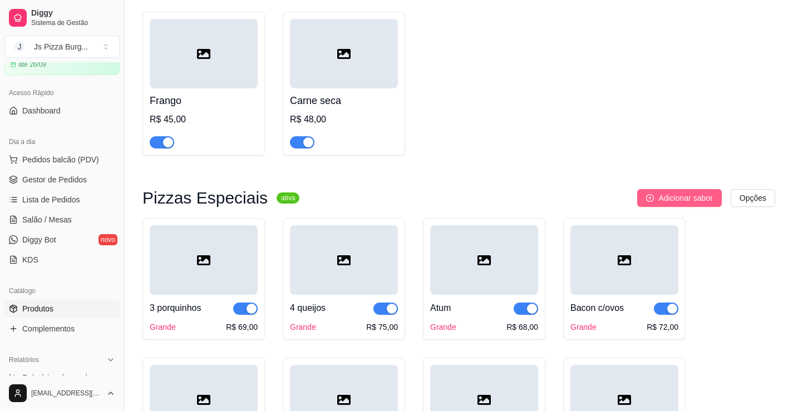
click at [666, 195] on span "Adicionar sabor" at bounding box center [685, 198] width 54 height 12
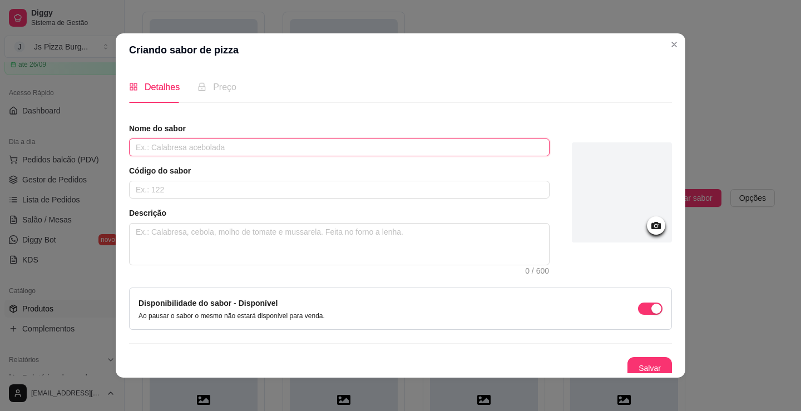
click at [215, 152] on input "text" at bounding box center [339, 148] width 421 height 18
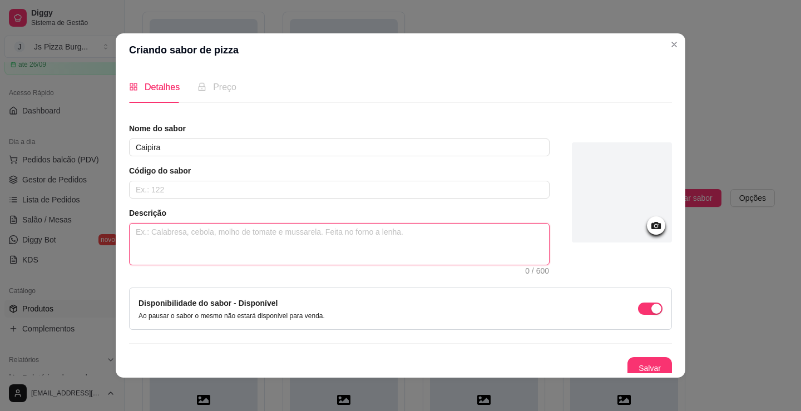
click at [221, 240] on textarea at bounding box center [339, 244] width 419 height 41
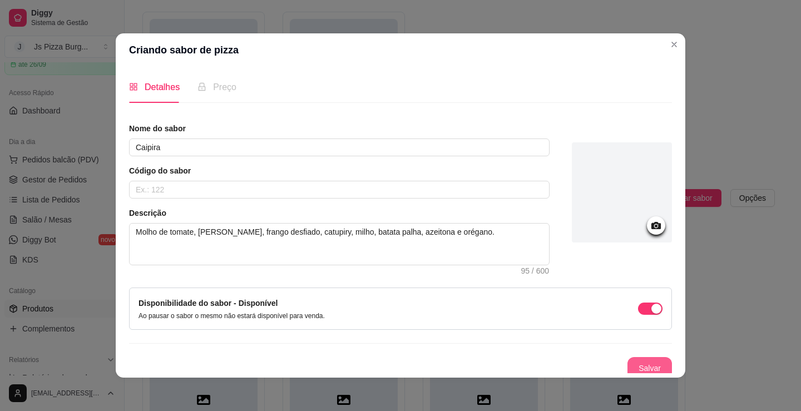
click at [641, 365] on button "Salvar" at bounding box center [650, 368] width 45 height 22
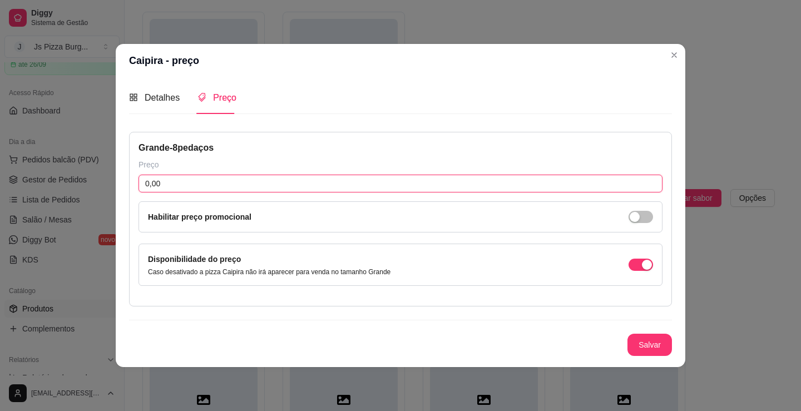
drag, startPoint x: 255, startPoint y: 182, endPoint x: 258, endPoint y: 170, distance: 13.1
click at [256, 182] on input "0,00" at bounding box center [401, 184] width 524 height 18
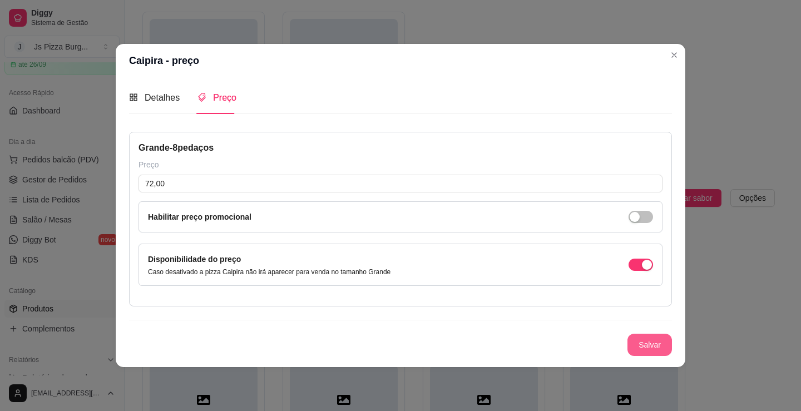
click at [637, 340] on button "Salvar" at bounding box center [650, 345] width 45 height 22
click at [648, 340] on button "Salvar" at bounding box center [649, 345] width 43 height 22
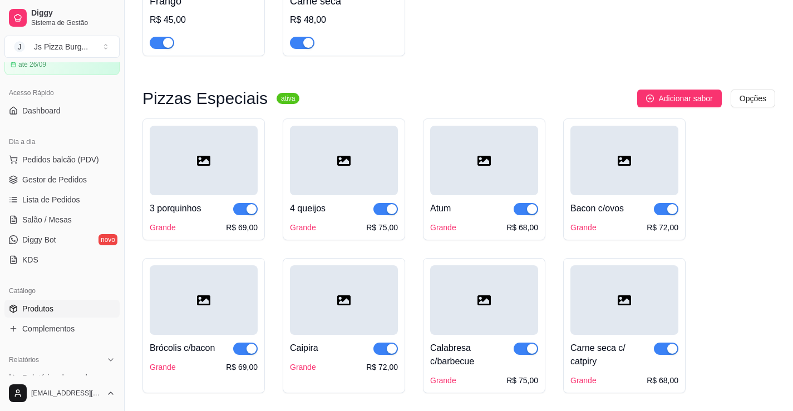
scroll to position [496, 0]
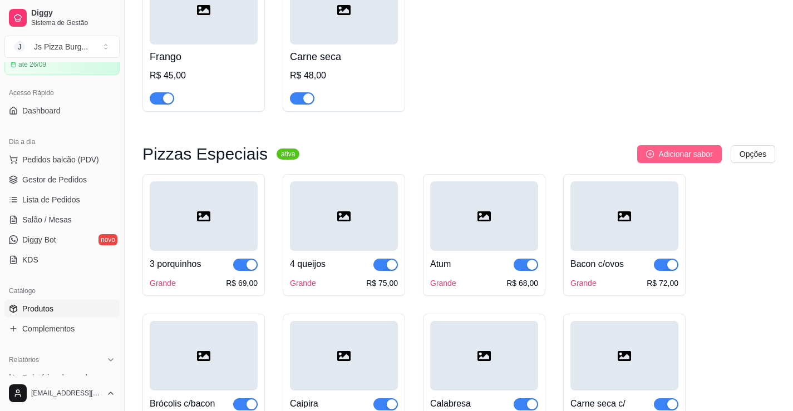
click at [655, 159] on button "Adicionar sabor" at bounding box center [679, 154] width 84 height 18
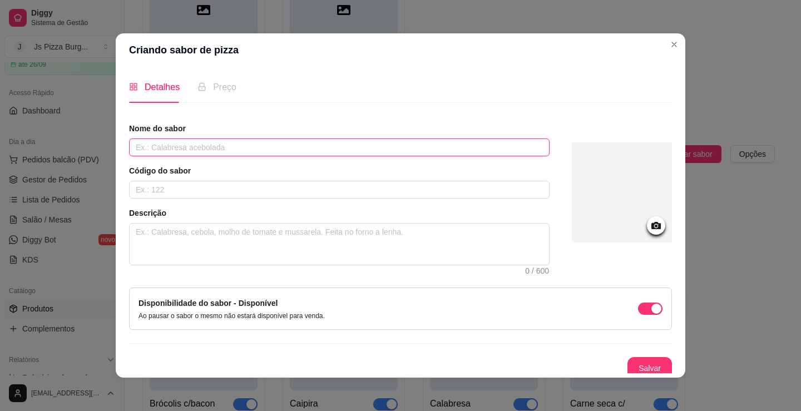
click at [521, 145] on input "text" at bounding box center [339, 148] width 421 height 18
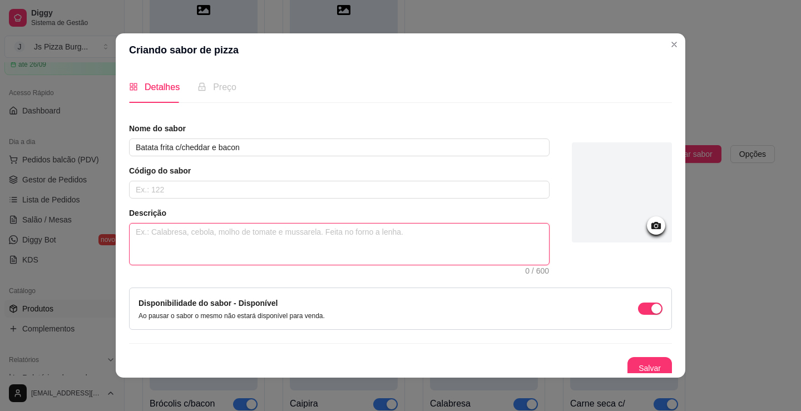
click at [193, 250] on textarea at bounding box center [339, 244] width 419 height 41
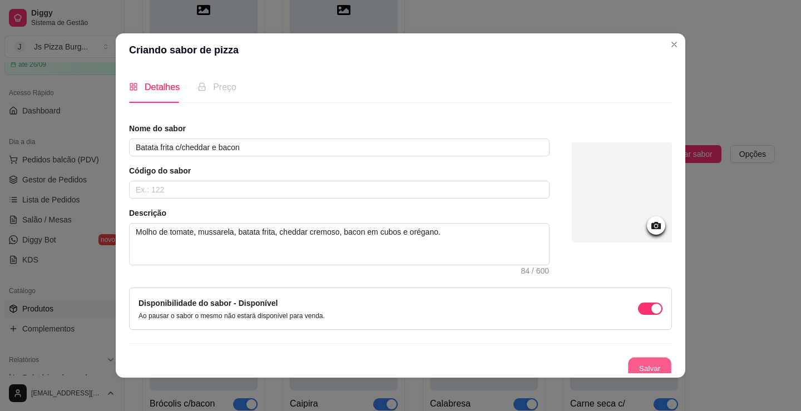
click at [638, 368] on button "Salvar" at bounding box center [649, 369] width 43 height 22
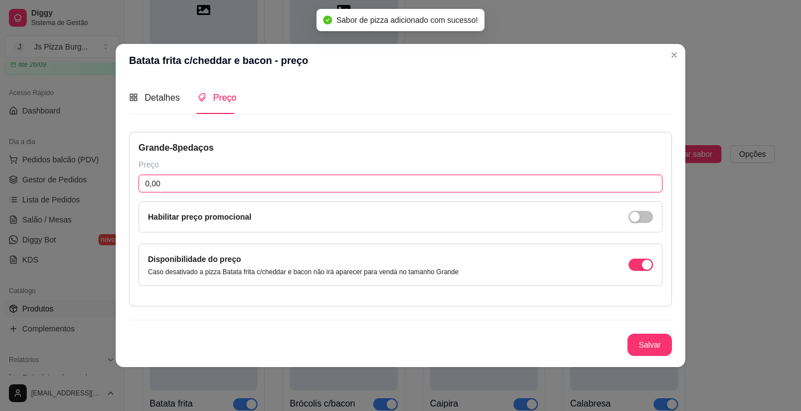
click at [165, 188] on input "0,00" at bounding box center [401, 184] width 524 height 18
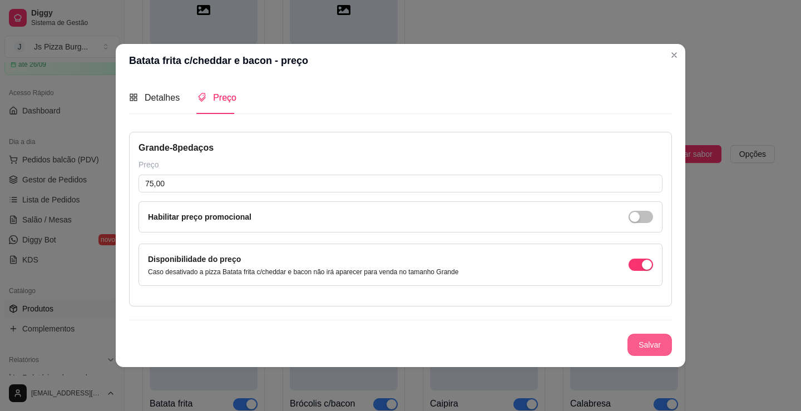
click at [653, 348] on button "Salvar" at bounding box center [650, 345] width 45 height 22
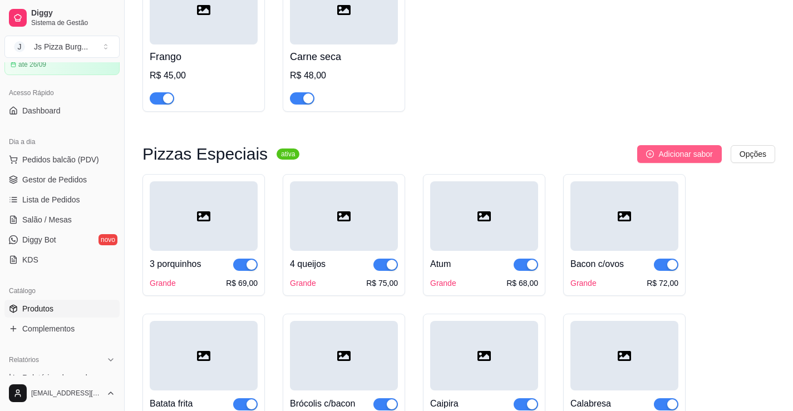
click at [683, 157] on span "Adicionar sabor" at bounding box center [685, 154] width 54 height 12
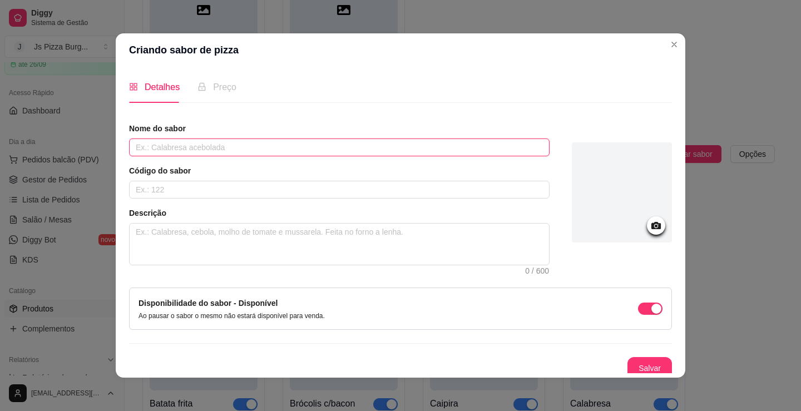
click at [410, 137] on div "Nome do sabor" at bounding box center [339, 139] width 421 height 33
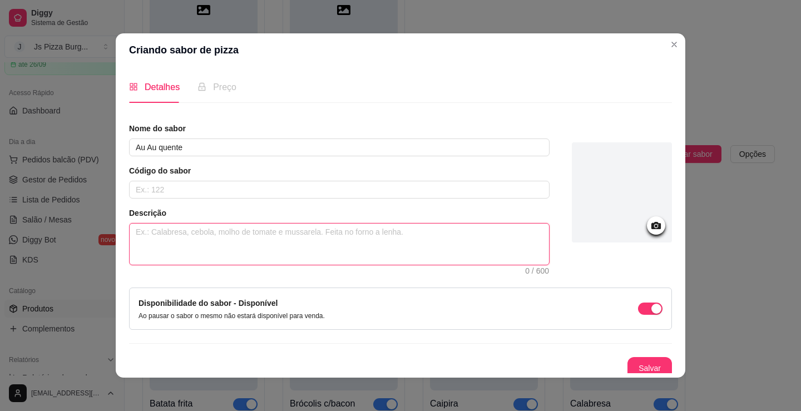
click at [216, 227] on textarea at bounding box center [339, 244] width 419 height 41
drag, startPoint x: 216, startPoint y: 225, endPoint x: 194, endPoint y: 241, distance: 27.0
click at [204, 244] on textarea "BOrda" at bounding box center [339, 244] width 419 height 41
click at [138, 234] on textarea "BOrda" at bounding box center [339, 244] width 419 height 41
drag, startPoint x: 422, startPoint y: 232, endPoint x: 423, endPoint y: 241, distance: 9.1
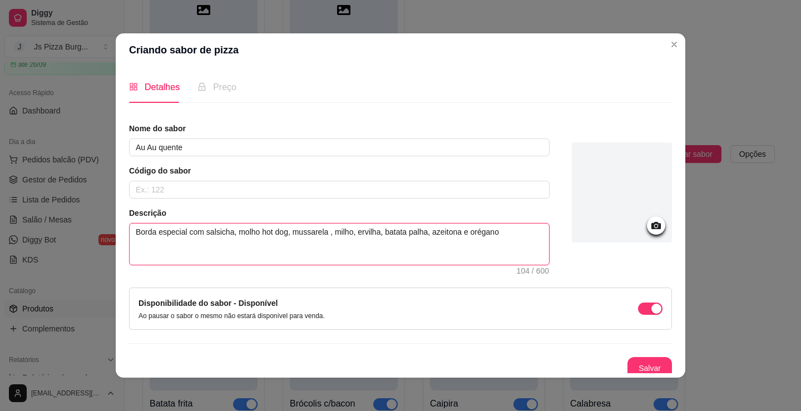
click at [422, 231] on textarea "Borda especial com salsicha, molho hot dog, mussarela , milho, ervilha, batata …" at bounding box center [339, 244] width 419 height 41
click at [526, 231] on textarea "Borda especial com salsicha, molho hot dog, mussarela , milho, ervilha, batata …" at bounding box center [339, 244] width 419 height 41
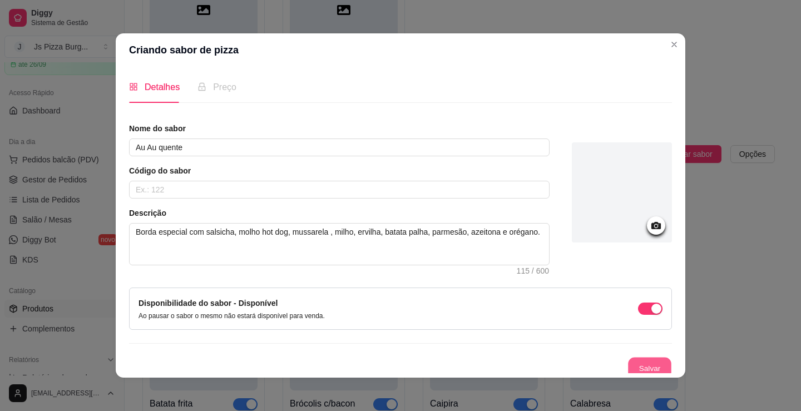
click at [634, 358] on button "Salvar" at bounding box center [649, 369] width 43 height 22
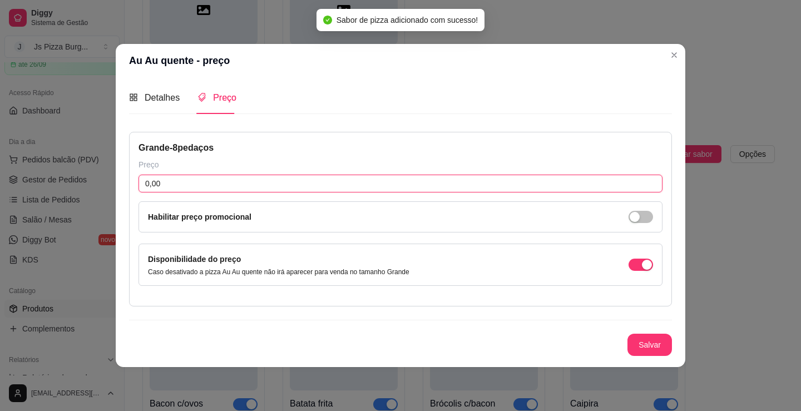
click at [196, 185] on input "0,00" at bounding box center [401, 184] width 524 height 18
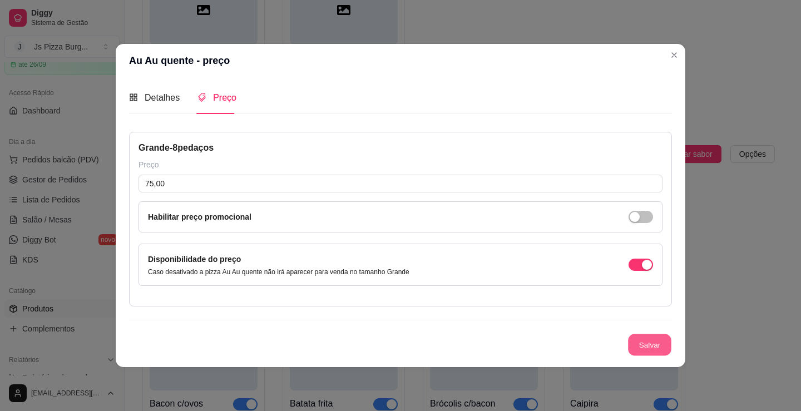
click at [635, 352] on button "Salvar" at bounding box center [649, 345] width 43 height 22
click at [647, 352] on button "Salvar" at bounding box center [649, 345] width 43 height 22
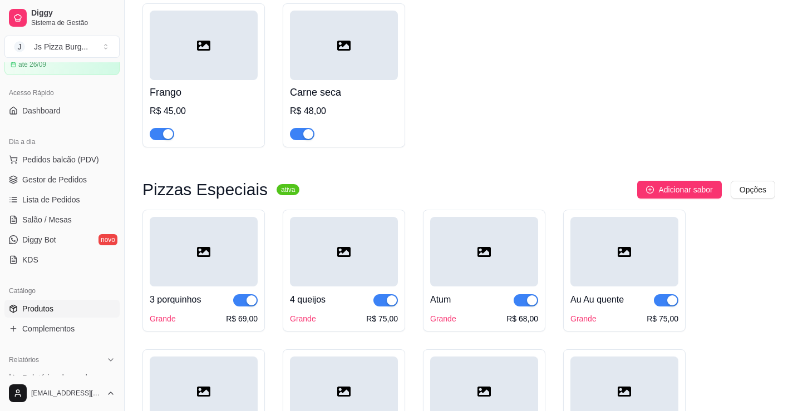
scroll to position [453, 0]
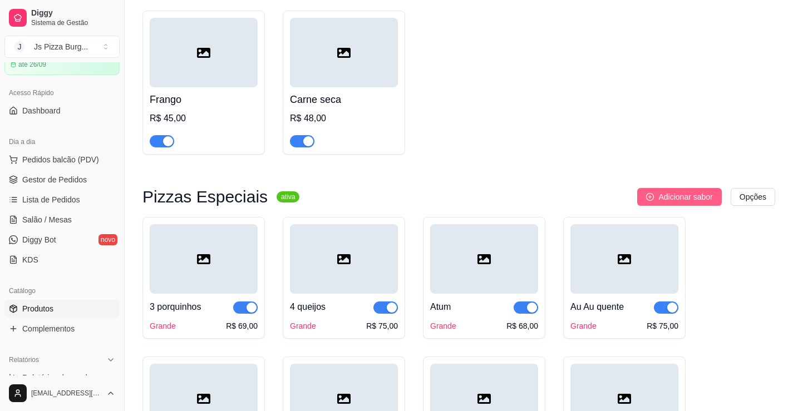
click at [694, 205] on button "Adicionar sabor" at bounding box center [679, 197] width 84 height 18
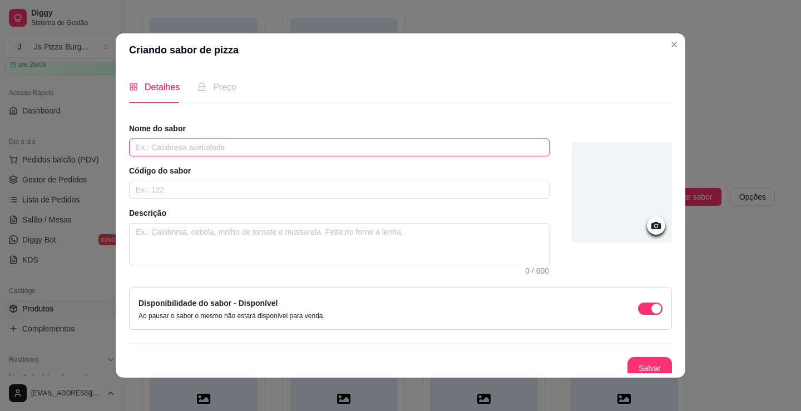
click at [456, 141] on input "text" at bounding box center [339, 148] width 421 height 18
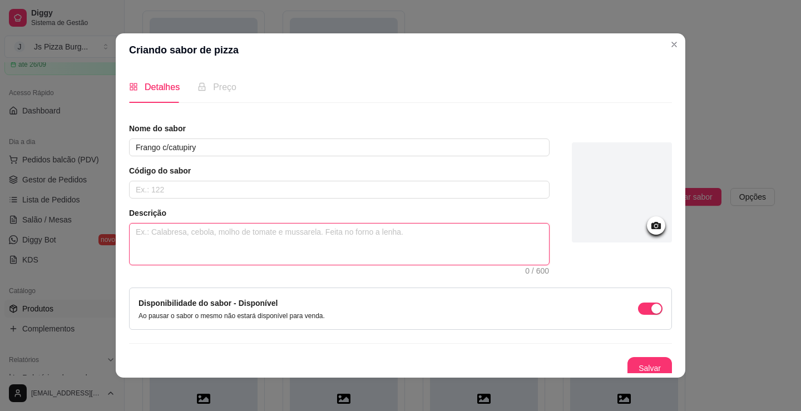
click at [340, 242] on textarea at bounding box center [339, 244] width 419 height 41
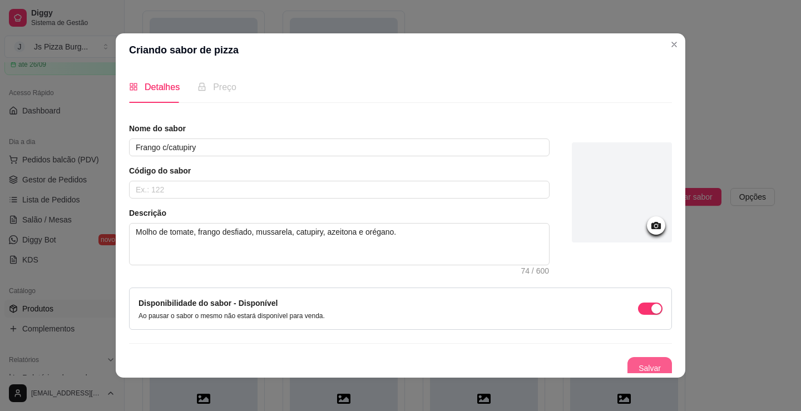
click at [628, 372] on button "Salvar" at bounding box center [650, 368] width 45 height 22
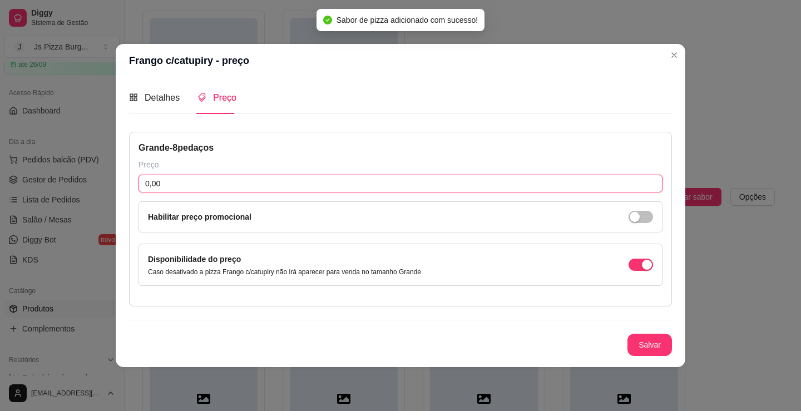
click at [289, 180] on input "0,00" at bounding box center [401, 184] width 524 height 18
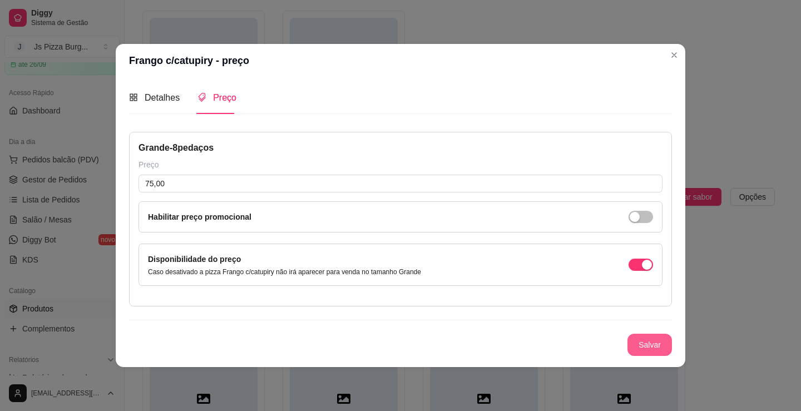
click at [649, 354] on button "Salvar" at bounding box center [650, 345] width 45 height 22
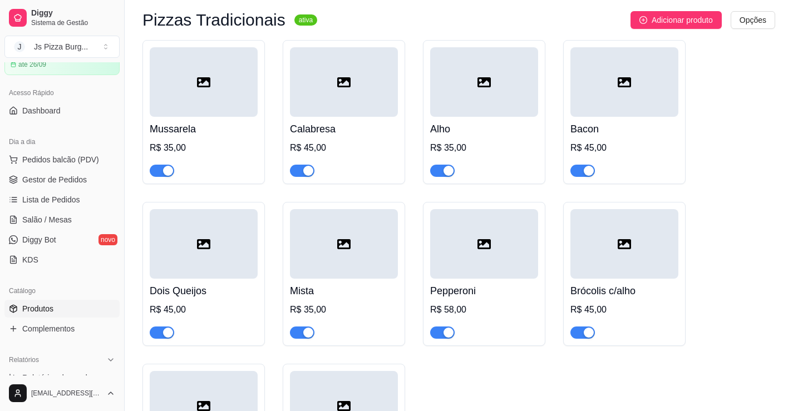
scroll to position [0, 0]
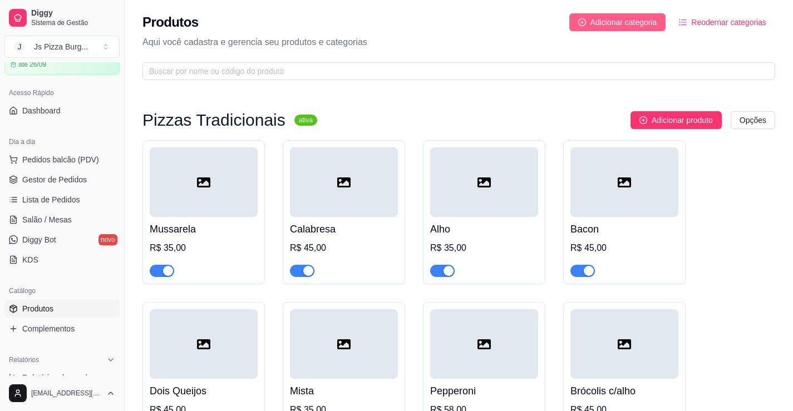
click at [616, 21] on span "Adicionar categoria" at bounding box center [623, 22] width 67 height 12
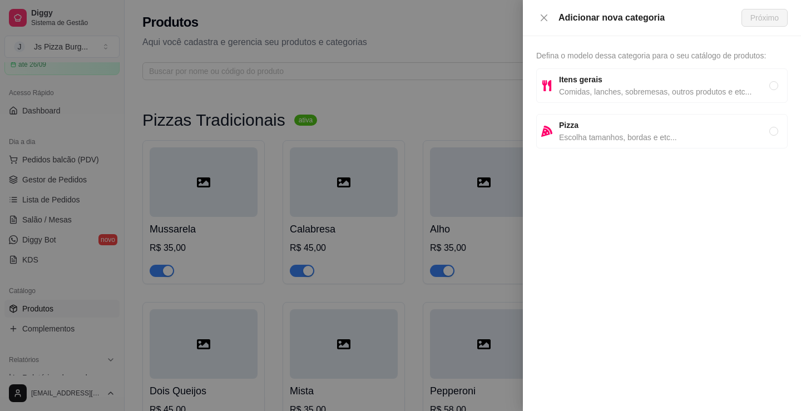
click at [758, 135] on span "Escolha tamanhos, bordas e etc..." at bounding box center [664, 137] width 210 height 12
click at [751, 12] on span "Próximo" at bounding box center [764, 18] width 28 height 12
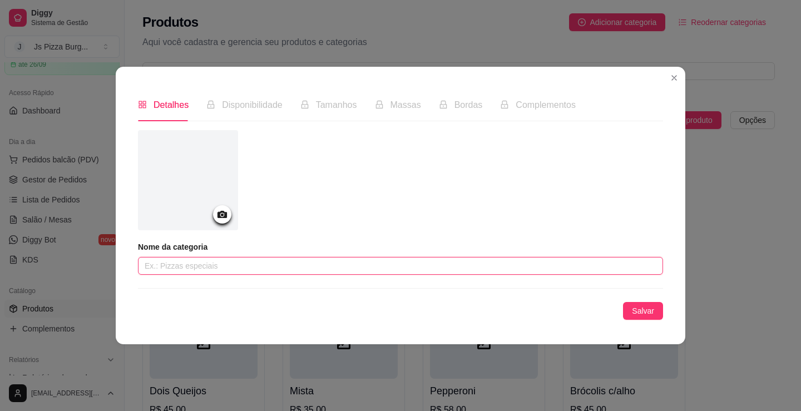
click at [323, 270] on input "text" at bounding box center [400, 266] width 525 height 18
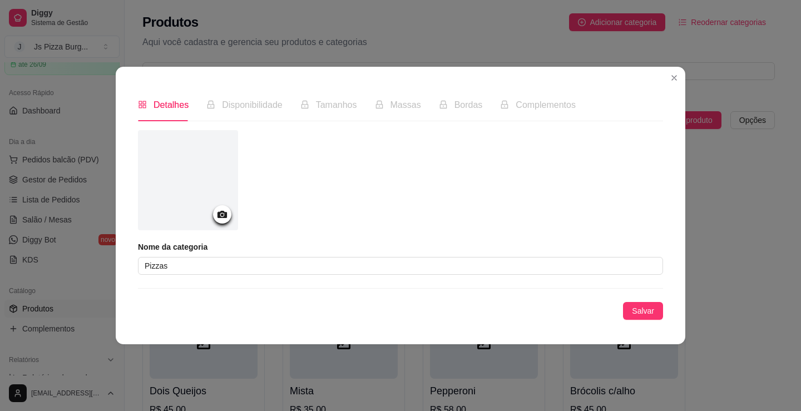
click at [328, 276] on div "Nome da categoria Pizzas Salvar" at bounding box center [400, 225] width 525 height 190
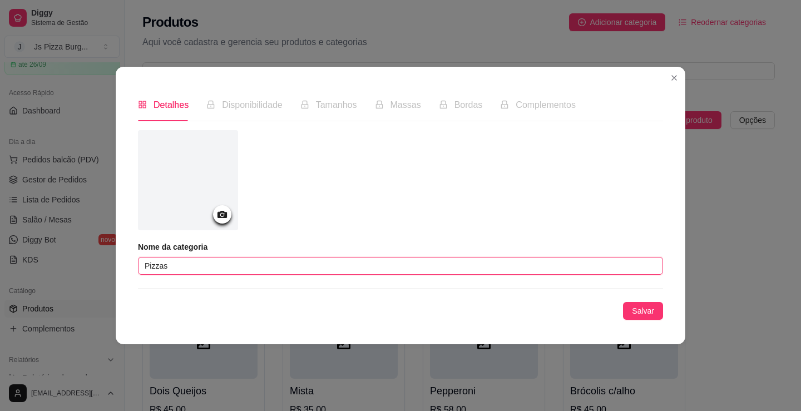
click at [317, 263] on input "Pizzas" at bounding box center [400, 266] width 525 height 18
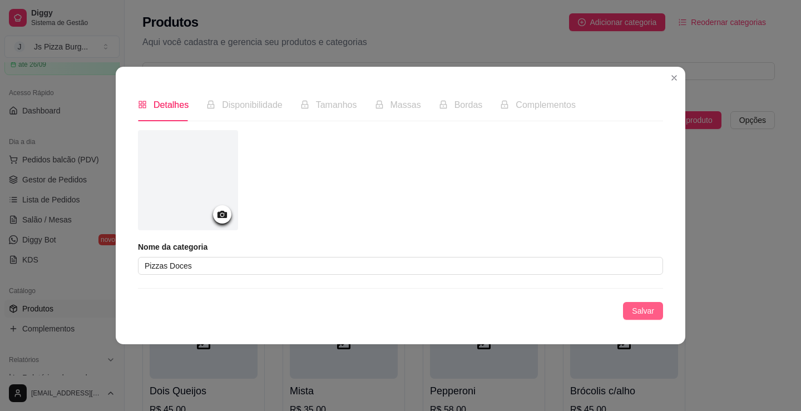
click at [639, 314] on span "Salvar" at bounding box center [643, 311] width 22 height 12
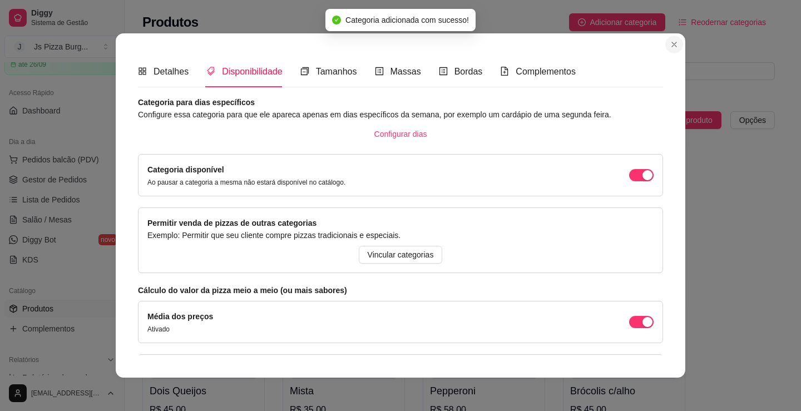
click at [678, 74] on div "Detalhes Disponibilidade Tamanhos Massas Bordas Complementos Nome da categoria …" at bounding box center [401, 205] width 570 height 344
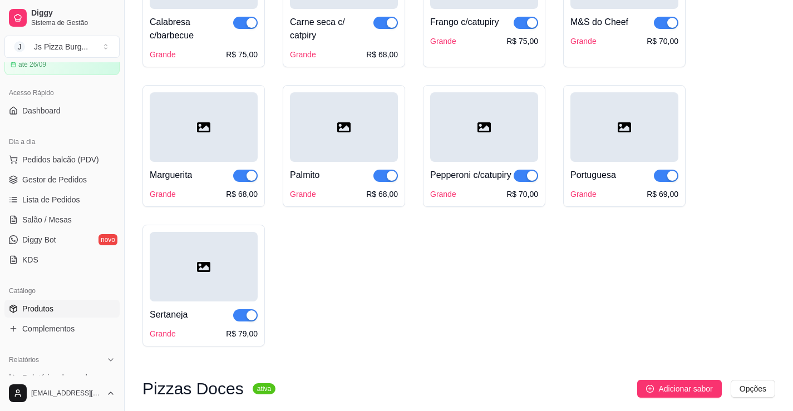
scroll to position [1101, 0]
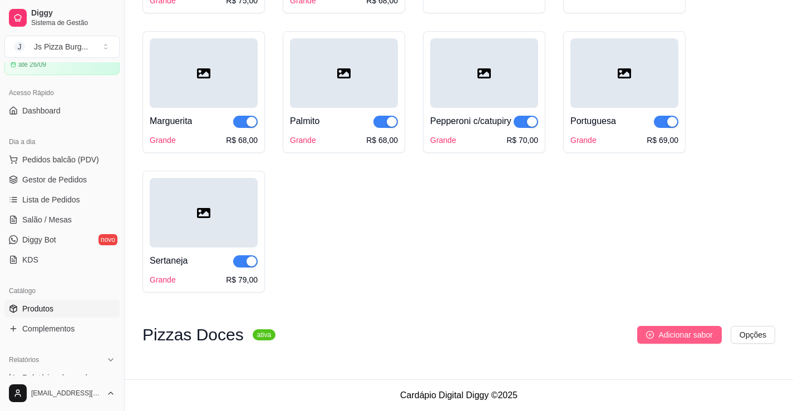
click at [709, 336] on span "Adicionar sabor" at bounding box center [685, 335] width 54 height 12
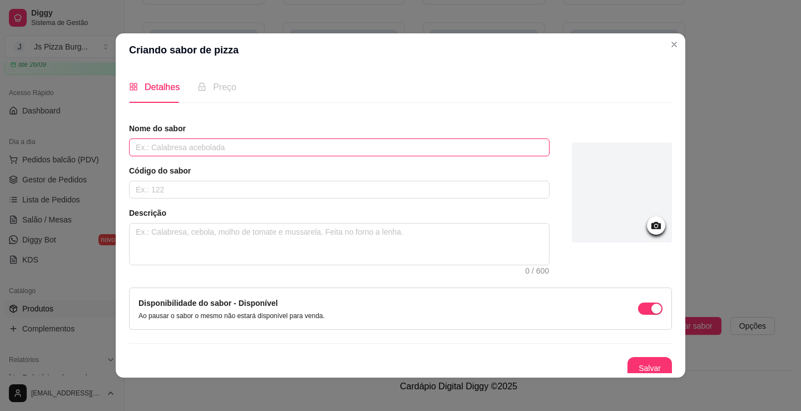
click at [393, 141] on input "text" at bounding box center [339, 148] width 421 height 18
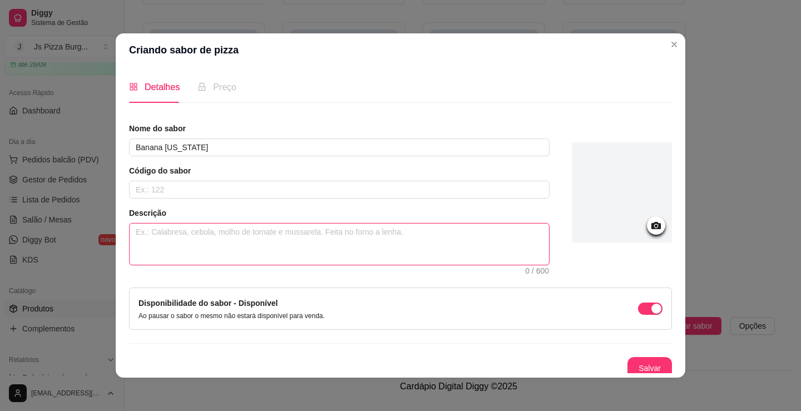
click at [367, 252] on textarea at bounding box center [339, 244] width 419 height 41
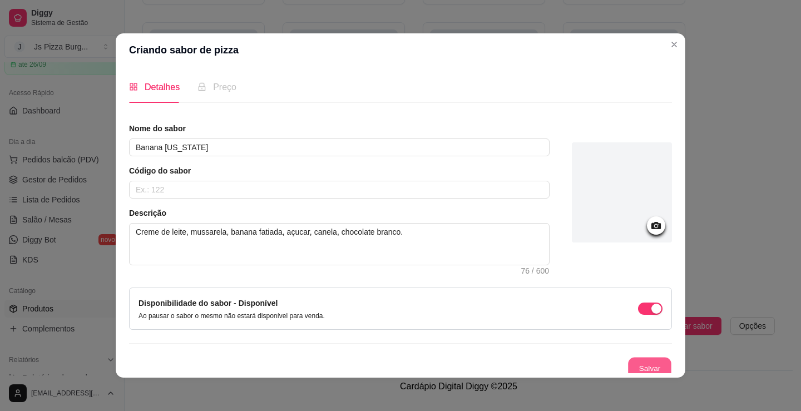
click at [633, 366] on button "Salvar" at bounding box center [649, 369] width 43 height 22
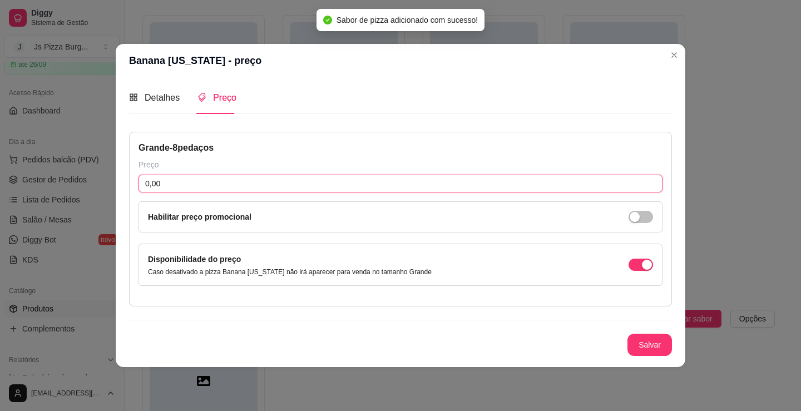
click at [422, 190] on input "0,00" at bounding box center [401, 184] width 524 height 18
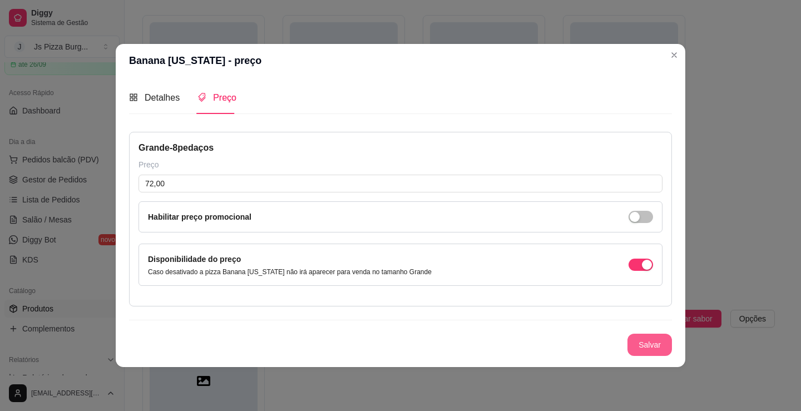
click at [658, 352] on button "Salvar" at bounding box center [650, 345] width 45 height 22
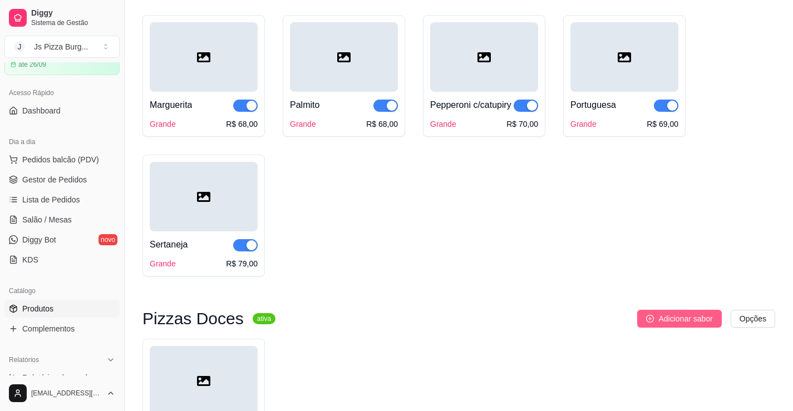
click at [681, 325] on span "Adicionar sabor" at bounding box center [685, 319] width 54 height 12
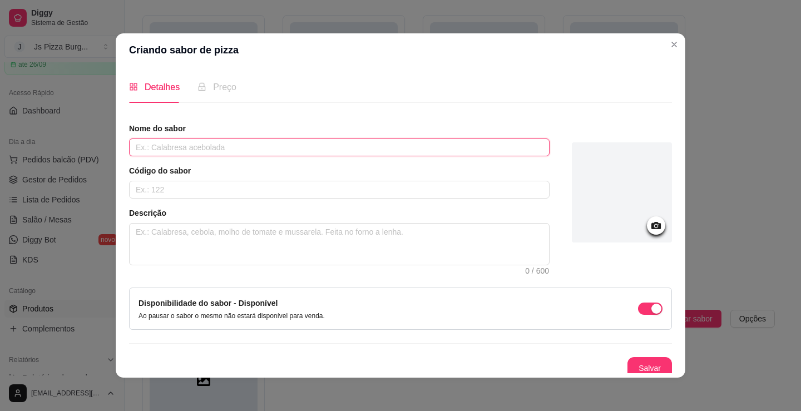
click at [240, 140] on input "text" at bounding box center [339, 148] width 421 height 18
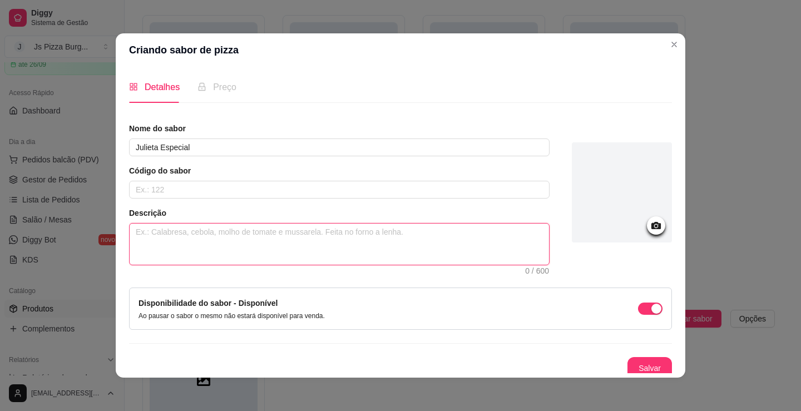
click at [335, 256] on textarea at bounding box center [339, 244] width 419 height 41
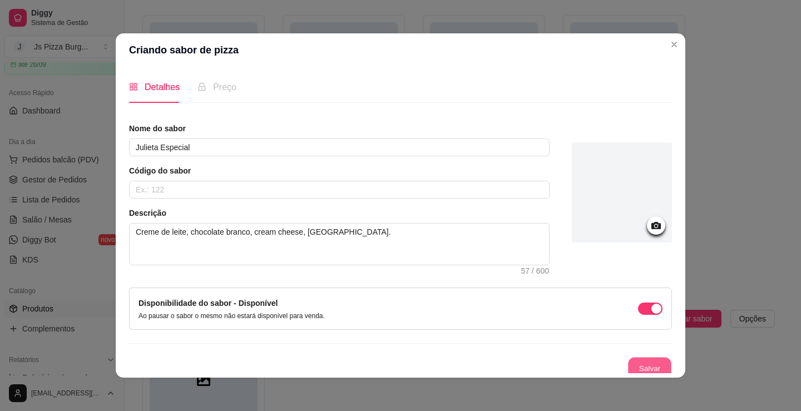
click at [644, 359] on button "Salvar" at bounding box center [649, 369] width 43 height 22
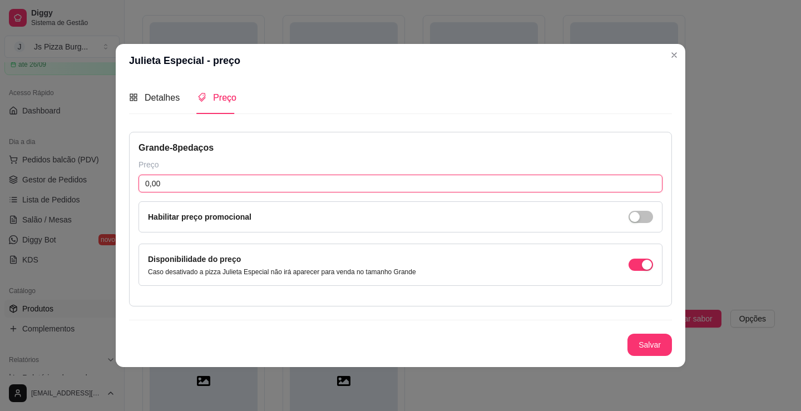
click at [441, 176] on input "0,00" at bounding box center [401, 184] width 524 height 18
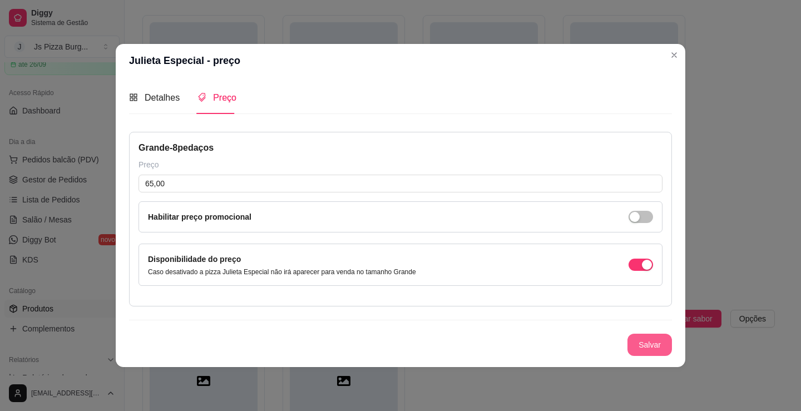
click at [668, 346] on button "Salvar" at bounding box center [650, 345] width 45 height 22
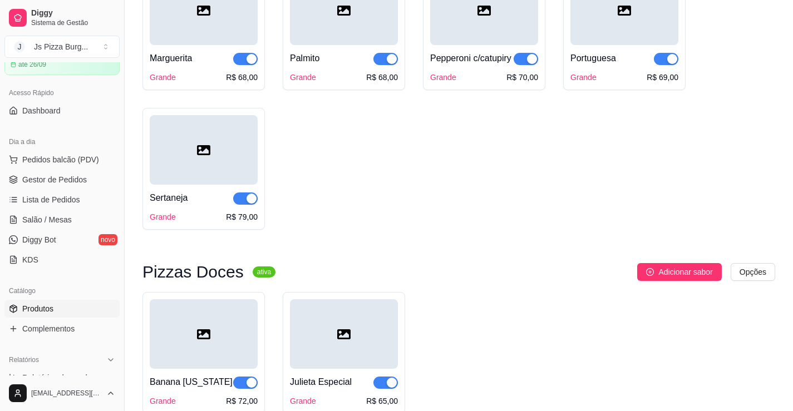
scroll to position [1168, 0]
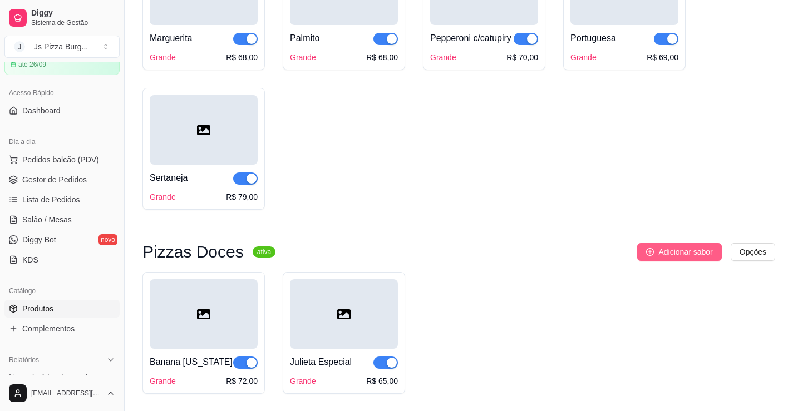
click at [664, 258] on span "Adicionar sabor" at bounding box center [685, 252] width 54 height 12
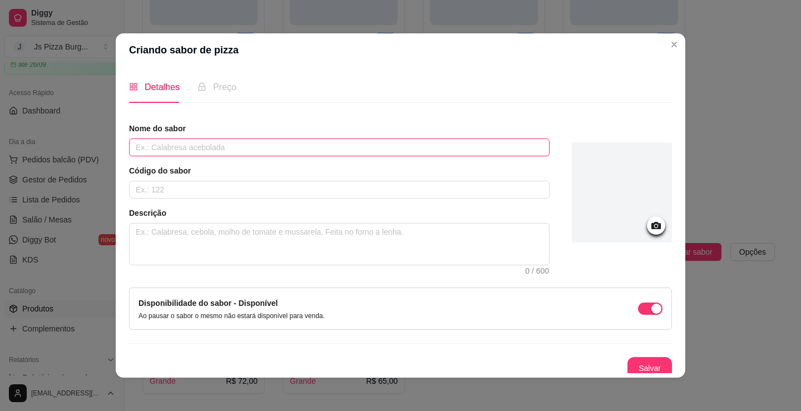
click at [466, 144] on input "text" at bounding box center [339, 148] width 421 height 18
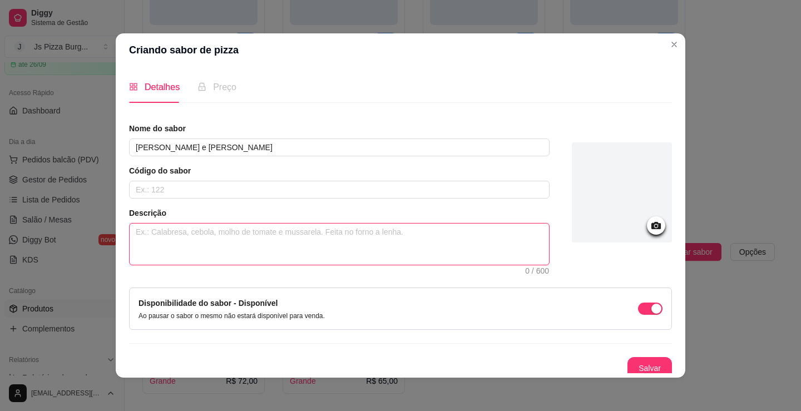
click at [378, 249] on textarea at bounding box center [339, 244] width 419 height 41
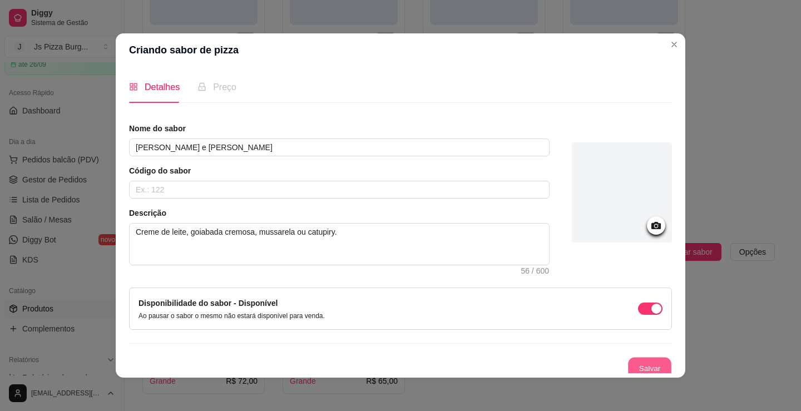
click at [645, 359] on button "Salvar" at bounding box center [649, 369] width 43 height 22
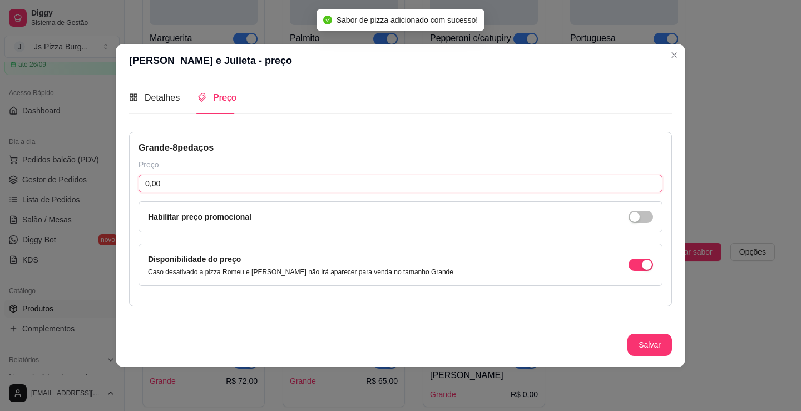
click at [235, 181] on input "0,00" at bounding box center [401, 184] width 524 height 18
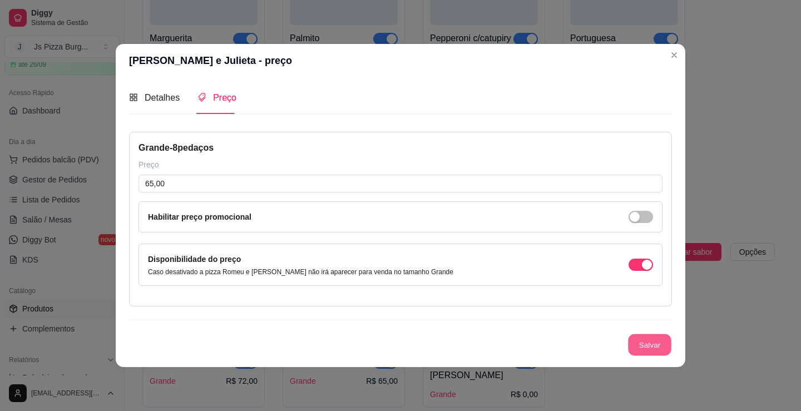
click at [655, 343] on button "Salvar" at bounding box center [649, 345] width 43 height 22
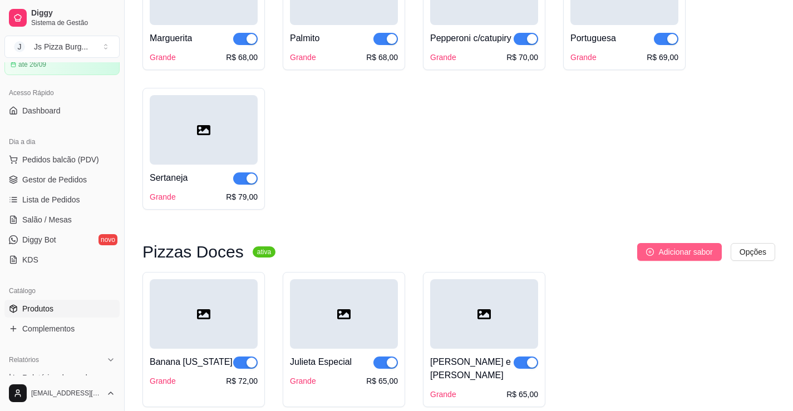
click at [698, 258] on span "Adicionar sabor" at bounding box center [685, 252] width 54 height 12
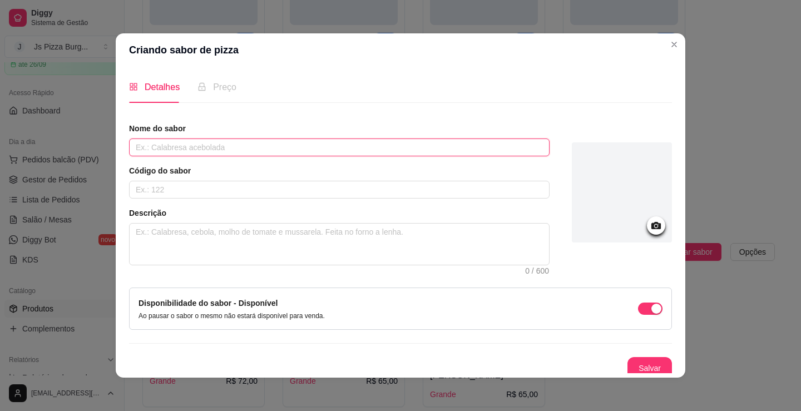
click at [454, 148] on input "text" at bounding box center [339, 148] width 421 height 18
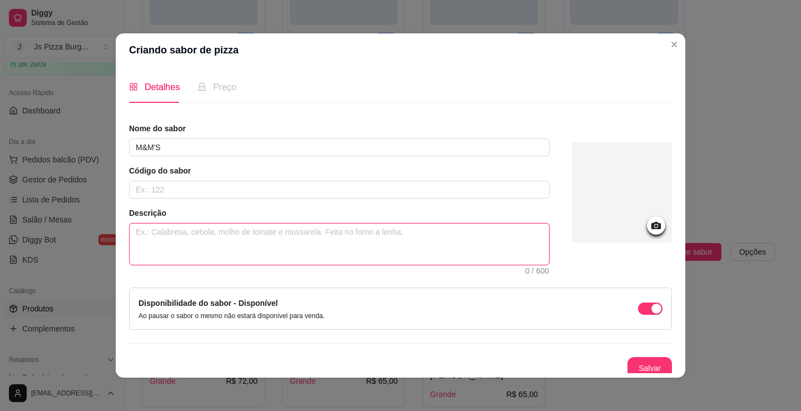
click at [333, 227] on textarea at bounding box center [339, 244] width 419 height 41
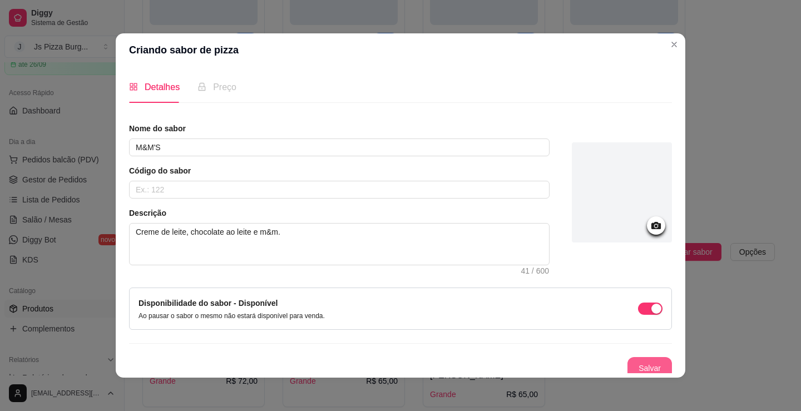
click at [643, 370] on button "Salvar" at bounding box center [650, 368] width 45 height 22
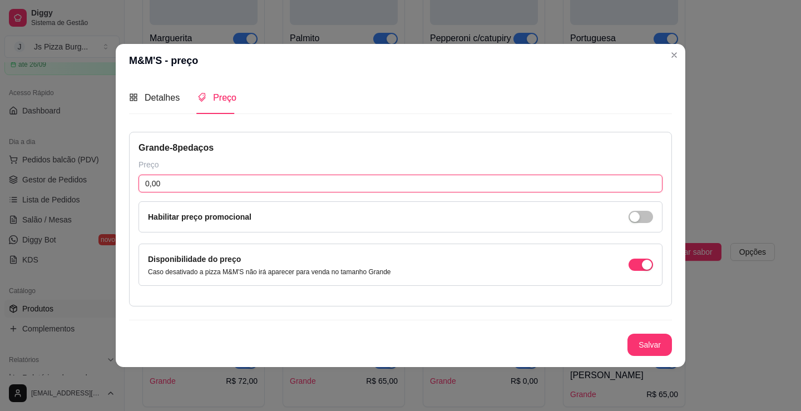
click at [398, 176] on input "0,00" at bounding box center [401, 184] width 524 height 18
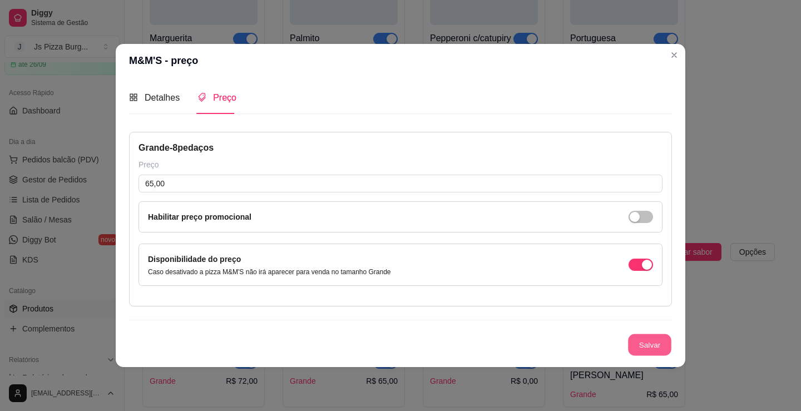
click at [654, 340] on button "Salvar" at bounding box center [649, 345] width 43 height 22
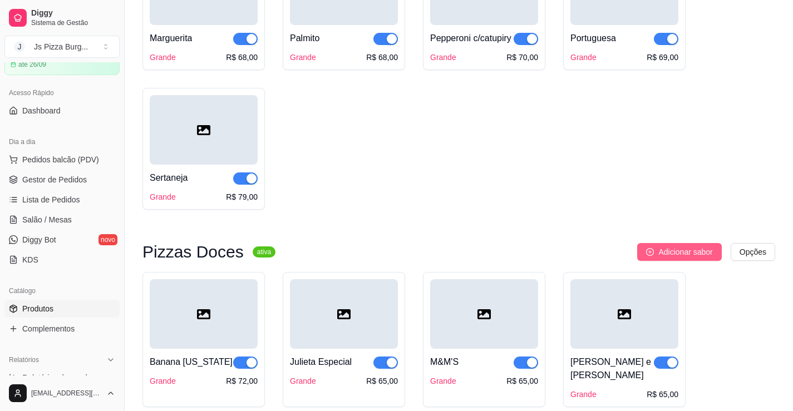
click at [680, 261] on button "Adicionar sabor" at bounding box center [679, 252] width 84 height 18
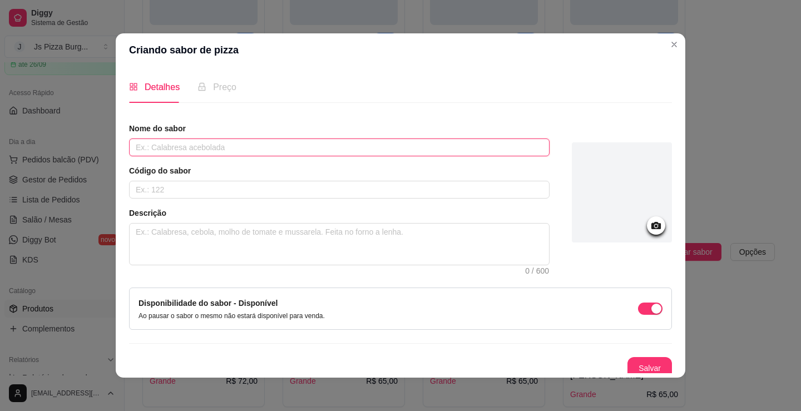
click at [449, 151] on input "text" at bounding box center [339, 148] width 421 height 18
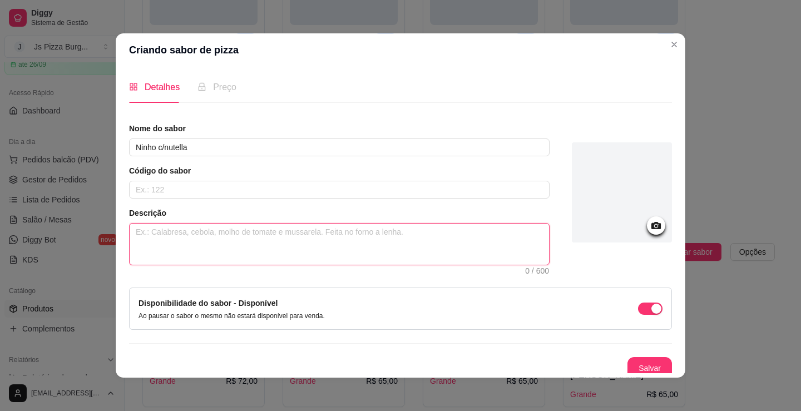
click at [491, 223] on span "0 / 600" at bounding box center [339, 244] width 421 height 42
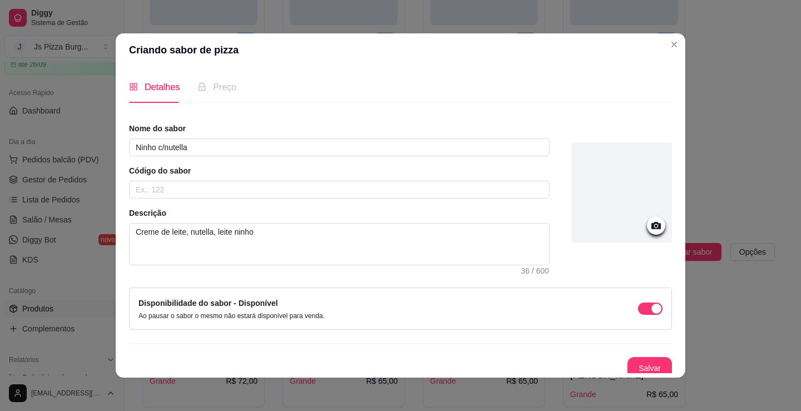
click at [437, 214] on article "Descrição" at bounding box center [339, 213] width 421 height 11
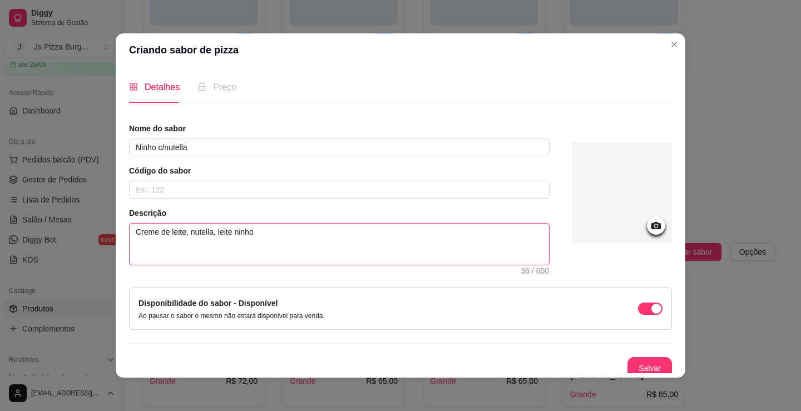
click at [428, 260] on textarea "Creme de leite, nutella, leite ninho" at bounding box center [339, 244] width 419 height 41
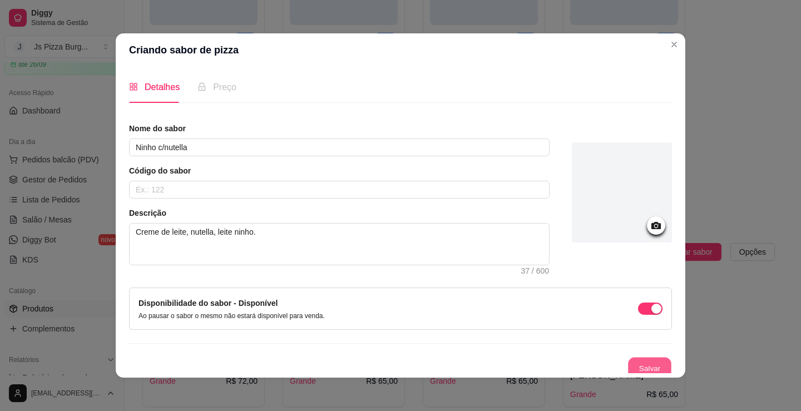
click at [648, 362] on button "Salvar" at bounding box center [649, 369] width 43 height 22
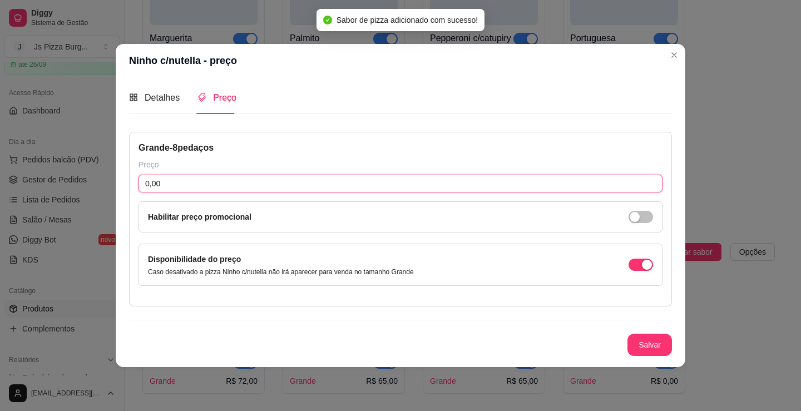
click at [209, 190] on input "0,00" at bounding box center [401, 184] width 524 height 18
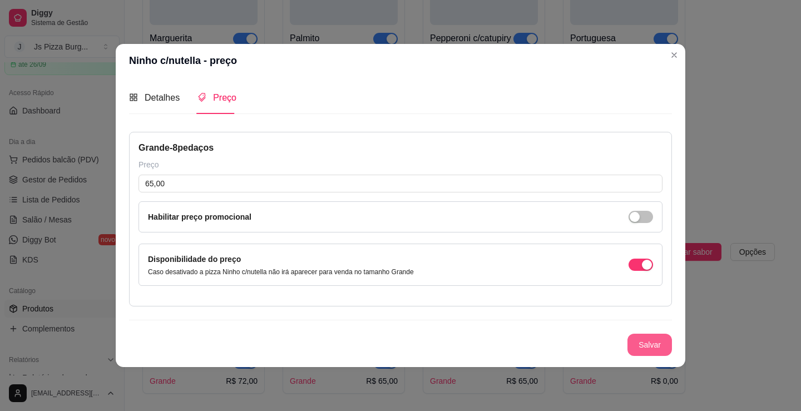
click at [635, 345] on button "Salvar" at bounding box center [650, 345] width 45 height 22
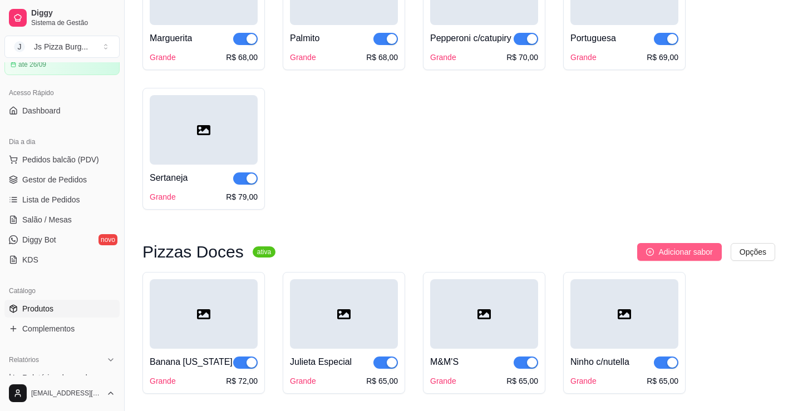
click at [675, 258] on span "Adicionar sabor" at bounding box center [685, 252] width 54 height 12
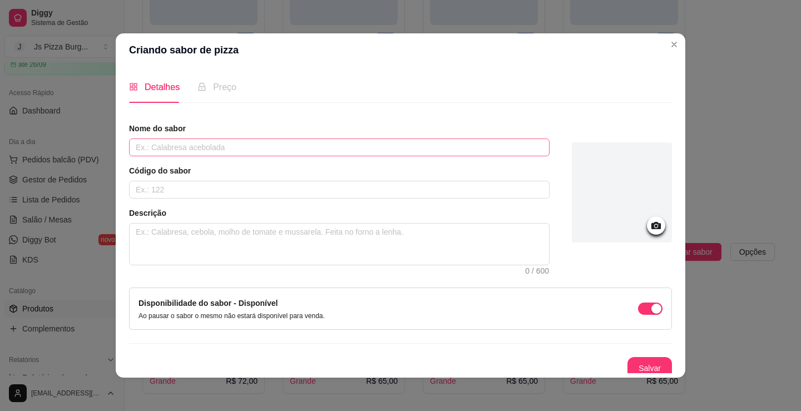
click at [519, 156] on div "Nome do sabor Código do sabor Descrição 0 / 600" at bounding box center [339, 194] width 421 height 142
click at [520, 151] on input "text" at bounding box center [339, 148] width 421 height 18
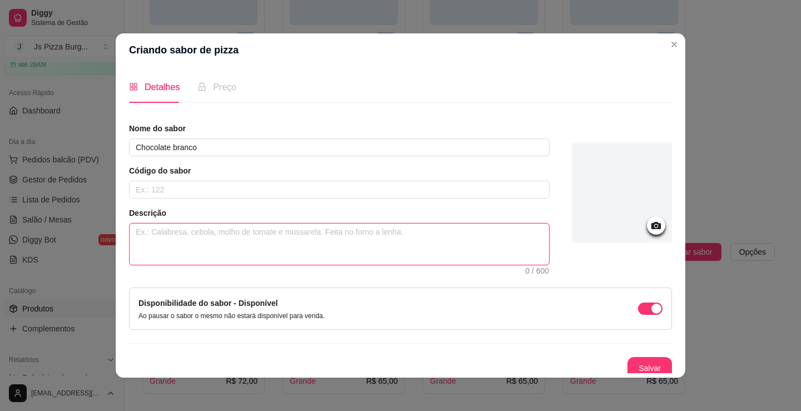
click at [441, 245] on textarea at bounding box center [339, 244] width 419 height 41
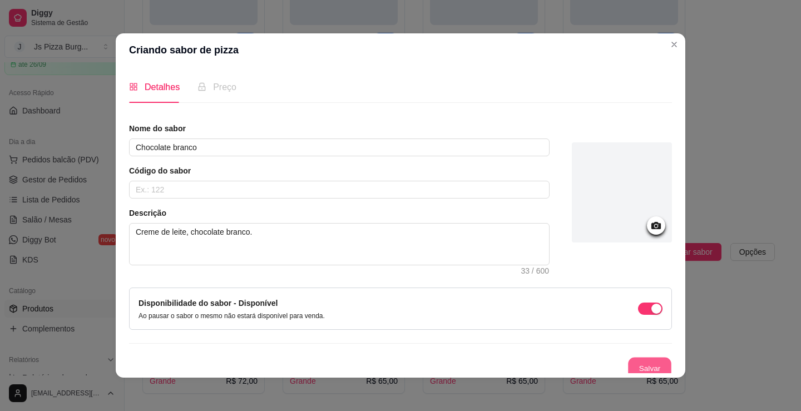
click at [646, 359] on button "Salvar" at bounding box center [649, 369] width 43 height 22
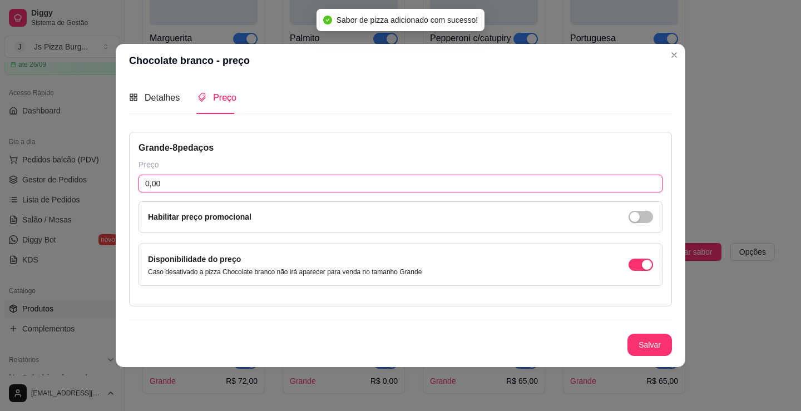
drag, startPoint x: 334, startPoint y: 189, endPoint x: 336, endPoint y: 177, distance: 11.8
click at [335, 186] on input "0,00" at bounding box center [401, 184] width 524 height 18
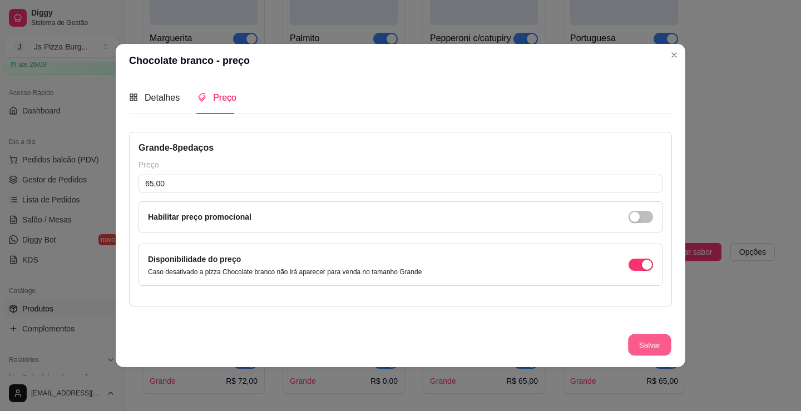
click at [636, 354] on button "Salvar" at bounding box center [649, 345] width 43 height 22
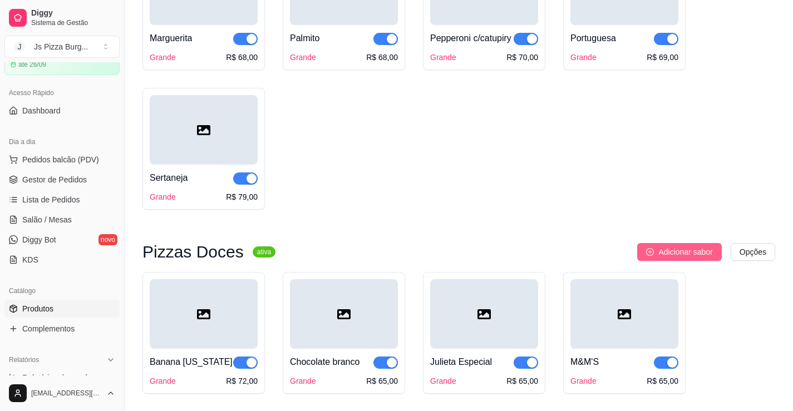
click at [693, 258] on span "Adicionar sabor" at bounding box center [685, 252] width 54 height 12
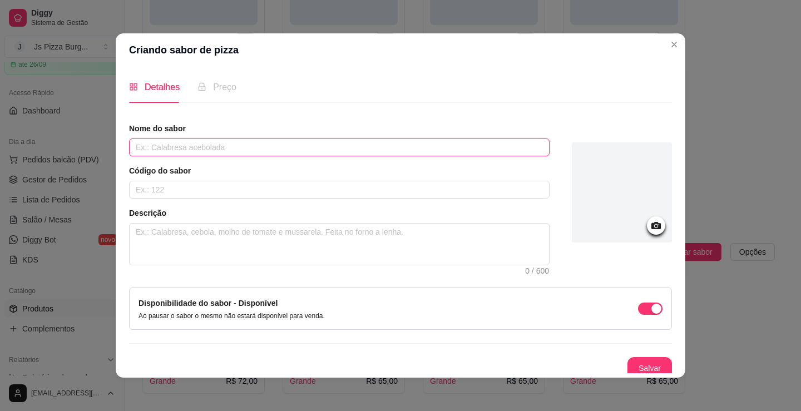
click at [483, 153] on input "text" at bounding box center [339, 148] width 421 height 18
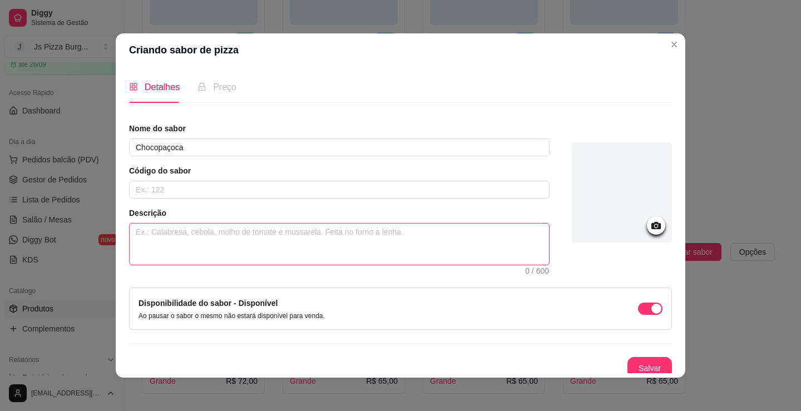
click at [458, 262] on textarea at bounding box center [339, 244] width 419 height 41
click at [193, 234] on textarea "Creme de leite, chcocolate" at bounding box center [339, 244] width 419 height 41
click at [248, 235] on textarea "Creme de leite, chococolate" at bounding box center [339, 244] width 419 height 41
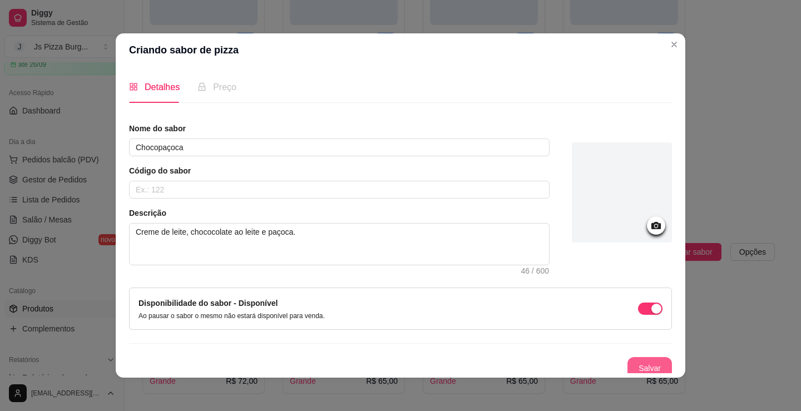
click at [628, 361] on button "Salvar" at bounding box center [650, 368] width 45 height 22
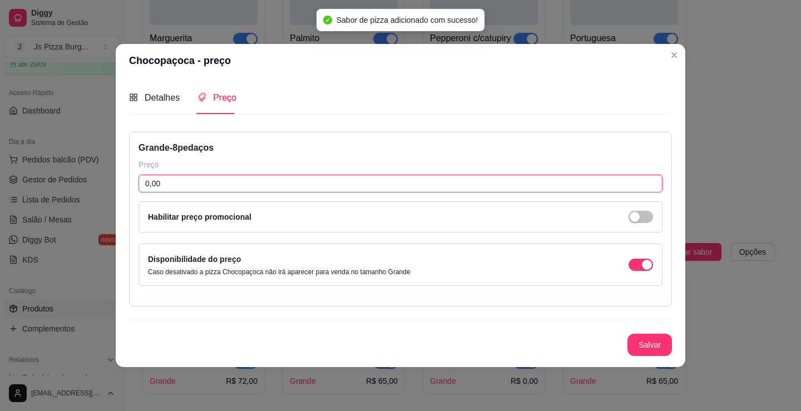
drag, startPoint x: 209, startPoint y: 188, endPoint x: 214, endPoint y: 185, distance: 6.0
click at [209, 187] on input "0,00" at bounding box center [401, 184] width 524 height 18
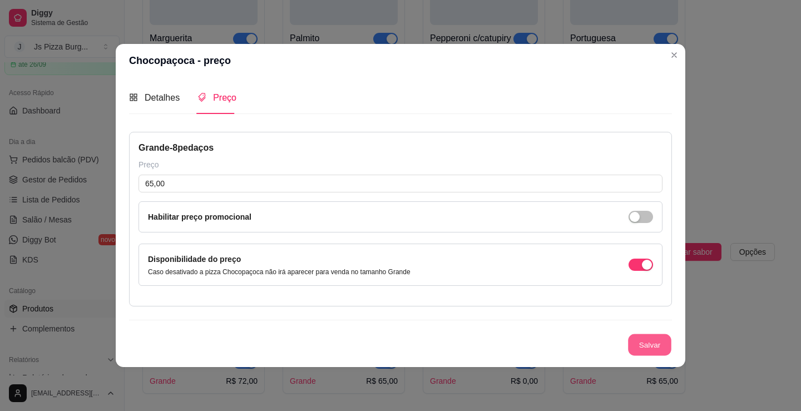
click at [669, 350] on button "Salvar" at bounding box center [649, 345] width 43 height 22
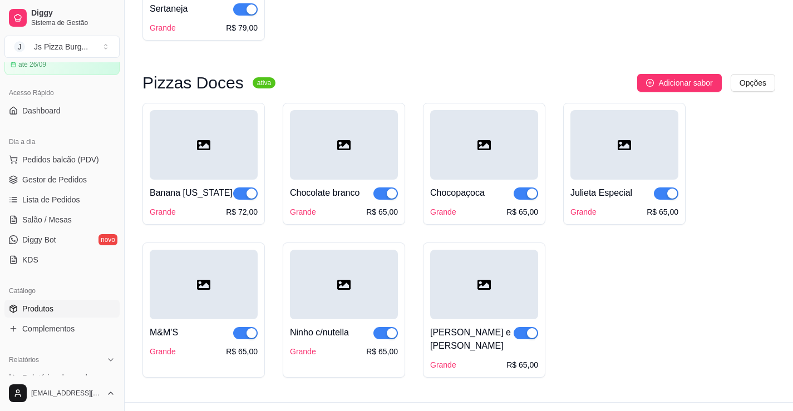
scroll to position [1364, 0]
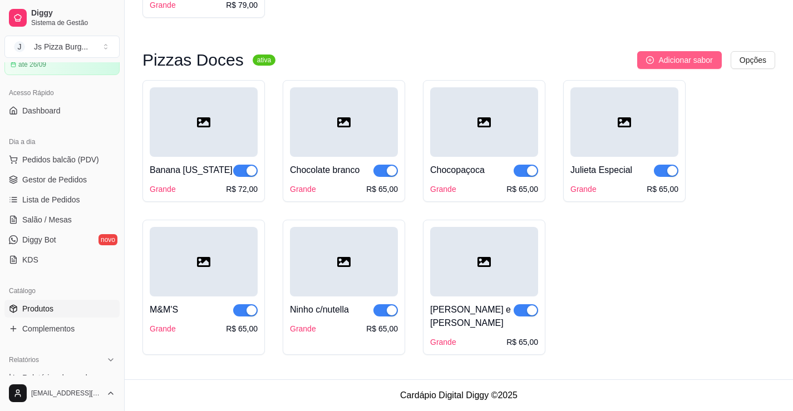
click at [689, 66] on span "Adicionar sabor" at bounding box center [685, 60] width 54 height 12
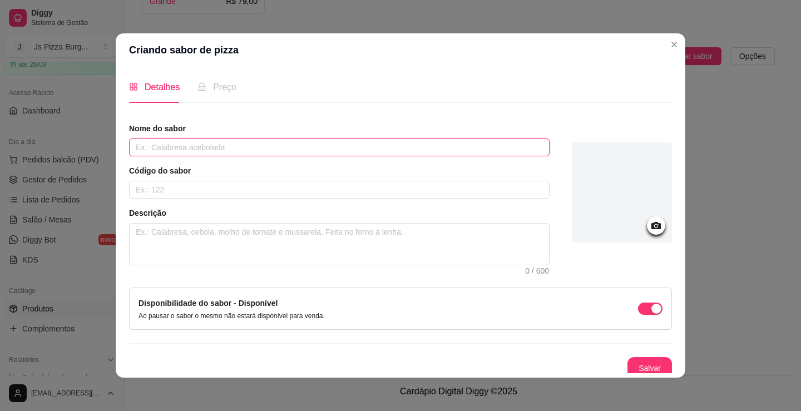
click at [501, 147] on input "text" at bounding box center [339, 148] width 421 height 18
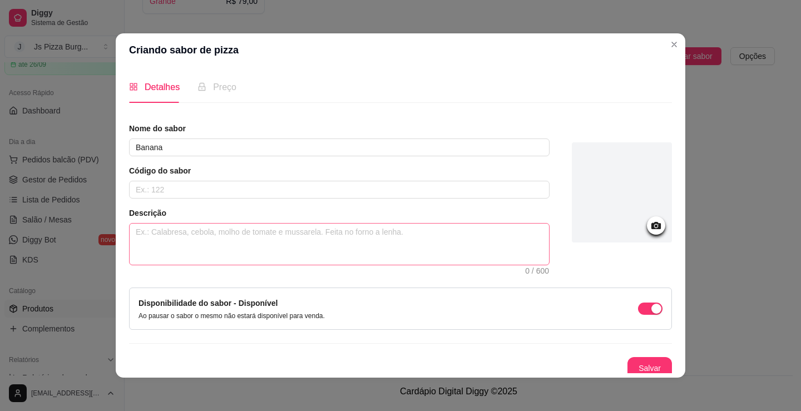
drag, startPoint x: 433, startPoint y: 270, endPoint x: 437, endPoint y: 245, distance: 24.7
click at [434, 270] on div "Nome do sabor Banana Código do sabor Descrição 0 / 600 Disponibilidade do sabor…" at bounding box center [400, 251] width 543 height 256
click at [437, 245] on textarea at bounding box center [339, 244] width 419 height 41
click at [637, 366] on button "Salvar" at bounding box center [650, 368] width 45 height 22
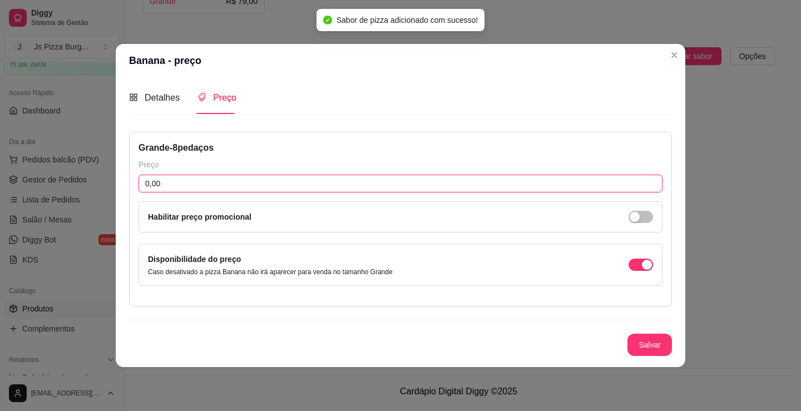
click at [350, 187] on input "0,00" at bounding box center [401, 184] width 524 height 18
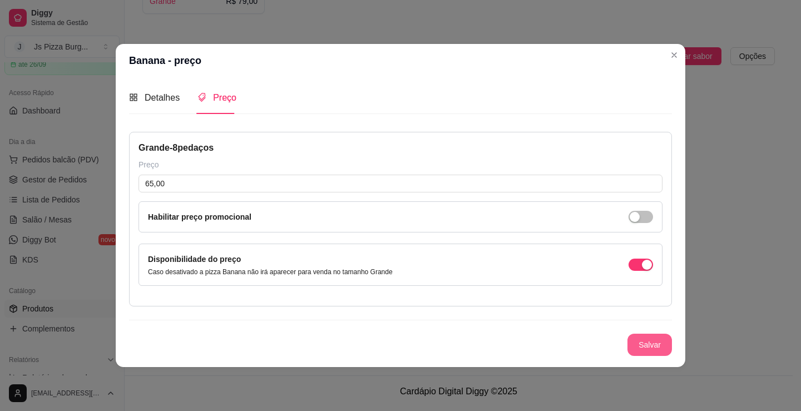
click at [662, 337] on button "Salvar" at bounding box center [650, 345] width 45 height 22
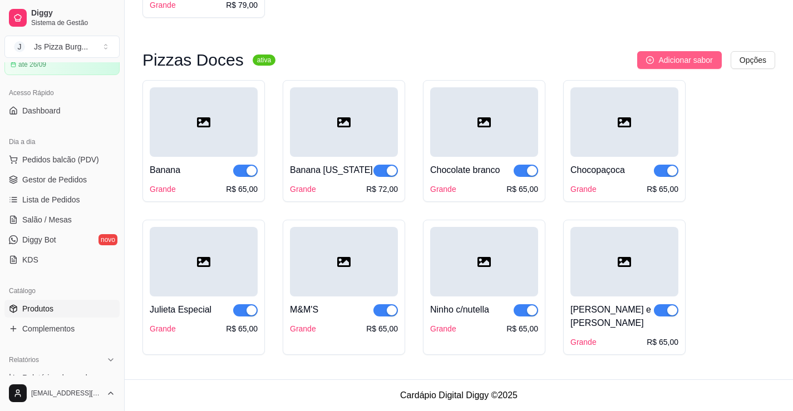
click at [672, 66] on span "Adicionar sabor" at bounding box center [685, 60] width 54 height 12
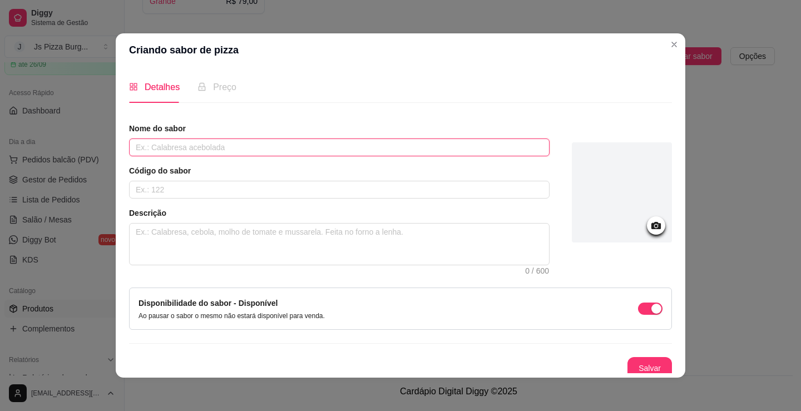
click at [330, 143] on input "text" at bounding box center [339, 148] width 421 height 18
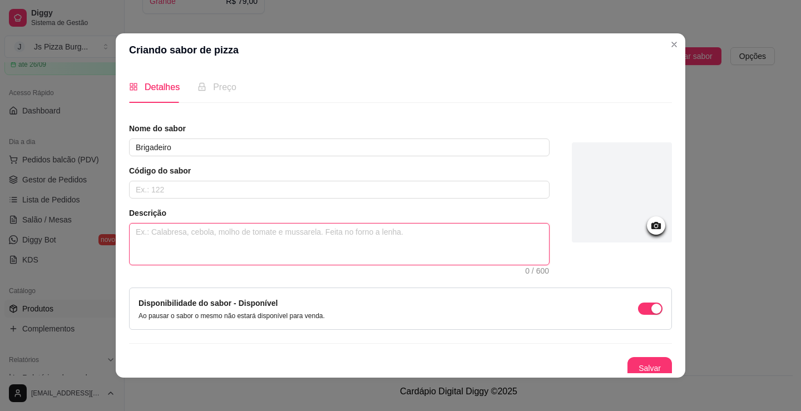
click at [346, 233] on textarea at bounding box center [339, 244] width 419 height 41
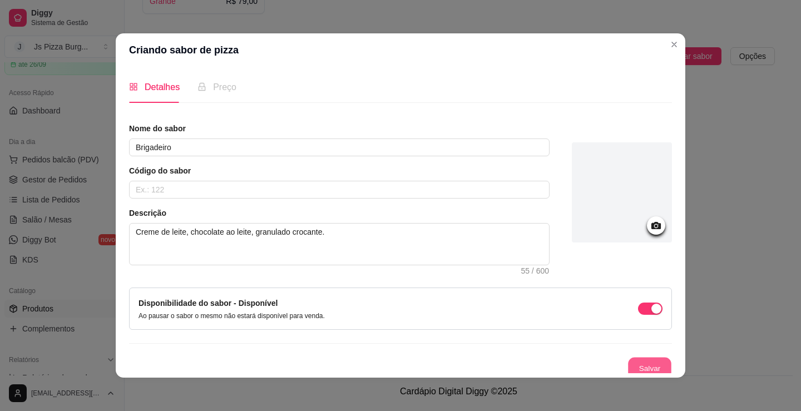
click at [628, 359] on button "Salvar" at bounding box center [649, 369] width 43 height 22
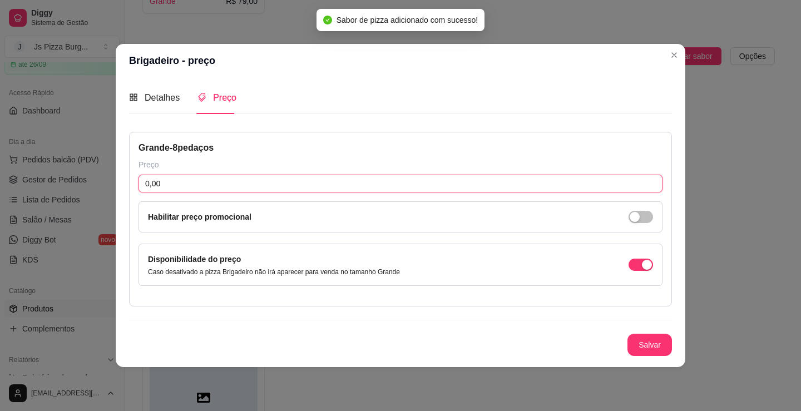
click at [484, 181] on input "0,00" at bounding box center [401, 184] width 524 height 18
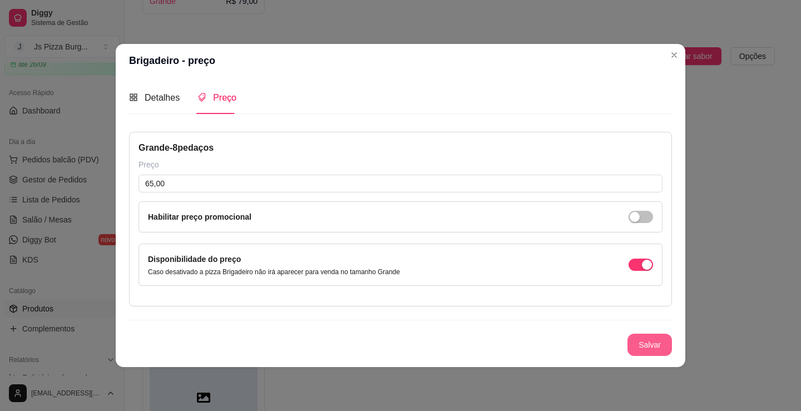
click at [645, 334] on div "Salvar" at bounding box center [400, 345] width 543 height 22
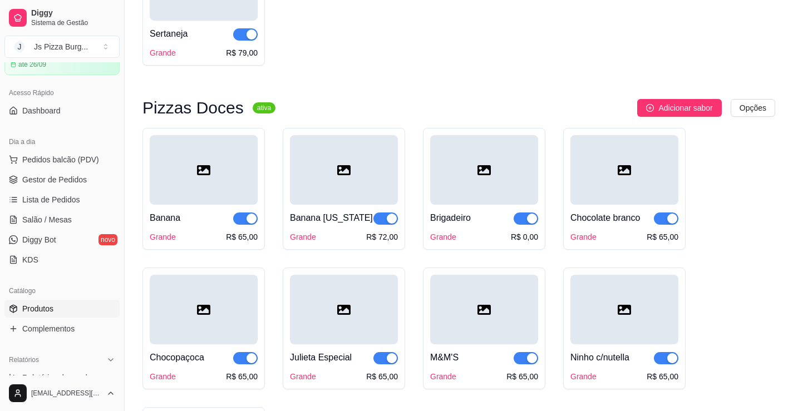
scroll to position [1308, 0]
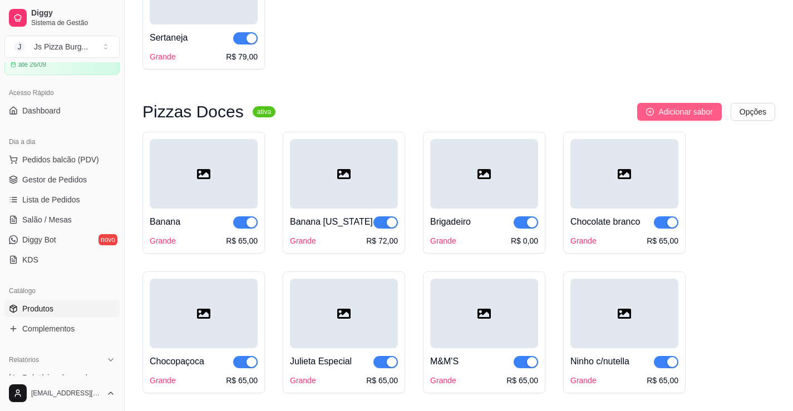
click at [694, 121] on button "Adicionar sabor" at bounding box center [679, 112] width 84 height 18
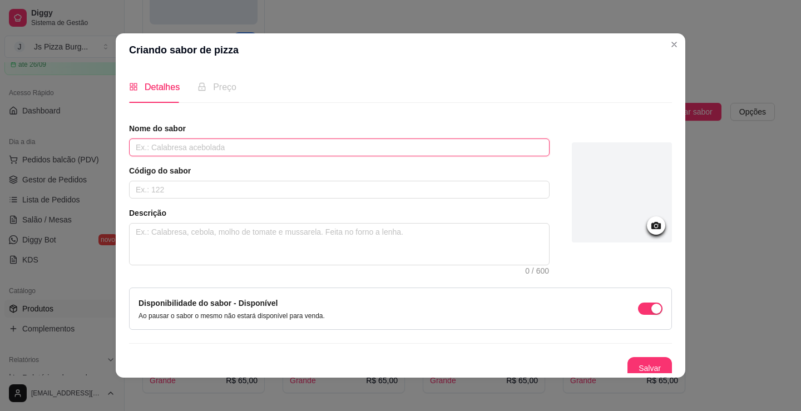
click at [456, 142] on input "text" at bounding box center [339, 148] width 421 height 18
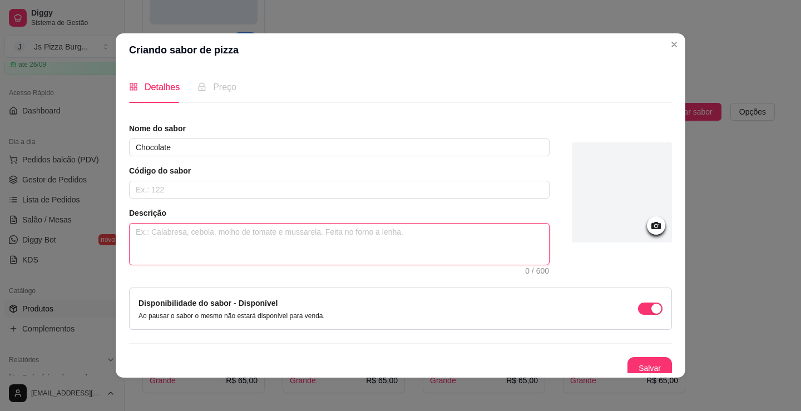
click at [441, 236] on textarea at bounding box center [339, 244] width 419 height 41
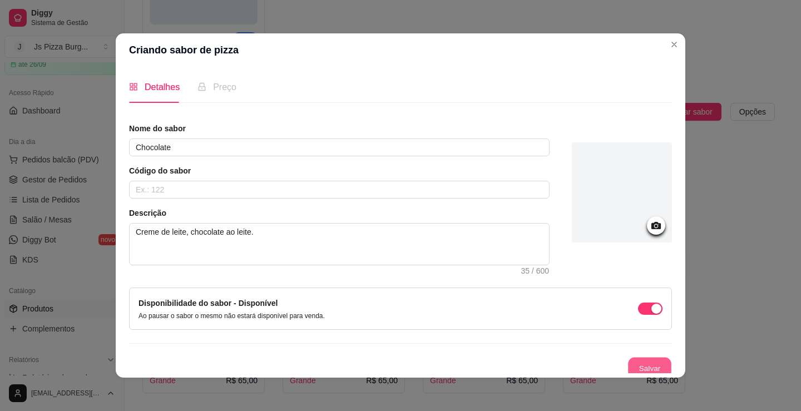
click at [642, 366] on button "Salvar" at bounding box center [649, 369] width 43 height 22
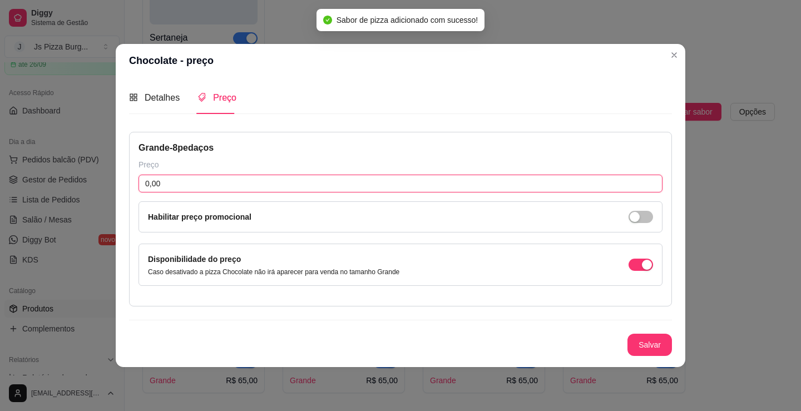
click at [258, 192] on div "Grande - 8 pedaços Preço 0,00 Habilitar preço promocional Disponibilidade do pr…" at bounding box center [400, 219] width 543 height 175
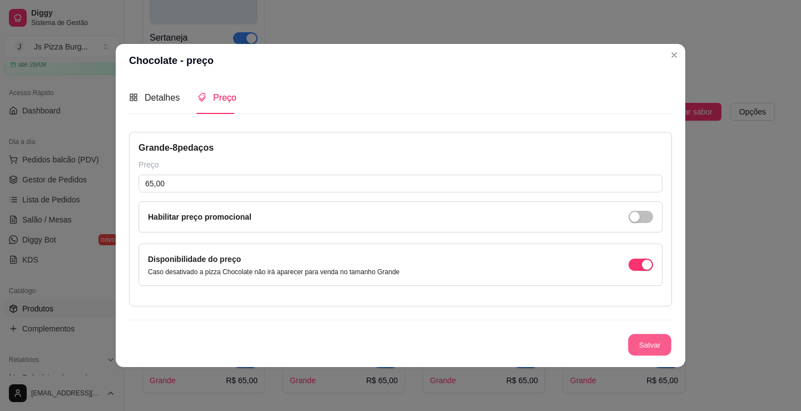
click at [648, 354] on button "Salvar" at bounding box center [649, 345] width 43 height 22
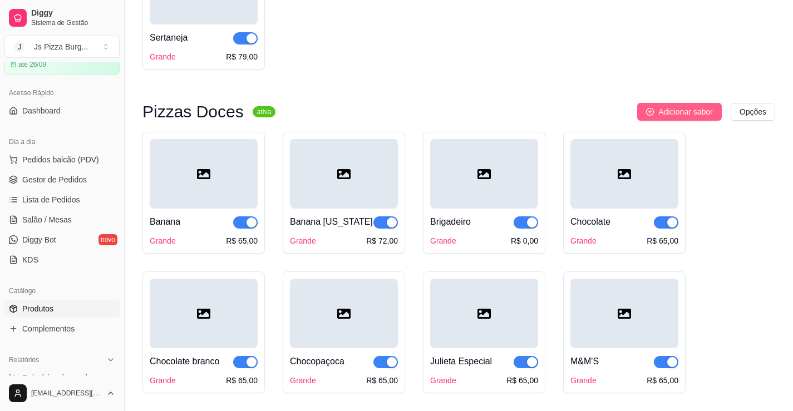
click at [690, 120] on button "Adicionar sabor" at bounding box center [679, 112] width 84 height 18
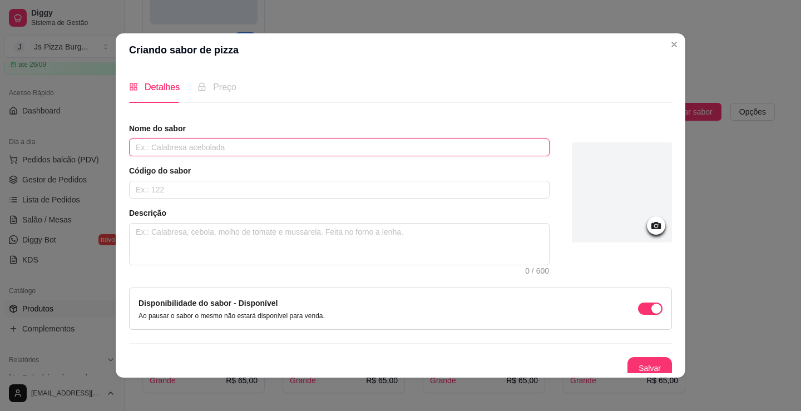
click at [527, 149] on input "text" at bounding box center [339, 148] width 421 height 18
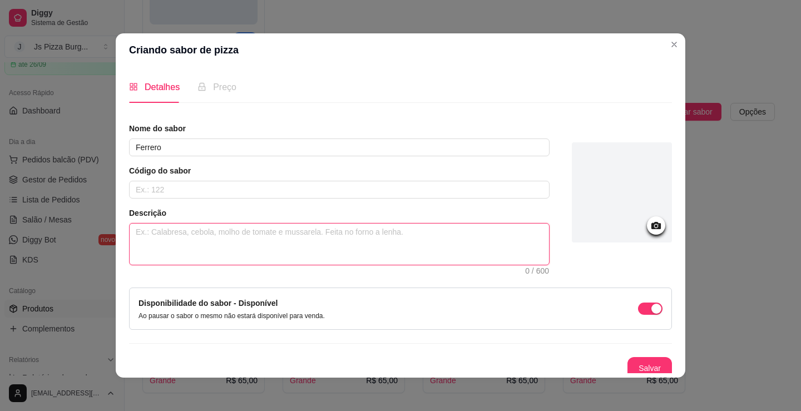
click at [504, 258] on textarea at bounding box center [339, 244] width 419 height 41
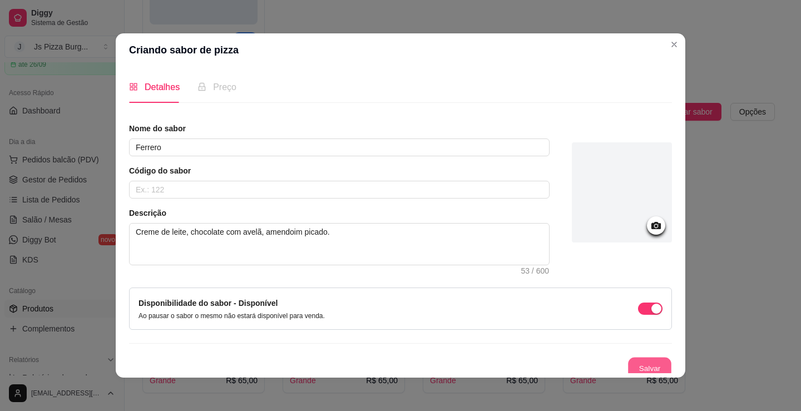
click at [634, 360] on button "Salvar" at bounding box center [649, 369] width 43 height 22
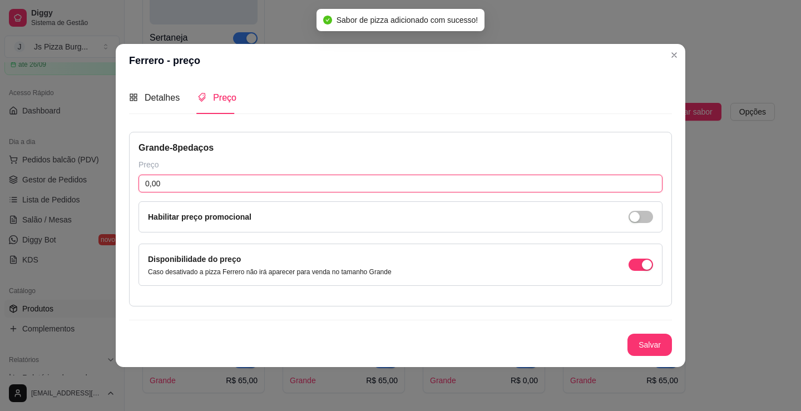
click at [419, 185] on input "0,00" at bounding box center [401, 184] width 524 height 18
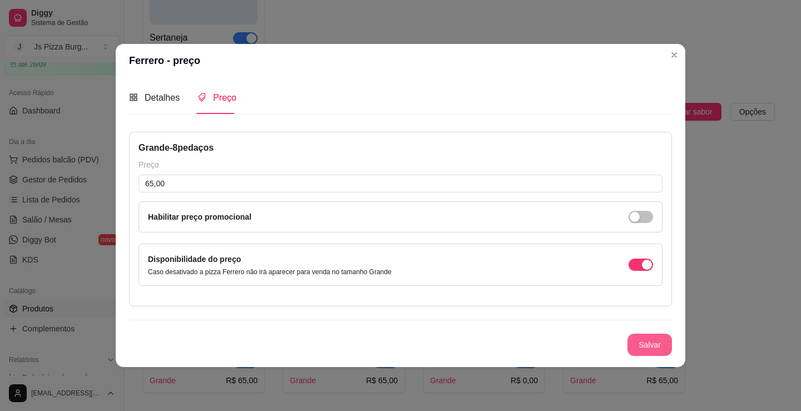
click at [660, 343] on button "Salvar" at bounding box center [650, 345] width 45 height 22
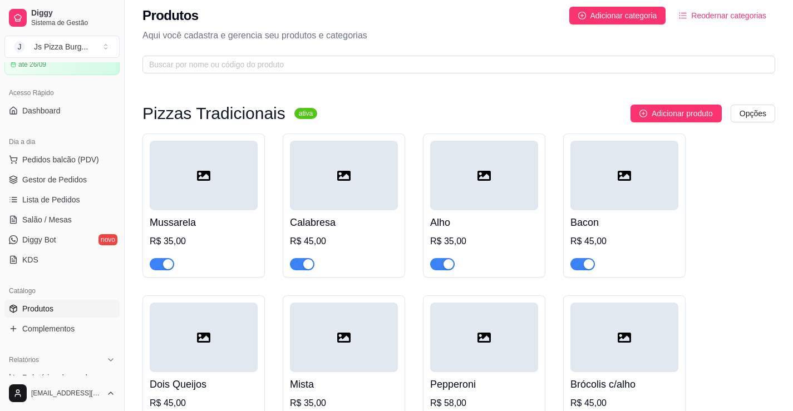
scroll to position [0, 0]
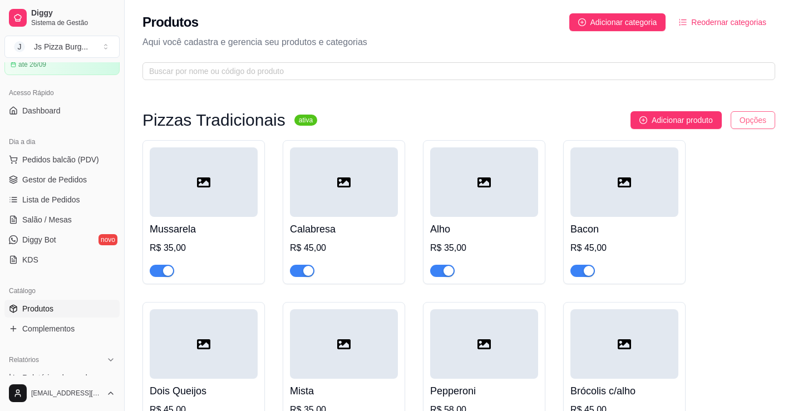
click at [768, 121] on html "Diggy Sistema de Gestão J Js Pizza Burg ... Loja aberta Período gratuito até 26…" at bounding box center [396, 205] width 793 height 411
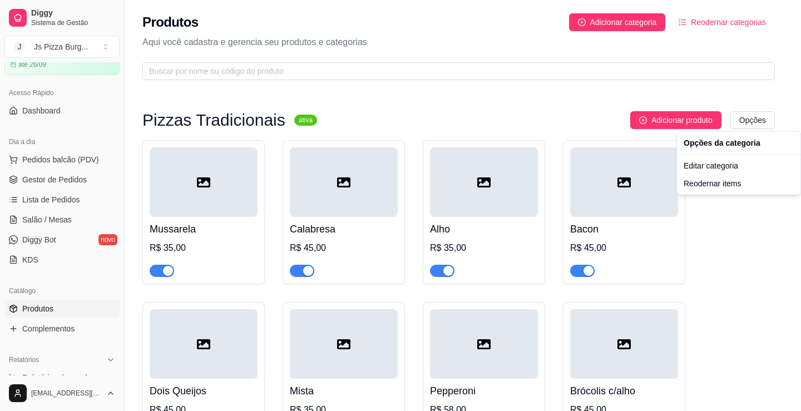
click at [738, 202] on html "Diggy Sistema de Gestão J Js Pizza Burg ... Loja aberta Período gratuito até 26…" at bounding box center [400, 205] width 801 height 411
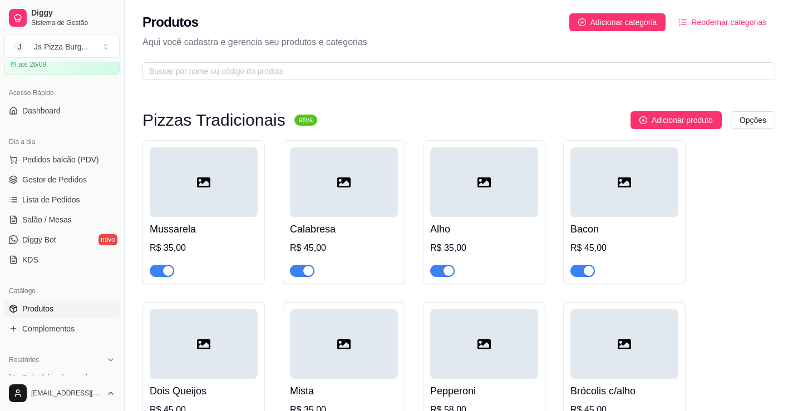
click at [715, 22] on span "Reodernar categorias" at bounding box center [728, 22] width 75 height 12
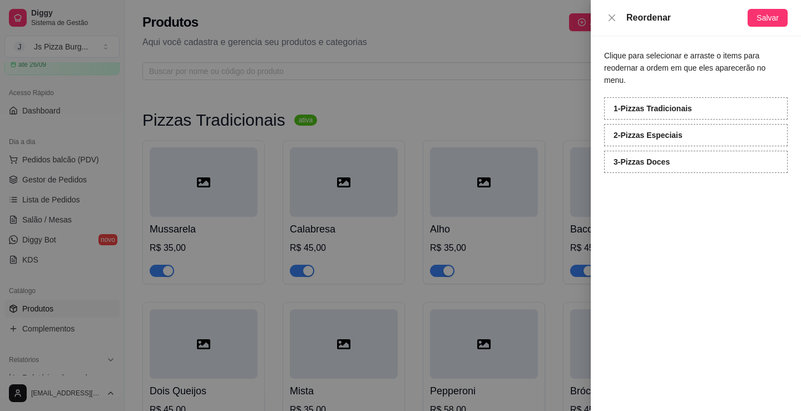
click at [692, 124] on div "2 - Pizzas Especiais" at bounding box center [696, 135] width 184 height 22
click at [759, 19] on span "Salvar" at bounding box center [768, 18] width 22 height 12
click at [613, 14] on icon "close" at bounding box center [612, 17] width 9 height 9
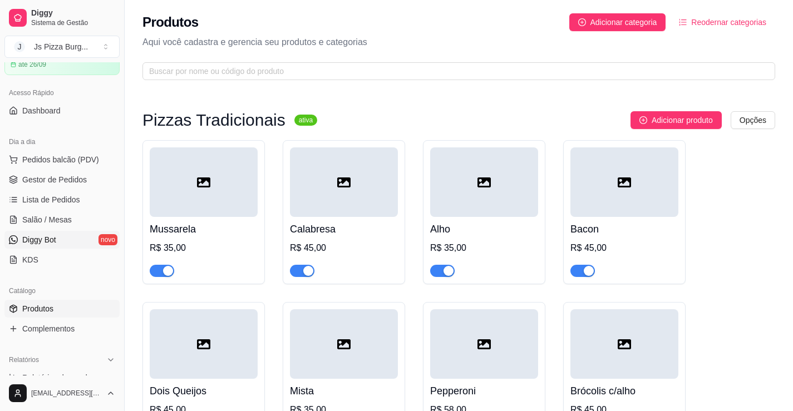
click at [78, 244] on link "Diggy Bot novo" at bounding box center [61, 240] width 115 height 18
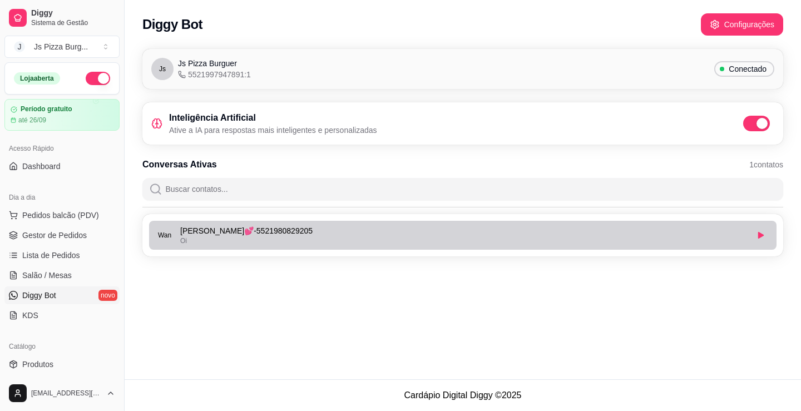
click at [321, 234] on p "Wany Lima💕 - 5521980829205" at bounding box center [463, 230] width 567 height 11
click at [355, 240] on div "Oi" at bounding box center [463, 240] width 567 height 9
click at [759, 231] on button "button" at bounding box center [761, 235] width 18 height 18
click at [355, 241] on div "Oi" at bounding box center [463, 240] width 567 height 9
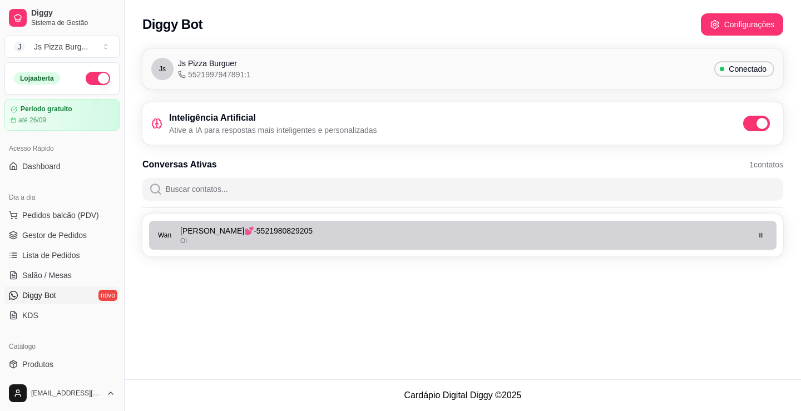
click at [325, 225] on li "Wan Wany Lima💕 - 5521980829205 Oi" at bounding box center [463, 235] width 628 height 29
click at [760, 238] on icon "button" at bounding box center [761, 235] width 7 height 7
click at [582, 242] on div "Oi" at bounding box center [463, 240] width 567 height 9
click at [405, 236] on div "Oi" at bounding box center [463, 240] width 567 height 9
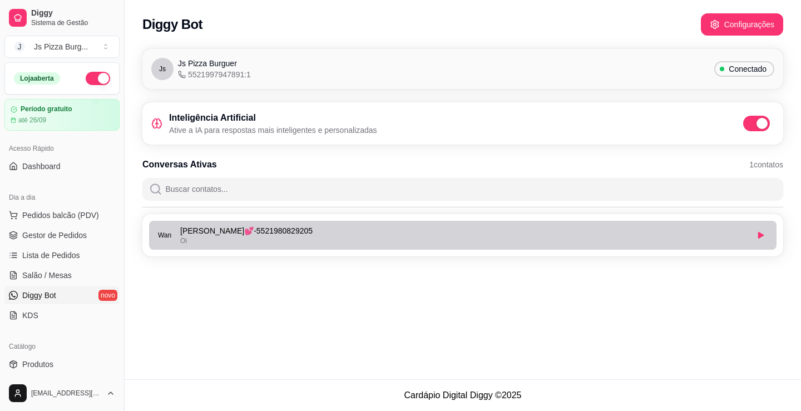
click at [405, 239] on div "Oi" at bounding box center [463, 240] width 567 height 9
click at [404, 223] on li "Wan Wany Lima💕 - 5521980829205 Oi" at bounding box center [463, 235] width 628 height 29
click at [357, 241] on div "Oi" at bounding box center [463, 240] width 567 height 9
click at [760, 238] on icon "button" at bounding box center [761, 235] width 7 height 7
click at [763, 234] on icon "button" at bounding box center [761, 235] width 7 height 7
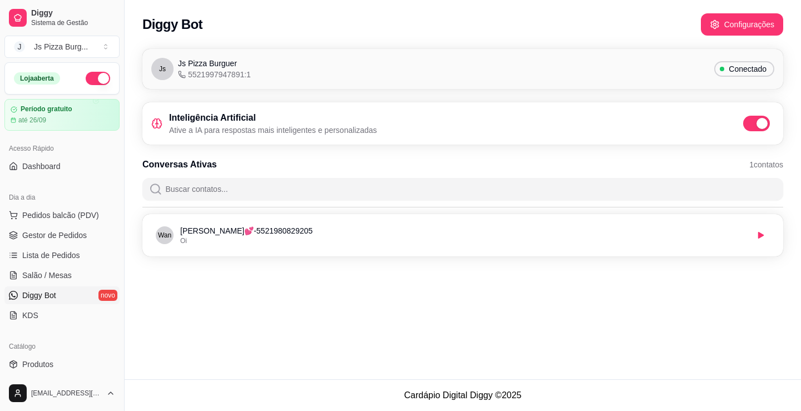
click at [396, 306] on div "Diggy Bot Configurações Js Js Pizza Burguer 5521997947891:1 Conectado Inteligên…" at bounding box center [463, 189] width 676 height 379
click at [752, 23] on button "Configurações" at bounding box center [742, 24] width 82 height 22
click at [62, 26] on span "Sistema de Gestão" at bounding box center [73, 22] width 84 height 9
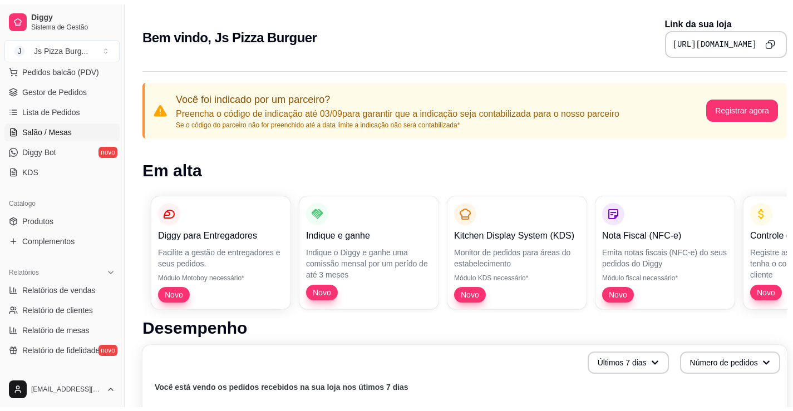
scroll to position [167, 0]
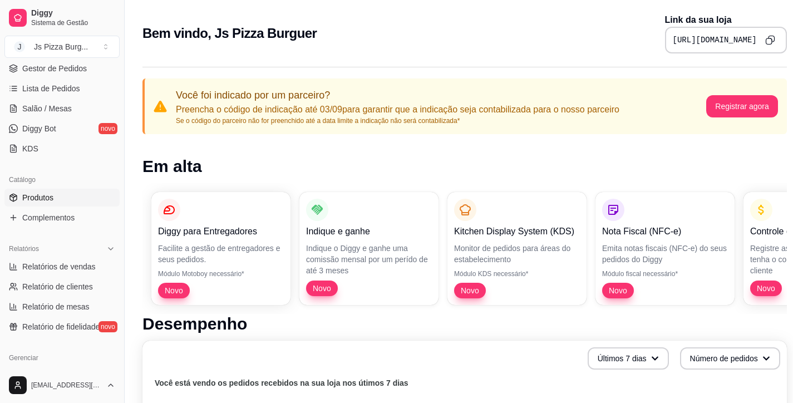
click at [53, 199] on link "Produtos" at bounding box center [61, 198] width 115 height 18
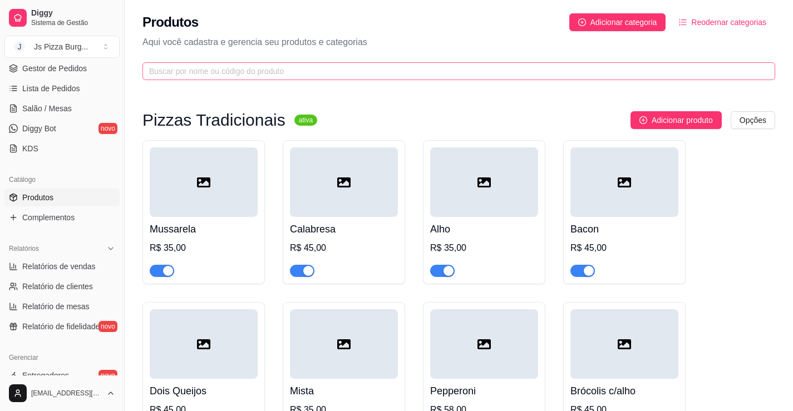
click at [4, 189] on link "Produtos" at bounding box center [61, 198] width 115 height 18
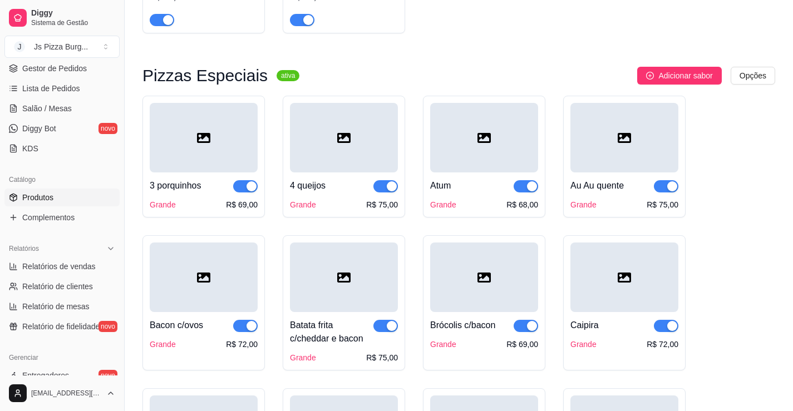
scroll to position [556, 0]
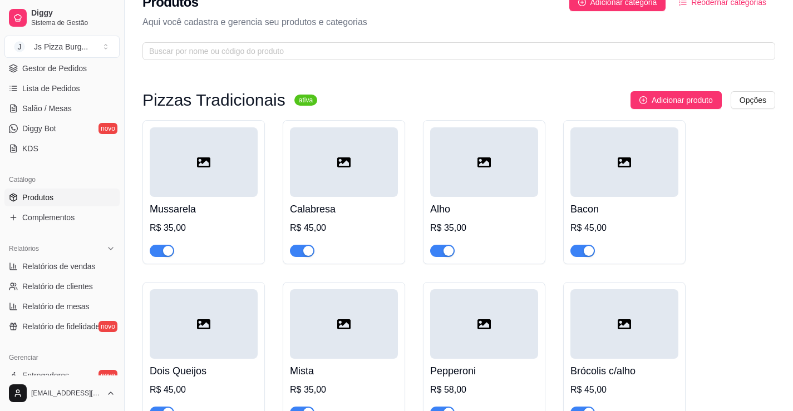
scroll to position [0, 0]
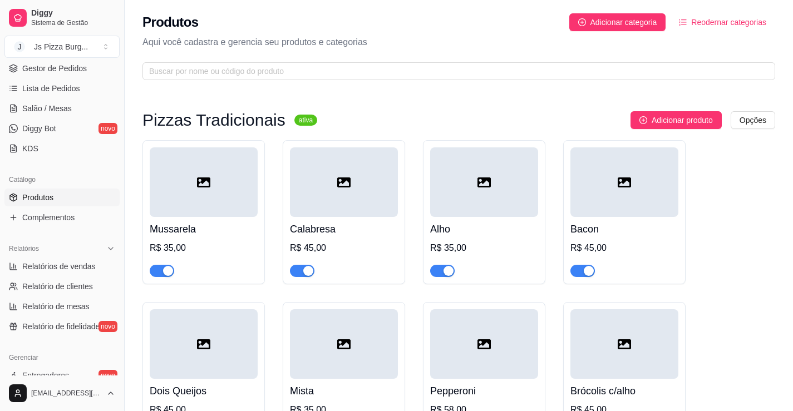
click at [599, 246] on div "R$ 45,00" at bounding box center [624, 247] width 108 height 13
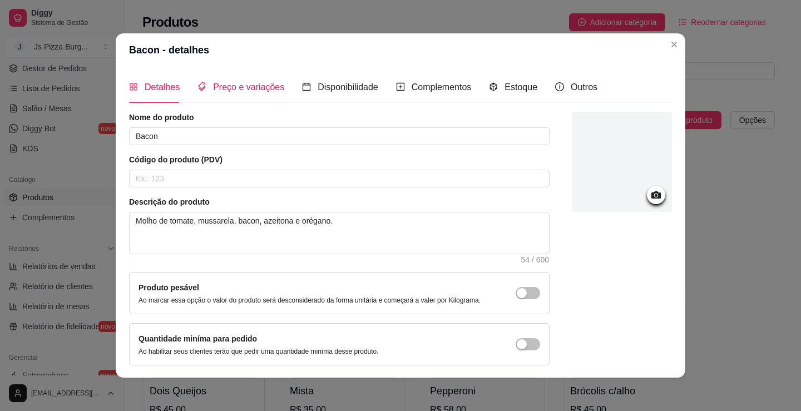
click at [259, 91] on span "Preço e variações" at bounding box center [248, 86] width 71 height 9
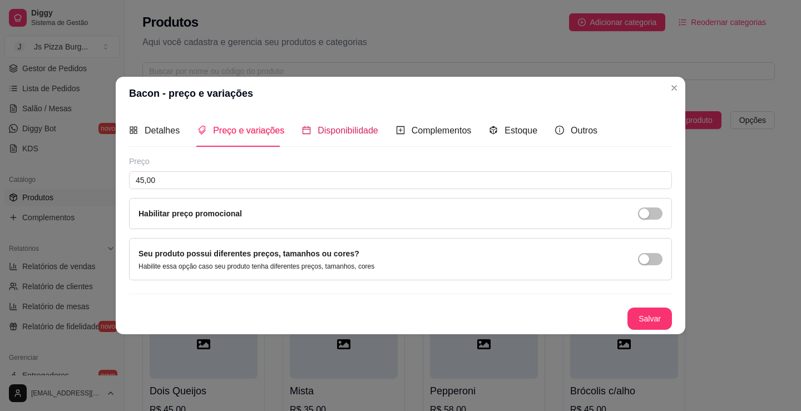
click at [358, 135] on span "Disponibilidade" at bounding box center [348, 130] width 61 height 9
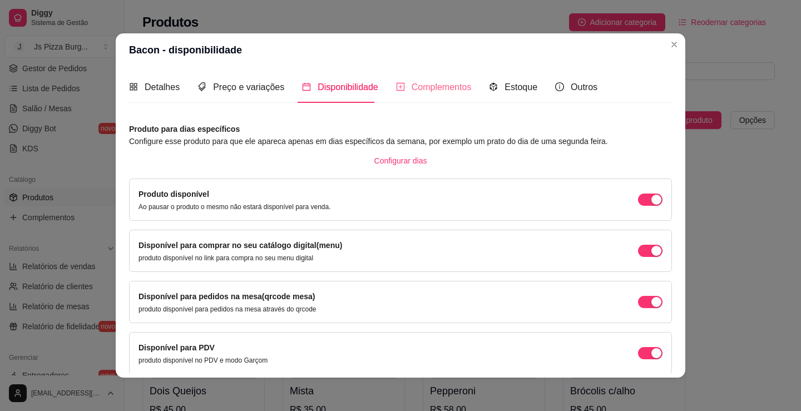
click at [443, 98] on div "Complementos" at bounding box center [434, 87] width 76 height 32
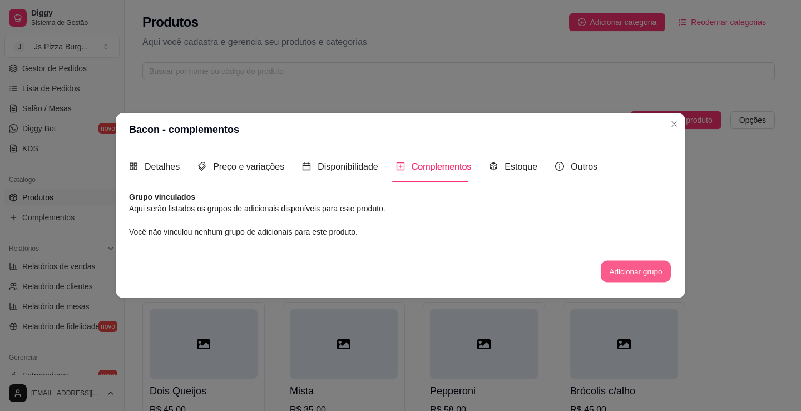
click at [642, 266] on button "Adicionar grupo" at bounding box center [636, 272] width 70 height 22
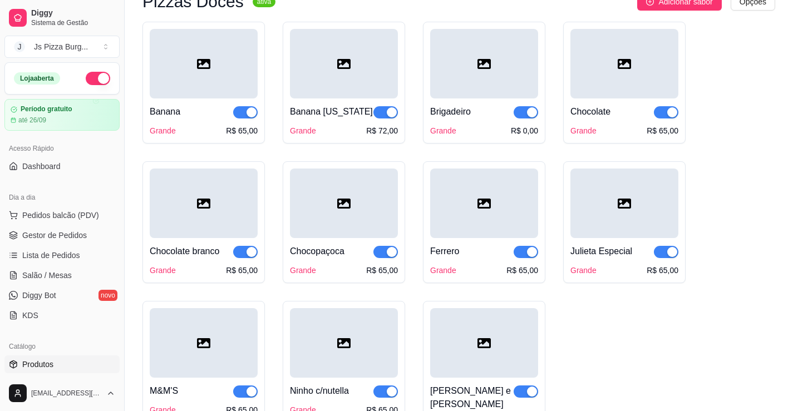
scroll to position [1392, 0]
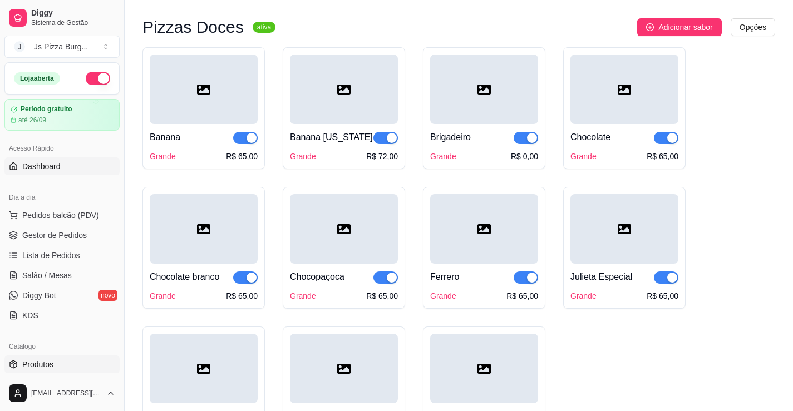
click at [54, 170] on span "Dashboard" at bounding box center [41, 166] width 38 height 11
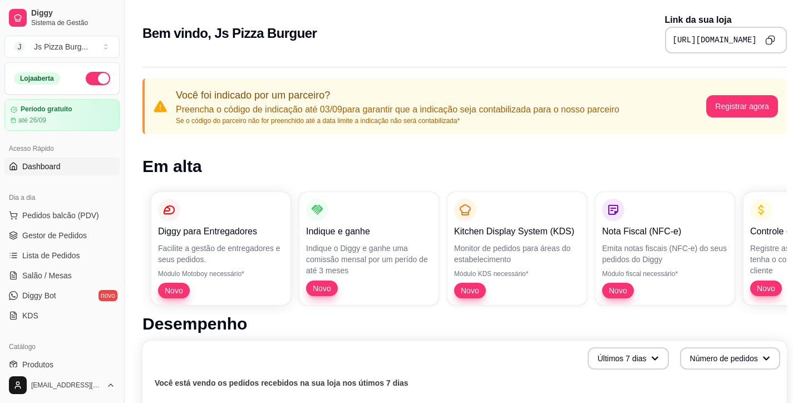
click at [66, 304] on ul "Pedidos balcão (PDV) Gestor de Pedidos Lista de Pedidos Salão / Mesas Diggy Bot…" at bounding box center [61, 265] width 115 height 118
click at [51, 294] on span "Diggy Bot" at bounding box center [39, 295] width 34 height 11
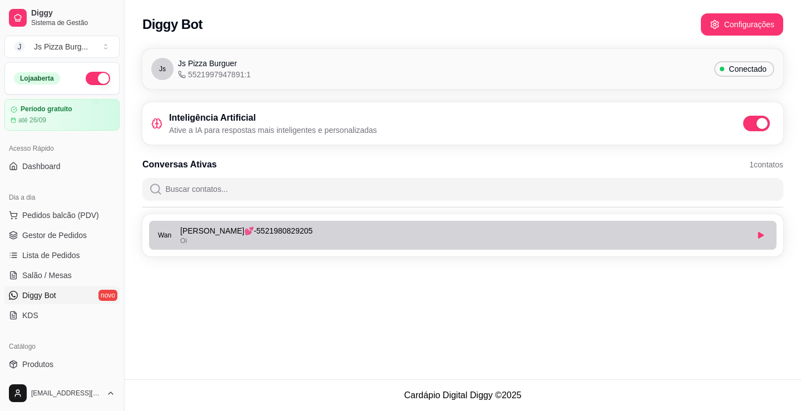
click at [233, 241] on div "Oi" at bounding box center [463, 240] width 567 height 9
click at [235, 240] on div "Oi" at bounding box center [463, 240] width 567 height 9
click at [387, 238] on div "Wany Lima💕 - 5521980829205 Oi" at bounding box center [463, 235] width 567 height 20
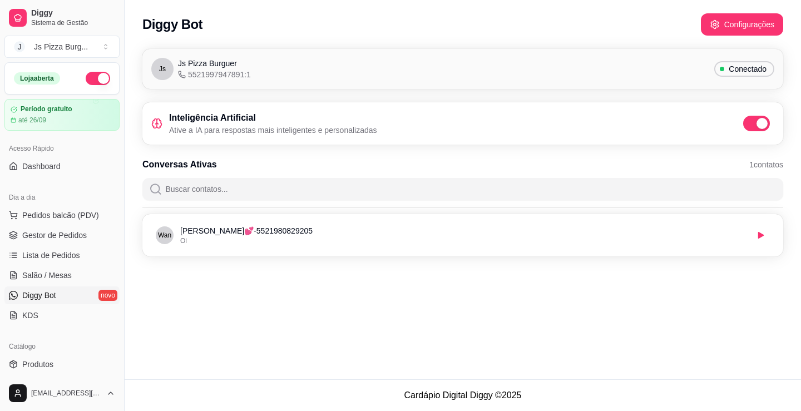
click at [381, 257] on div "Js Js Pizza Burguer 5521997947891:1 Conectado Inteligência Artificial Ative a I…" at bounding box center [463, 156] width 676 height 228
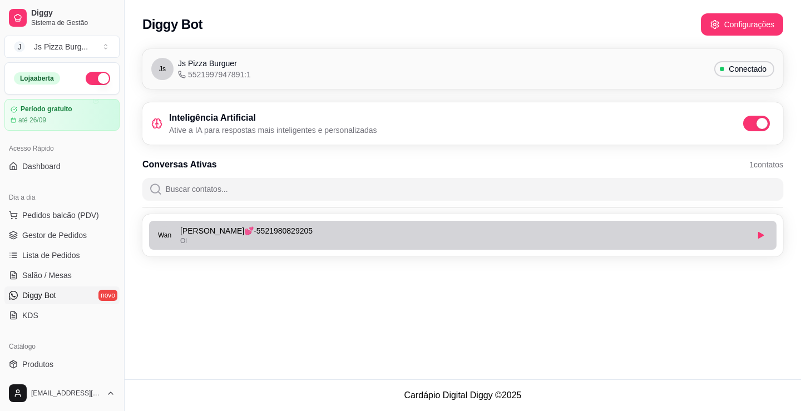
click at [389, 228] on p "Wany Lima💕 - 5521980829205" at bounding box center [463, 230] width 567 height 11
click at [388, 229] on p "Wany Lima💕 - 5521980829205" at bounding box center [463, 230] width 567 height 11
click at [754, 236] on button "button" at bounding box center [760, 234] width 17 height 17
click at [762, 233] on icon "button" at bounding box center [761, 235] width 7 height 7
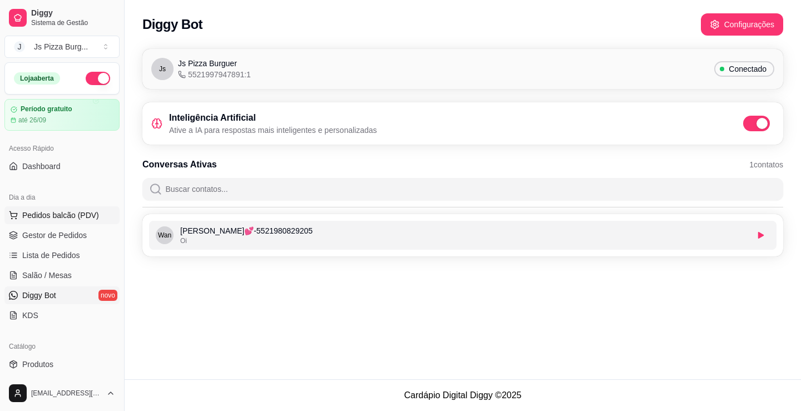
click at [87, 216] on span "Pedidos balcão (PDV)" at bounding box center [60, 215] width 77 height 11
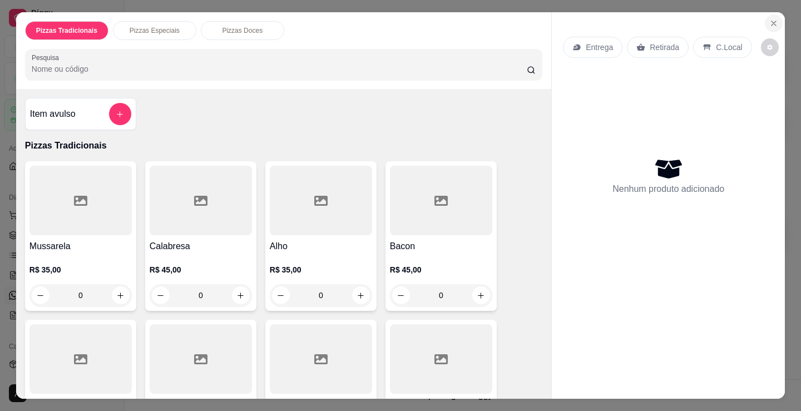
click at [767, 14] on button "Close" at bounding box center [774, 23] width 18 height 18
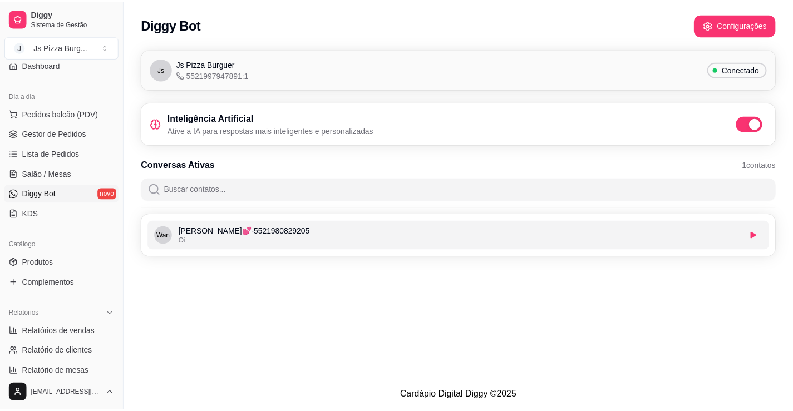
scroll to position [111, 0]
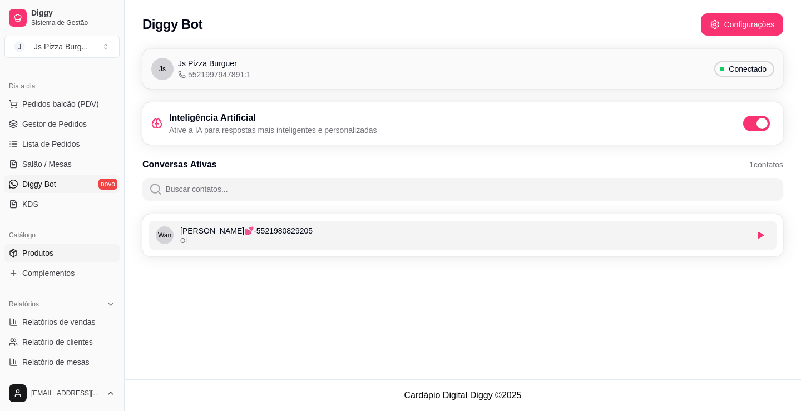
click at [53, 249] on span "Produtos" at bounding box center [37, 253] width 31 height 11
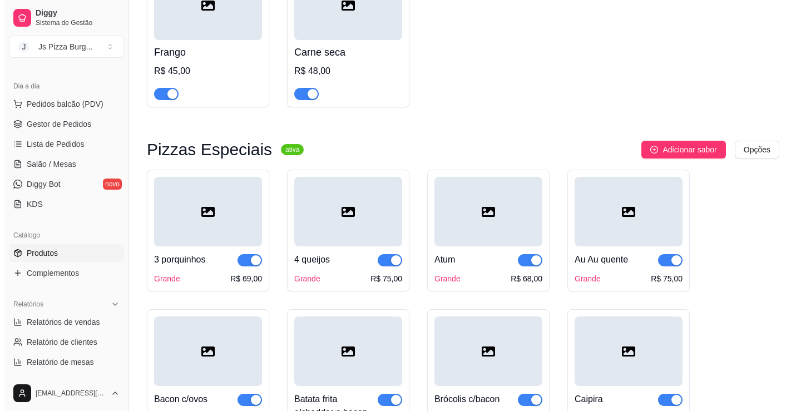
scroll to position [556, 0]
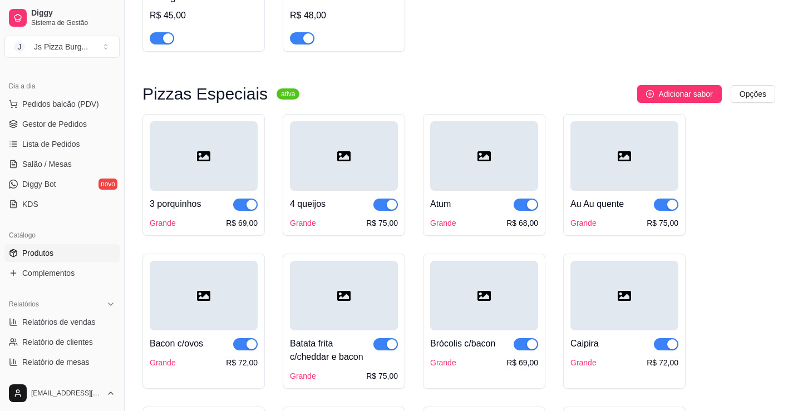
click at [606, 175] on div at bounding box center [624, 156] width 108 height 70
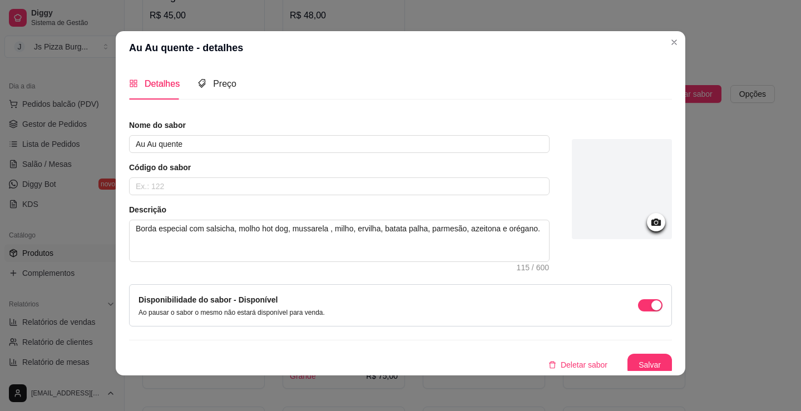
scroll to position [0, 0]
click at [161, 85] on span "Detalhes" at bounding box center [162, 84] width 35 height 9
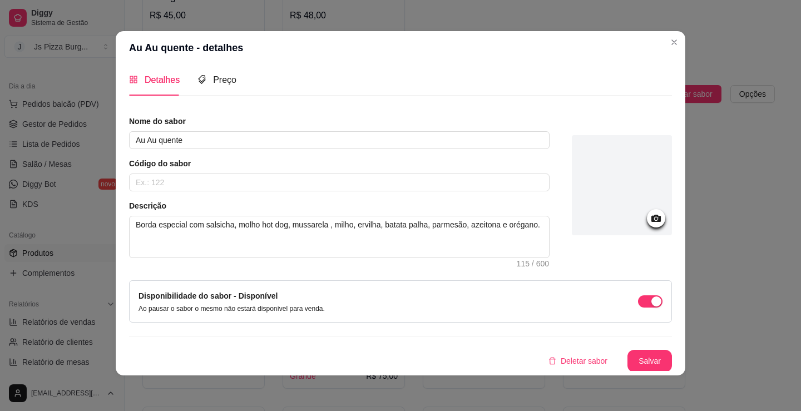
scroll to position [6, 0]
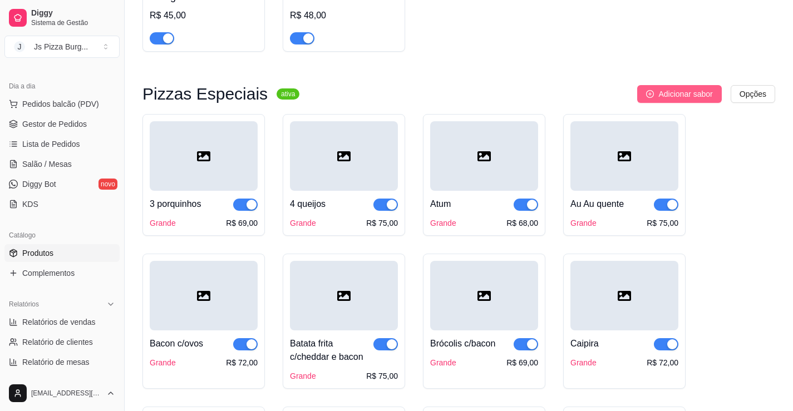
click at [681, 96] on span "Adicionar sabor" at bounding box center [685, 94] width 54 height 12
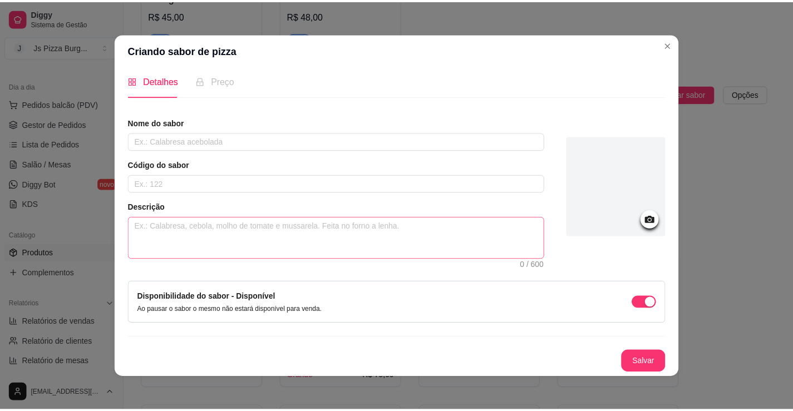
scroll to position [2, 0]
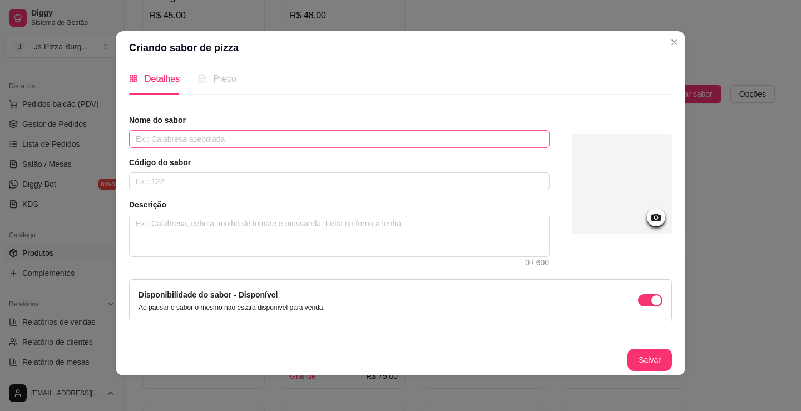
drag, startPoint x: 253, startPoint y: 149, endPoint x: 261, endPoint y: 137, distance: 14.7
click at [253, 149] on div "Nome do sabor Código do sabor Descrição 0 / 600" at bounding box center [339, 186] width 421 height 142
click at [261, 137] on input "text" at bounding box center [339, 139] width 421 height 18
type input "massa branca"
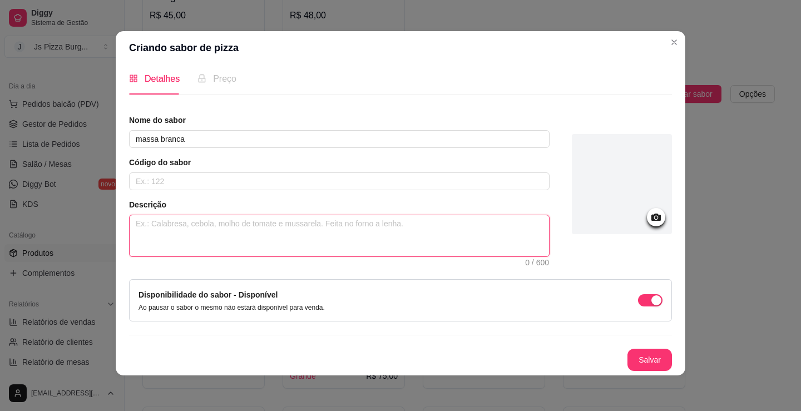
click at [255, 220] on textarea at bounding box center [339, 235] width 419 height 41
type textarea "c"
type textarea "cr"
type textarea "cre"
type textarea "crem"
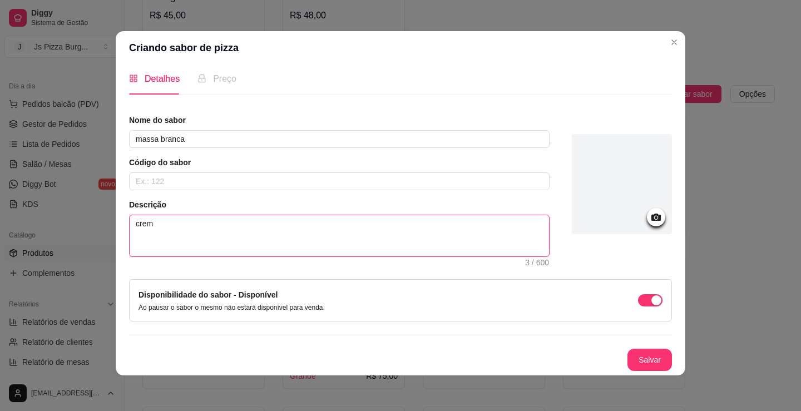
type textarea "creme"
type textarea "creme d"
type textarea "creme de"
type textarea "creme de l"
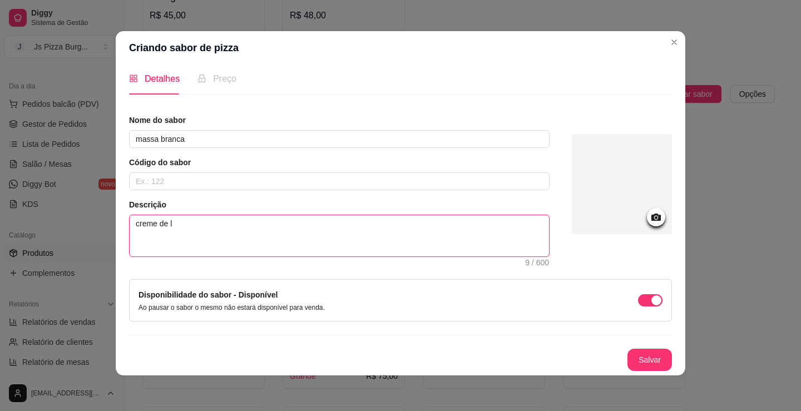
type textarea "creme de le"
type textarea "creme de lei"
type textarea "creme de leit"
type textarea "creme de leite"
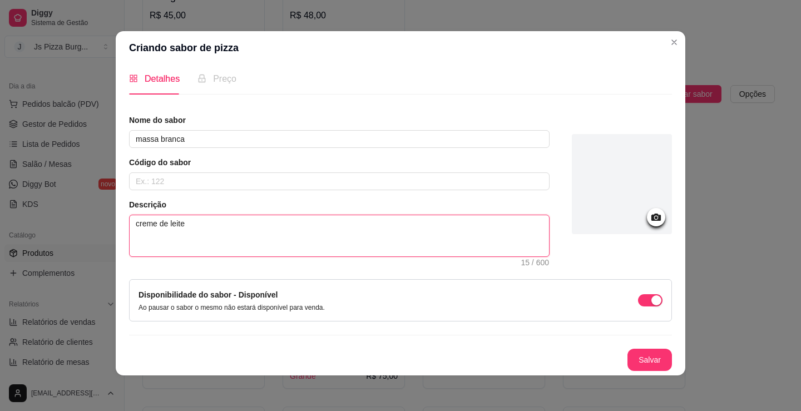
type textarea "creme de leite e"
type textarea "creme de leite e c"
type textarea "creme de leite e ch"
type textarea "creme de leite e cho"
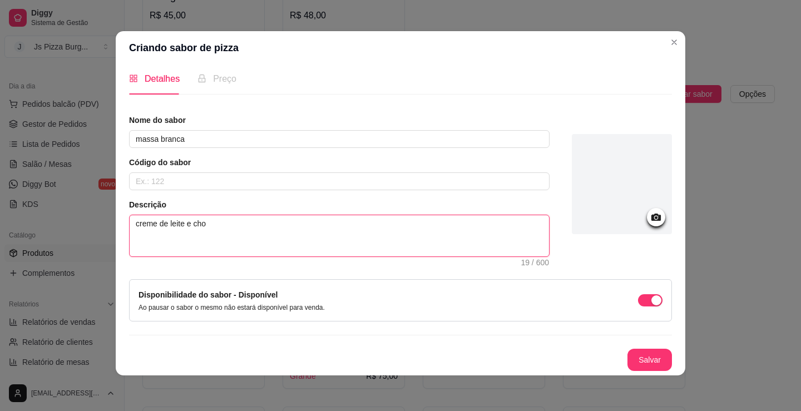
type textarea "creme de leite e choc"
type textarea "creme de leite e choco"
type textarea "creme de leite e chocoa"
type textarea "creme de leite e choco"
type textarea "creme de leite e chocol"
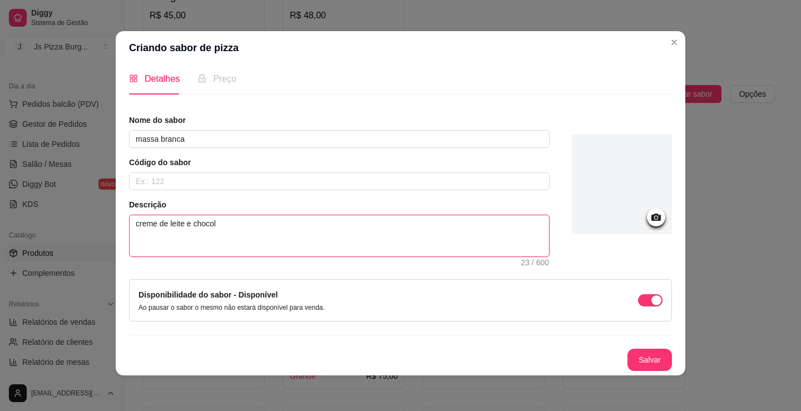
type textarea "creme de leite e chocola"
type textarea "creme de leite e chocolat"
type textarea "creme de leite e chocolate"
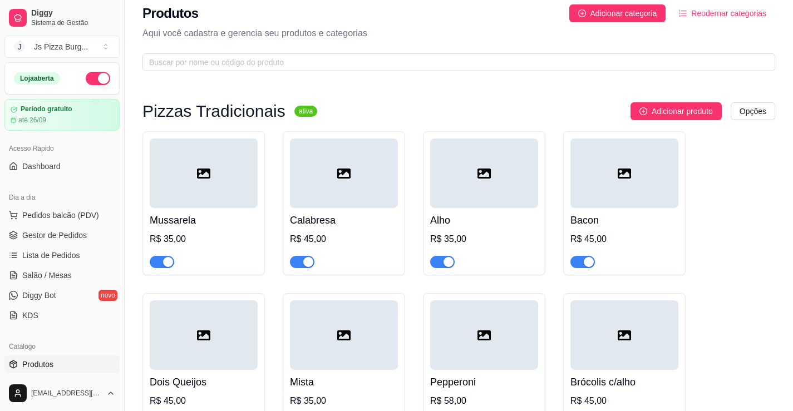
scroll to position [0, 0]
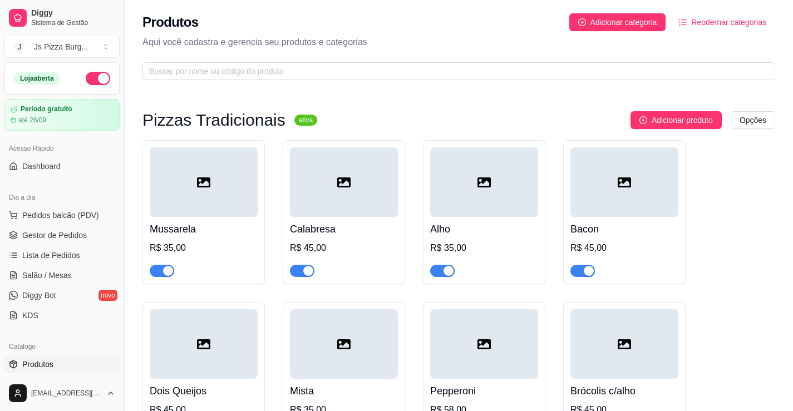
click at [93, 371] on link "Produtos" at bounding box center [61, 364] width 115 height 18
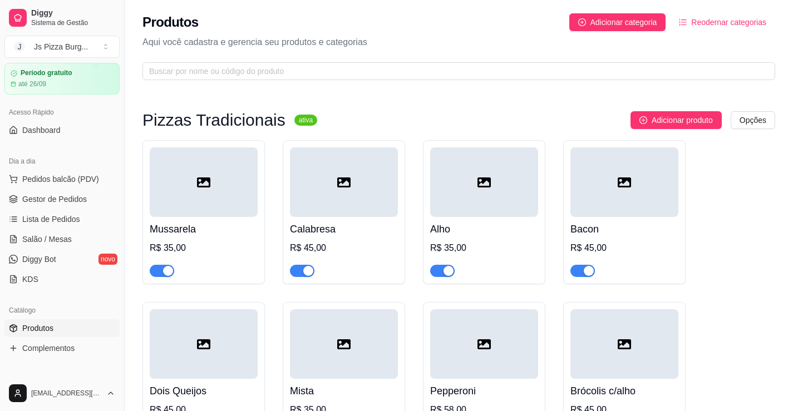
scroll to position [45, 0]
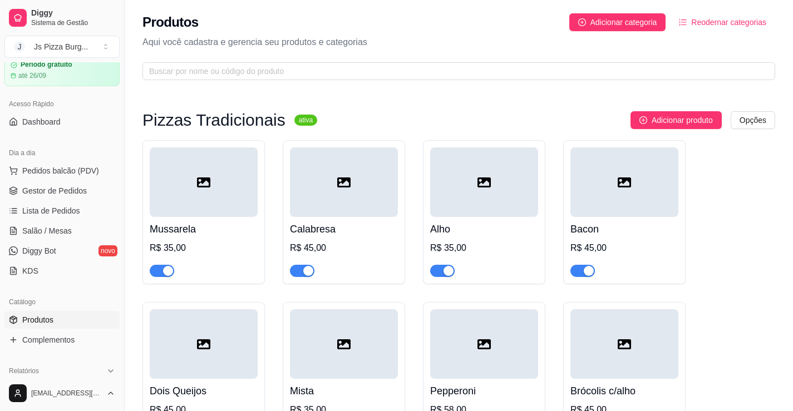
click at [115, 369] on div "Relatórios Relatórios de vendas Relatório de clientes Relatório de mesas Relató…" at bounding box center [62, 410] width 124 height 105
click at [121, 371] on button "Toggle Sidebar" at bounding box center [124, 205] width 9 height 411
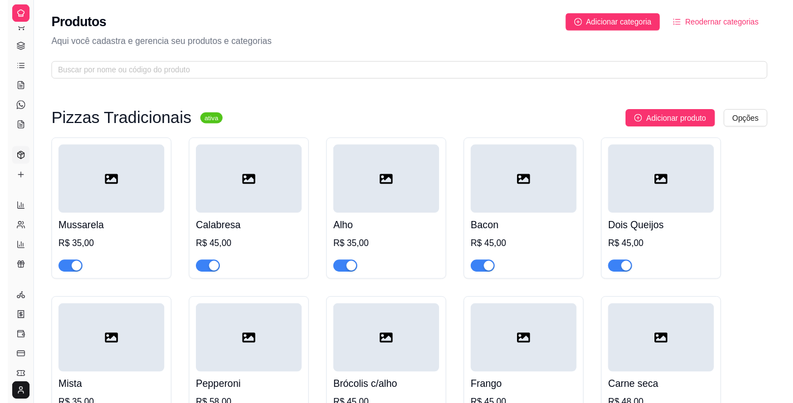
scroll to position [0, 0]
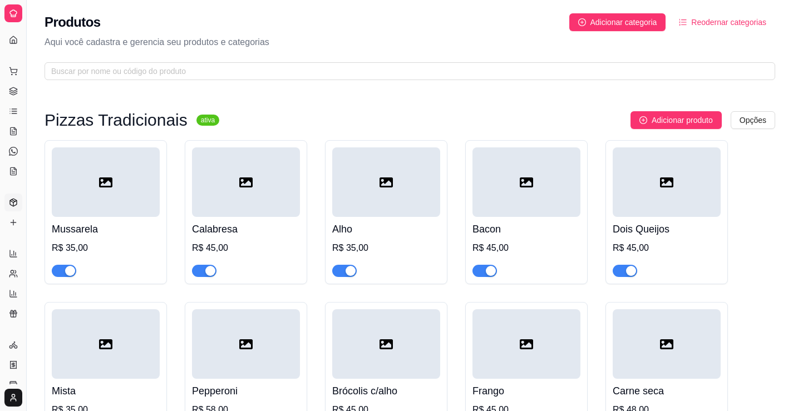
click at [350, 27] on div "Produtos Adicionar categoria Reodernar categorias" at bounding box center [410, 22] width 730 height 18
click at [10, 398] on html "Diggy Sistema de Gestão J Js Pizza Burg ... Loja aberta Período gratuito até 26…" at bounding box center [396, 205] width 793 height 411
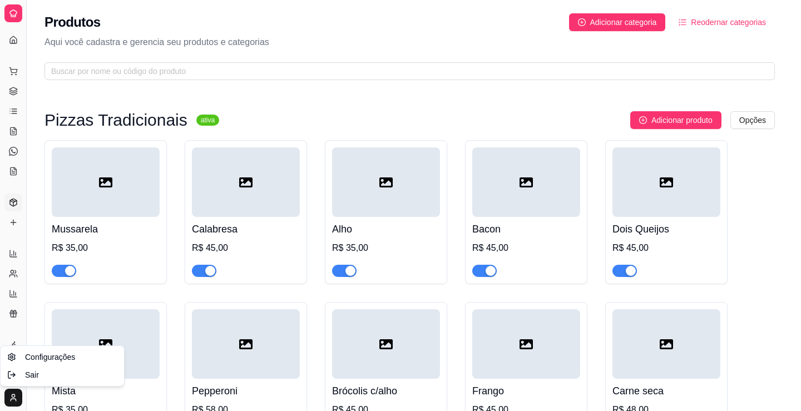
click at [12, 41] on html "Diggy Sistema de Gestão J Js Pizza Burg ... Loja aberta Período gratuito até 26…" at bounding box center [400, 205] width 801 height 411
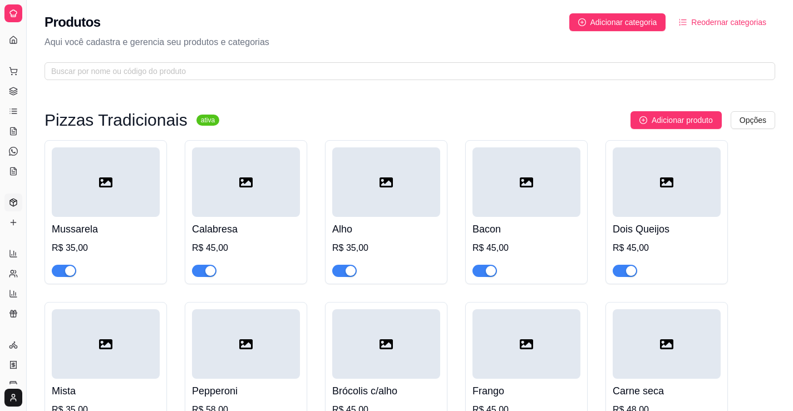
click at [12, 45] on div "Dia a dia" at bounding box center [12, 54] width 17 height 18
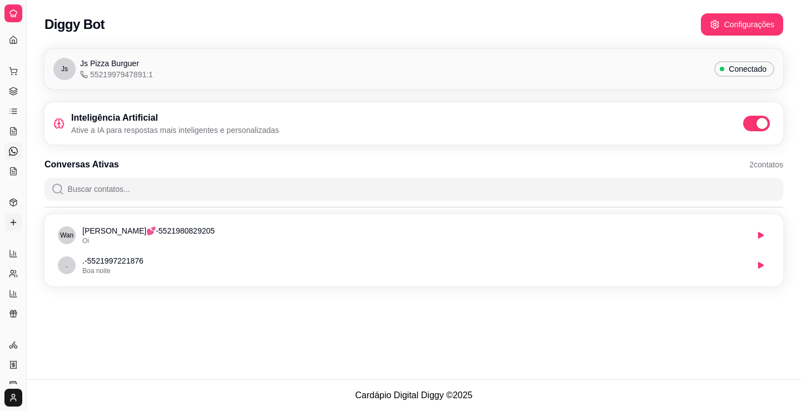
click at [14, 226] on icon at bounding box center [13, 222] width 9 height 9
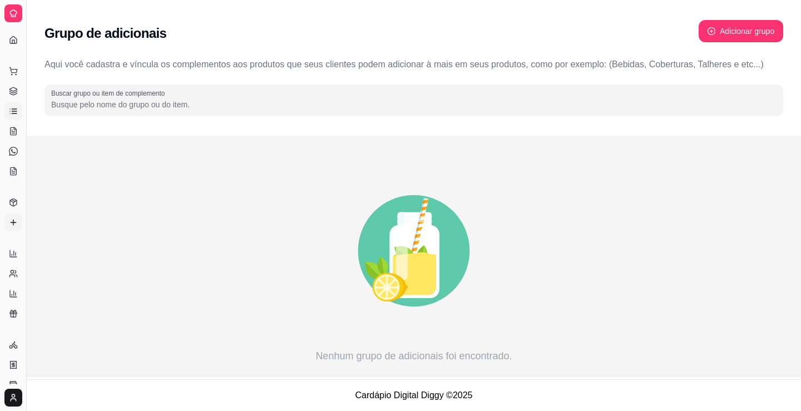
click at [9, 113] on icon at bounding box center [13, 111] width 9 height 9
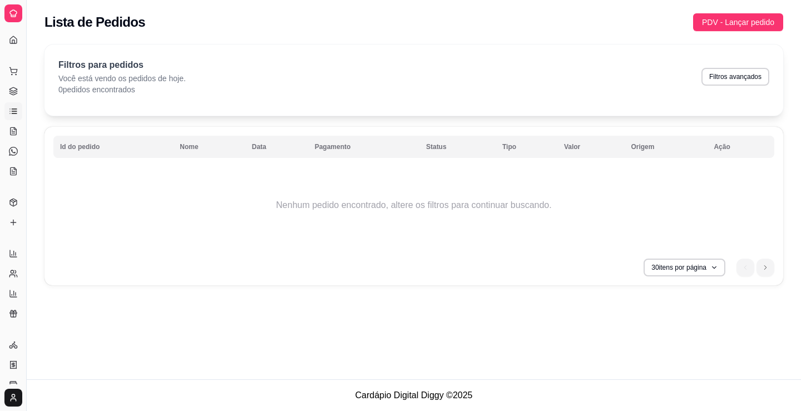
click at [13, 11] on icon at bounding box center [13, 13] width 9 height 9
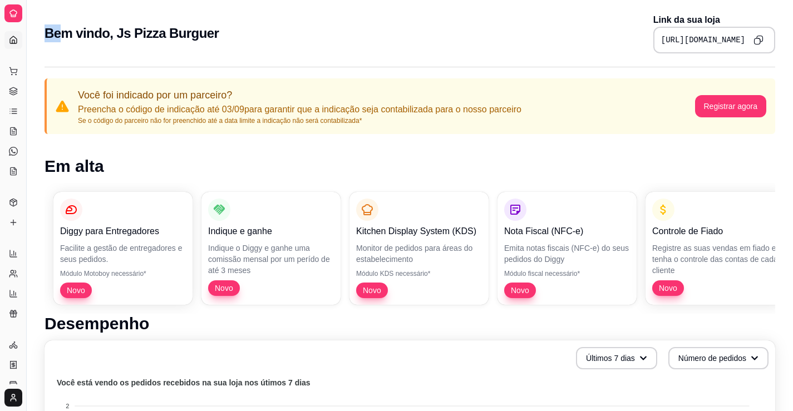
drag, startPoint x: 15, startPoint y: 43, endPoint x: 56, endPoint y: 55, distance: 42.1
click at [28, 43] on button "Toggle Sidebar" at bounding box center [26, 205] width 9 height 411
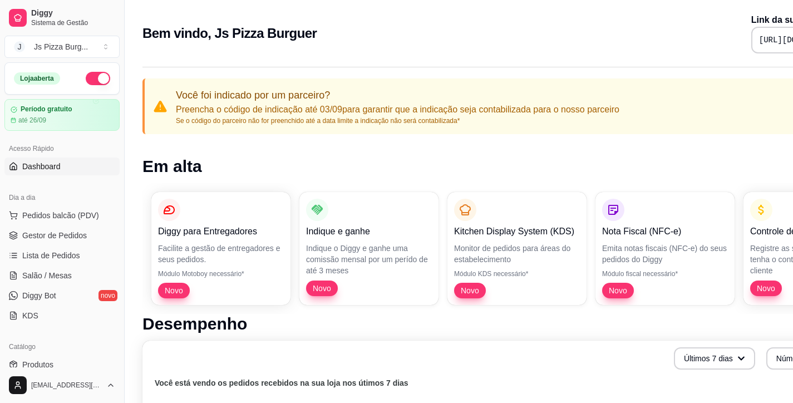
click at [386, 44] on div "Bem vindo, Js Pizza Burguer Link da sua loja https://diggy.menu/68af488cf668651…" at bounding box center [507, 33] width 730 height 40
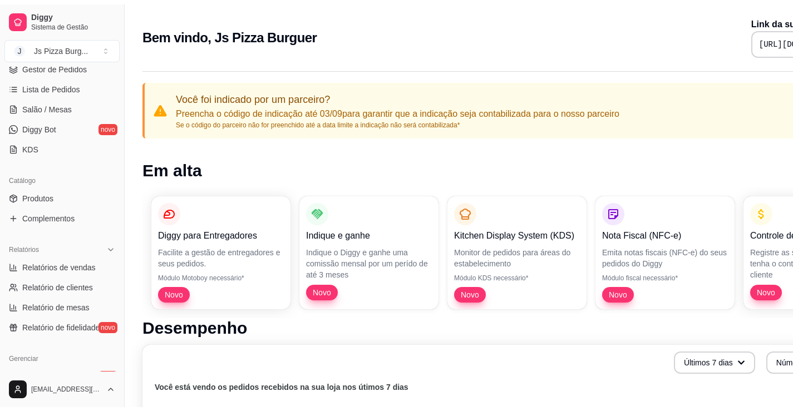
scroll to position [222, 0]
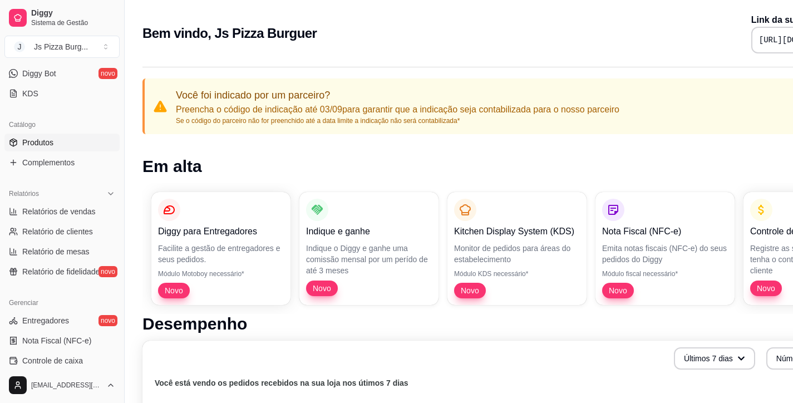
click at [47, 145] on span "Produtos" at bounding box center [37, 142] width 31 height 11
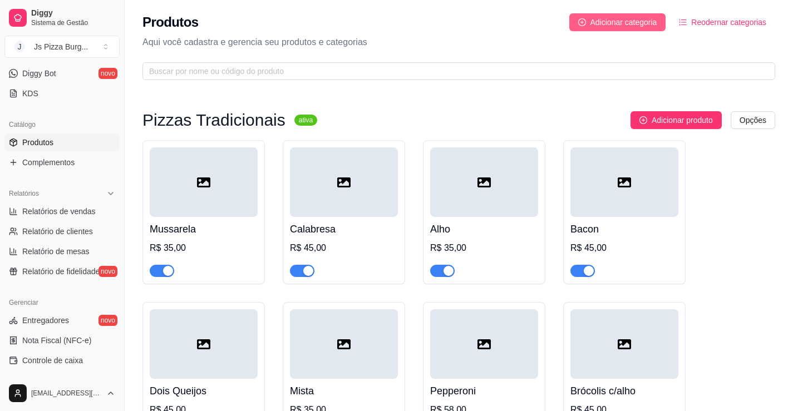
click at [638, 25] on span "Adicionar categoria" at bounding box center [623, 22] width 67 height 12
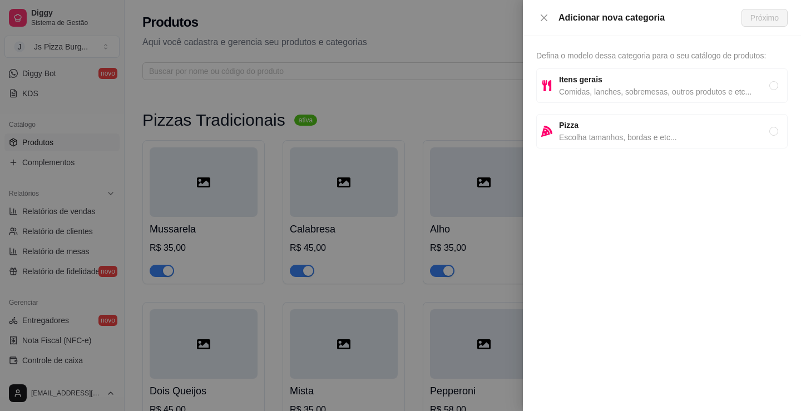
click at [644, 140] on span "Escolha tamanhos, bordas e etc..." at bounding box center [664, 137] width 210 height 12
radio input "true"
click at [657, 132] on span "Escolha tamanhos, bordas e etc..." at bounding box center [664, 137] width 210 height 12
click at [764, 24] on button "Próximo" at bounding box center [765, 18] width 46 height 18
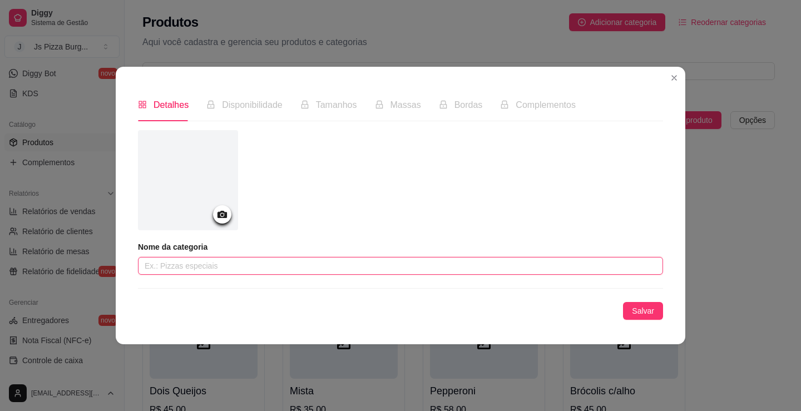
click at [221, 266] on input "text" at bounding box center [400, 266] width 525 height 18
type input "Bordas"
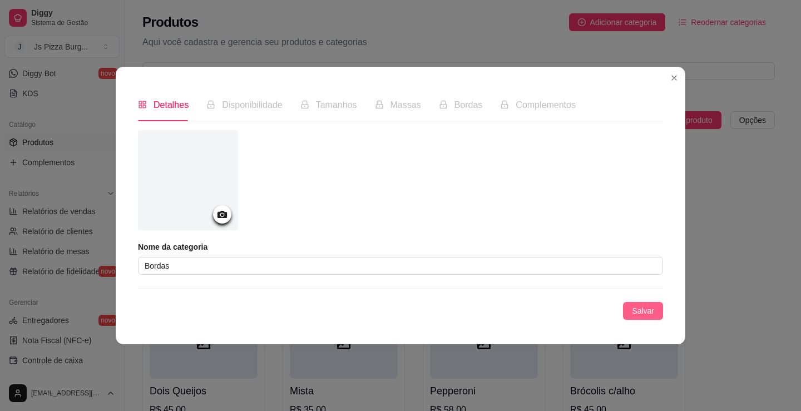
click at [639, 313] on span "Salvar" at bounding box center [643, 311] width 22 height 12
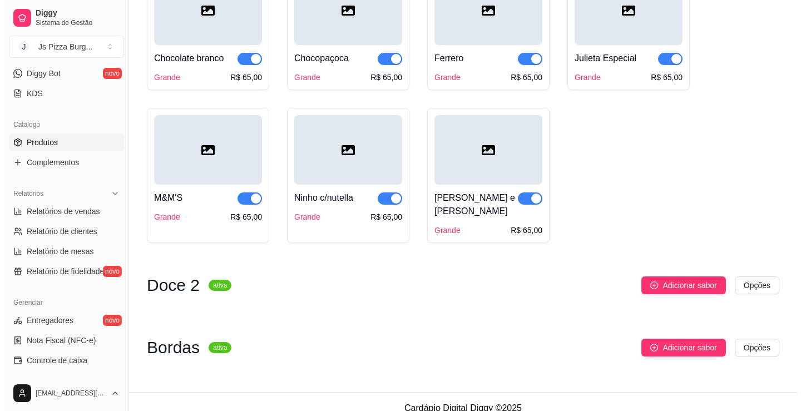
scroll to position [1628, 0]
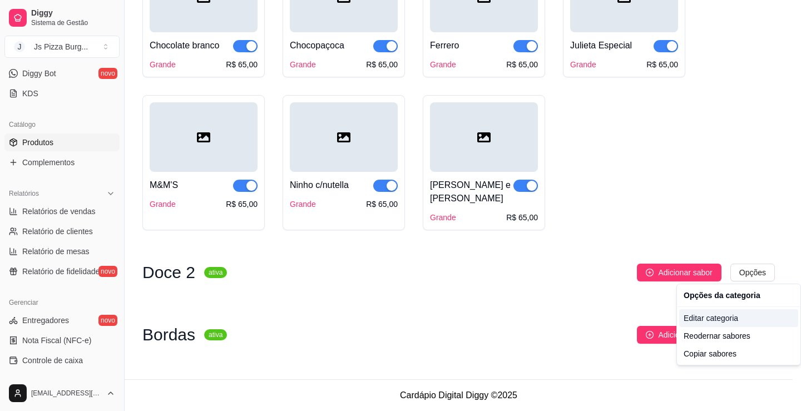
click at [708, 322] on div "Editar categoria" at bounding box center [738, 318] width 119 height 18
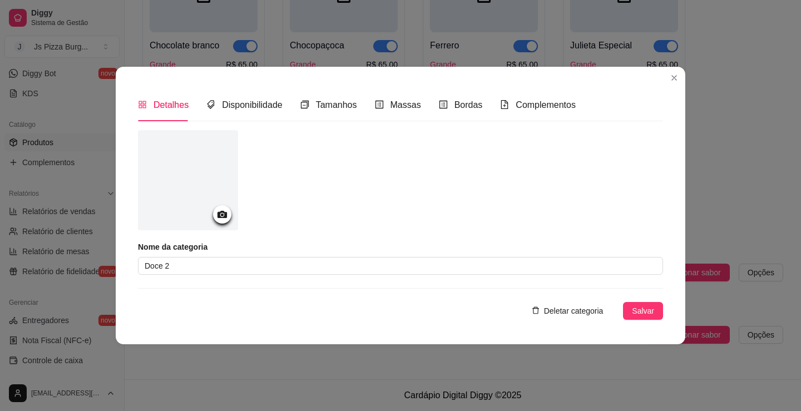
click at [562, 307] on span "Deletar categoria" at bounding box center [574, 311] width 60 height 12
click at [554, 281] on span "sim" at bounding box center [554, 287] width 12 height 12
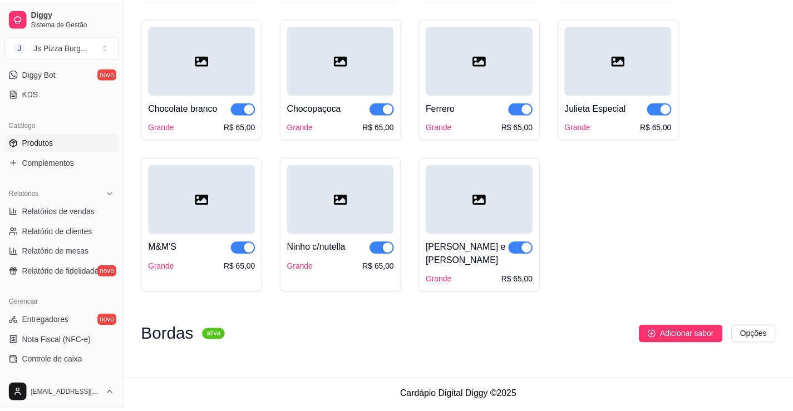
scroll to position [1566, 0]
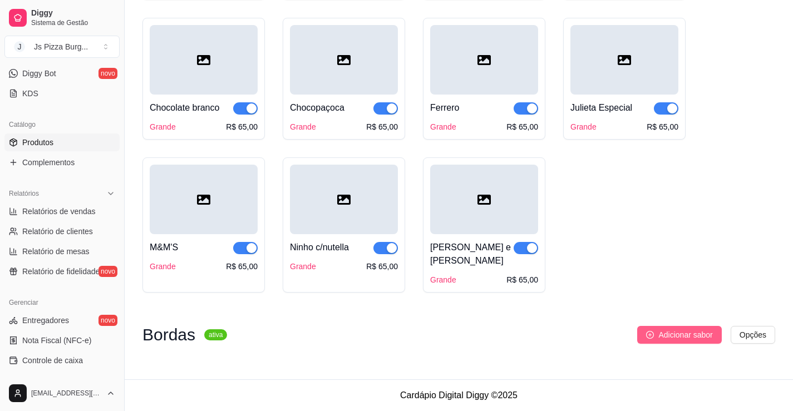
click at [687, 339] on span "Adicionar sabor" at bounding box center [685, 335] width 54 height 12
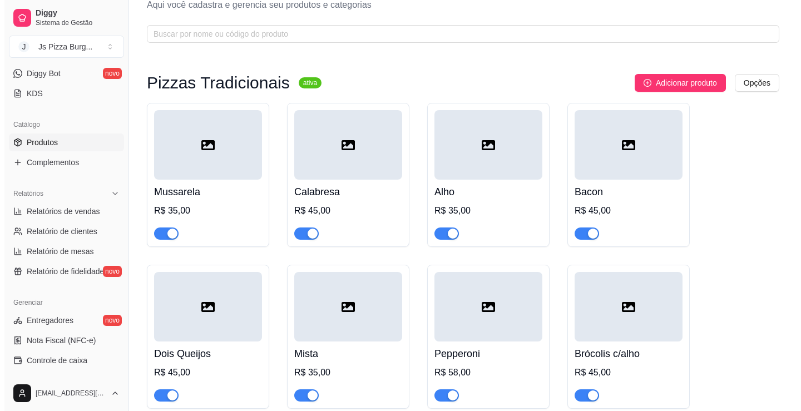
scroll to position [0, 0]
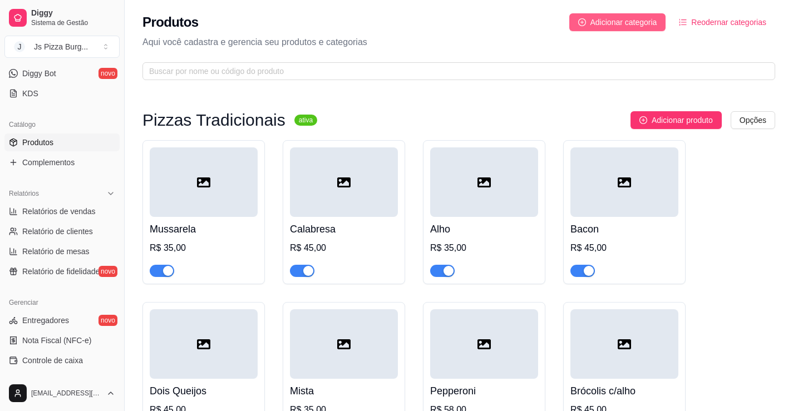
click at [635, 27] on span "Adicionar categoria" at bounding box center [623, 22] width 67 height 12
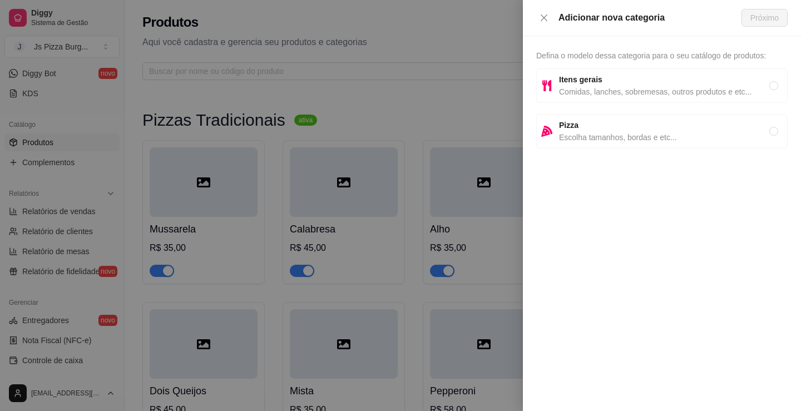
click at [640, 131] on span "Pizza" at bounding box center [664, 125] width 210 height 12
radio input "true"
click at [772, 21] on span "Próximo" at bounding box center [764, 18] width 28 height 12
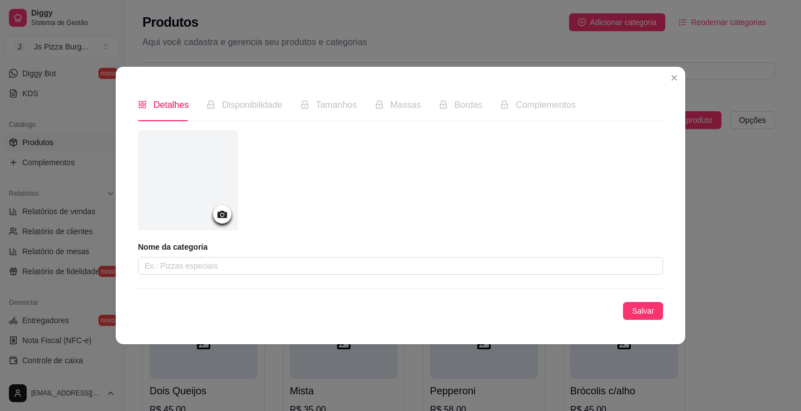
click at [462, 110] on span "Bordas" at bounding box center [469, 104] width 28 height 9
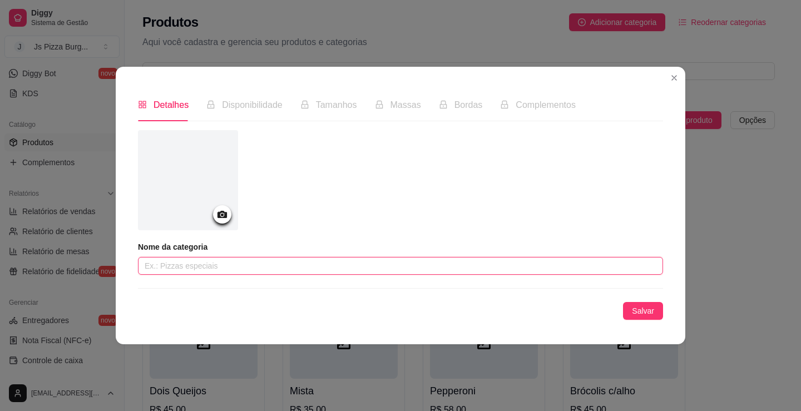
click at [503, 267] on input "text" at bounding box center [400, 266] width 525 height 18
type input "bordas"
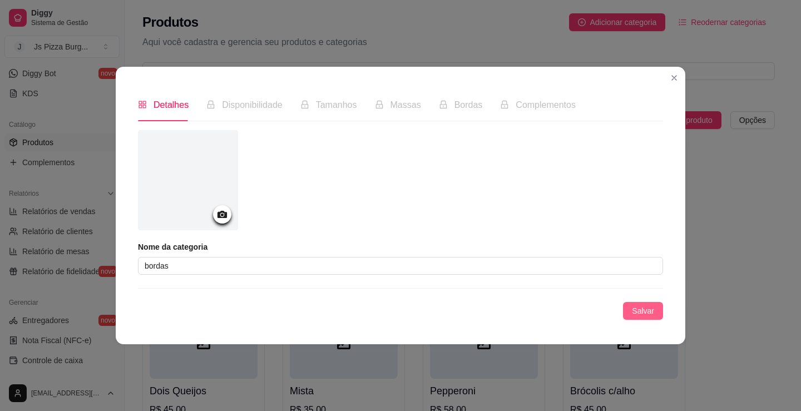
click at [648, 316] on span "Salvar" at bounding box center [643, 311] width 22 height 12
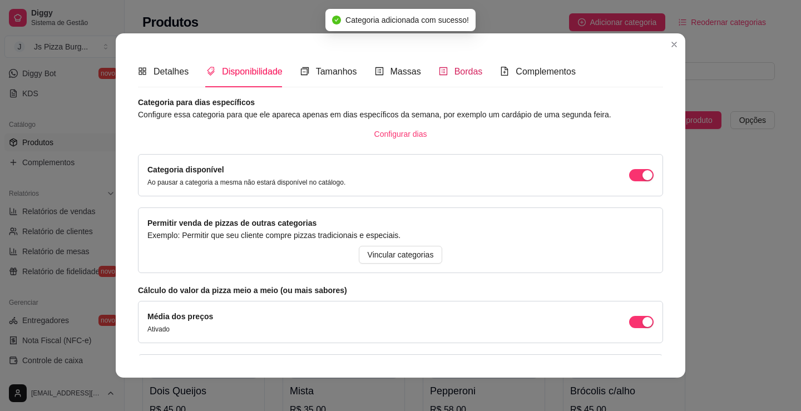
click at [469, 75] on span "Bordas" at bounding box center [469, 71] width 28 height 9
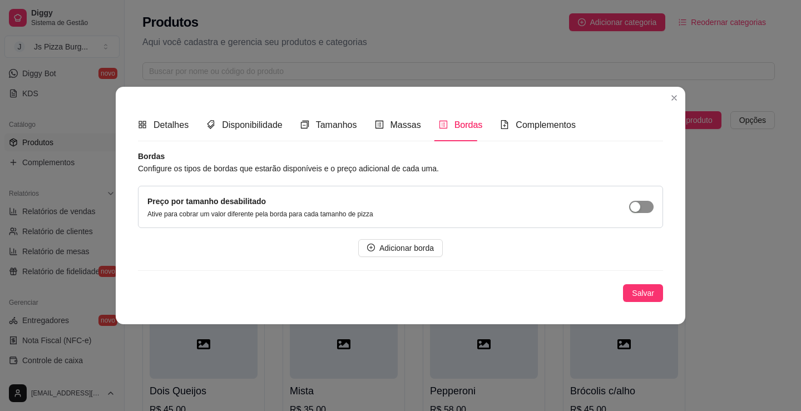
click at [637, 207] on div "button" at bounding box center [635, 207] width 10 height 10
click at [380, 251] on span "Adicionar borda" at bounding box center [406, 248] width 55 height 12
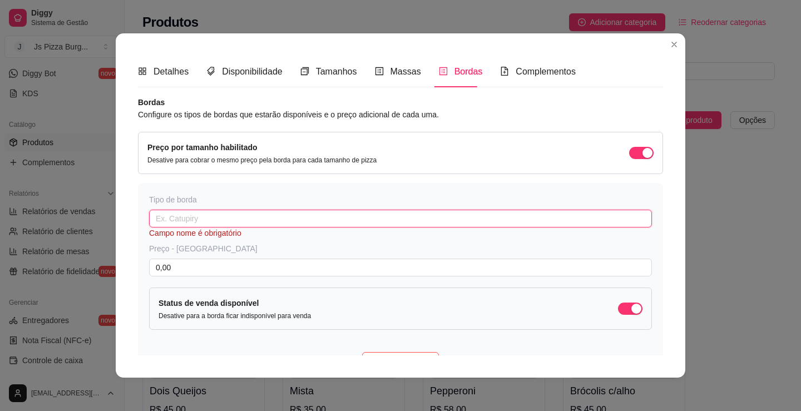
click at [201, 221] on input "text" at bounding box center [400, 219] width 503 height 18
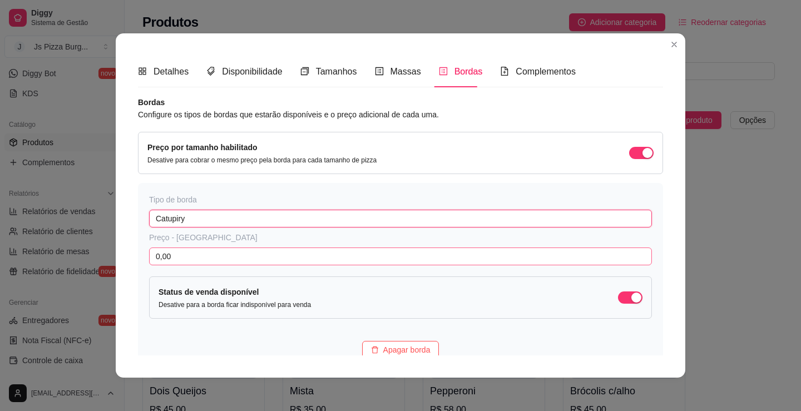
type input "Catupiry"
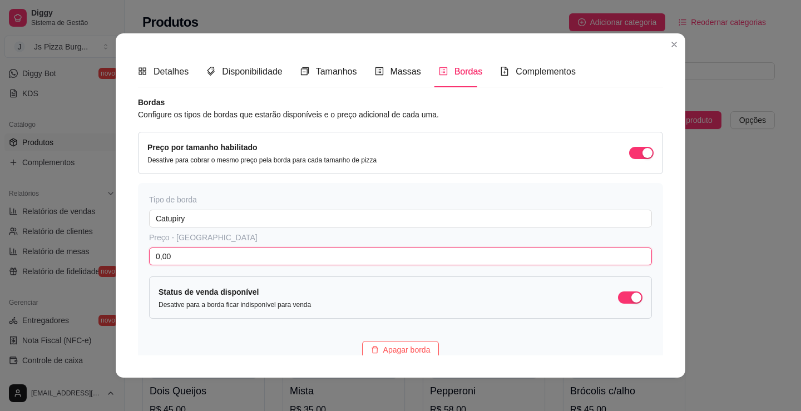
click at [167, 260] on input "0,00" at bounding box center [400, 257] width 503 height 18
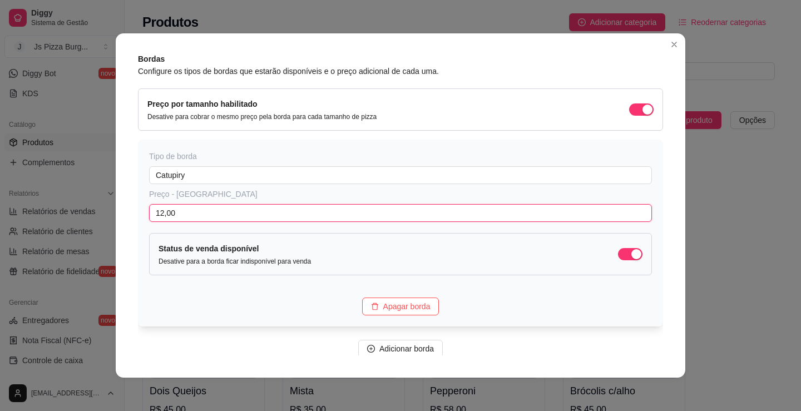
scroll to position [56, 0]
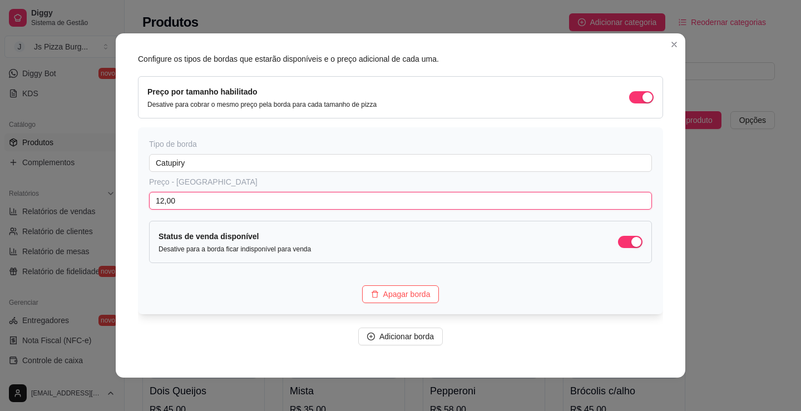
type input "12,00"
click at [218, 184] on div "Preço - Tamanho Grande" at bounding box center [400, 181] width 503 height 11
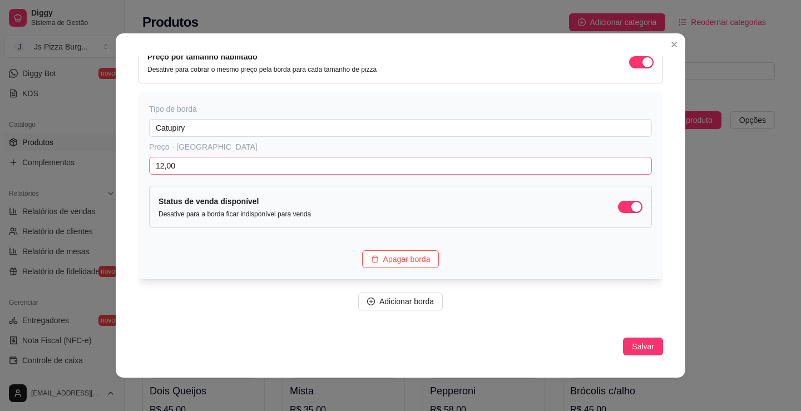
scroll to position [2, 0]
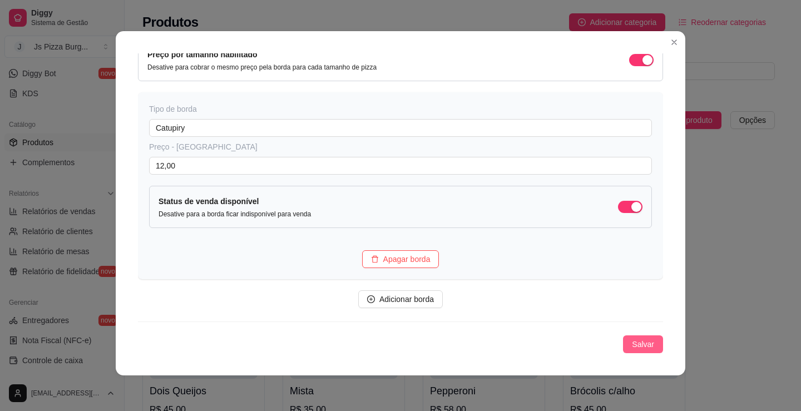
click at [638, 345] on span "Salvar" at bounding box center [643, 344] width 22 height 12
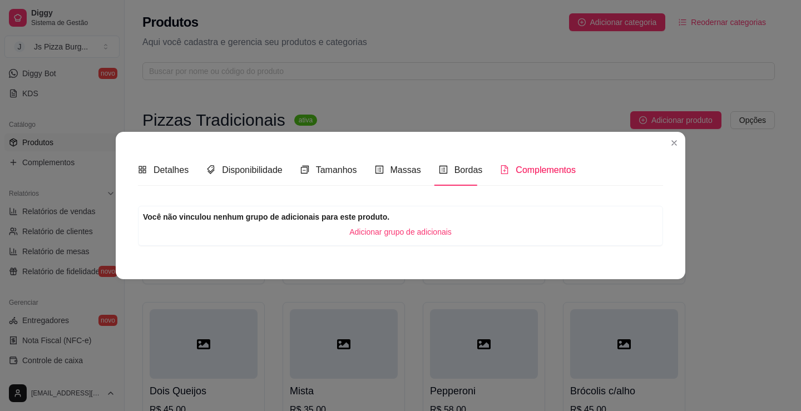
scroll to position [0, 0]
click at [467, 172] on span "Bordas" at bounding box center [469, 169] width 28 height 9
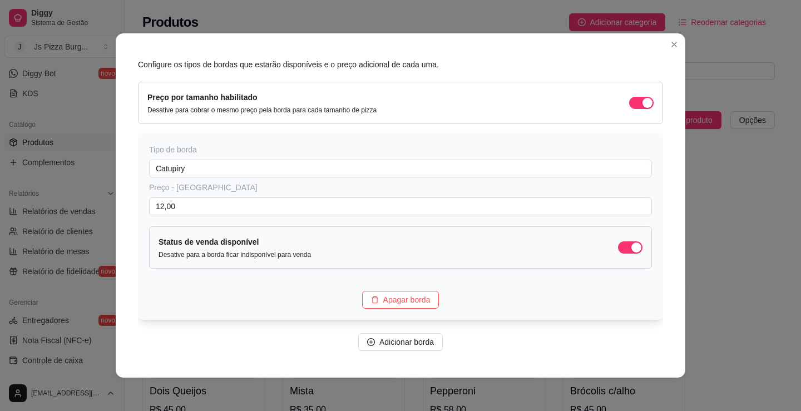
scroll to position [91, 0]
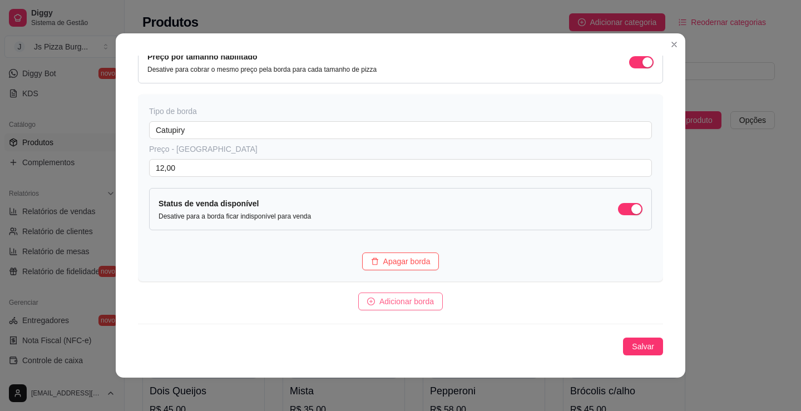
click at [418, 303] on span "Adicionar borda" at bounding box center [406, 301] width 55 height 12
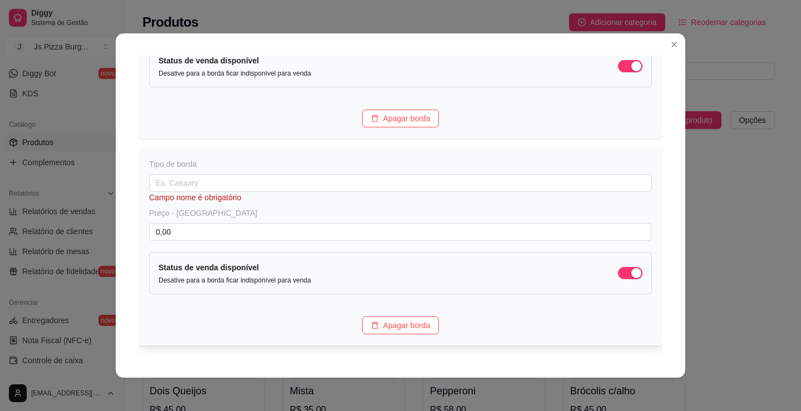
scroll to position [258, 0]
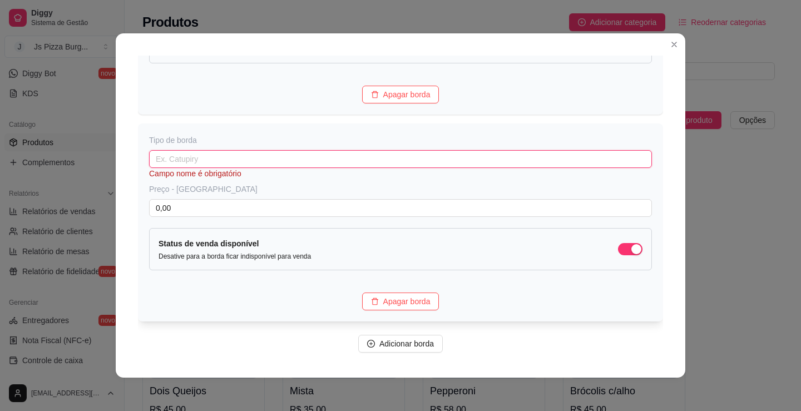
click at [203, 152] on input "text" at bounding box center [400, 159] width 503 height 18
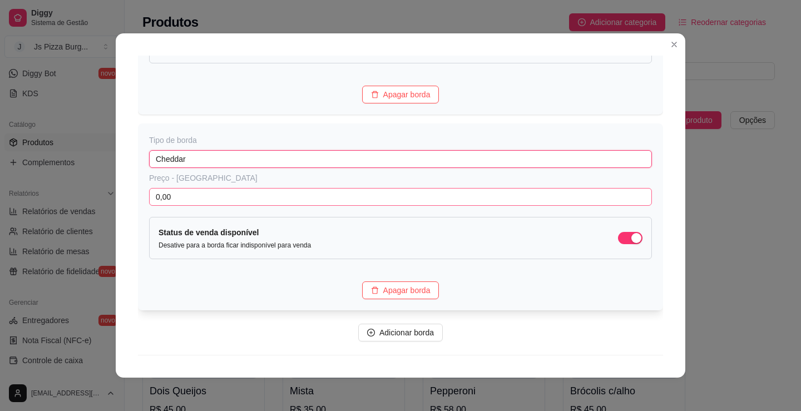
type input "Cheddar"
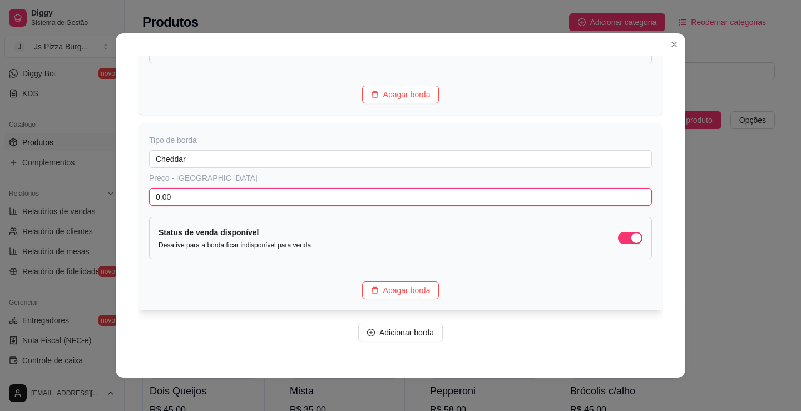
click at [421, 203] on input "0,00" at bounding box center [400, 197] width 503 height 18
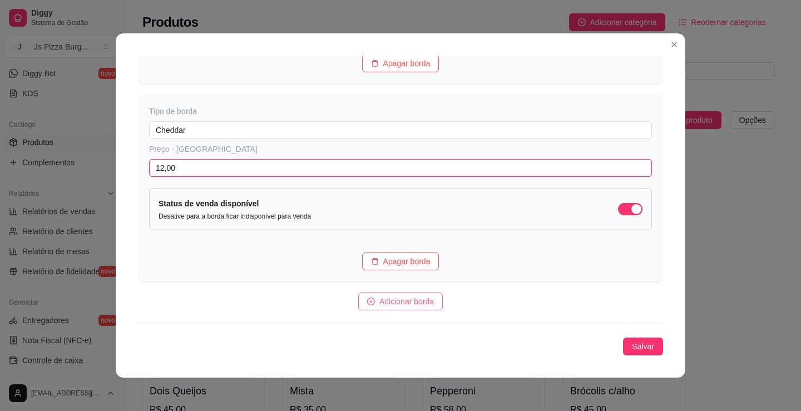
type input "12,00"
click at [405, 297] on span "Adicionar borda" at bounding box center [406, 301] width 55 height 12
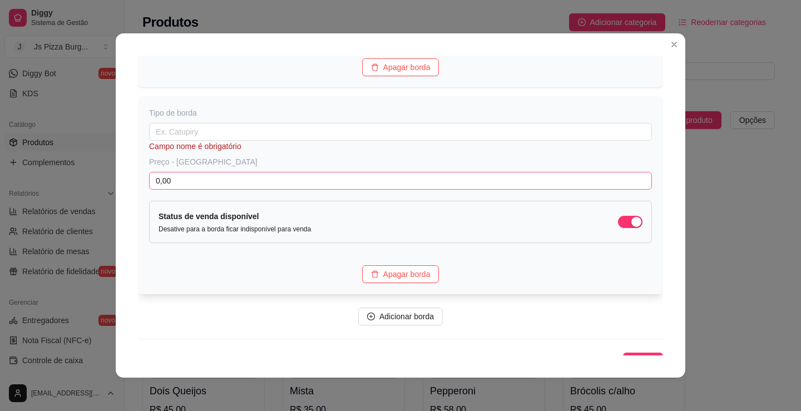
scroll to position [498, 0]
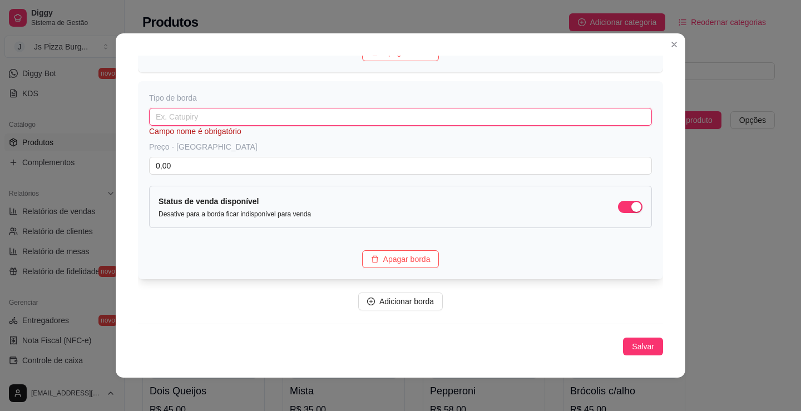
click at [243, 109] on input "text" at bounding box center [400, 117] width 503 height 18
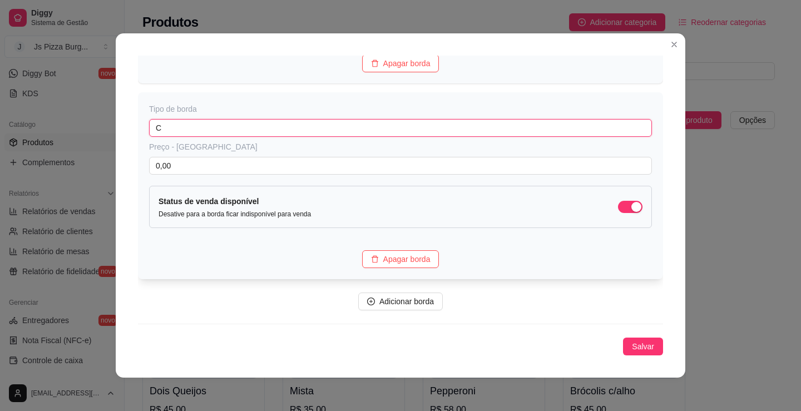
scroll to position [487, 0]
type input "Cream chesse"
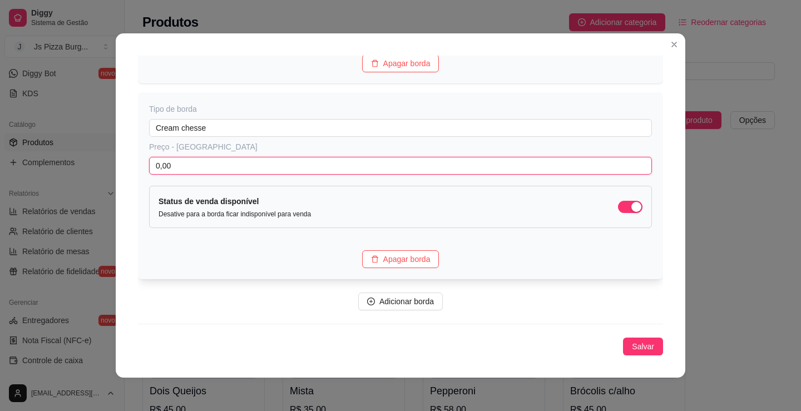
click at [237, 165] on input "0,00" at bounding box center [400, 166] width 503 height 18
type input "12,00"
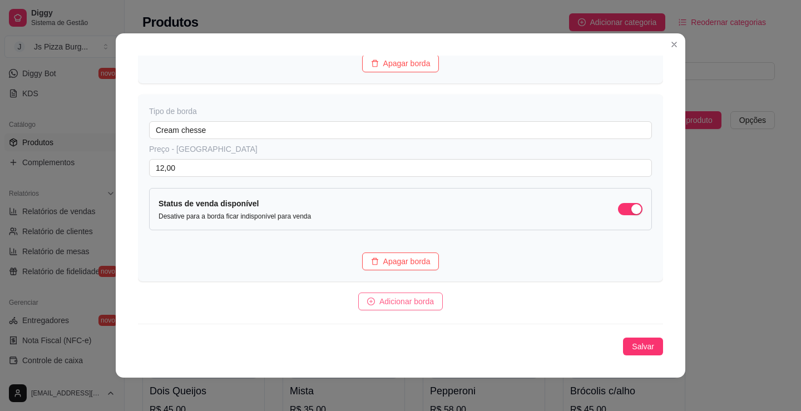
click at [410, 305] on span "Adicionar borda" at bounding box center [406, 301] width 55 height 12
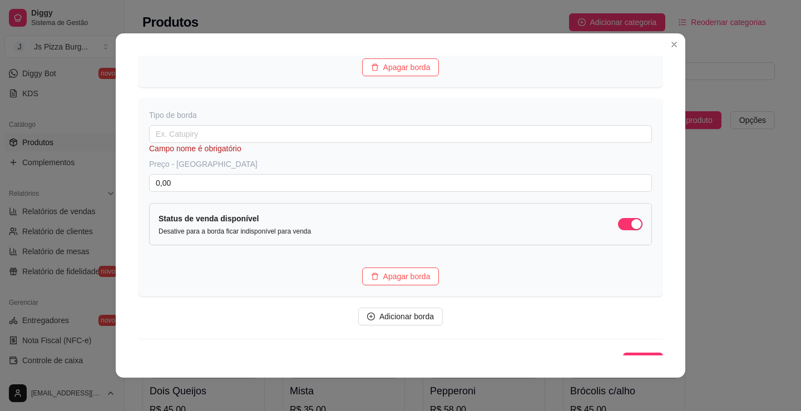
scroll to position [696, 0]
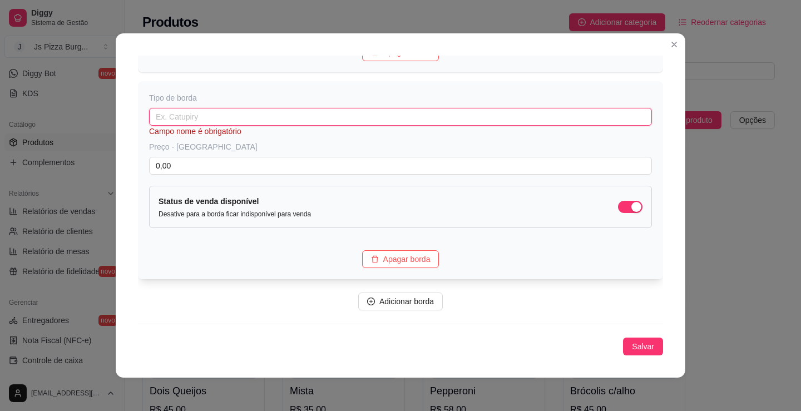
click at [210, 121] on input "text" at bounding box center [400, 117] width 503 height 18
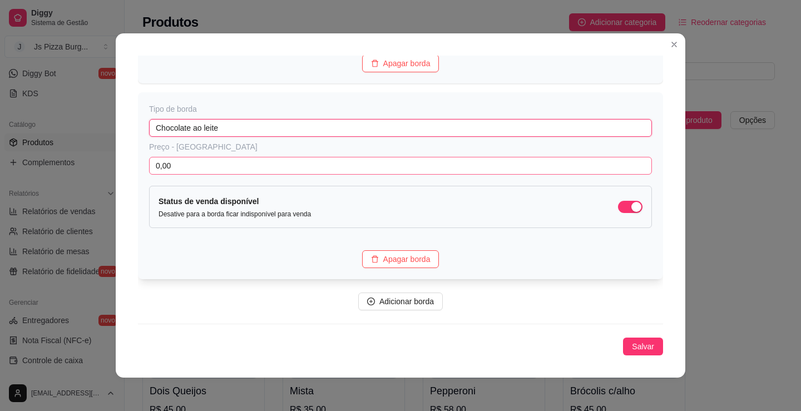
type input "Chocolate ao leite"
click at [212, 160] on input "0,00" at bounding box center [400, 166] width 503 height 18
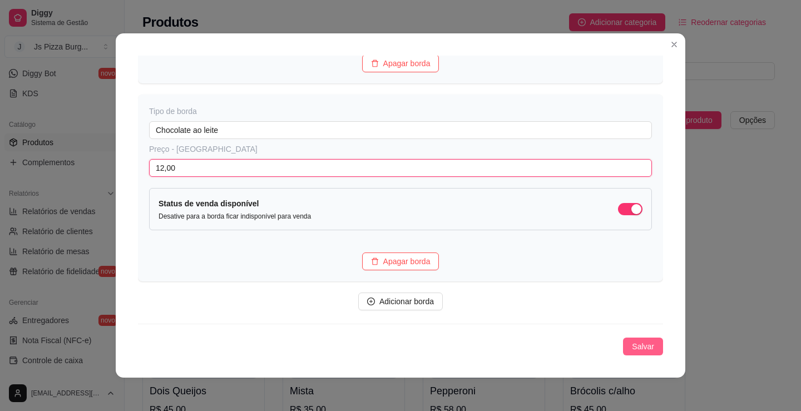
type input "12,00"
click at [632, 352] on span "Salvar" at bounding box center [643, 346] width 22 height 12
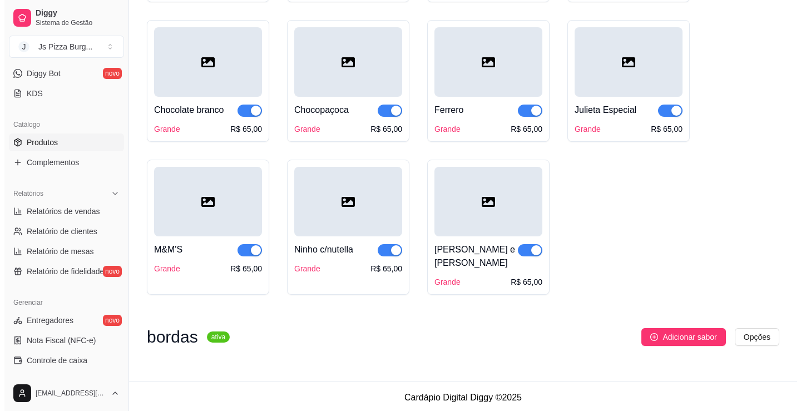
scroll to position [1566, 0]
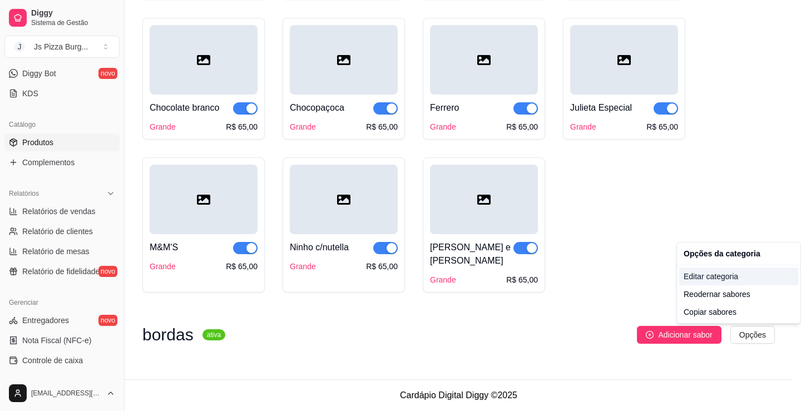
click at [714, 281] on div "Editar categoria" at bounding box center [738, 277] width 119 height 18
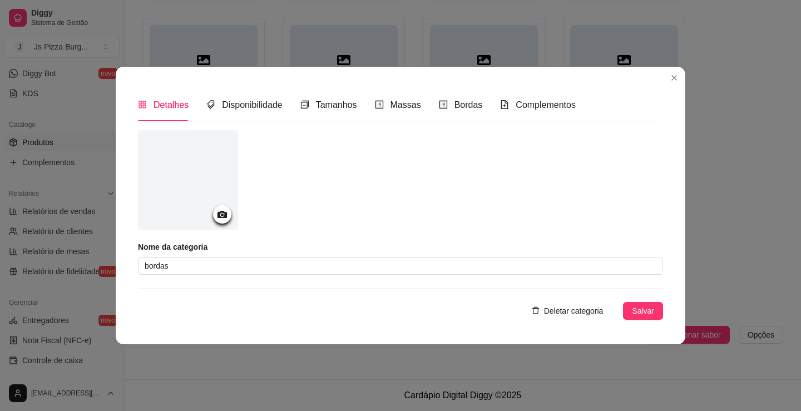
click at [577, 310] on span "Deletar categoria" at bounding box center [574, 311] width 60 height 12
click at [557, 281] on span "sim" at bounding box center [554, 287] width 12 height 12
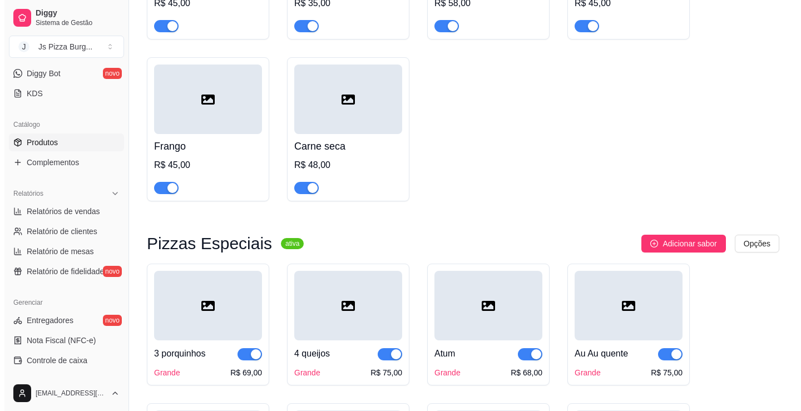
scroll to position [556, 0]
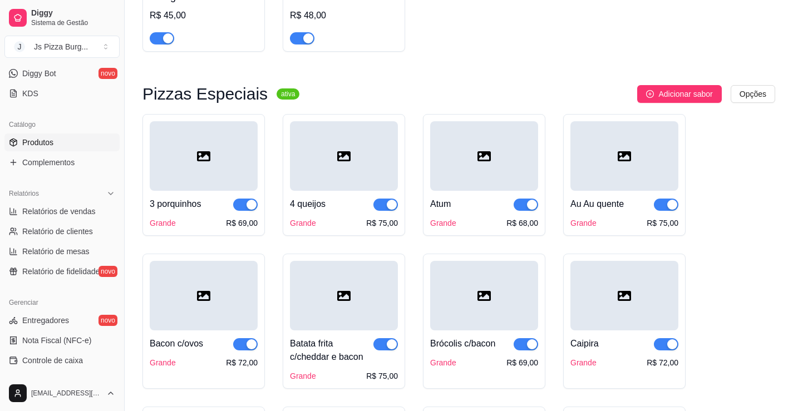
click at [209, 223] on div "Grande R$ 69,00" at bounding box center [204, 223] width 108 height 11
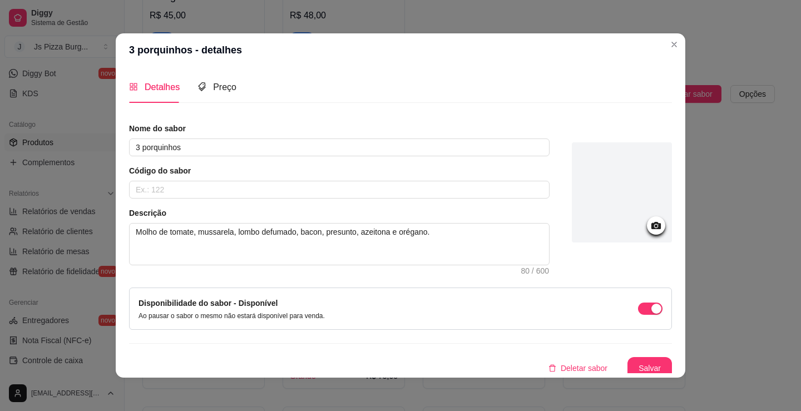
scroll to position [6, 0]
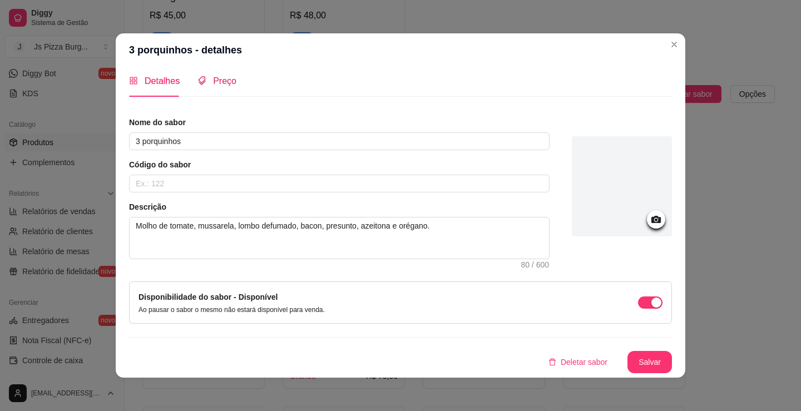
click at [214, 78] on span "Preço" at bounding box center [224, 80] width 23 height 9
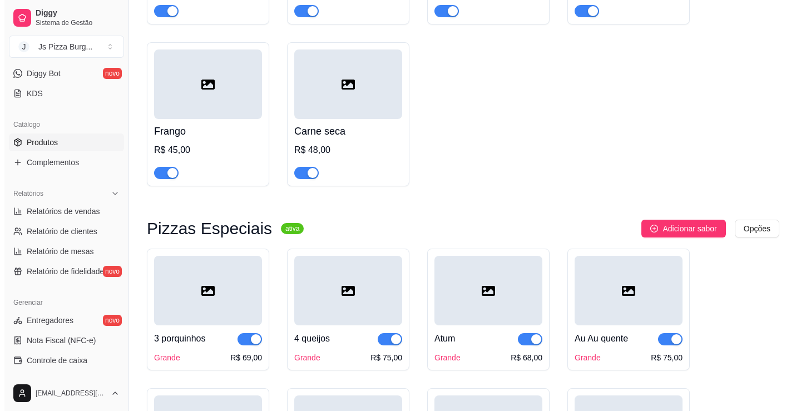
scroll to position [391, 0]
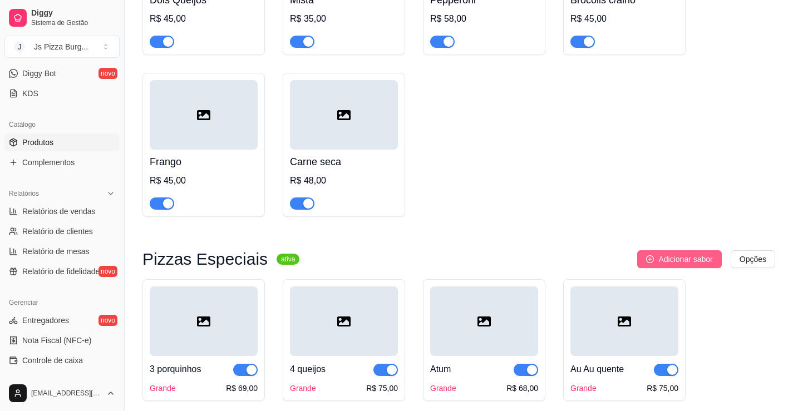
click at [688, 260] on span "Adicionar sabor" at bounding box center [685, 259] width 54 height 12
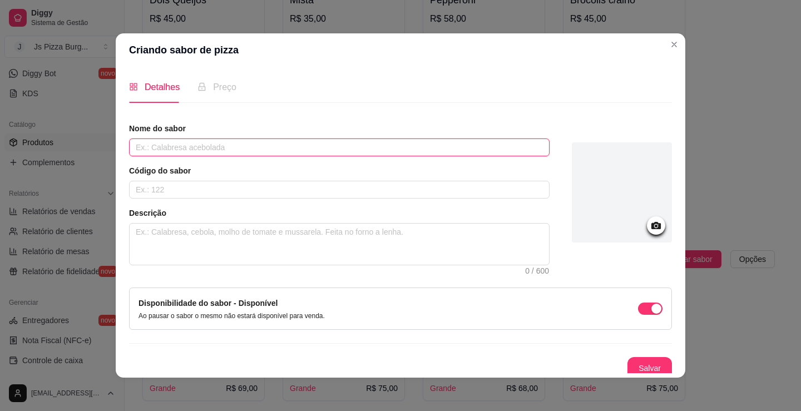
click at [307, 150] on input "text" at bounding box center [339, 148] width 421 height 18
type input "calabacon"
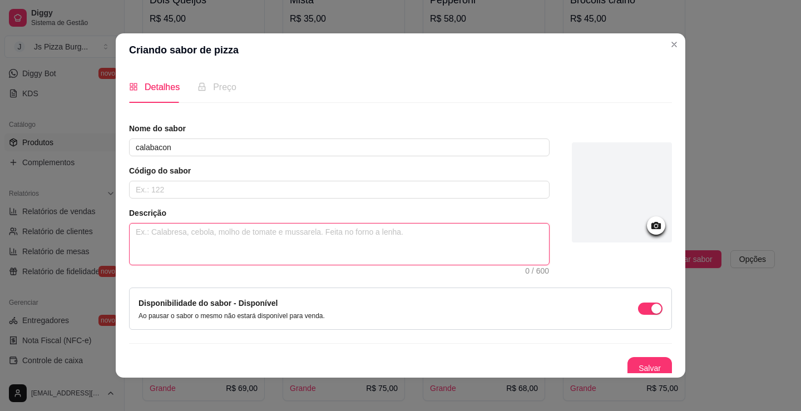
click at [273, 226] on textarea at bounding box center [339, 244] width 419 height 41
type textarea "m"
type textarea "mo"
type textarea "mol"
type textarea "molh"
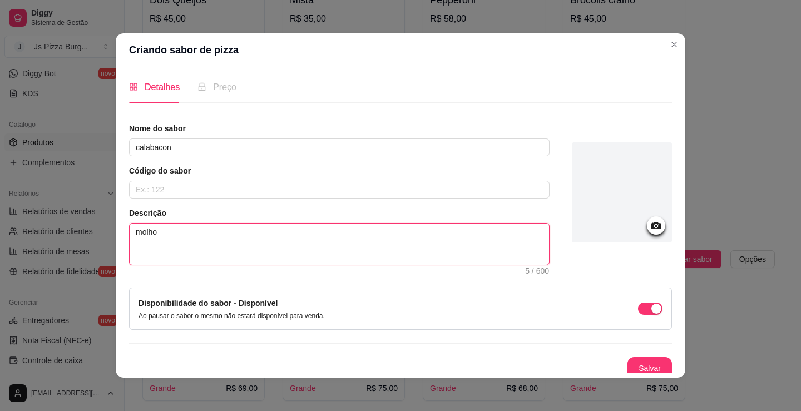
scroll to position [6, 0]
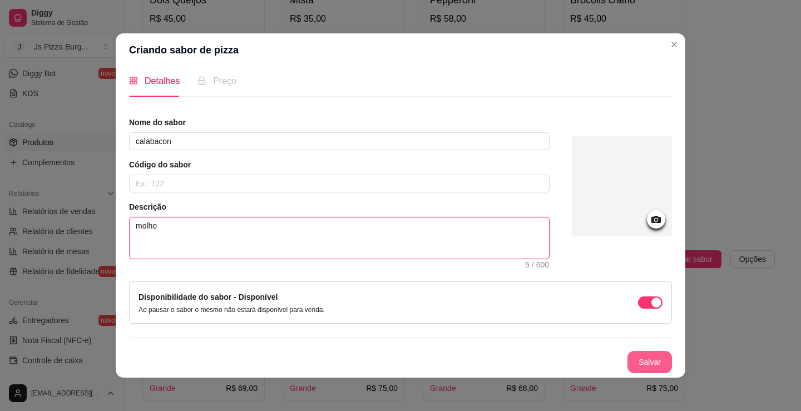
type textarea "molho"
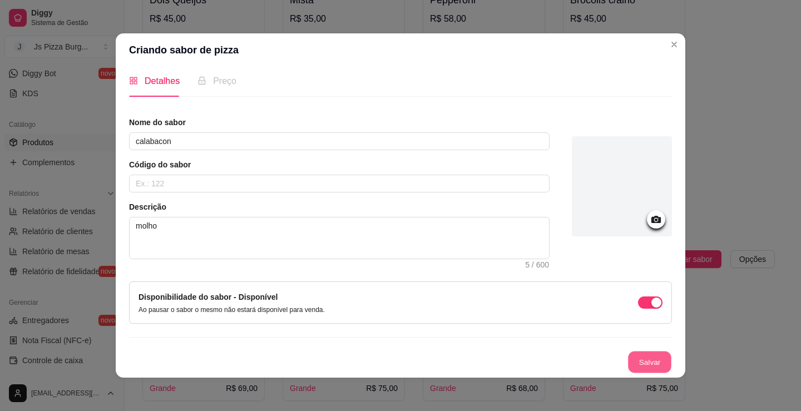
click at [649, 361] on button "Salvar" at bounding box center [649, 363] width 43 height 22
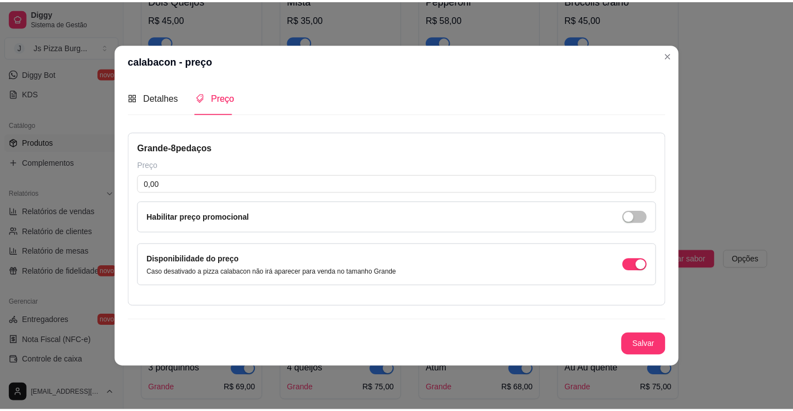
scroll to position [0, 0]
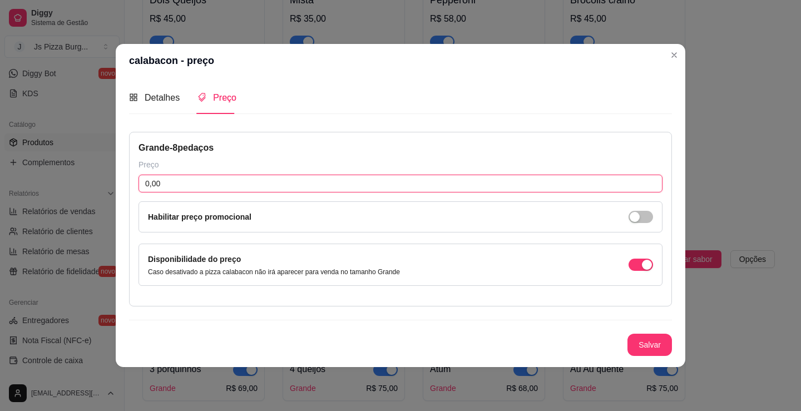
click at [264, 176] on input "0,00" at bounding box center [401, 184] width 524 height 18
type input "35,00"
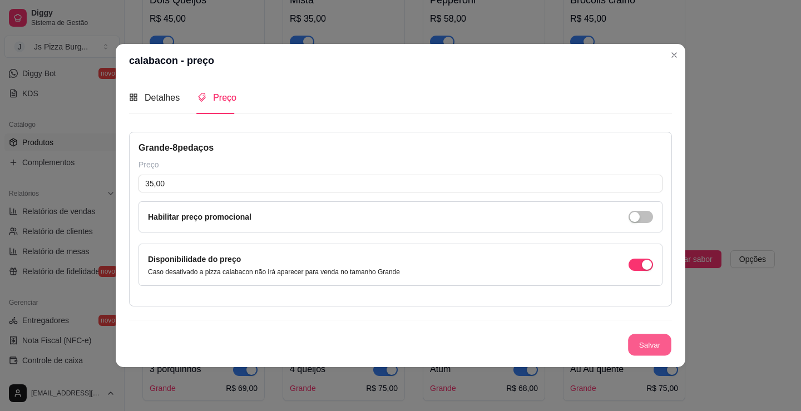
click at [651, 339] on button "Salvar" at bounding box center [649, 345] width 43 height 22
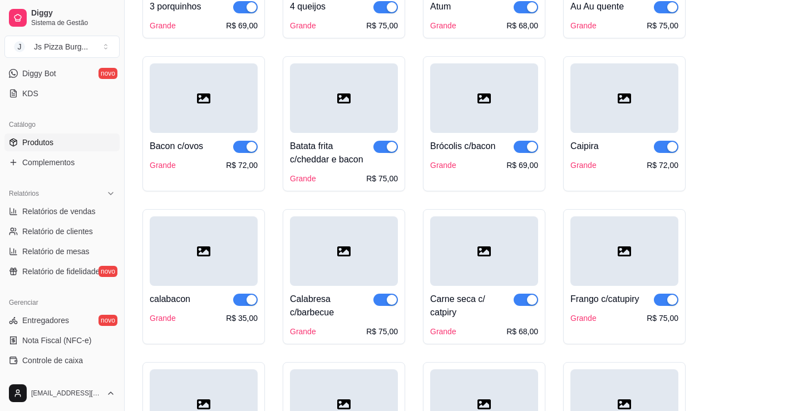
scroll to position [779, 0]
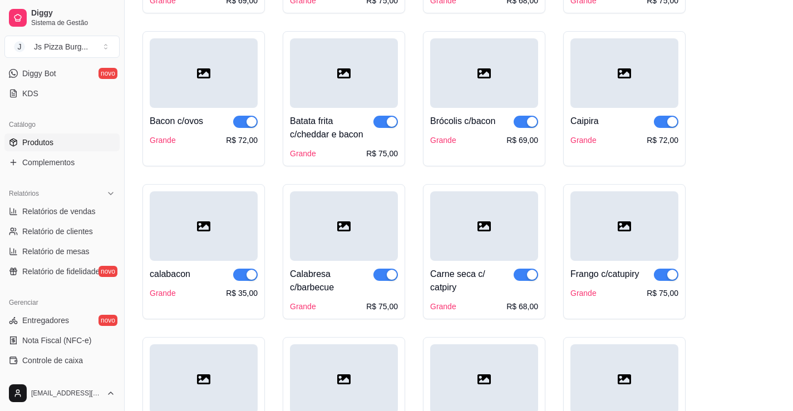
click at [209, 281] on div "calabacon" at bounding box center [204, 274] width 108 height 13
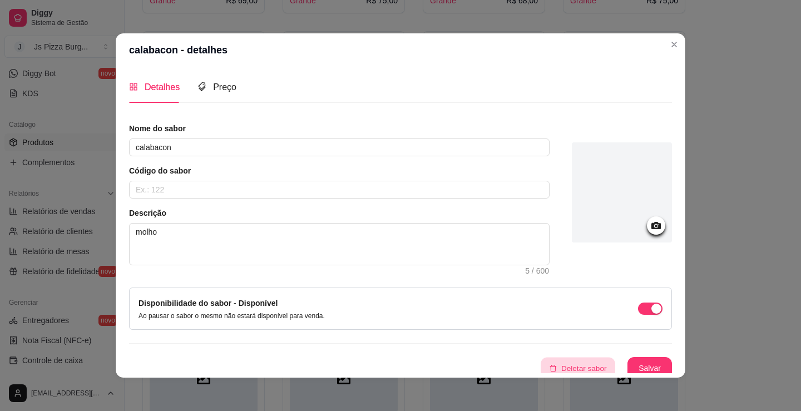
click at [567, 365] on button "Deletar sabor" at bounding box center [578, 369] width 75 height 22
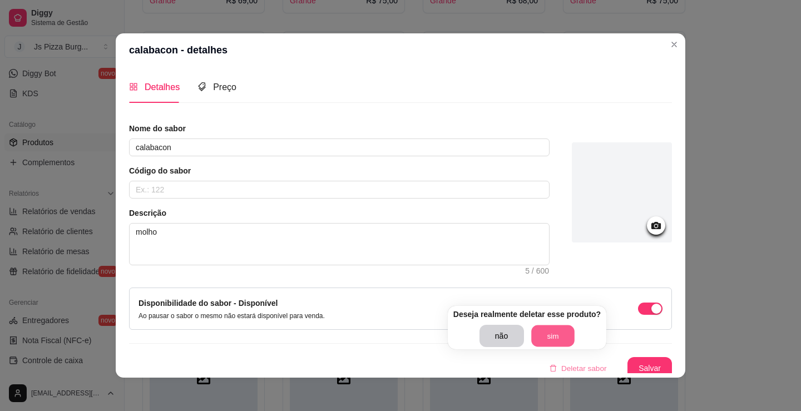
click at [550, 339] on button "sim" at bounding box center [552, 336] width 43 height 22
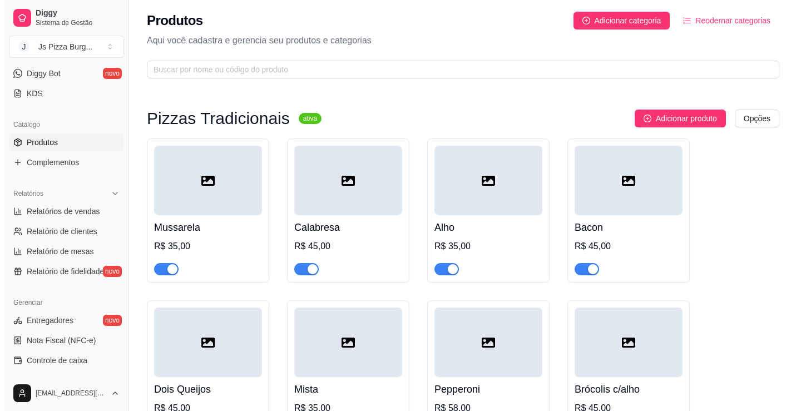
scroll to position [0, 0]
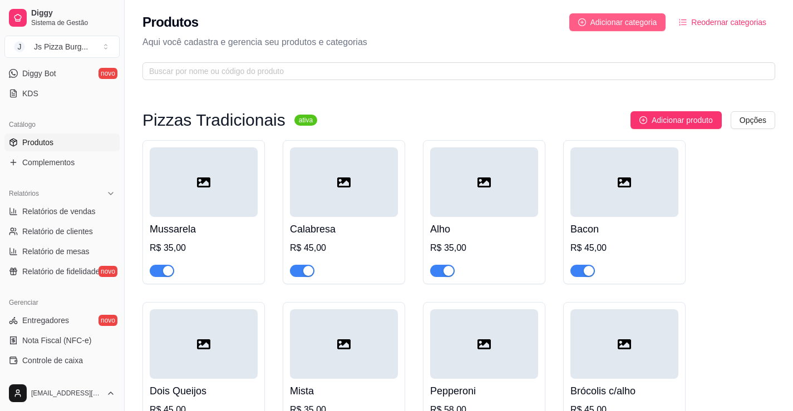
click at [657, 26] on span "Adicionar categoria" at bounding box center [623, 22] width 67 height 12
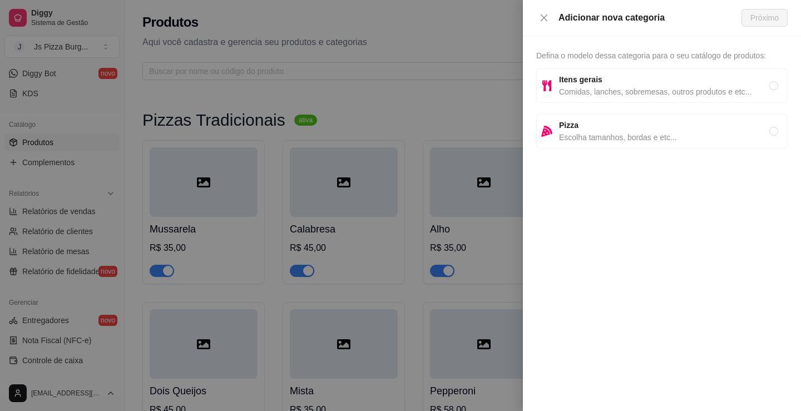
click at [584, 124] on span "Pizza" at bounding box center [664, 125] width 210 height 12
radio input "true"
click at [758, 24] on button "Próximo" at bounding box center [765, 18] width 46 height 18
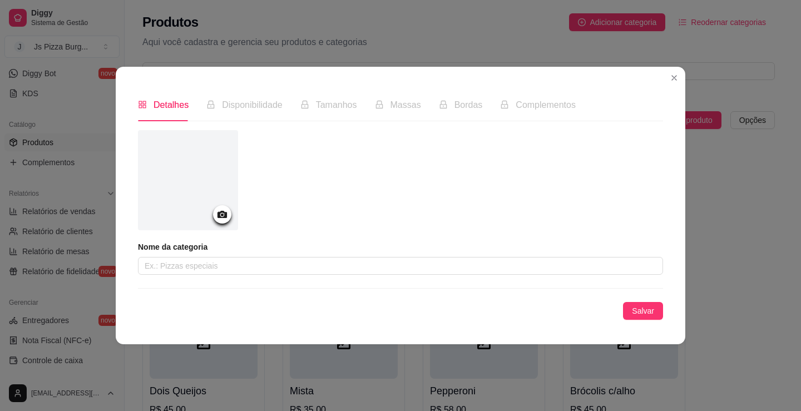
click at [460, 108] on span "Bordas" at bounding box center [469, 104] width 28 height 9
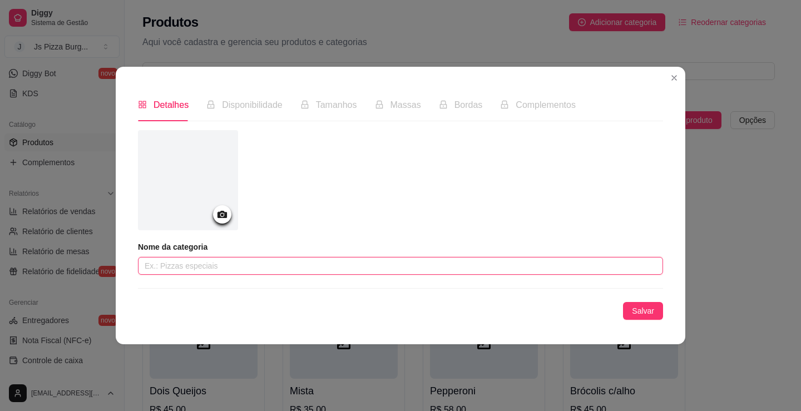
click at [369, 263] on input "text" at bounding box center [400, 266] width 525 height 18
type input "Bordas"
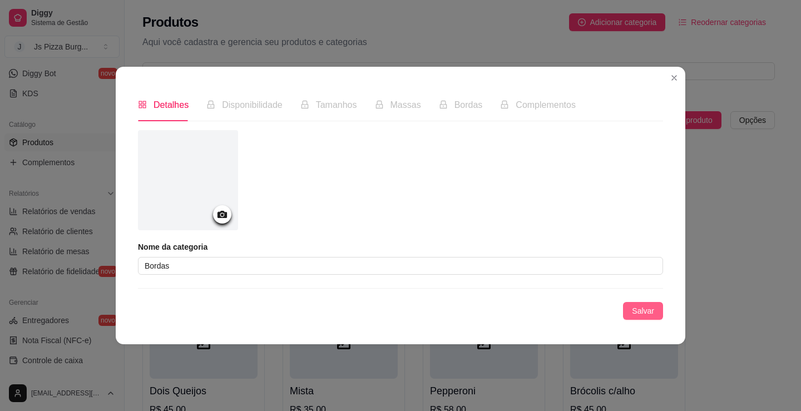
drag, startPoint x: 628, startPoint y: 310, endPoint x: 635, endPoint y: 318, distance: 10.3
click at [629, 310] on button "Salvar" at bounding box center [643, 311] width 40 height 18
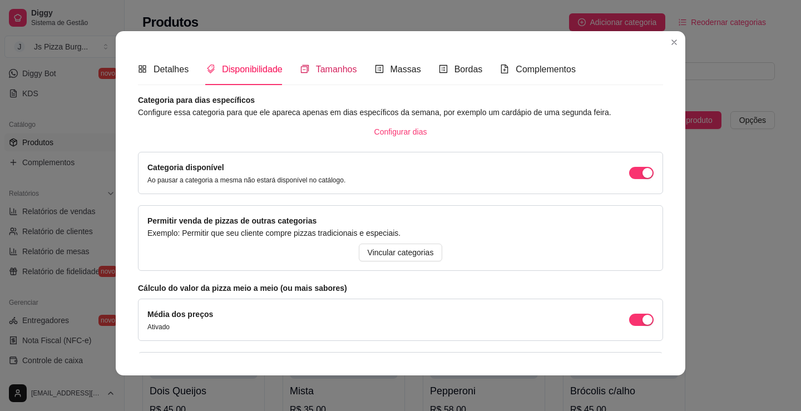
click at [336, 67] on span "Tamanhos" at bounding box center [336, 69] width 41 height 9
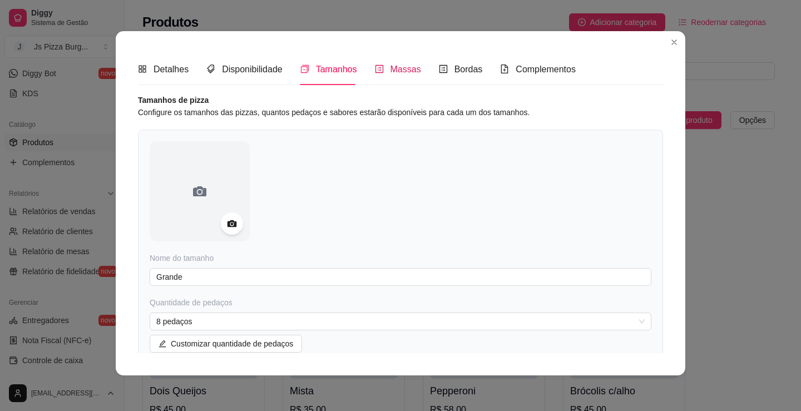
click at [382, 71] on div "Massas" at bounding box center [398, 69] width 46 height 14
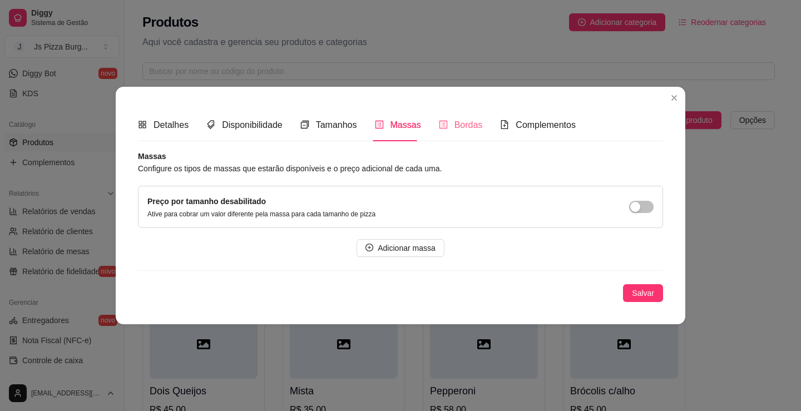
click at [443, 134] on div "Bordas" at bounding box center [461, 125] width 44 height 32
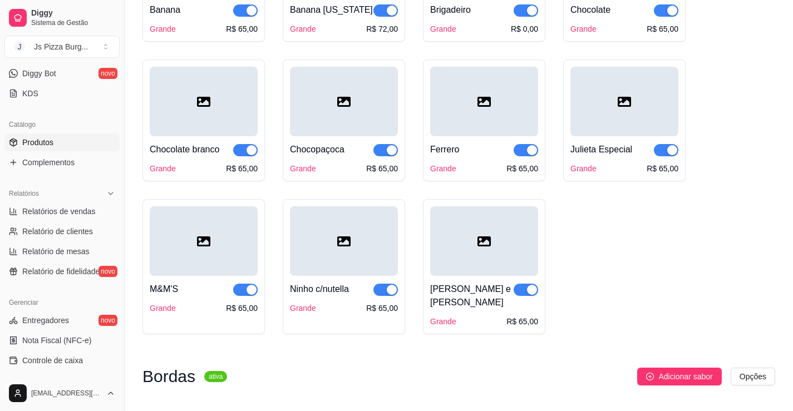
scroll to position [1566, 0]
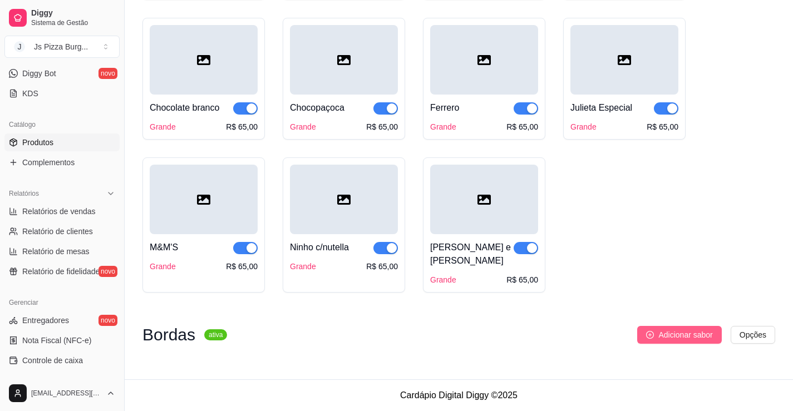
click at [665, 340] on span "Adicionar sabor" at bounding box center [685, 335] width 54 height 12
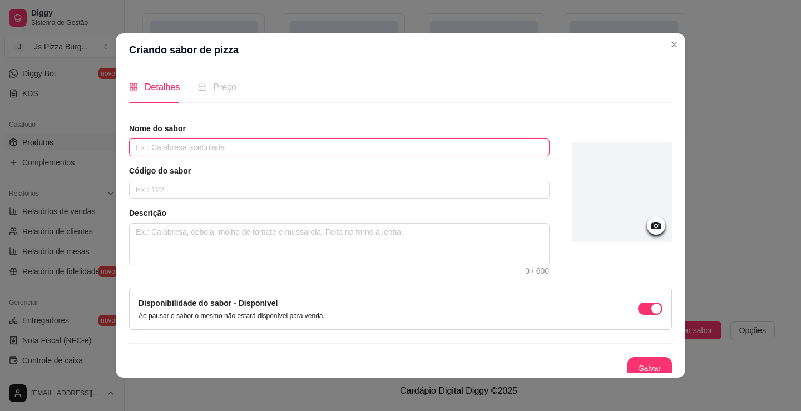
click at [191, 152] on input "text" at bounding box center [339, 148] width 421 height 18
type input "Catupiry"
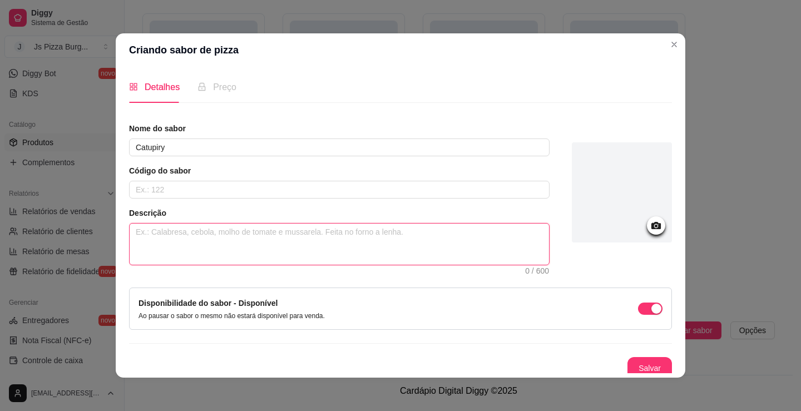
click at [190, 238] on textarea at bounding box center [339, 244] width 419 height 41
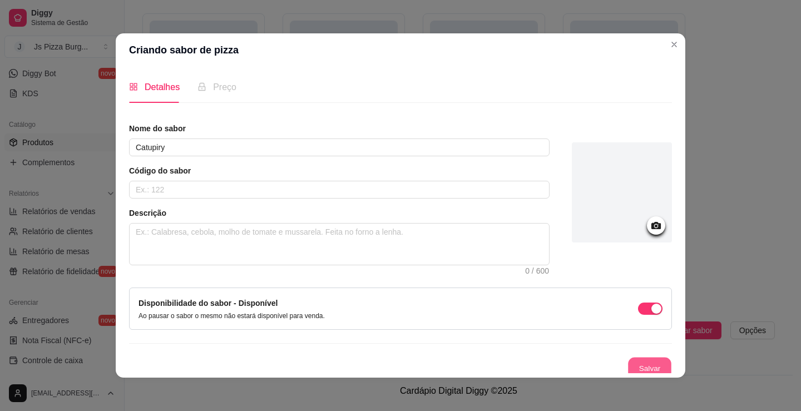
click at [641, 363] on button "Salvar" at bounding box center [649, 369] width 43 height 22
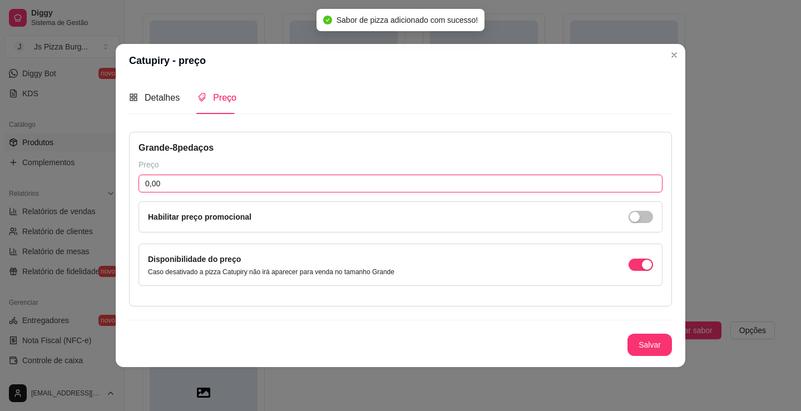
click at [376, 181] on input "0,00" at bounding box center [401, 184] width 524 height 18
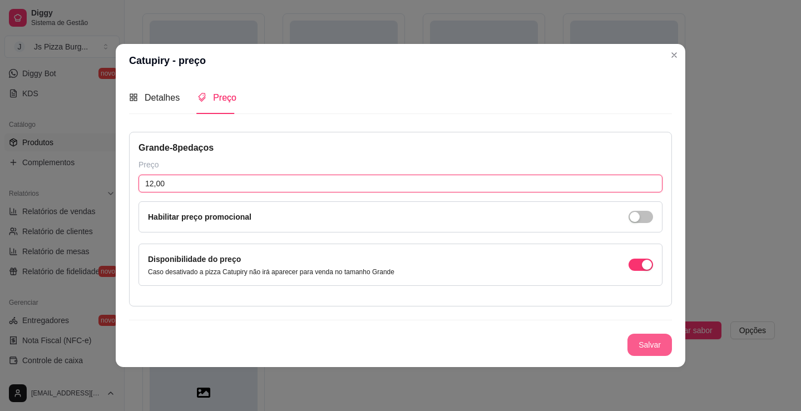
type input "12,00"
click at [641, 347] on button "Salvar" at bounding box center [650, 345] width 45 height 22
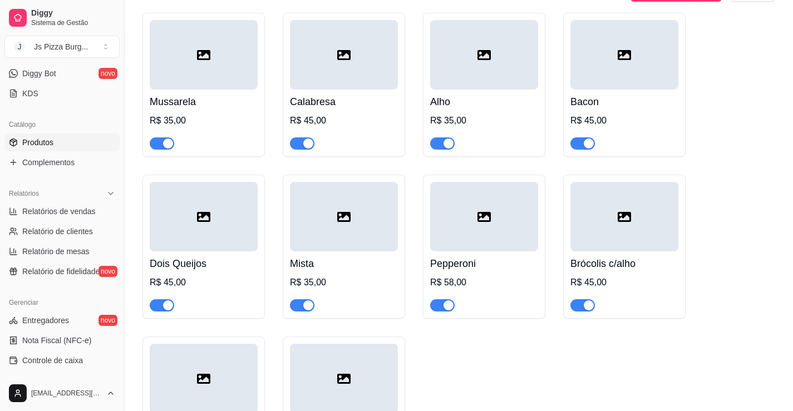
scroll to position [0, 0]
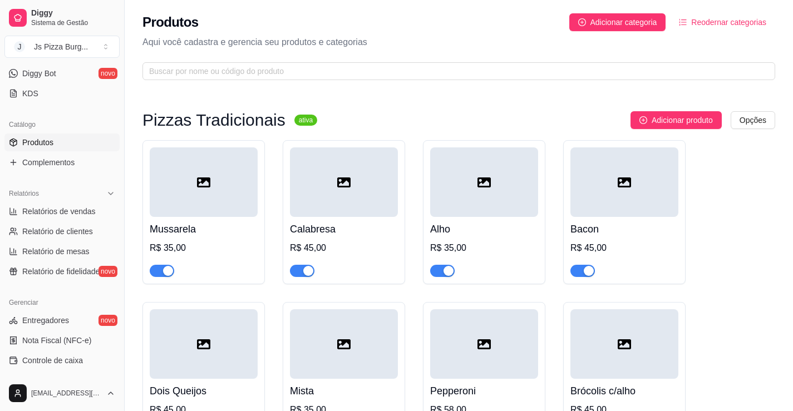
click at [176, 172] on div at bounding box center [204, 182] width 108 height 70
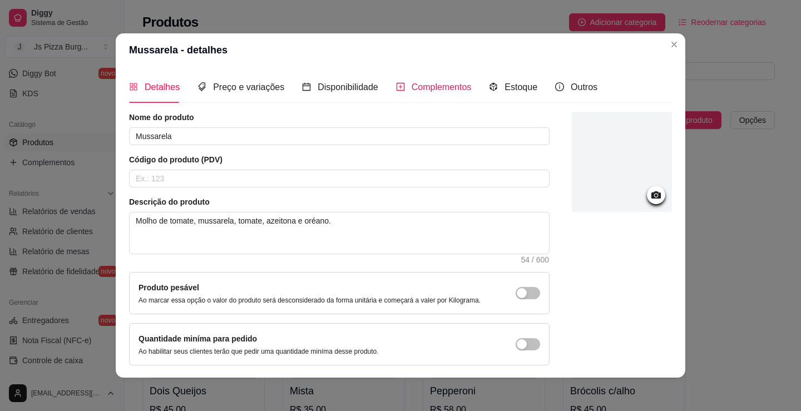
click at [436, 94] on div "Complementos" at bounding box center [434, 87] width 76 height 14
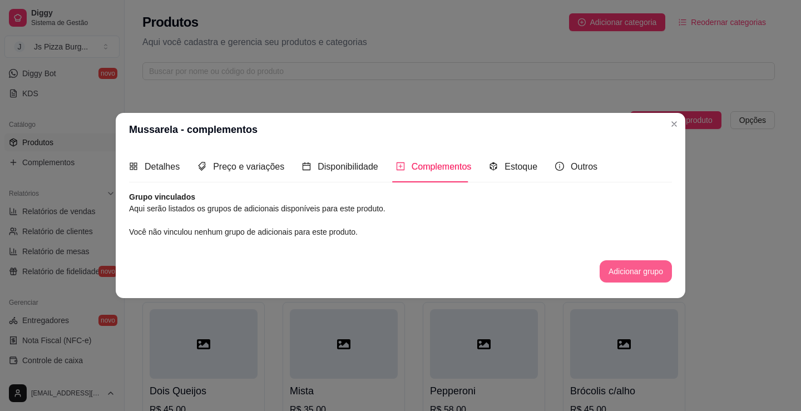
click at [646, 278] on button "Adicionar grupo" at bounding box center [636, 271] width 72 height 22
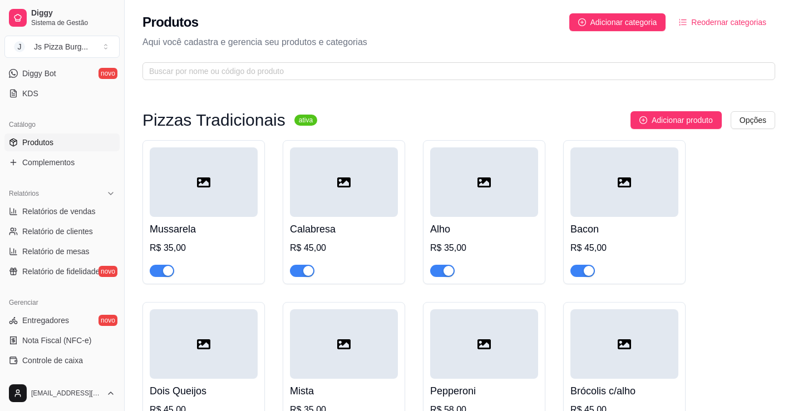
click at [211, 176] on div at bounding box center [204, 182] width 108 height 70
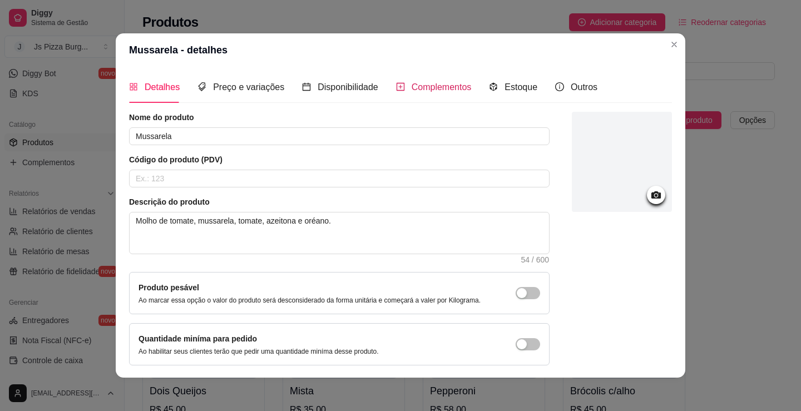
click at [419, 87] on span "Complementos" at bounding box center [442, 86] width 60 height 9
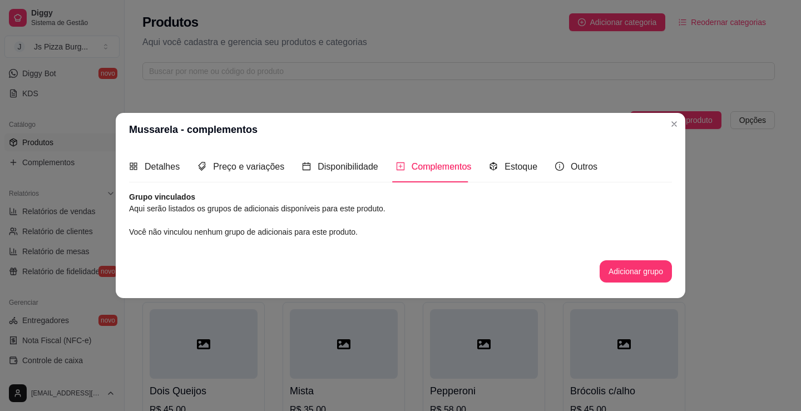
click at [347, 251] on div "Grupo vinculados Aqui serão listados os grupos de adicionais disponíveis para e…" at bounding box center [400, 236] width 543 height 91
click at [337, 251] on div "Grupo vinculados Aqui serão listados os grupos de adicionais disponíveis para e…" at bounding box center [400, 236] width 543 height 91
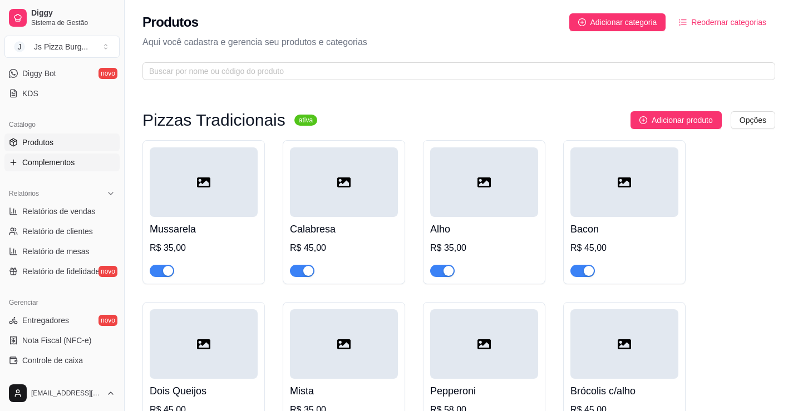
click at [43, 165] on span "Complementos" at bounding box center [48, 162] width 52 height 11
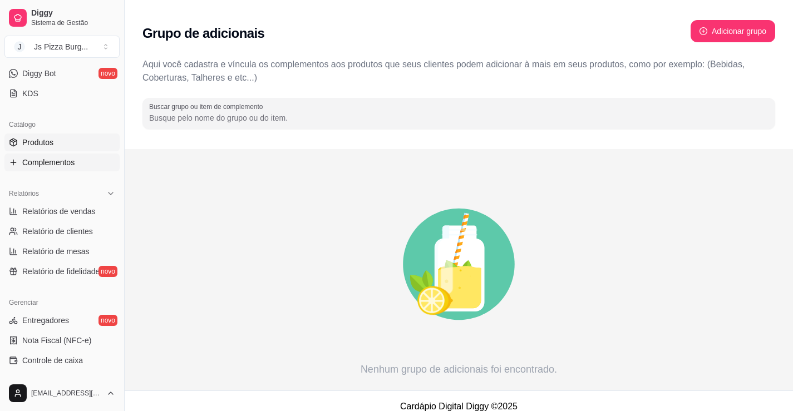
click at [30, 136] on link "Produtos" at bounding box center [61, 143] width 115 height 18
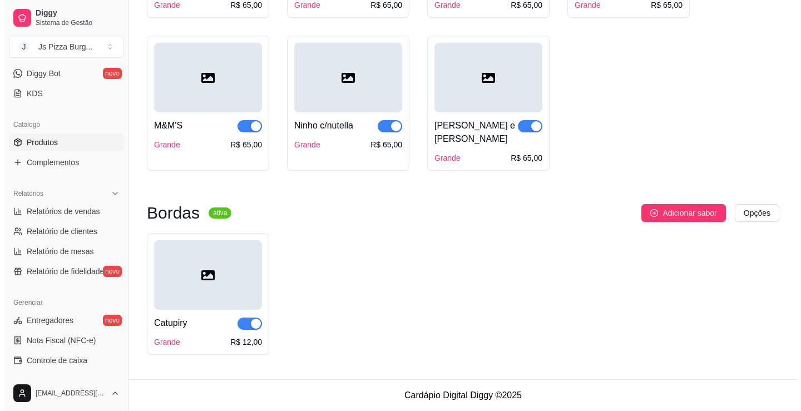
scroll to position [1688, 0]
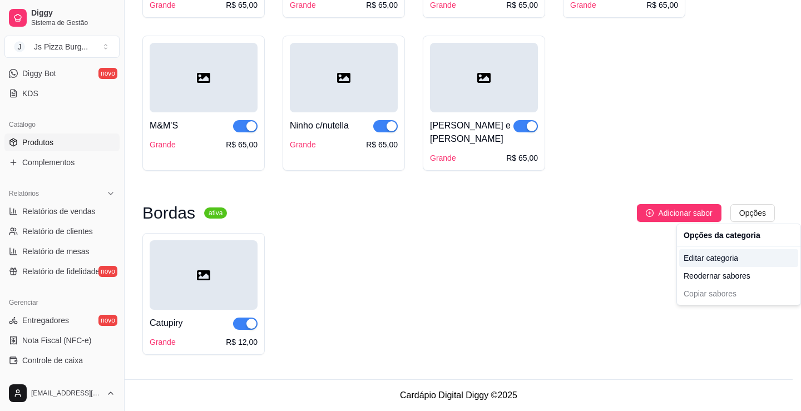
click at [718, 263] on div "Editar categoria" at bounding box center [738, 258] width 119 height 18
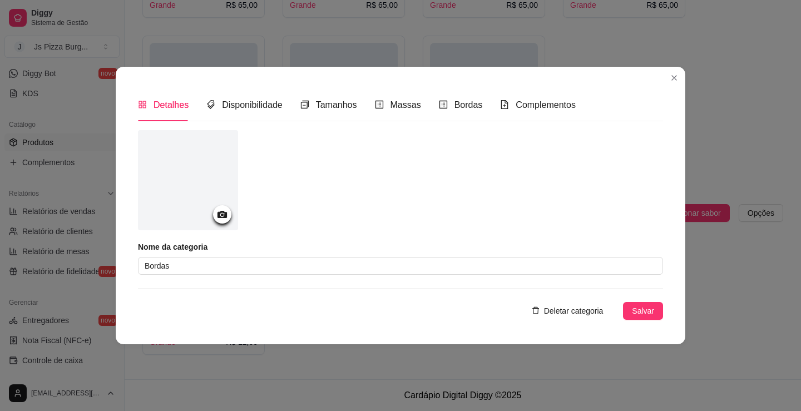
click at [562, 314] on span "Deletar categoria" at bounding box center [574, 311] width 60 height 12
click at [567, 286] on div "Deseja realmente deletar essa categoria? não sim" at bounding box center [535, 279] width 166 height 48
click at [565, 287] on button "sim" at bounding box center [554, 288] width 30 height 18
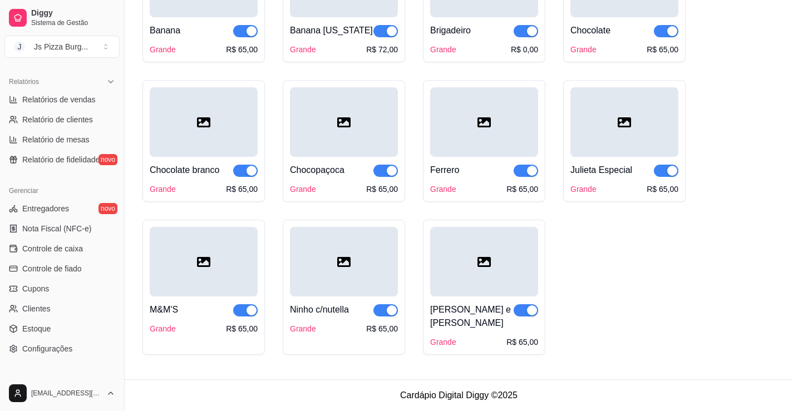
scroll to position [389, 0]
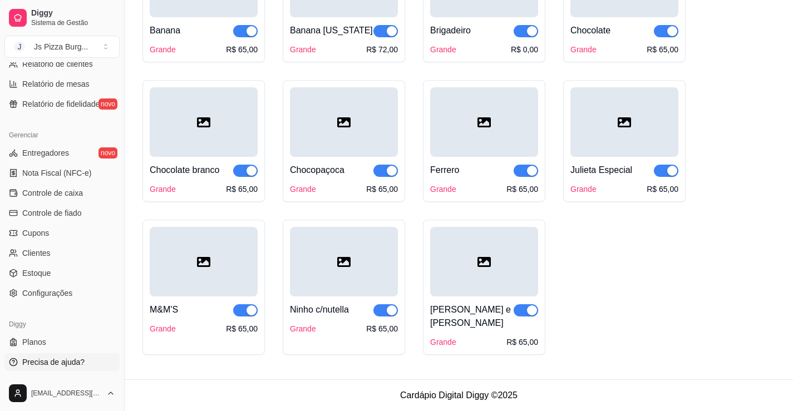
click at [52, 363] on span "Precisa de ajuda?" at bounding box center [53, 362] width 62 height 11
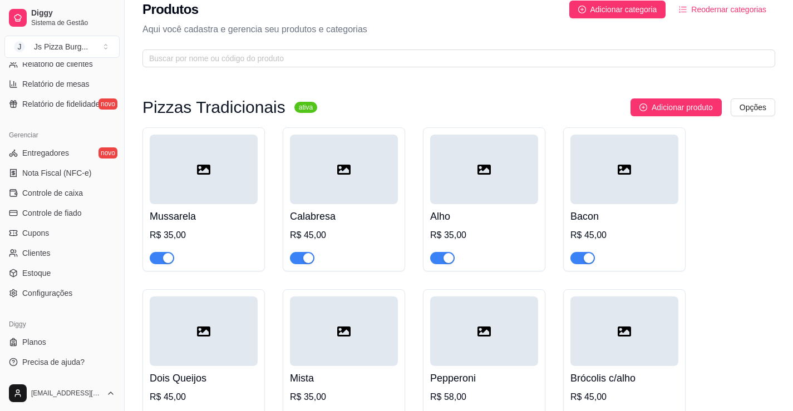
scroll to position [0, 0]
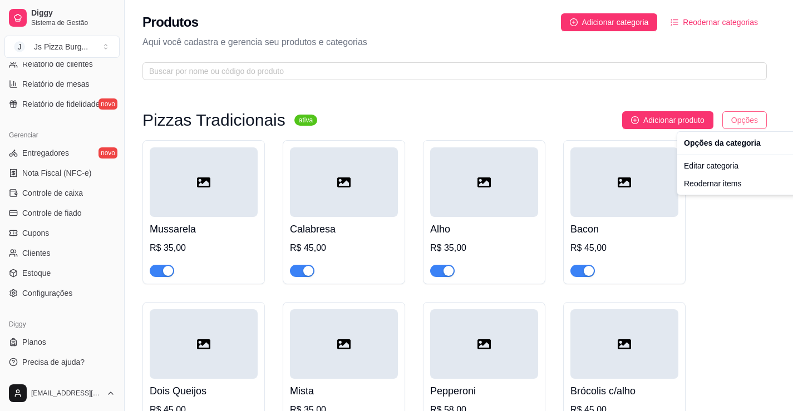
click at [743, 122] on html "Diggy Sistema de Gestão J Js Pizza Burg ... Loja aberta Período gratuito até 26…" at bounding box center [396, 205] width 793 height 411
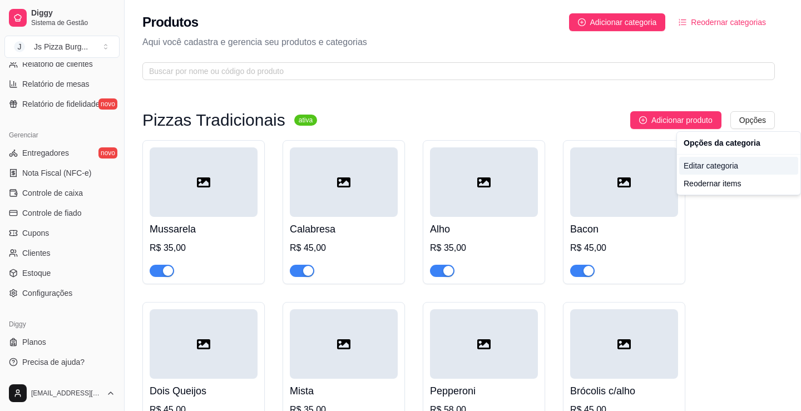
click at [732, 167] on div "Editar categoria" at bounding box center [738, 166] width 119 height 18
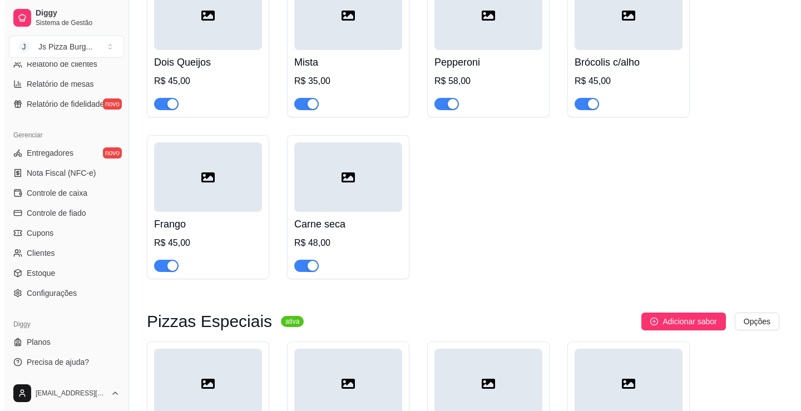
scroll to position [501, 0]
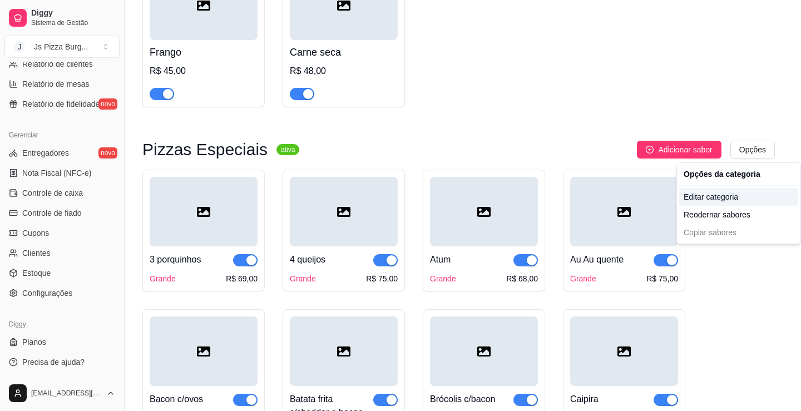
click at [737, 199] on div "Editar categoria" at bounding box center [738, 197] width 119 height 18
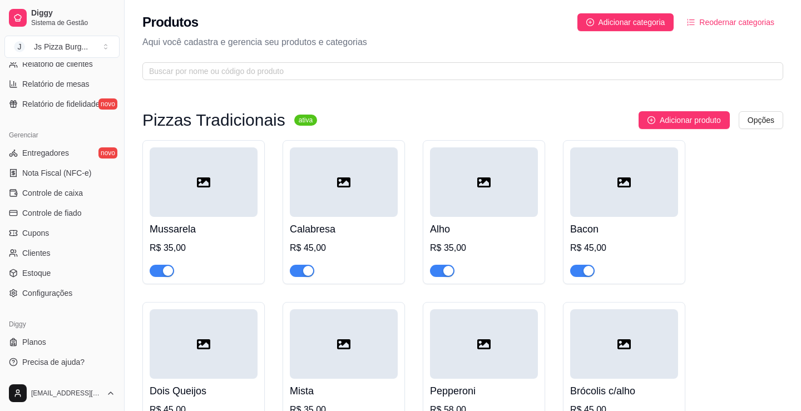
scroll to position [447, 0]
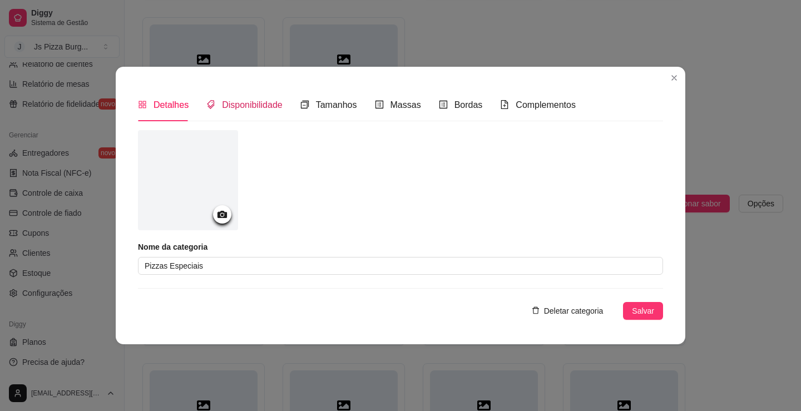
click at [252, 105] on span "Disponibilidade" at bounding box center [252, 104] width 61 height 9
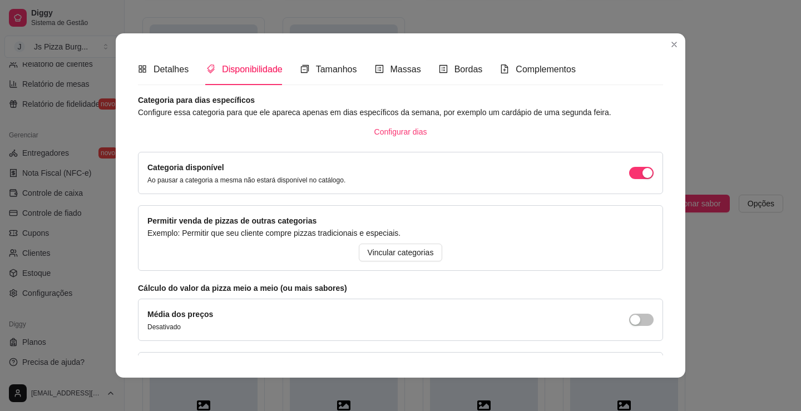
scroll to position [0, 0]
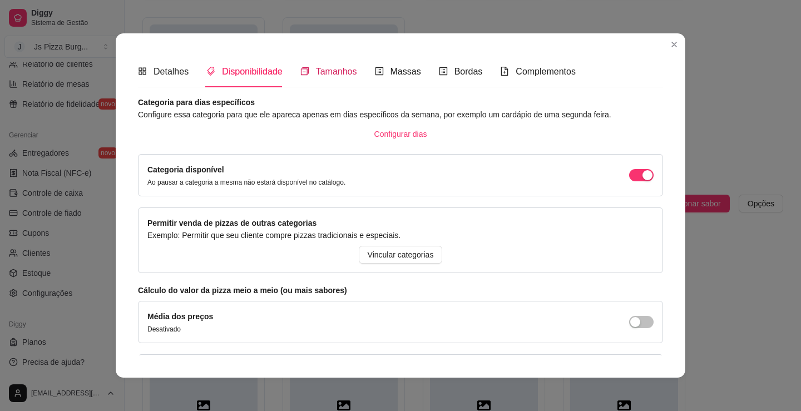
click at [336, 76] on span "Tamanhos" at bounding box center [336, 71] width 41 height 9
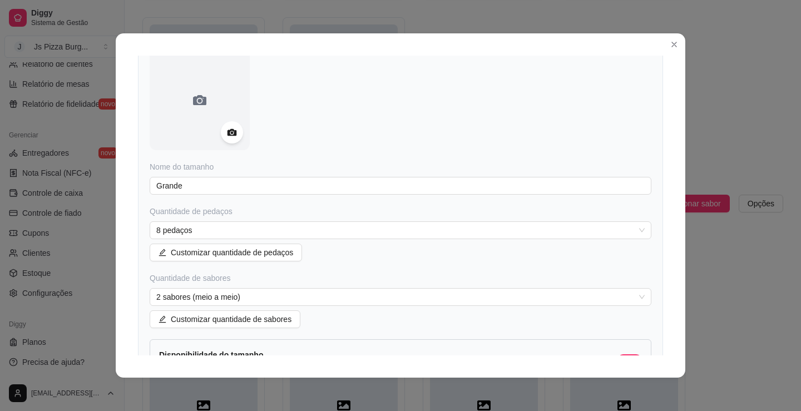
scroll to position [111, 0]
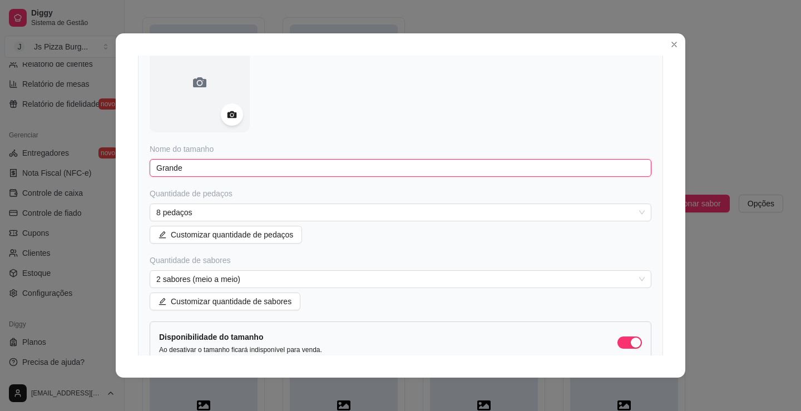
click at [218, 169] on input "Grande" at bounding box center [401, 168] width 502 height 18
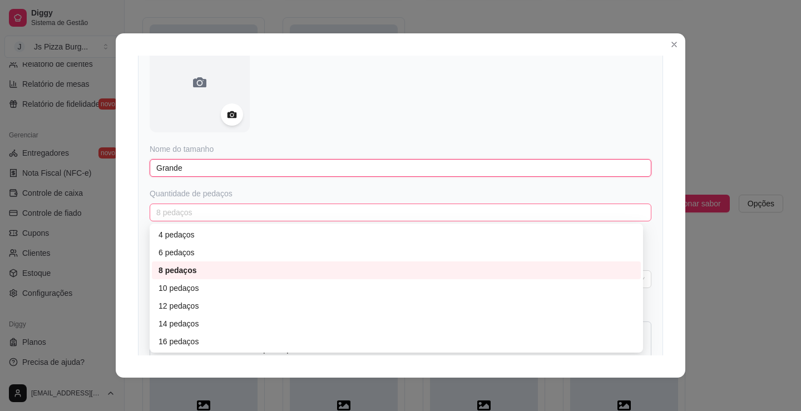
click at [367, 216] on span "8 pedaços" at bounding box center [400, 212] width 488 height 17
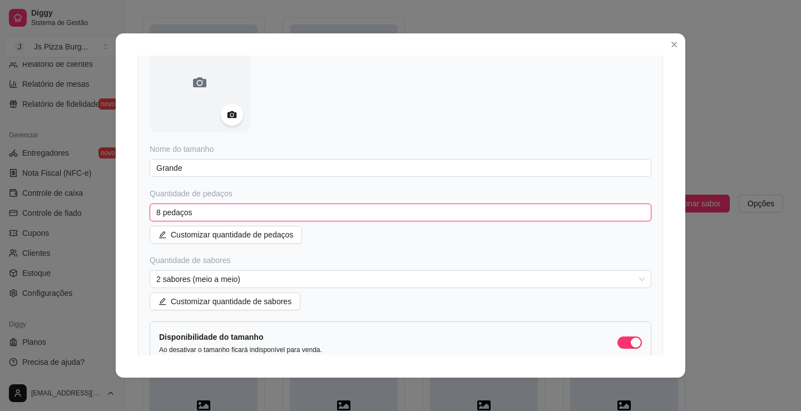
click at [367, 216] on span "8 pedaços" at bounding box center [400, 212] width 488 height 17
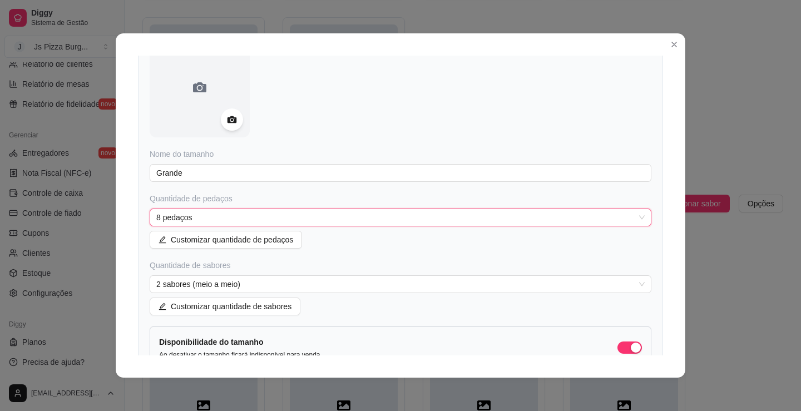
scroll to position [0, 0]
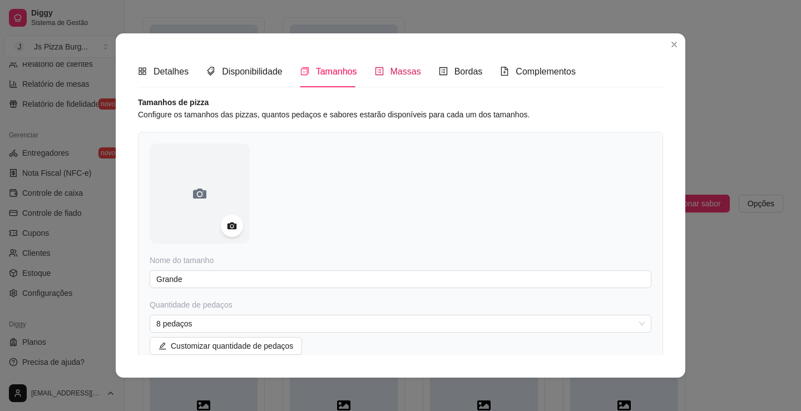
click at [407, 73] on span "Massas" at bounding box center [406, 71] width 31 height 9
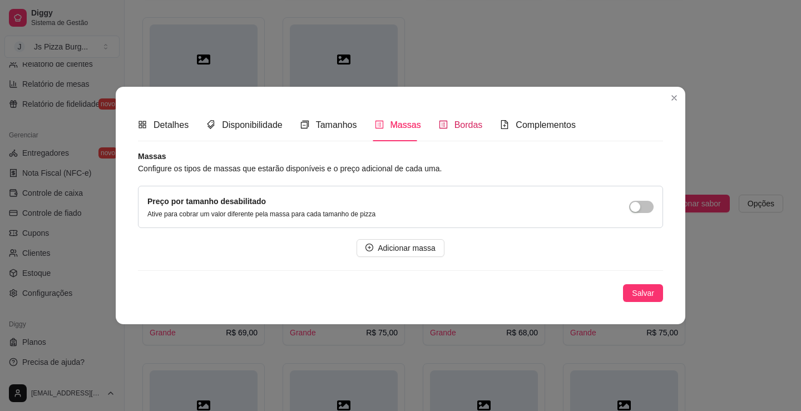
click at [458, 121] on span "Bordas" at bounding box center [469, 124] width 28 height 9
click at [417, 243] on span "Adicionar borda" at bounding box center [406, 248] width 55 height 12
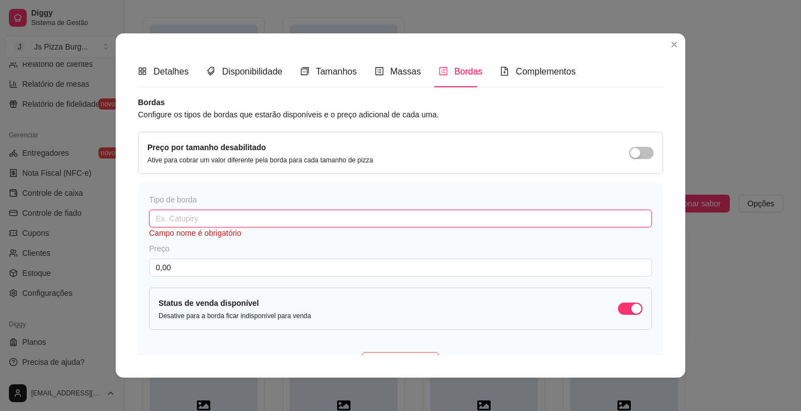
click at [268, 220] on input "text" at bounding box center [400, 219] width 503 height 18
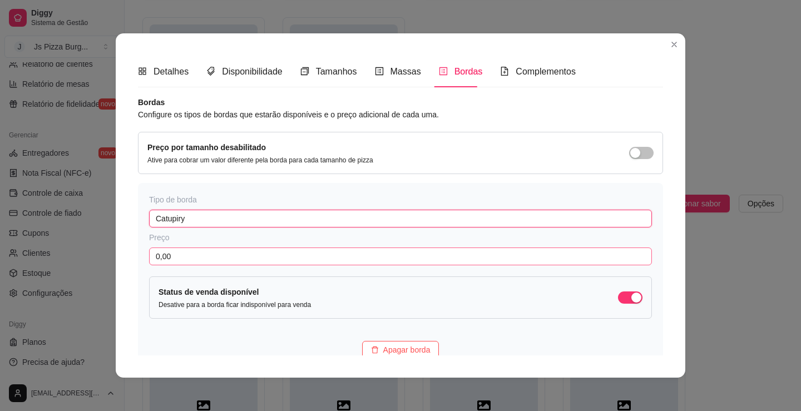
type input "Catupiry"
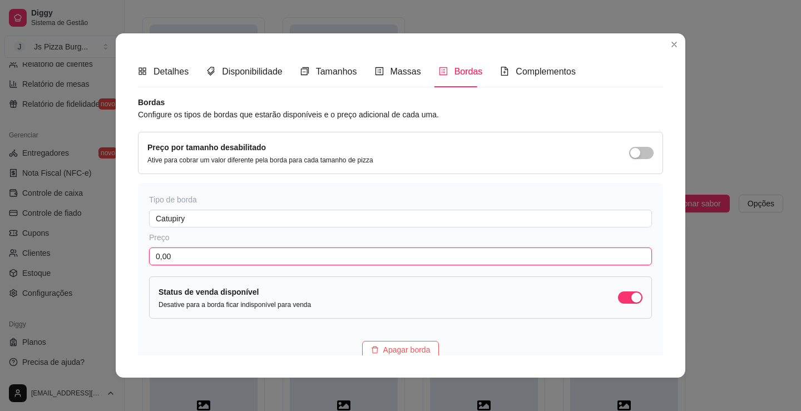
click at [228, 258] on input "0,00" at bounding box center [400, 257] width 503 height 18
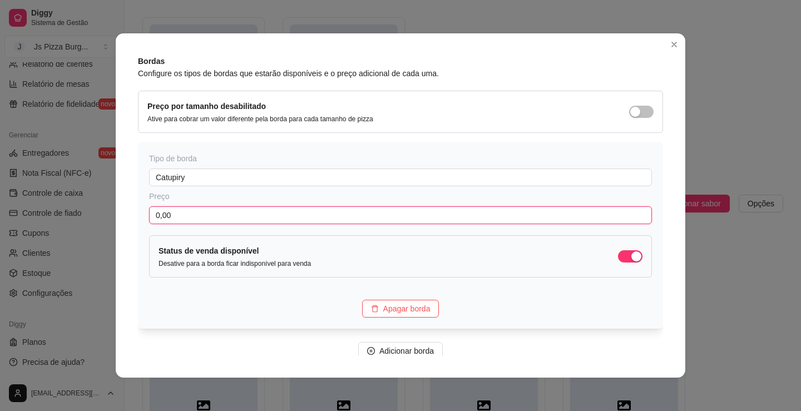
scroll to position [91, 0]
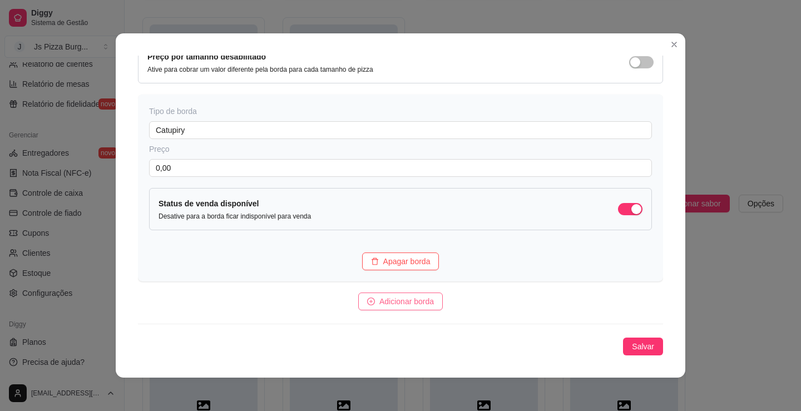
click at [424, 310] on button "Adicionar borda" at bounding box center [400, 302] width 85 height 18
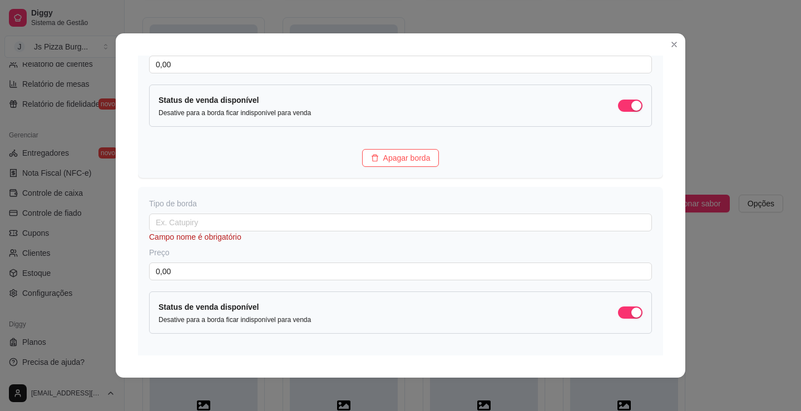
scroll to position [202, 0]
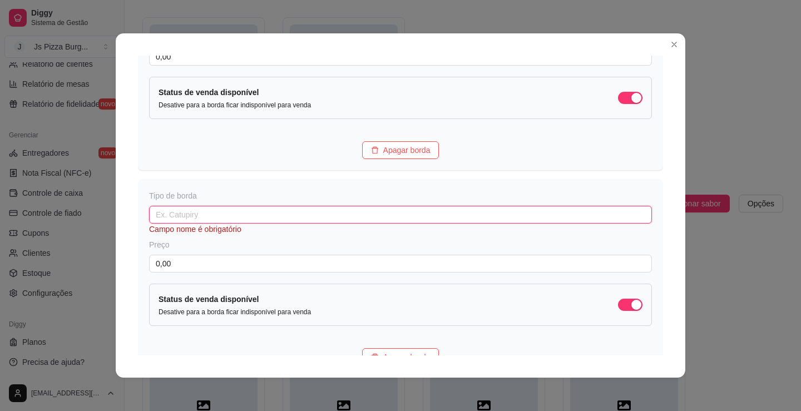
click at [344, 221] on input "text" at bounding box center [400, 215] width 503 height 18
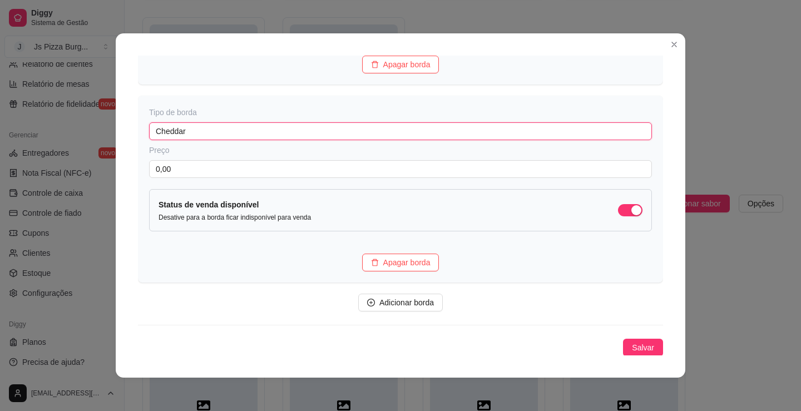
scroll to position [289, 0]
type input "Cheddar"
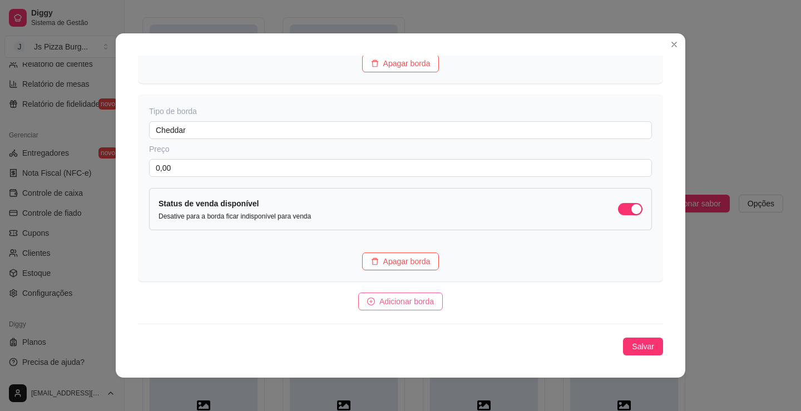
click at [398, 299] on span "Adicionar borda" at bounding box center [406, 301] width 55 height 12
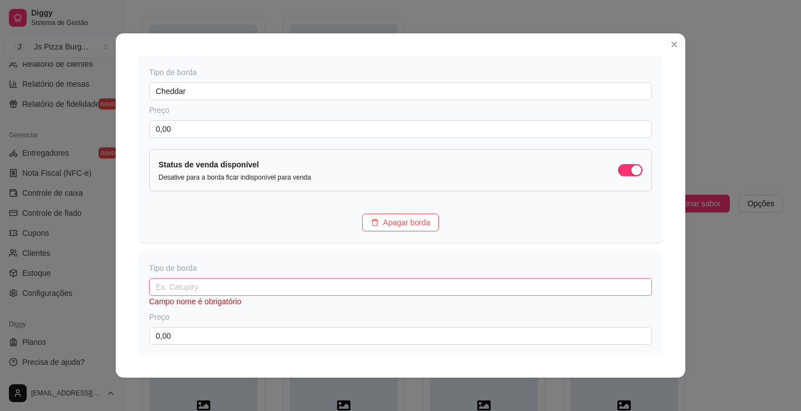
scroll to position [400, 0]
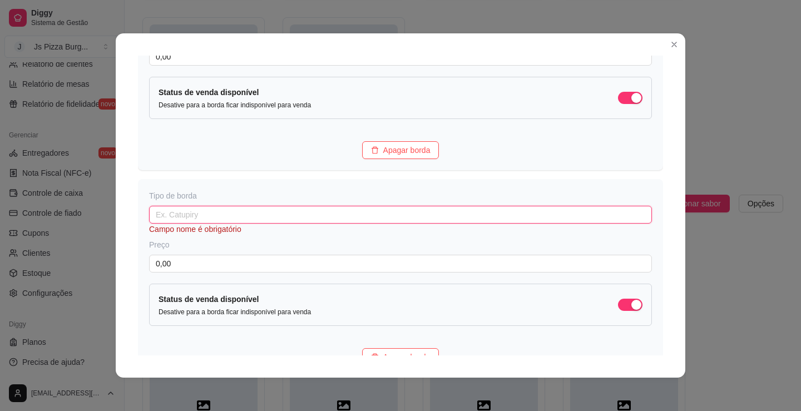
click at [386, 206] on input "text" at bounding box center [400, 215] width 503 height 18
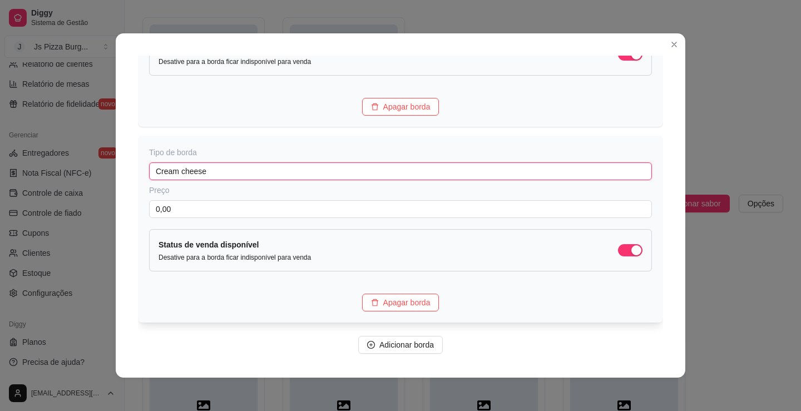
scroll to position [487, 0]
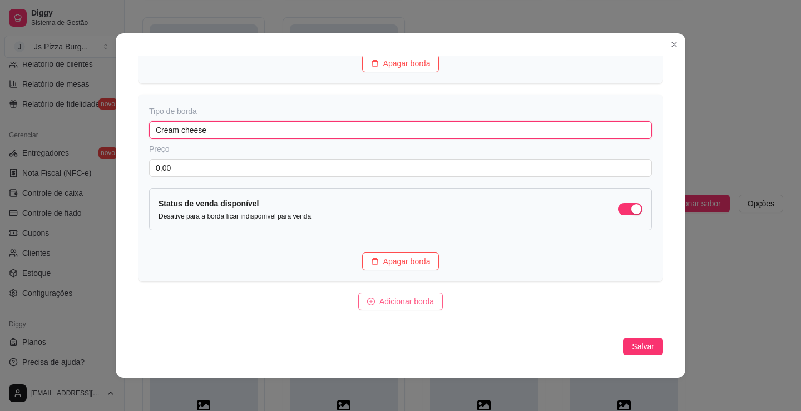
type input "Cream cheese"
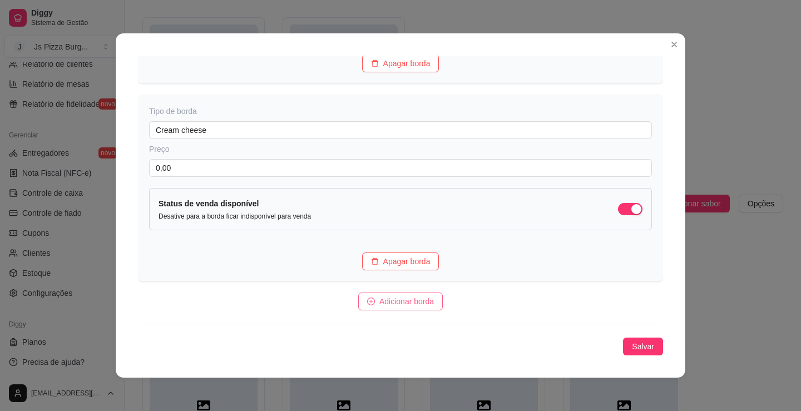
click at [399, 306] on span "Adicionar borda" at bounding box center [406, 301] width 55 height 12
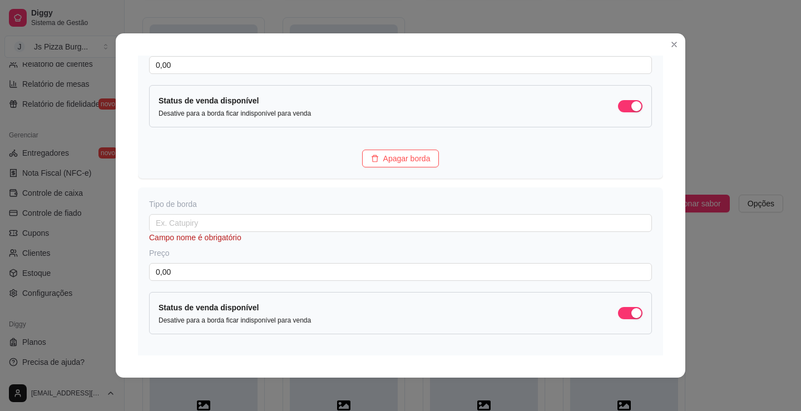
scroll to position [598, 0]
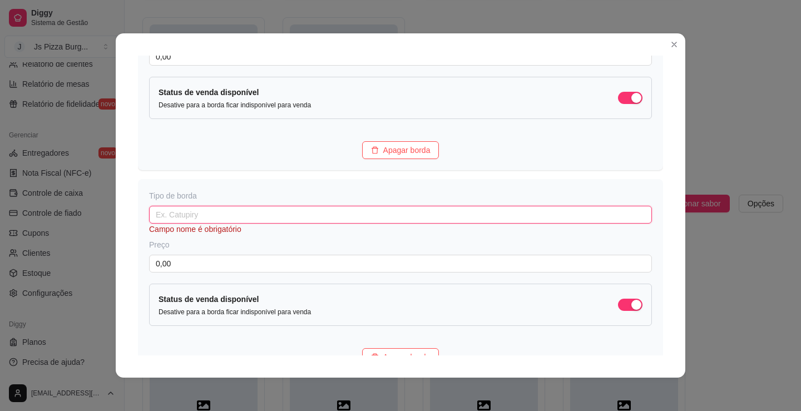
click at [349, 216] on input "text" at bounding box center [400, 215] width 503 height 18
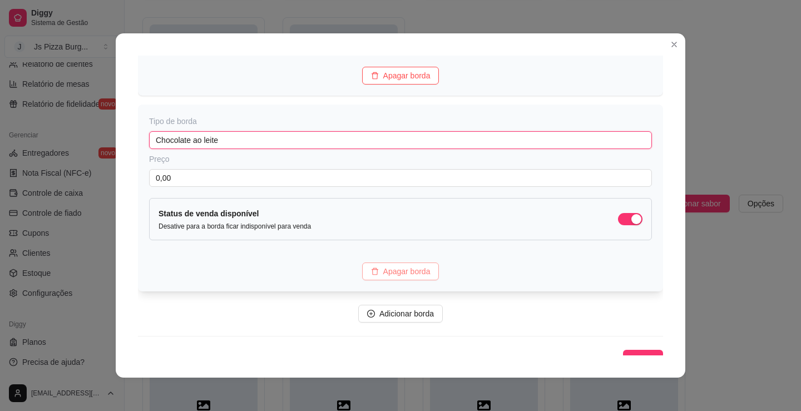
scroll to position [685, 0]
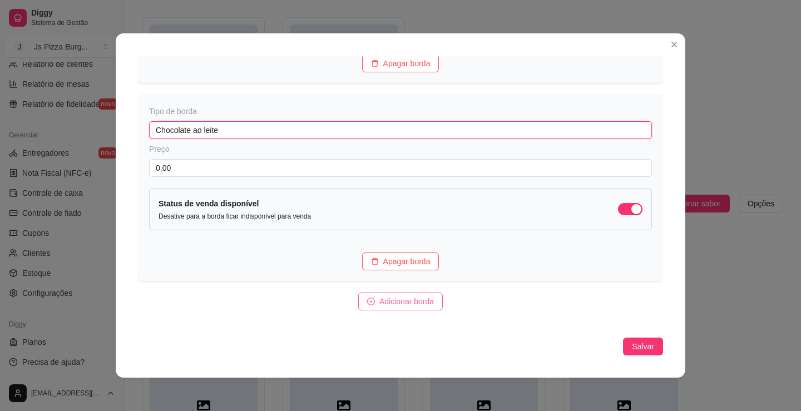
type input "Chocolate ao leite"
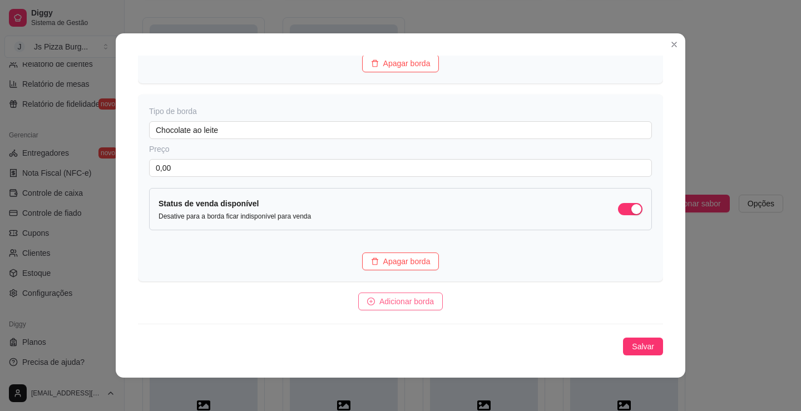
click at [390, 300] on span "Adicionar borda" at bounding box center [406, 301] width 55 height 12
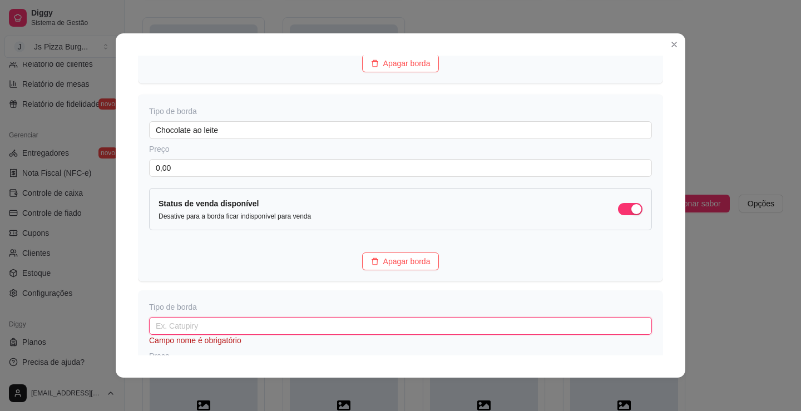
click at [366, 320] on input "text" at bounding box center [400, 326] width 503 height 18
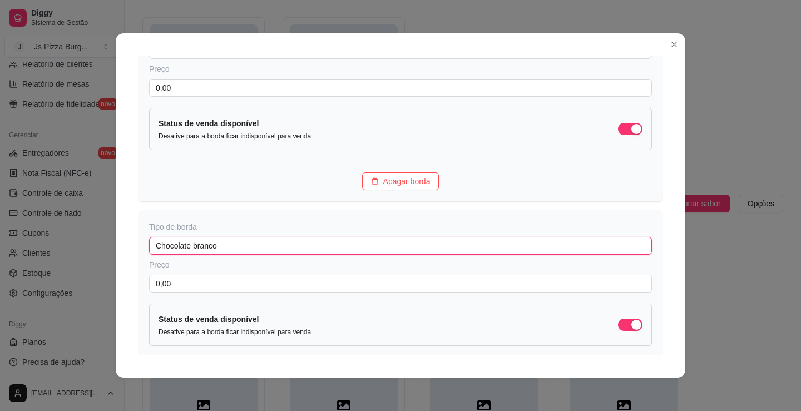
scroll to position [852, 0]
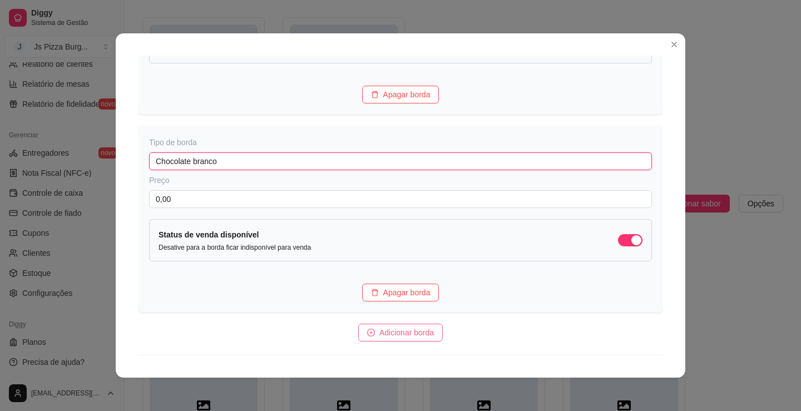
type input "Chocolate branco"
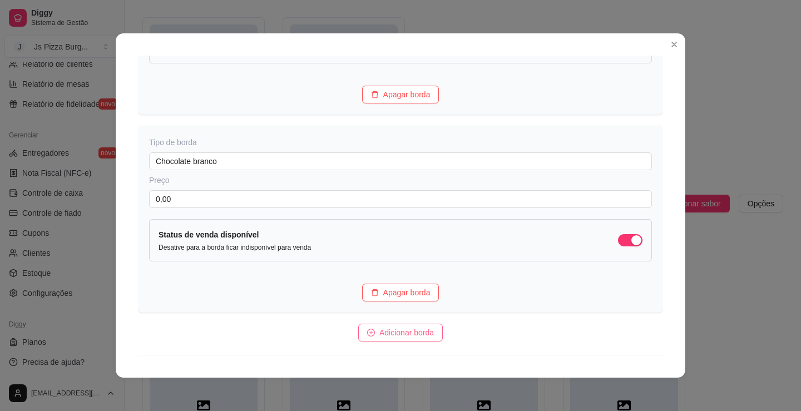
click at [408, 333] on span "Adicionar borda" at bounding box center [406, 333] width 55 height 12
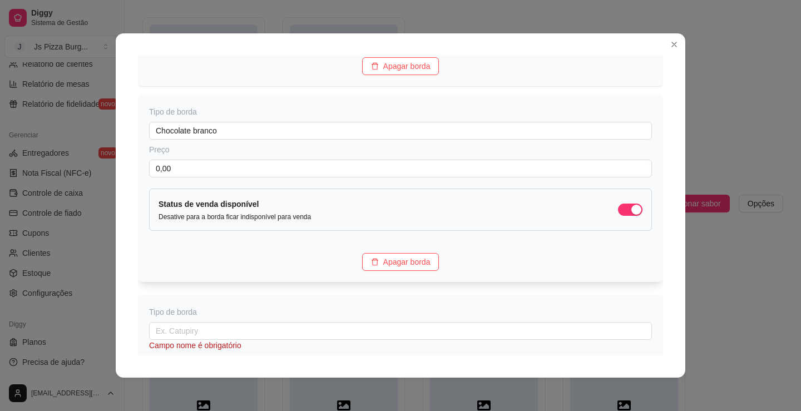
scroll to position [1019, 0]
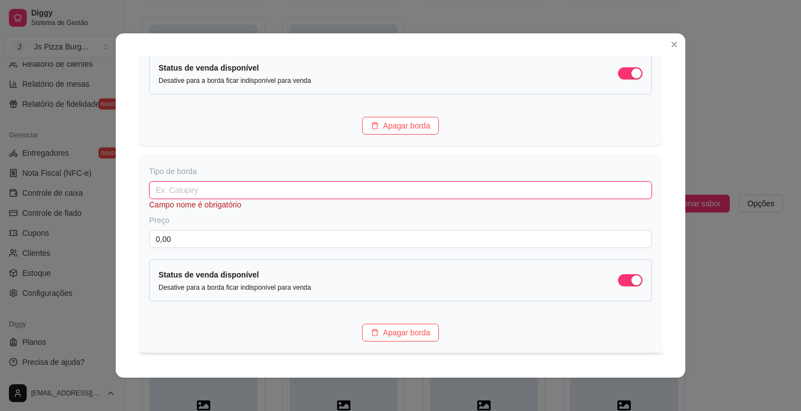
click at [338, 191] on input "text" at bounding box center [400, 190] width 503 height 18
type input "c"
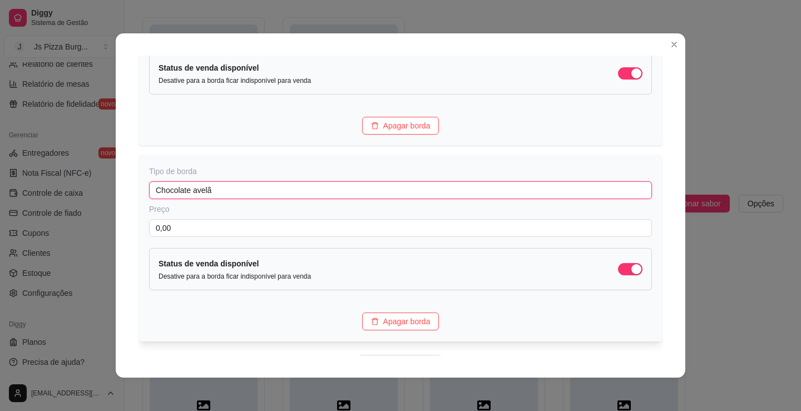
scroll to position [1081, 0]
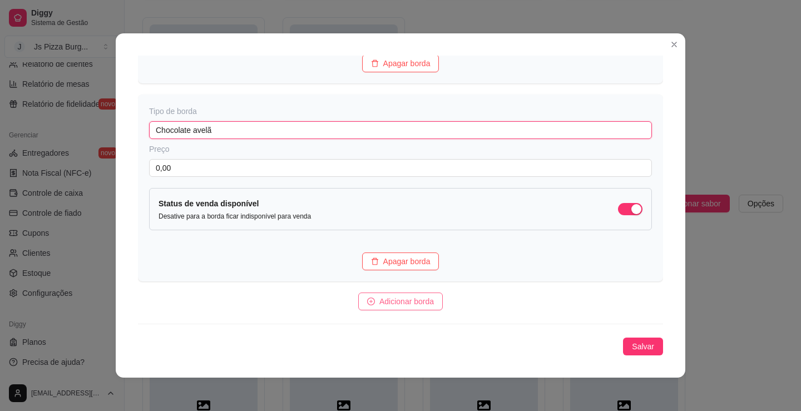
type input "Chocolate avelã"
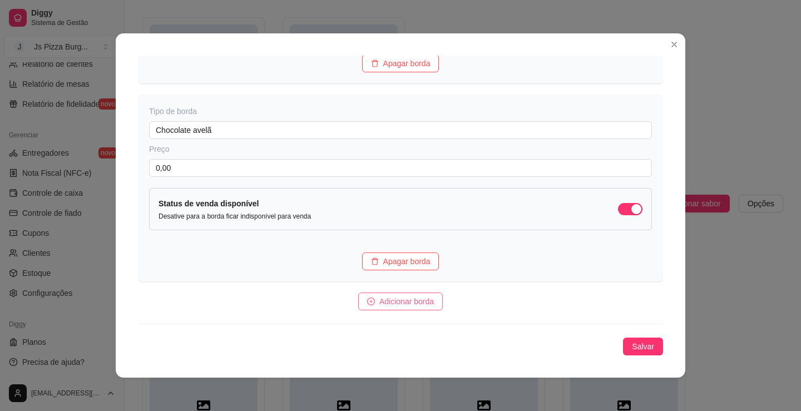
click at [401, 305] on span "Adicionar borda" at bounding box center [406, 301] width 55 height 12
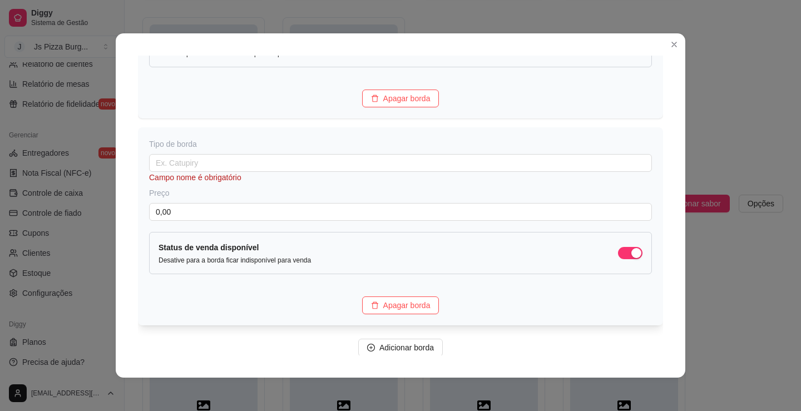
scroll to position [1248, 0]
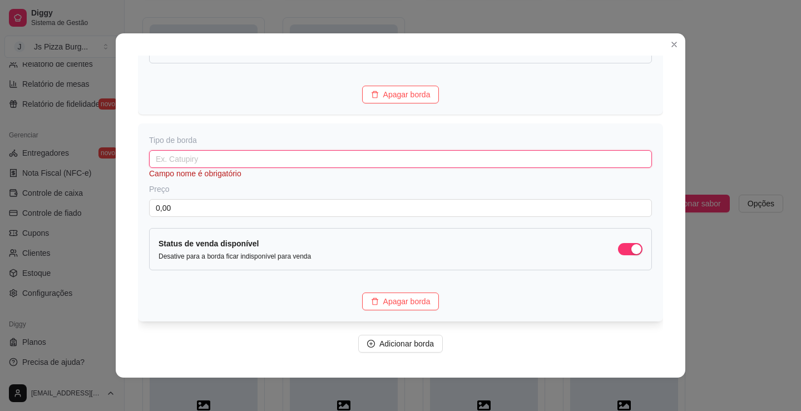
click at [352, 163] on input "text" at bounding box center [400, 159] width 503 height 18
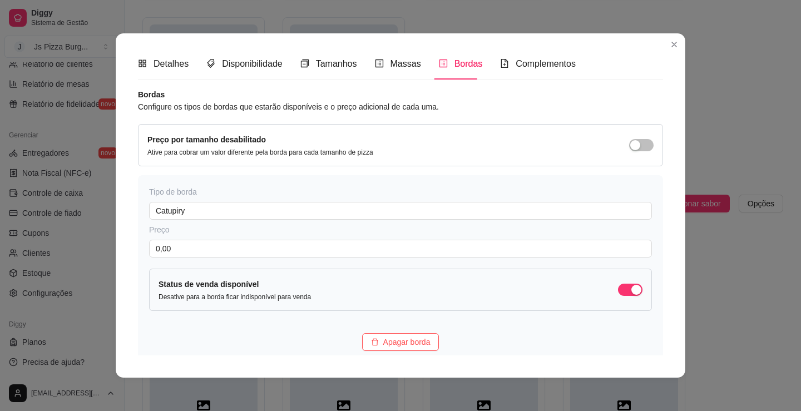
scroll to position [0, 0]
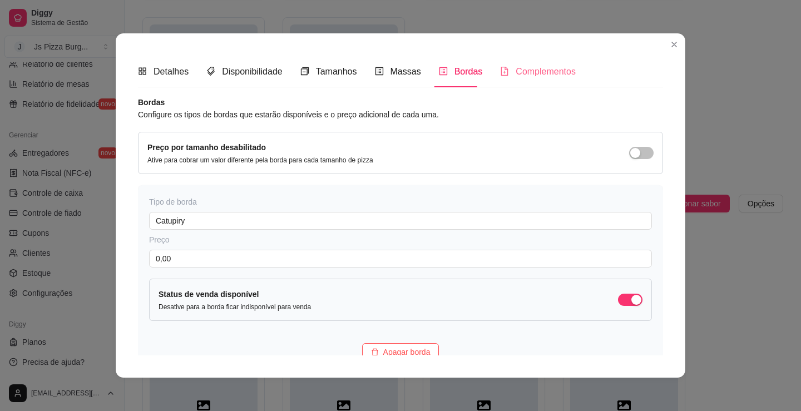
type input "Choco Duo"
click at [535, 76] on span "Complementos" at bounding box center [546, 71] width 60 height 9
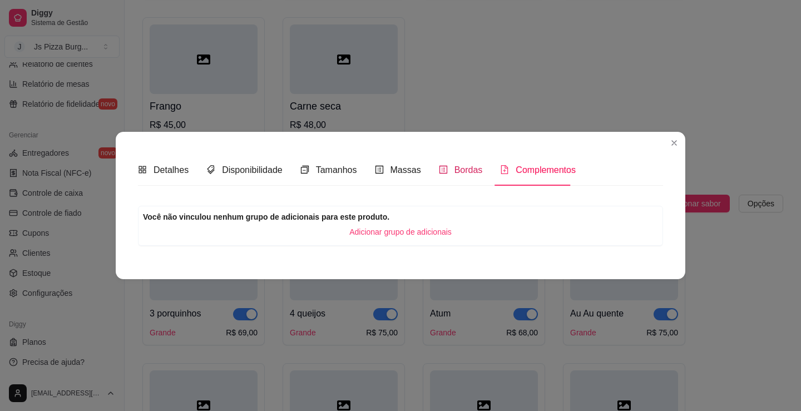
click at [469, 169] on span "Bordas" at bounding box center [469, 169] width 28 height 9
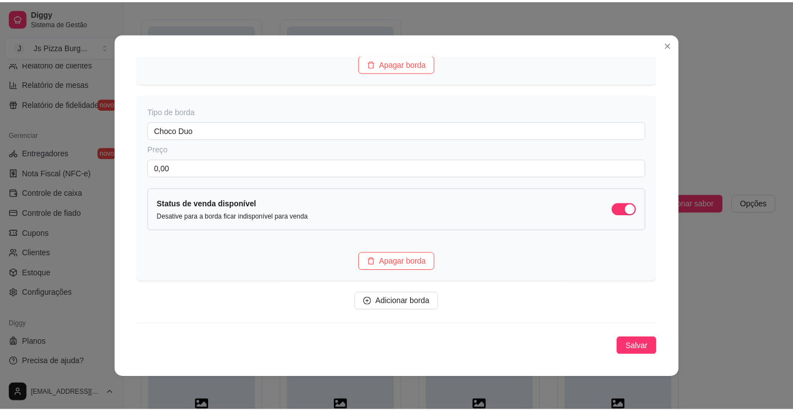
scroll to position [2, 0]
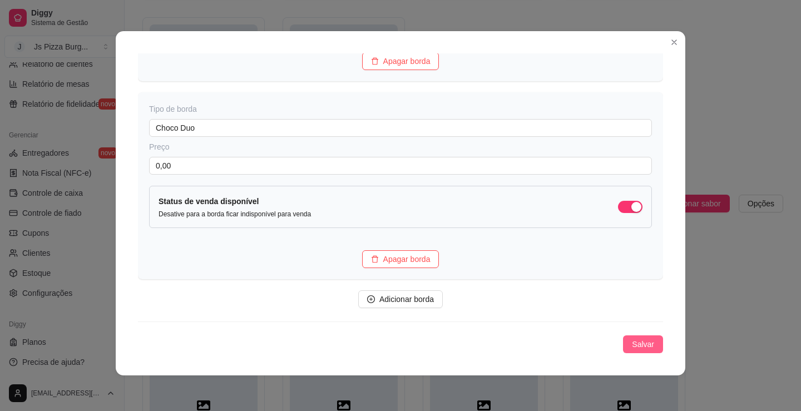
click at [640, 342] on span "Salvar" at bounding box center [643, 344] width 22 height 12
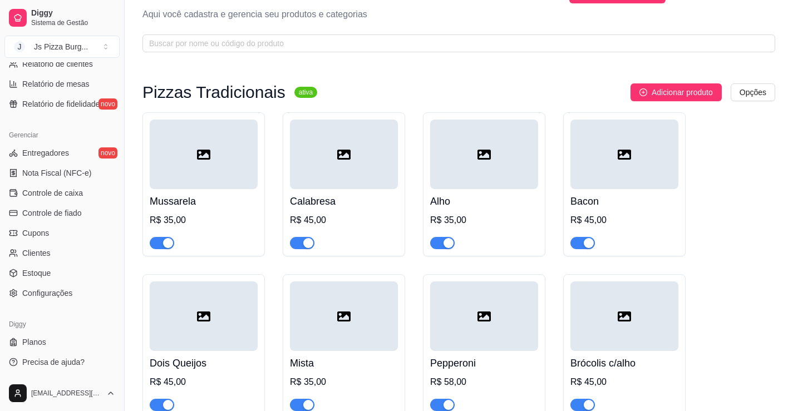
scroll to position [0, 0]
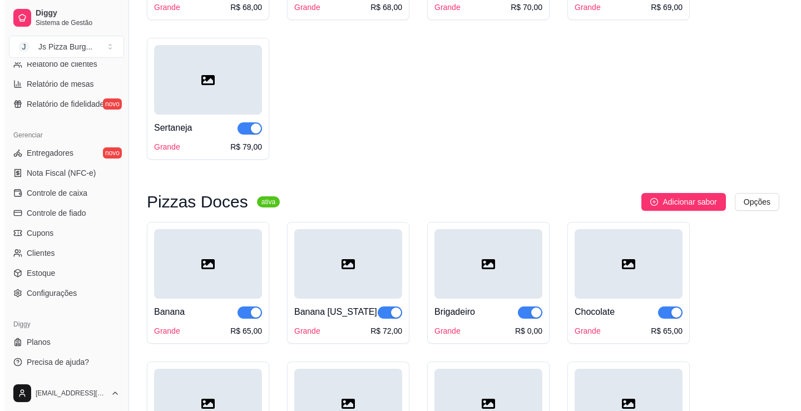
scroll to position [1280, 0]
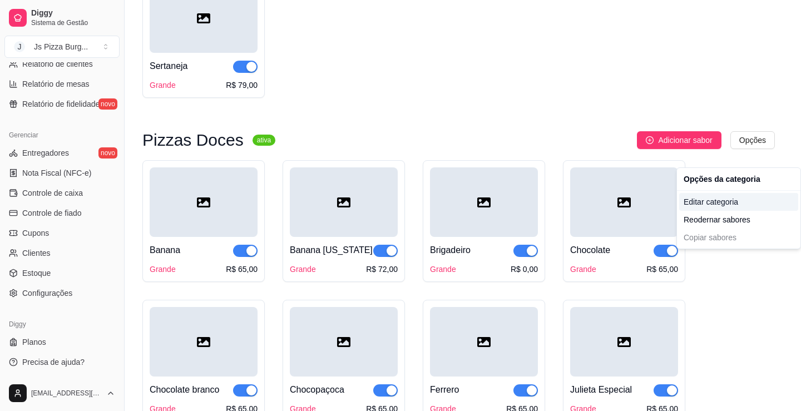
click at [723, 206] on div "Editar categoria" at bounding box center [738, 202] width 119 height 18
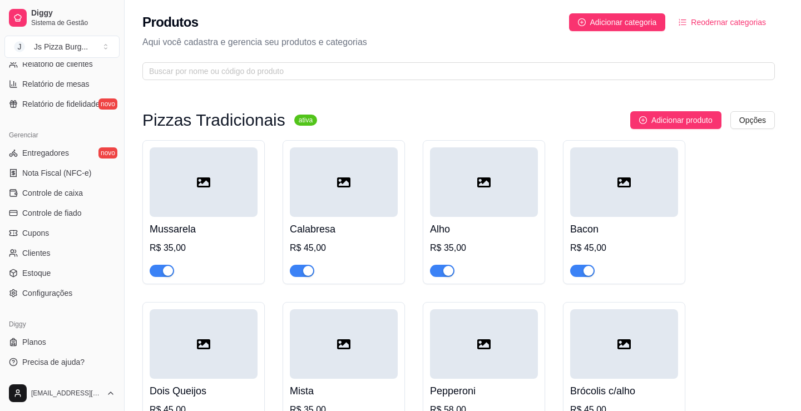
scroll to position [1231, 0]
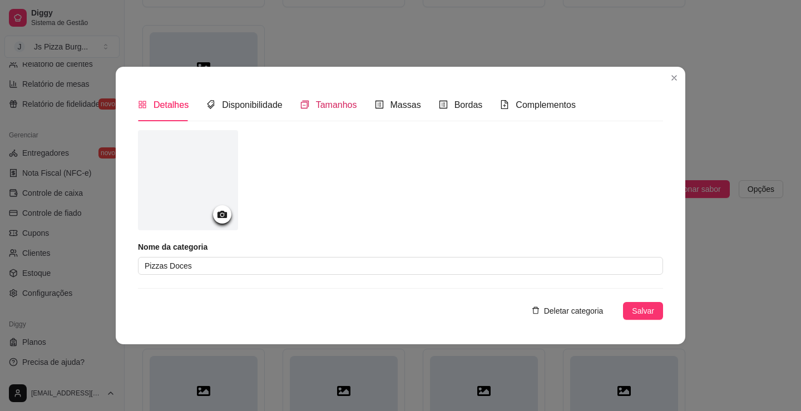
click at [317, 108] on span "Tamanhos" at bounding box center [336, 104] width 41 height 9
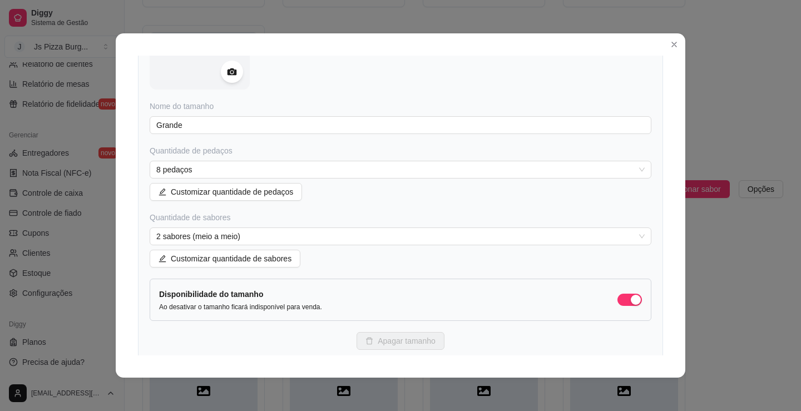
scroll to position [167, 0]
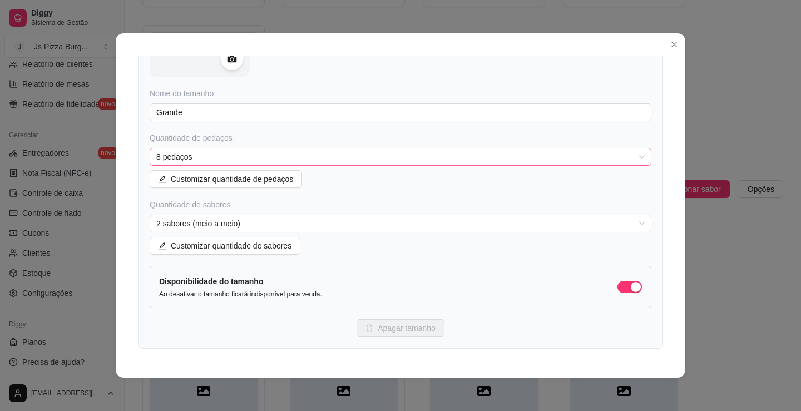
click at [215, 148] on div "8 pedaços" at bounding box center [401, 157] width 502 height 18
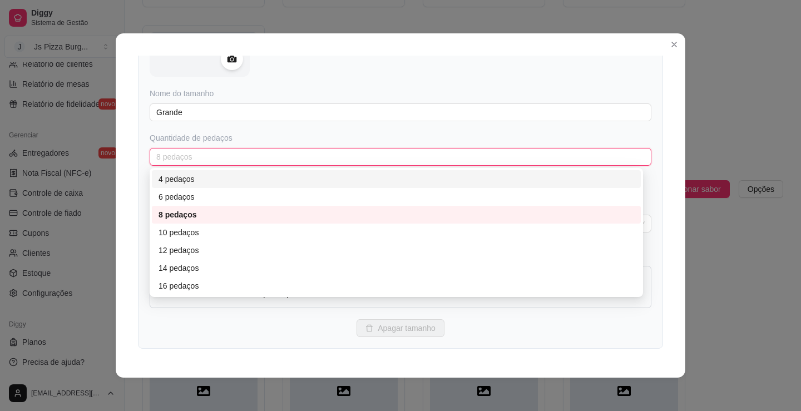
click at [189, 176] on div "4 pedaços" at bounding box center [397, 179] width 476 height 12
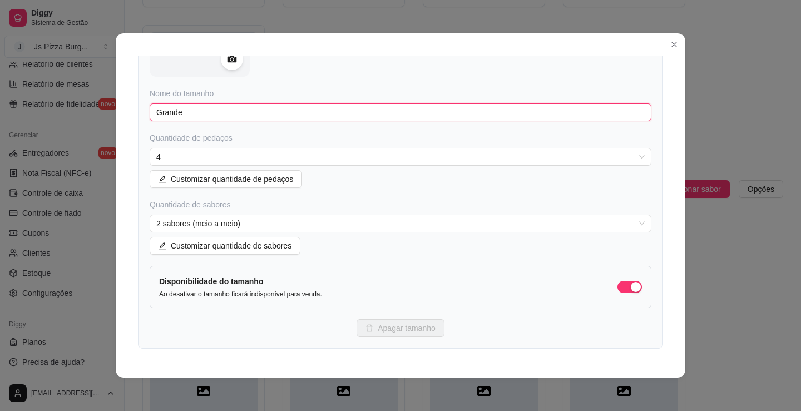
click at [192, 107] on input "Grande" at bounding box center [401, 112] width 502 height 18
drag, startPoint x: 192, startPoint y: 107, endPoint x: 106, endPoint y: 122, distance: 87.5
click at [106, 122] on div "Detalhes Disponibilidade Tamanhos Massas Bordas Complementos Nome da categoria …" at bounding box center [400, 205] width 801 height 411
click at [256, 229] on span "2 sabores (meio a meio)" at bounding box center [400, 223] width 488 height 17
type input "Pequena 25cm"
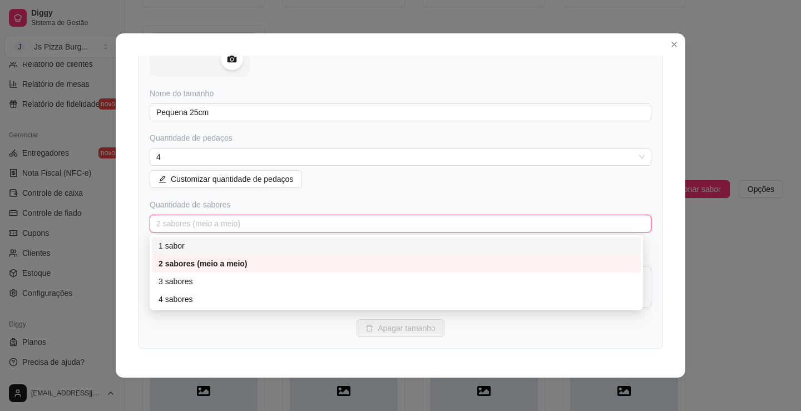
click at [191, 249] on div "1 sabor" at bounding box center [397, 246] width 476 height 12
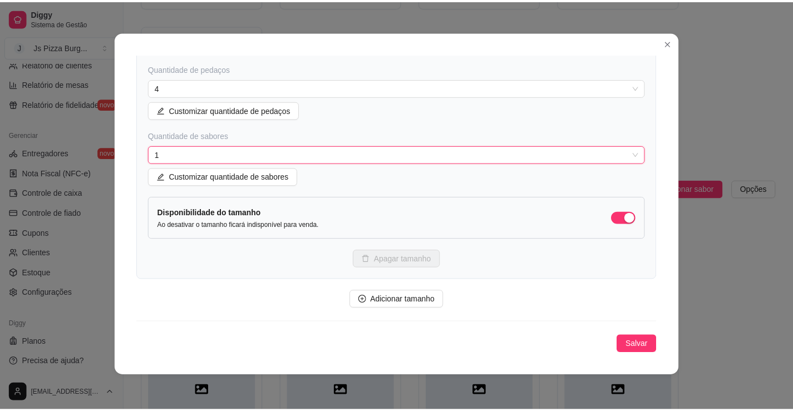
scroll to position [2, 0]
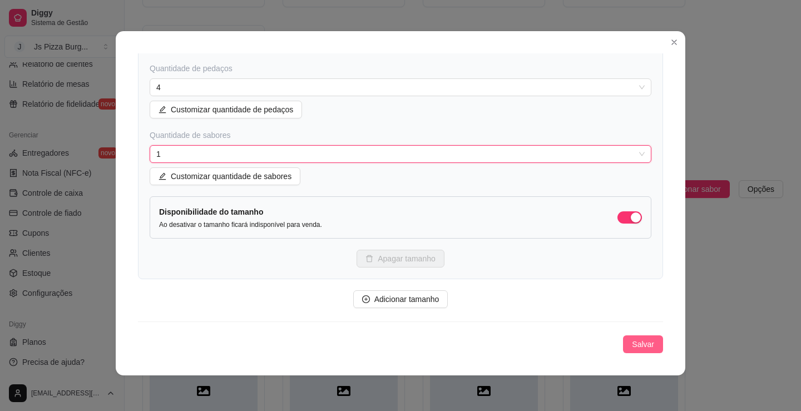
click at [638, 341] on span "Salvar" at bounding box center [643, 344] width 22 height 12
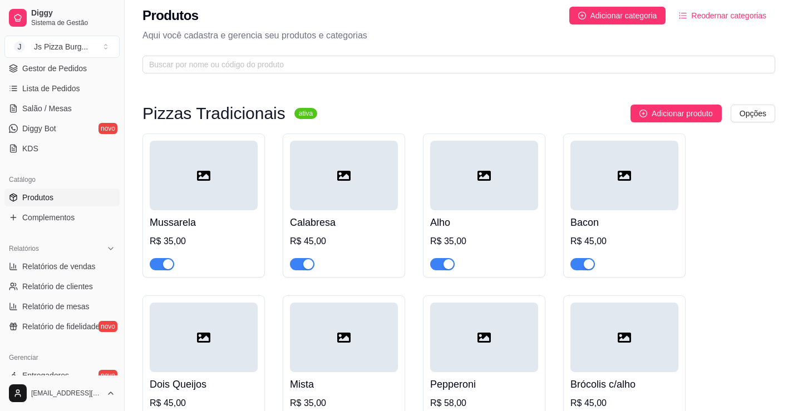
scroll to position [0, 0]
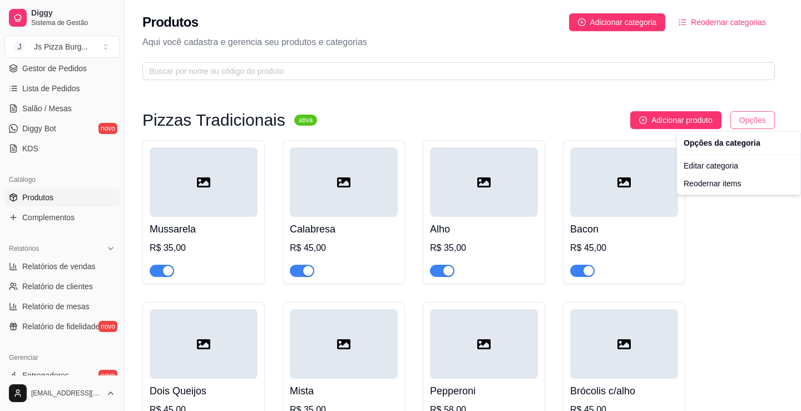
click at [751, 122] on html "Diggy Sistema de Gestão J Js Pizza Burg ... Loja aberta Período gratuito até 26…" at bounding box center [400, 205] width 801 height 411
click at [733, 166] on div "Editar categoria" at bounding box center [738, 166] width 119 height 18
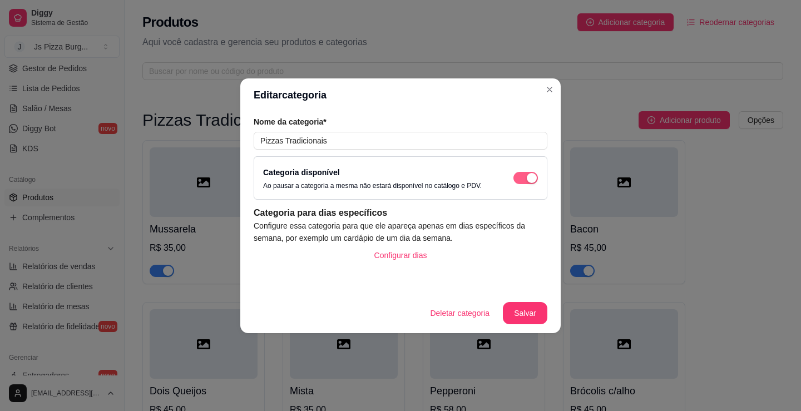
click at [526, 177] on button "button" at bounding box center [525, 178] width 24 height 12
click at [524, 175] on div "button" at bounding box center [520, 178] width 10 height 10
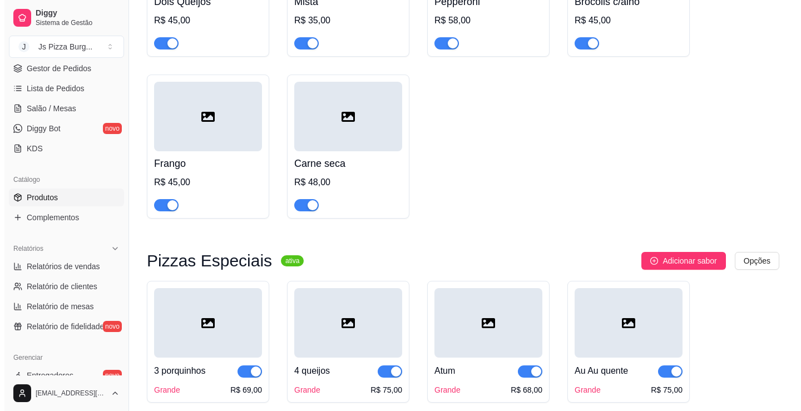
scroll to position [501, 0]
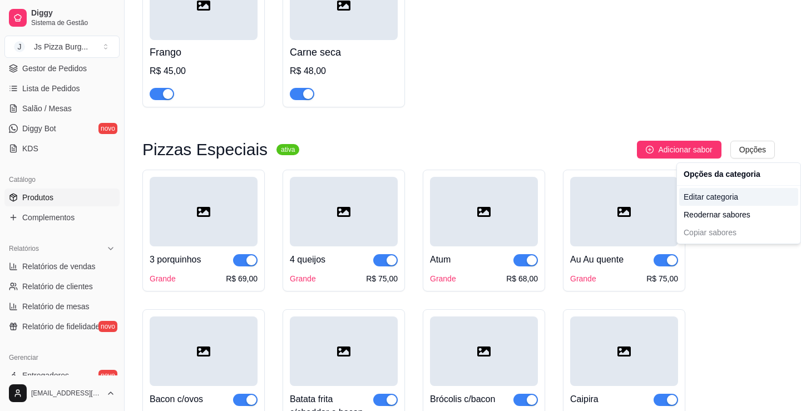
click at [722, 202] on div "Editar categoria" at bounding box center [738, 197] width 119 height 18
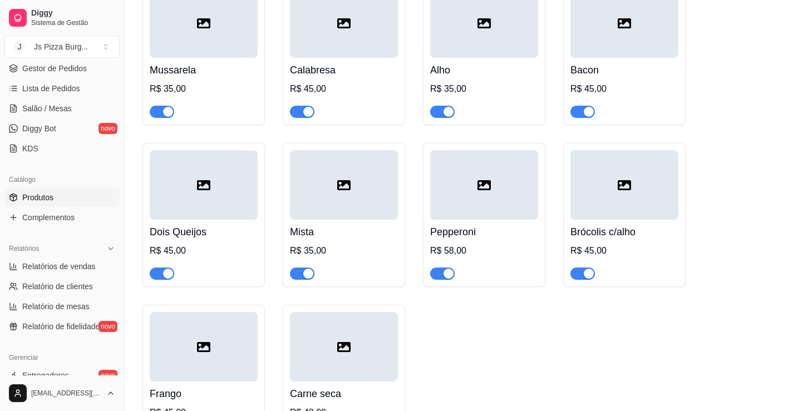
scroll to position [0, 0]
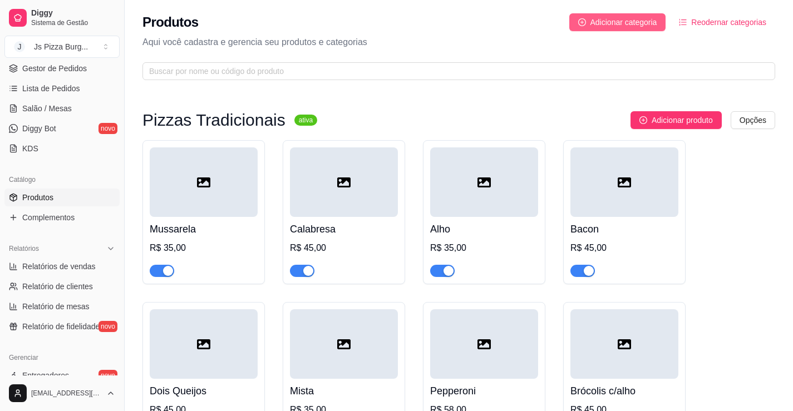
click at [638, 22] on span "Adicionar categoria" at bounding box center [623, 22] width 67 height 12
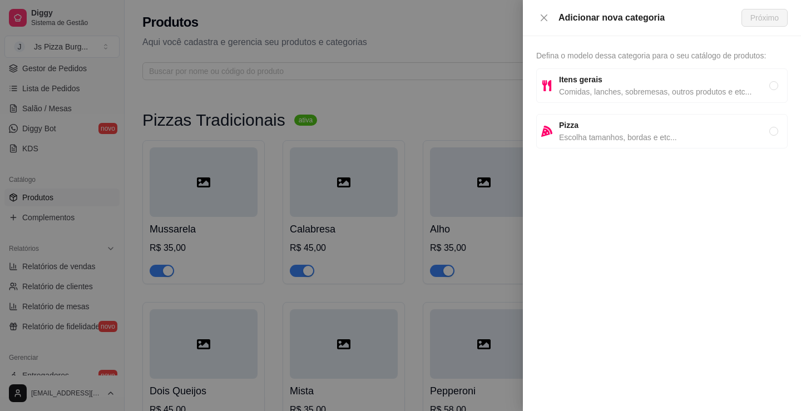
click at [634, 136] on span "Escolha tamanhos, bordas e etc..." at bounding box center [664, 137] width 210 height 12
radio input "true"
click at [754, 22] on span "Próximo" at bounding box center [764, 18] width 28 height 12
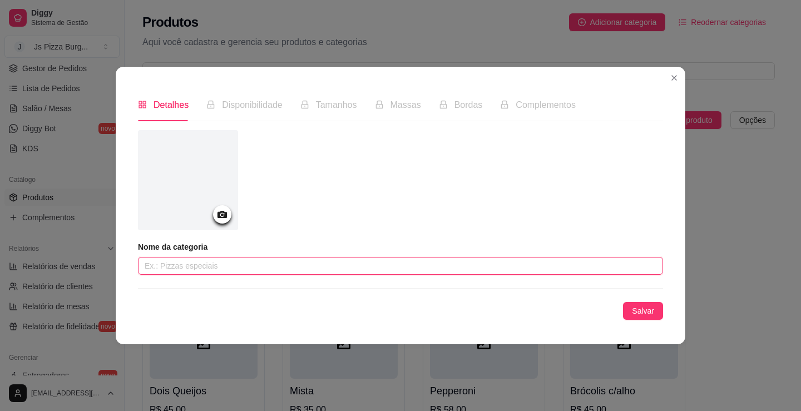
click at [201, 263] on input "text" at bounding box center [400, 266] width 525 height 18
